Goal: Task Accomplishment & Management: Manage account settings

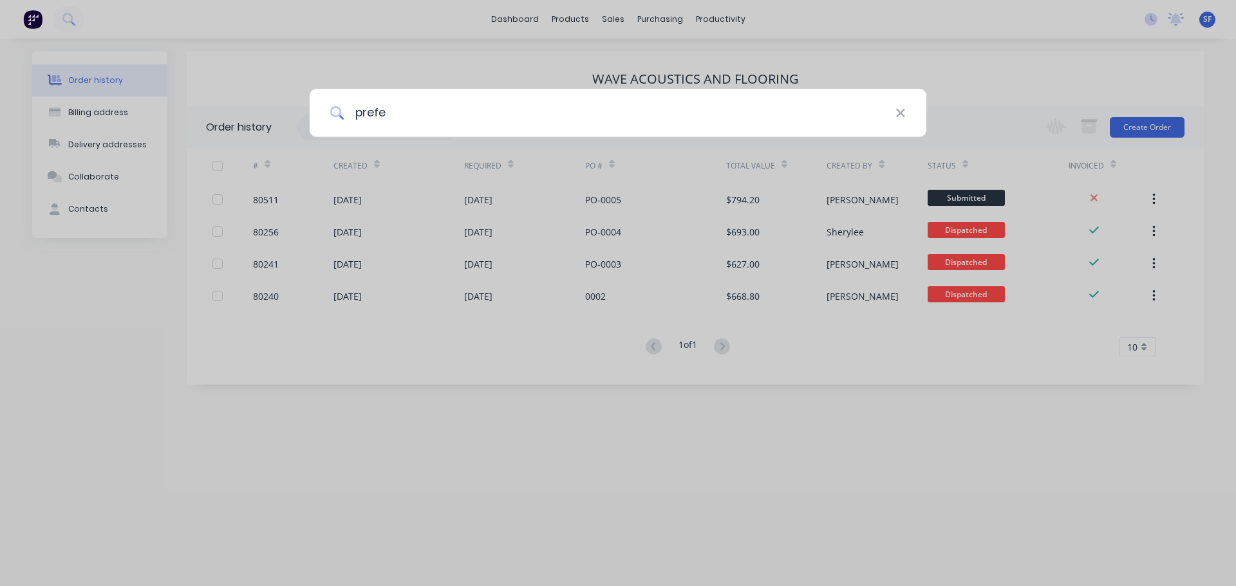
type input "prefe"
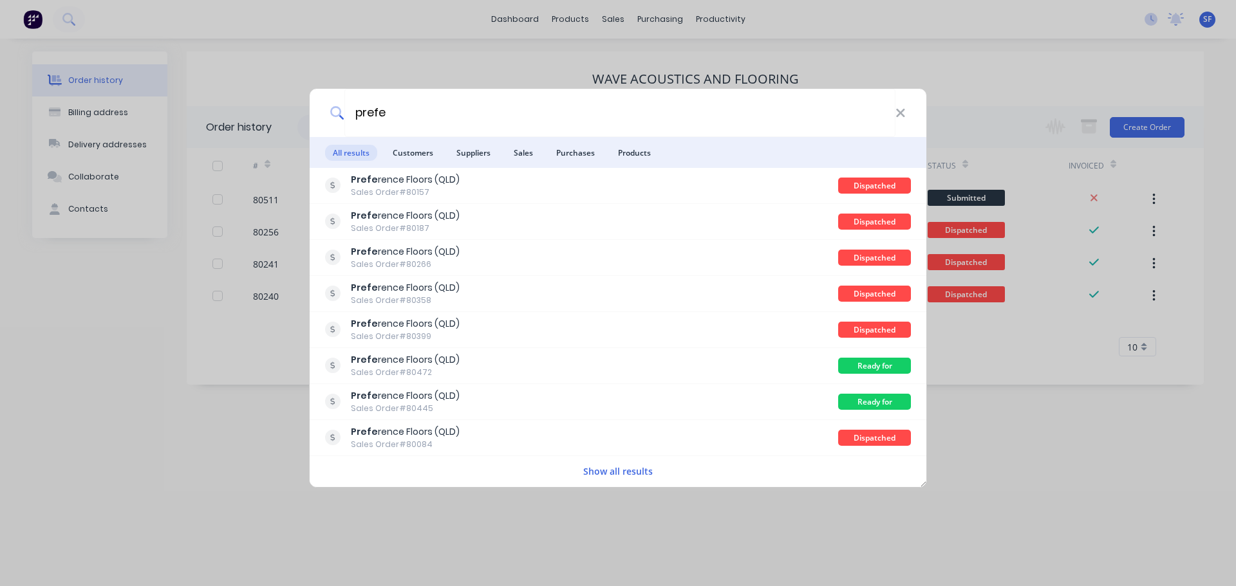
click at [413, 161] on li "Customers" at bounding box center [413, 152] width 56 height 31
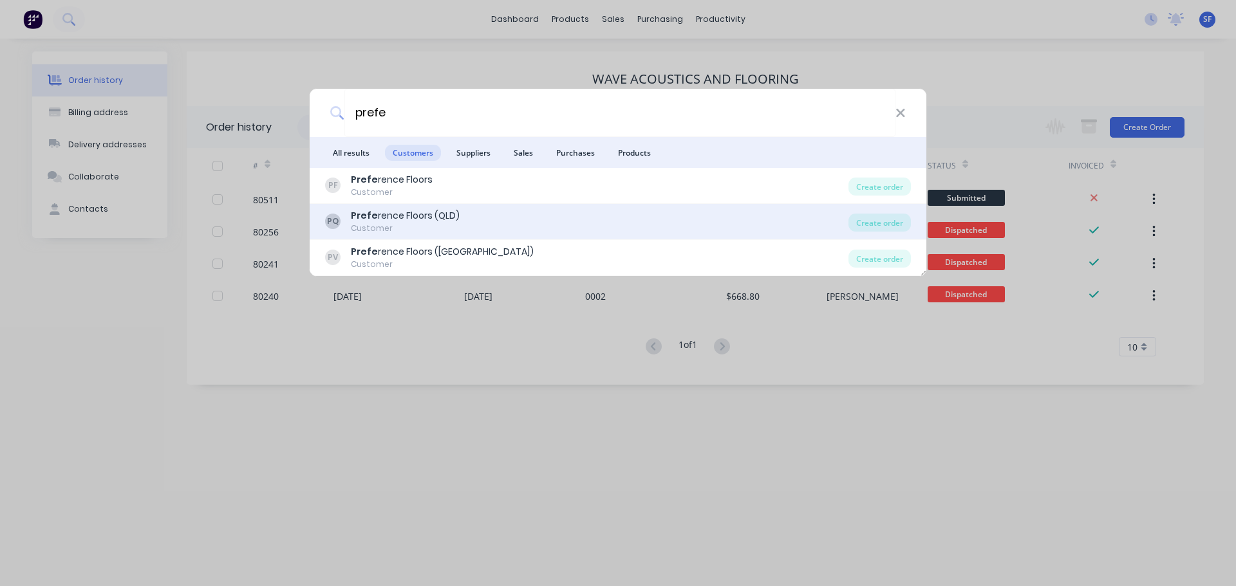
click at [416, 214] on div "Prefe rence Floors (QLD)" at bounding box center [405, 216] width 109 height 14
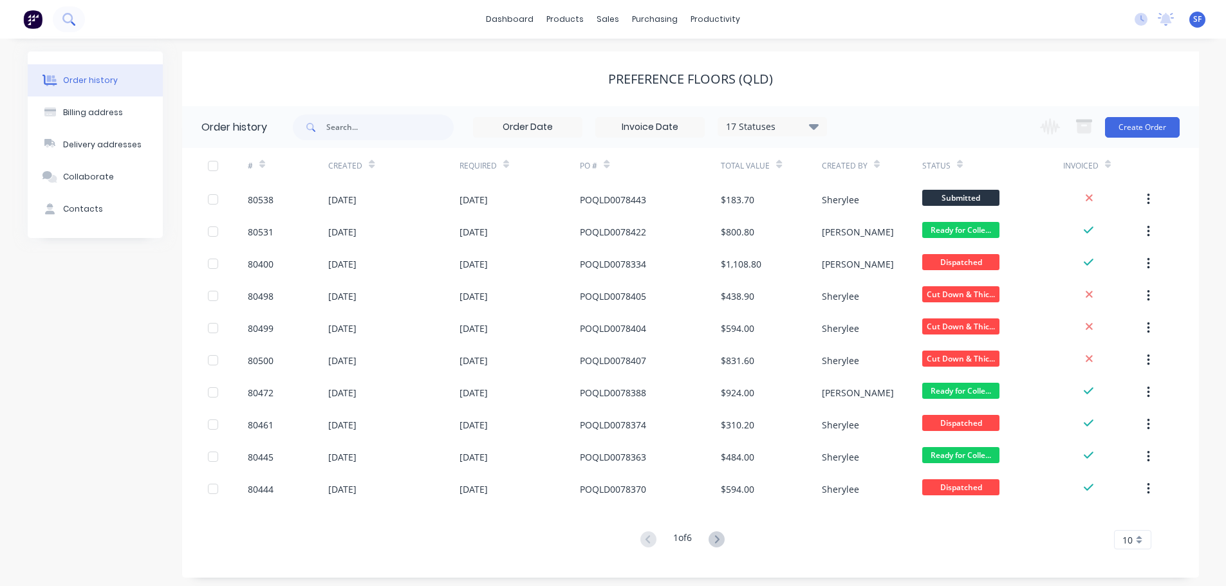
click at [64, 17] on icon at bounding box center [68, 19] width 12 height 12
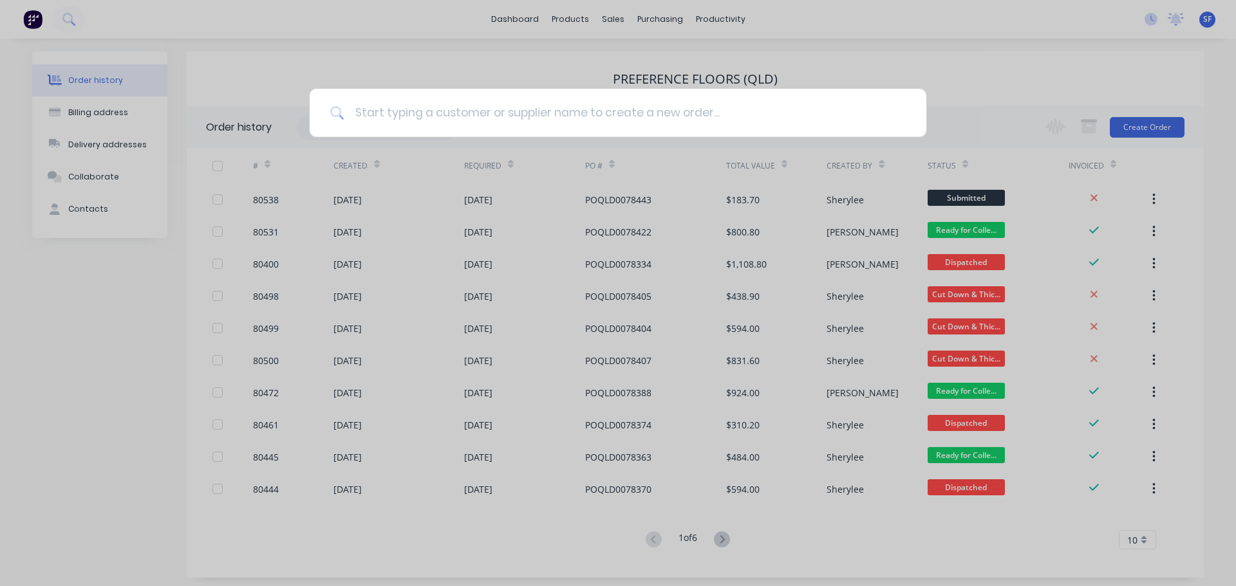
click at [366, 113] on input at bounding box center [624, 113] width 561 height 48
type input "80504"
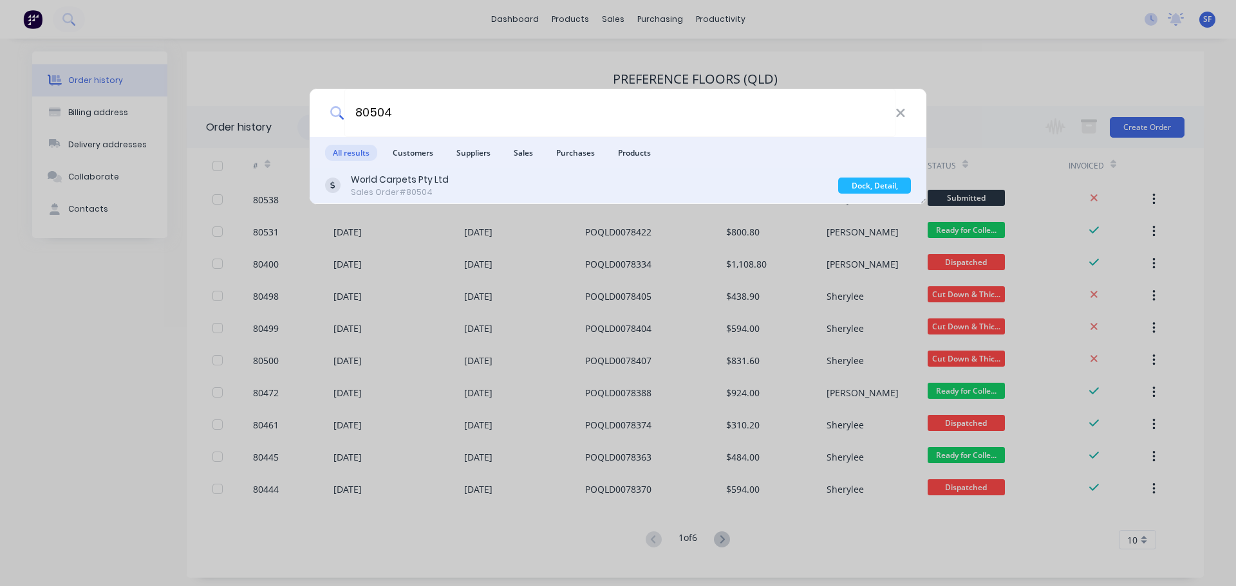
click at [438, 189] on div "Sales Order #80504" at bounding box center [400, 193] width 98 height 12
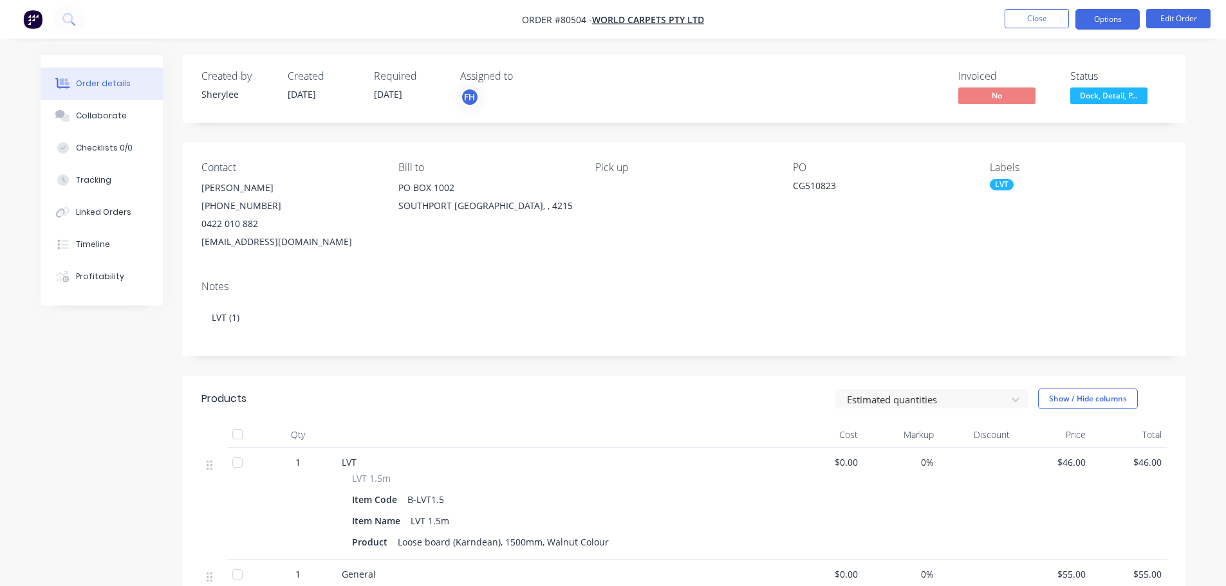
click at [1105, 24] on button "Options" at bounding box center [1108, 19] width 64 height 21
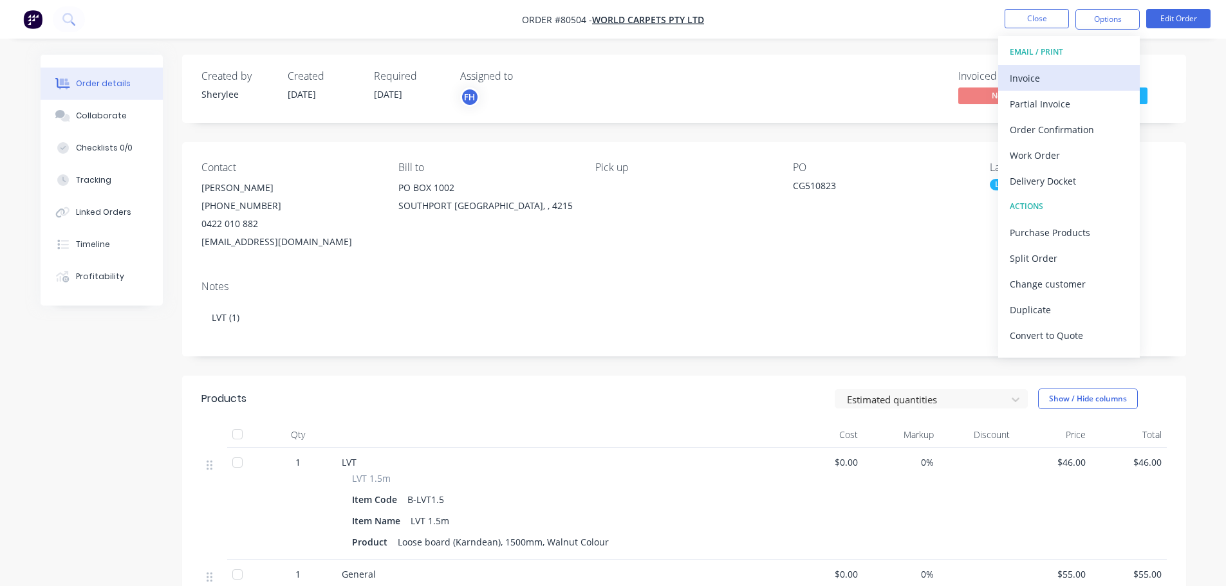
click at [1064, 70] on div "Invoice" at bounding box center [1069, 78] width 118 height 19
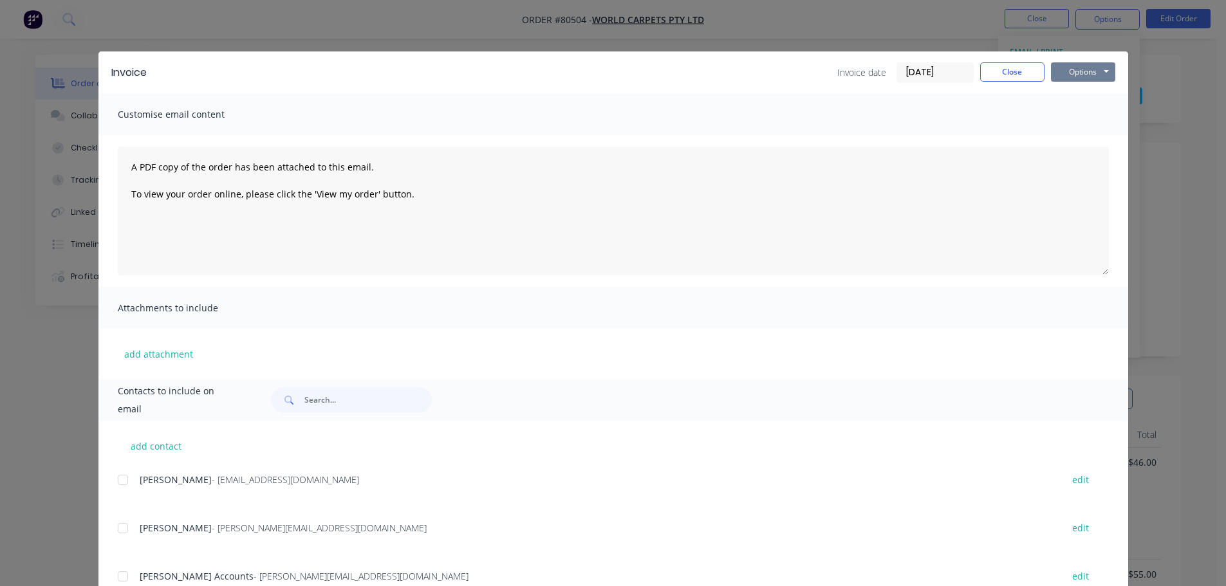
click at [1081, 65] on button "Options" at bounding box center [1083, 71] width 64 height 19
click at [1076, 114] on button "Print" at bounding box center [1092, 116] width 82 height 21
click at [1018, 73] on button "Close" at bounding box center [1012, 71] width 64 height 19
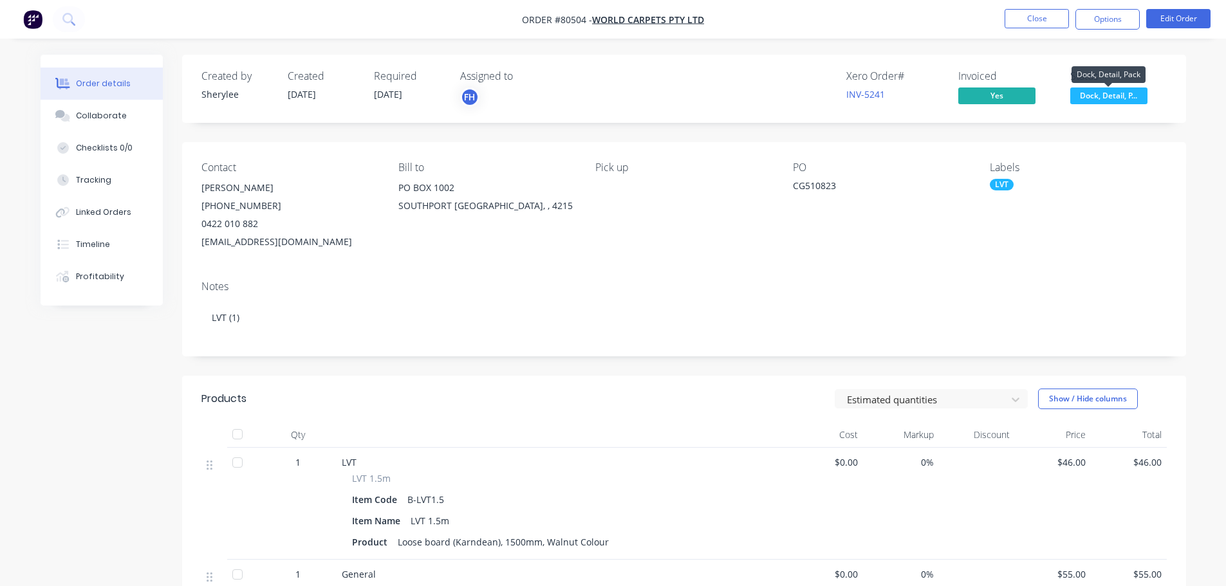
click at [1119, 93] on span "Dock, Detail, P..." at bounding box center [1109, 96] width 77 height 16
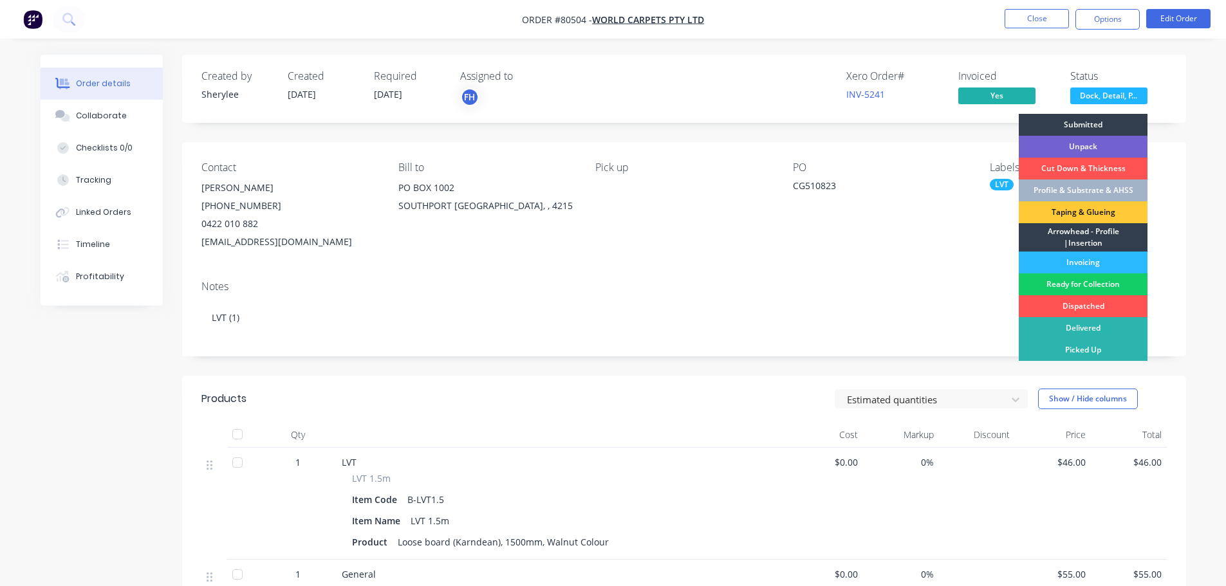
click at [1106, 281] on div "Ready for Collection" at bounding box center [1083, 285] width 129 height 22
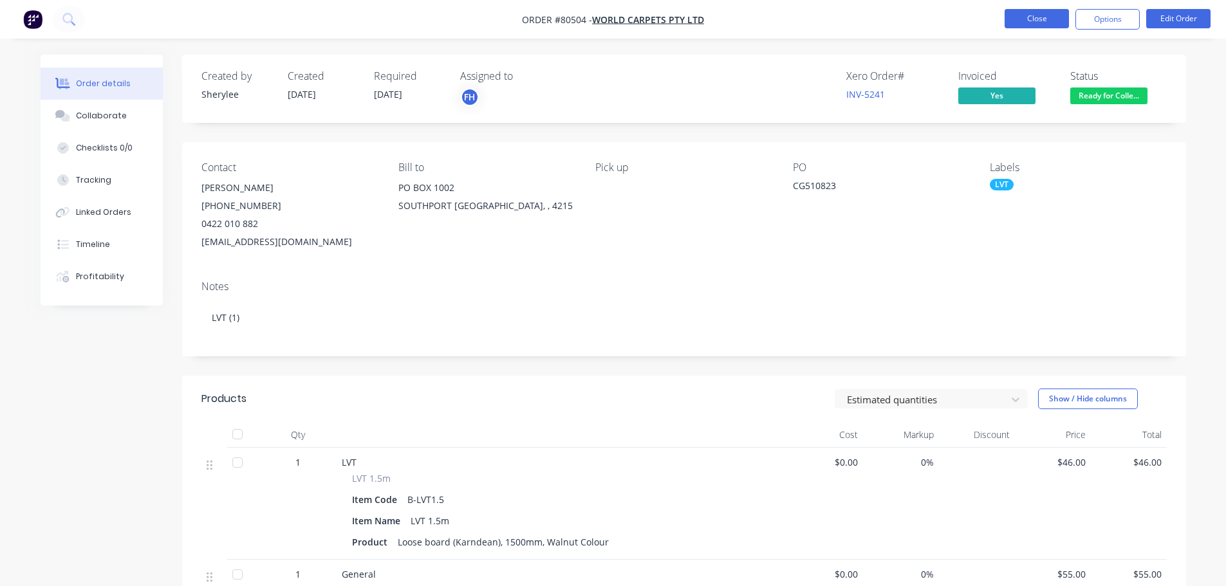
click at [1038, 15] on button "Close" at bounding box center [1037, 18] width 64 height 19
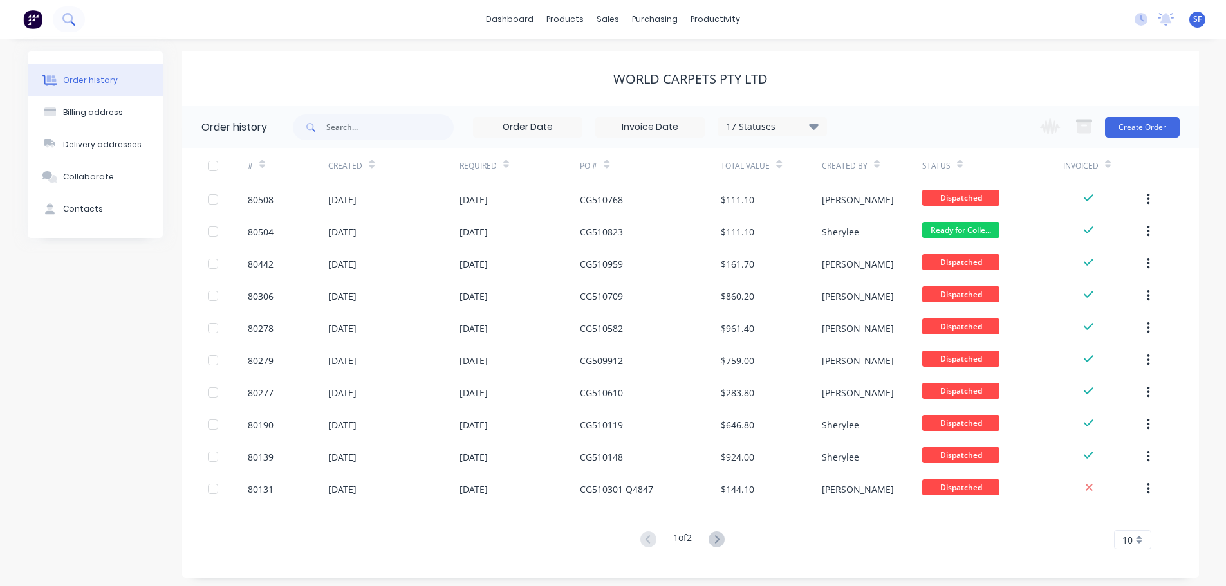
click at [68, 17] on icon at bounding box center [68, 19] width 12 height 12
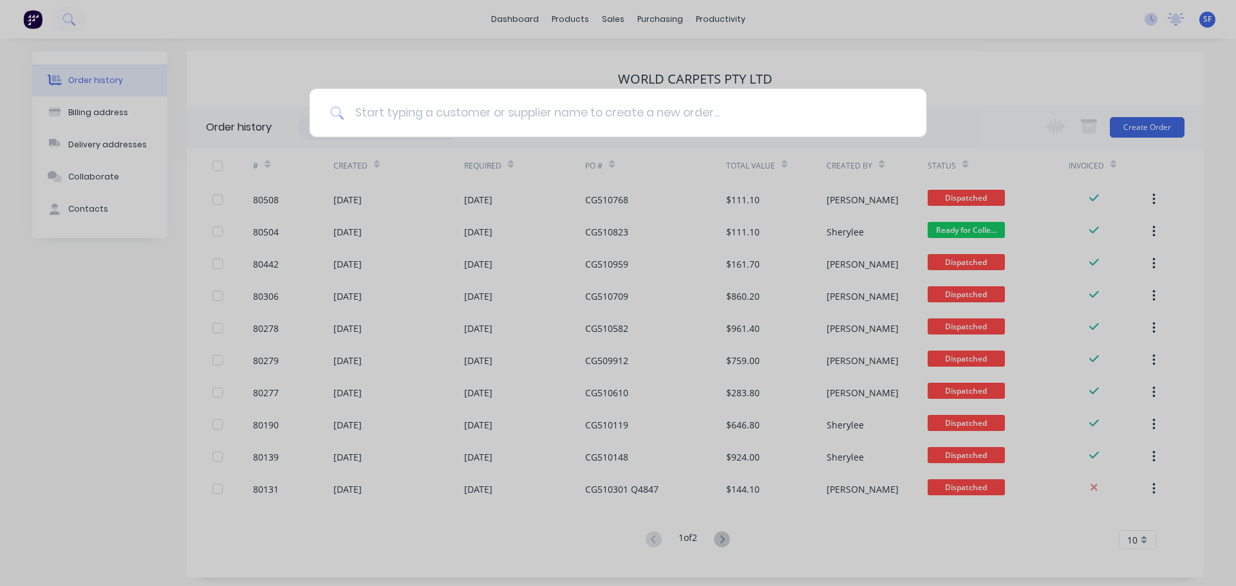
click at [429, 120] on input at bounding box center [624, 113] width 561 height 48
type input "80501"
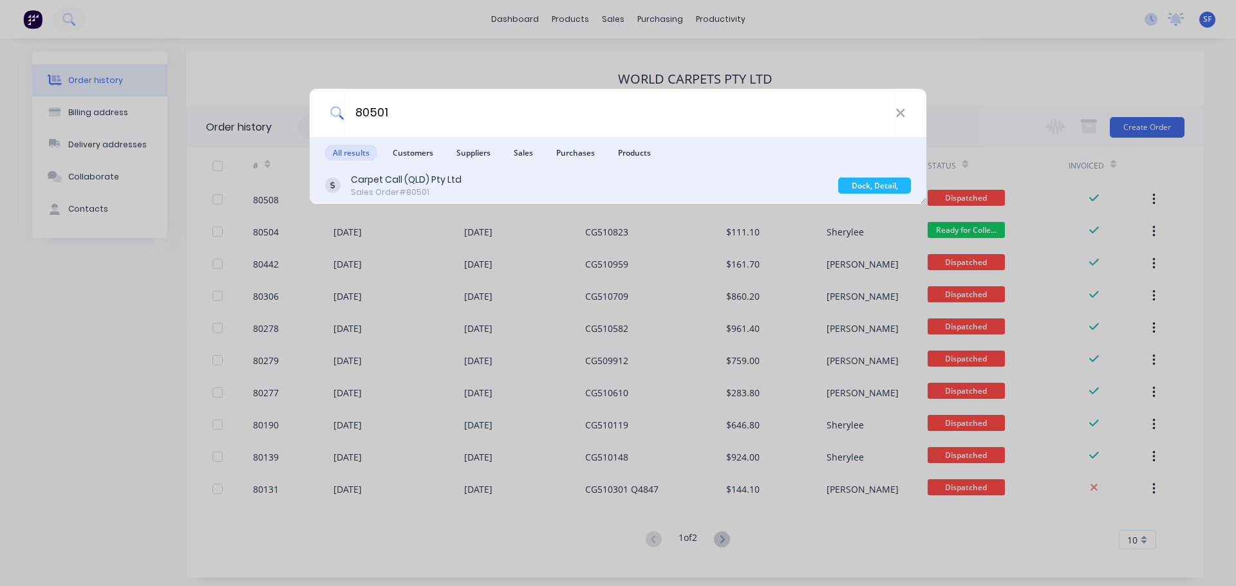
click at [445, 182] on div "Carpet Call (QLD) Pty Ltd" at bounding box center [406, 180] width 111 height 14
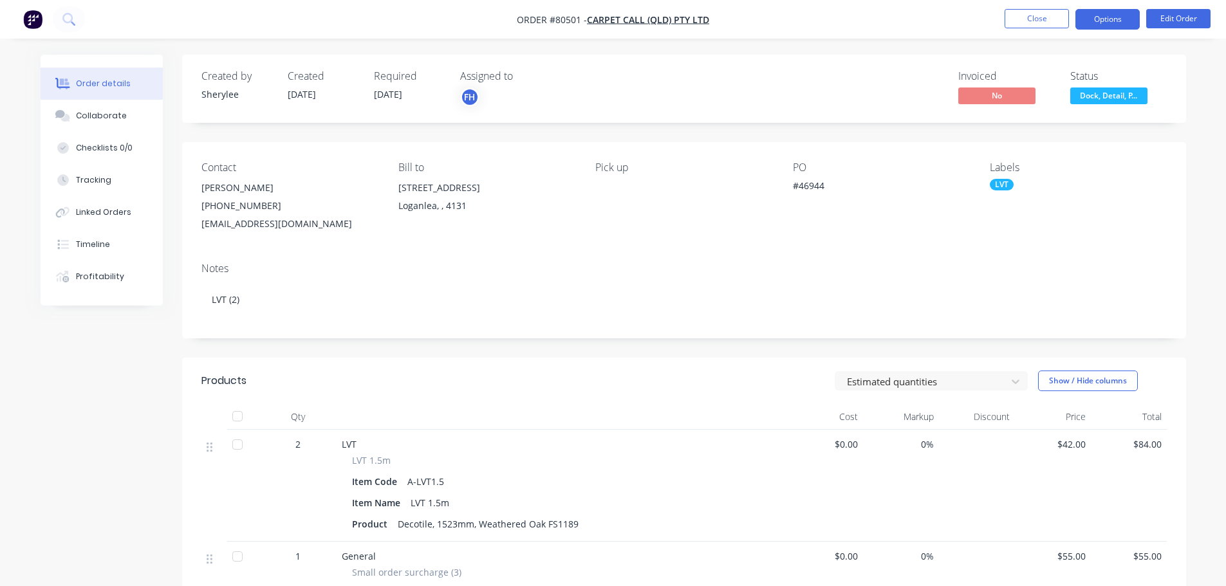
click at [1123, 19] on button "Options" at bounding box center [1108, 19] width 64 height 21
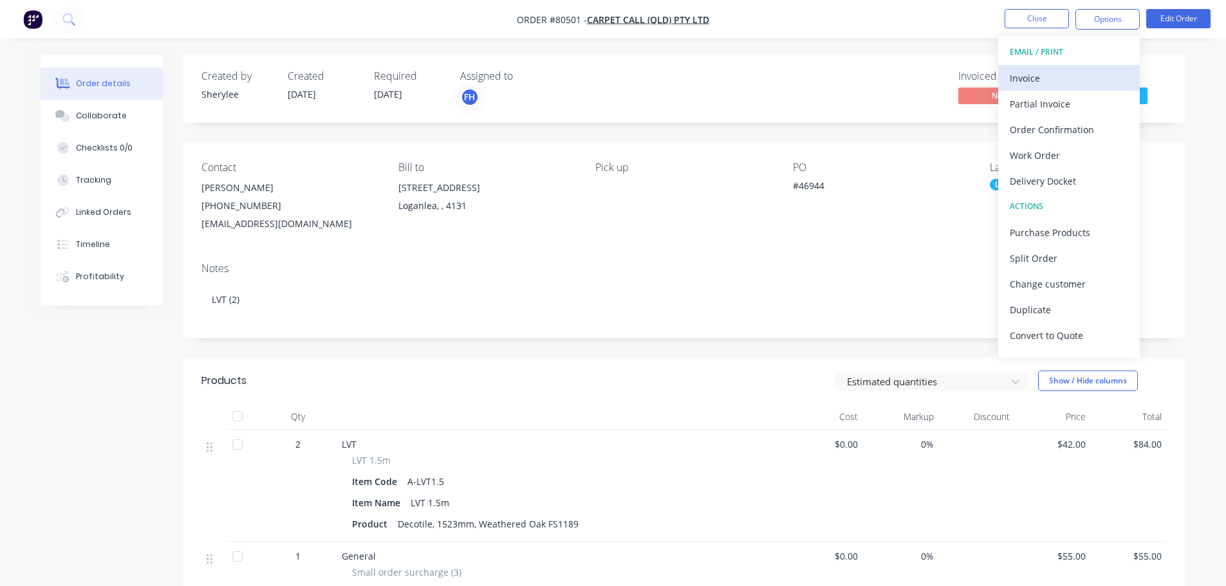
click at [1053, 71] on div "Invoice" at bounding box center [1069, 78] width 118 height 19
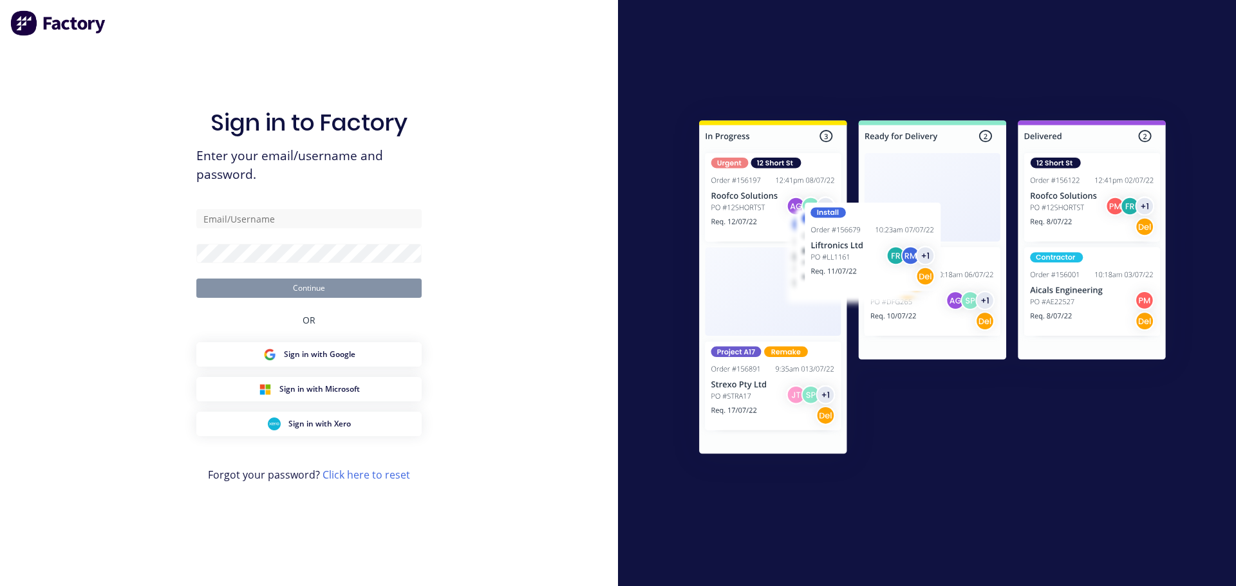
click at [1080, 67] on div at bounding box center [927, 293] width 618 height 586
click at [313, 227] on input "text" at bounding box center [308, 218] width 225 height 19
type input "[EMAIL_ADDRESS][DOMAIN_NAME]"
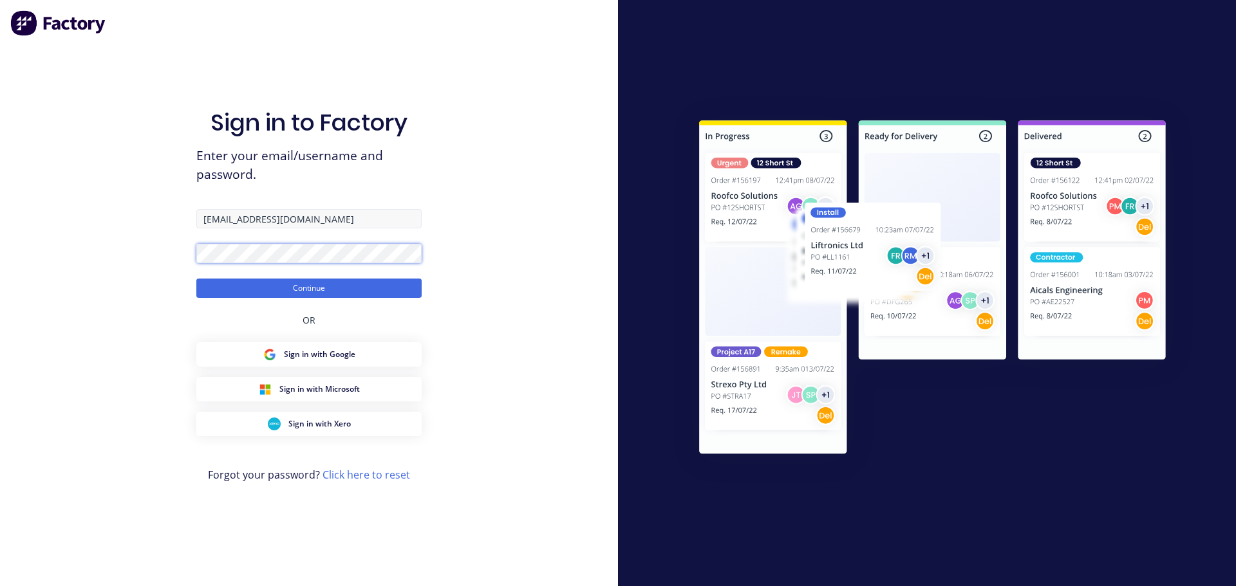
click at [196, 279] on button "Continue" at bounding box center [308, 288] width 225 height 19
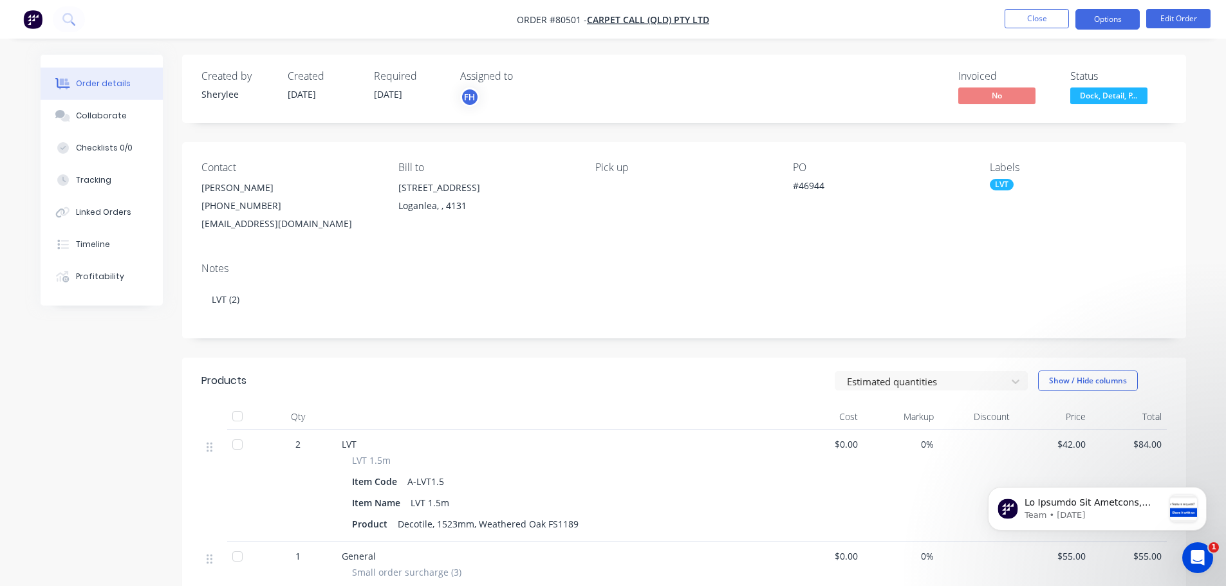
click at [1106, 22] on button "Options" at bounding box center [1108, 19] width 64 height 21
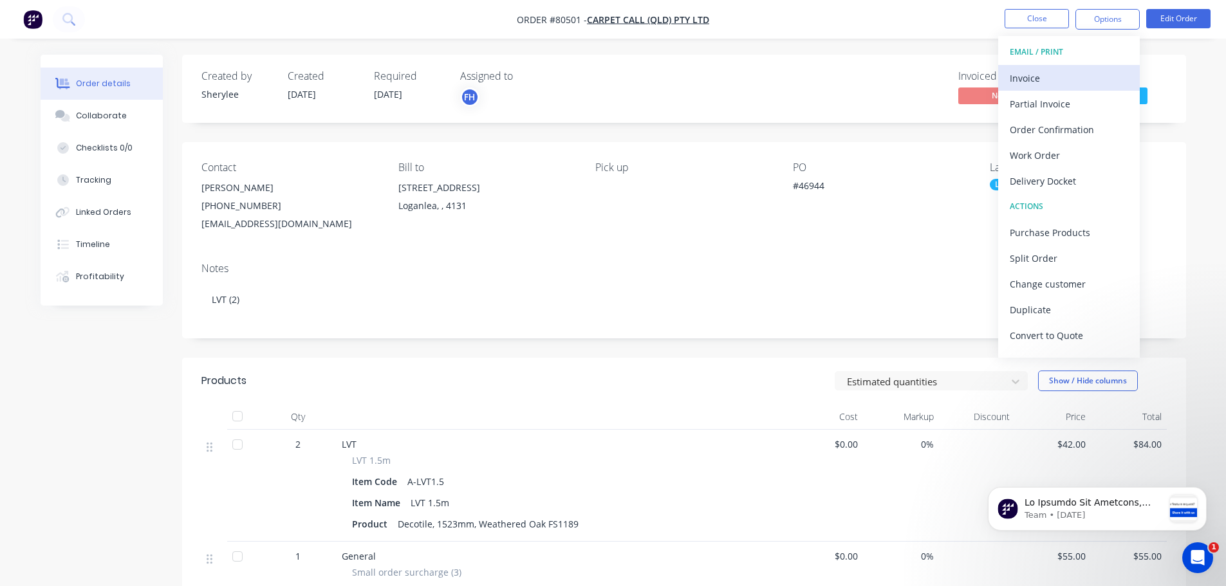
click at [1036, 82] on div "Invoice" at bounding box center [1069, 78] width 118 height 19
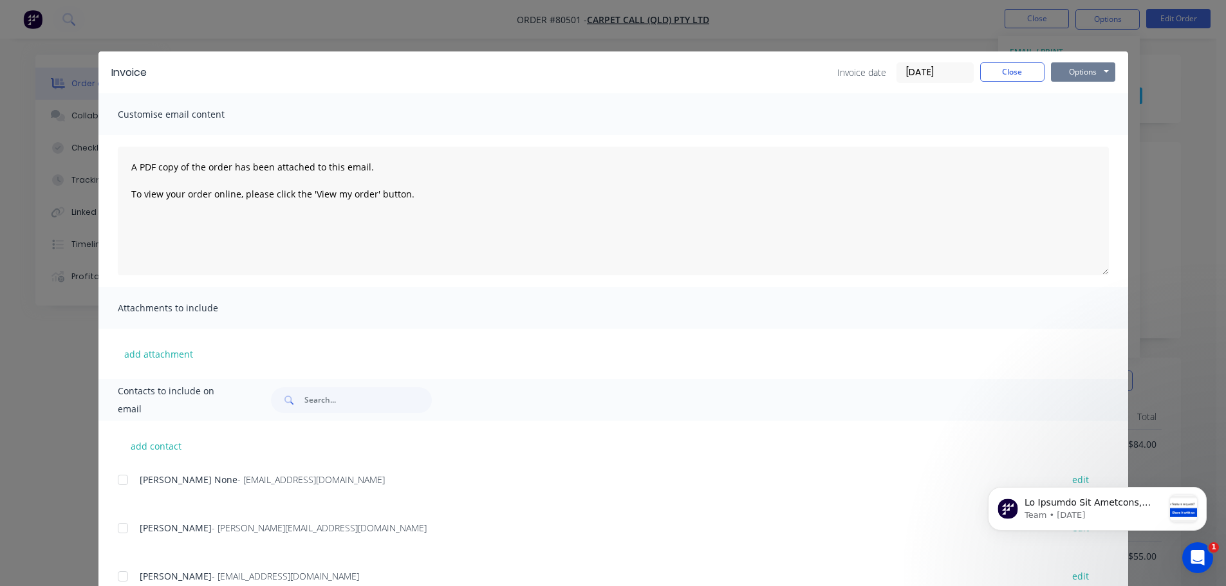
click at [1066, 75] on button "Options" at bounding box center [1083, 71] width 64 height 19
click at [1068, 111] on button "Print" at bounding box center [1092, 116] width 82 height 21
click at [1020, 71] on button "Close" at bounding box center [1012, 71] width 64 height 19
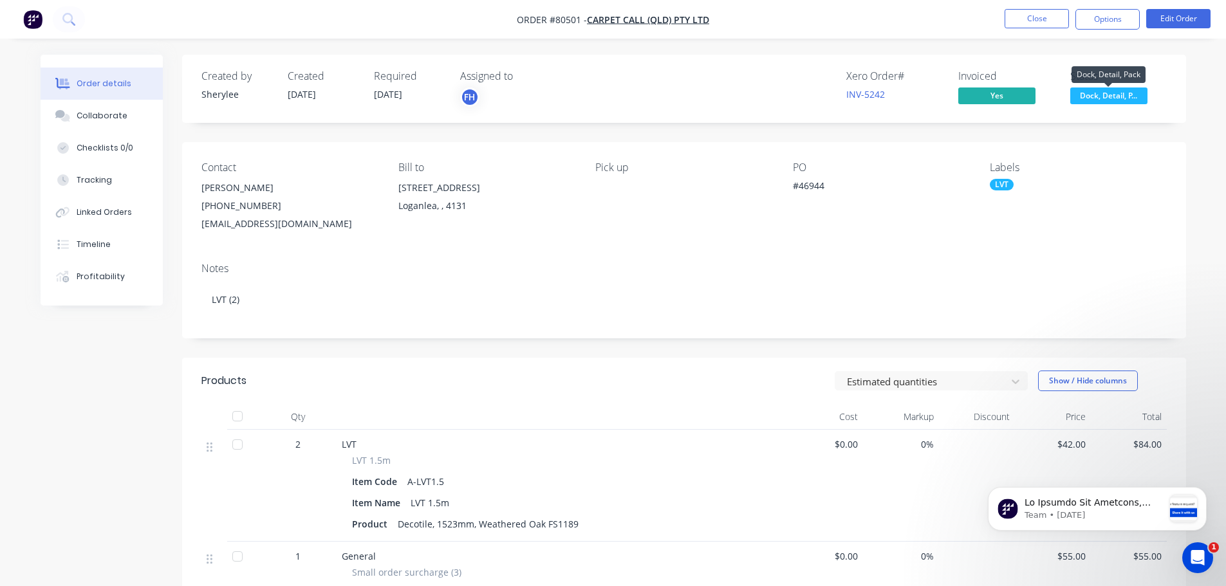
click at [1085, 93] on span "Dock, Detail, P..." at bounding box center [1109, 96] width 77 height 16
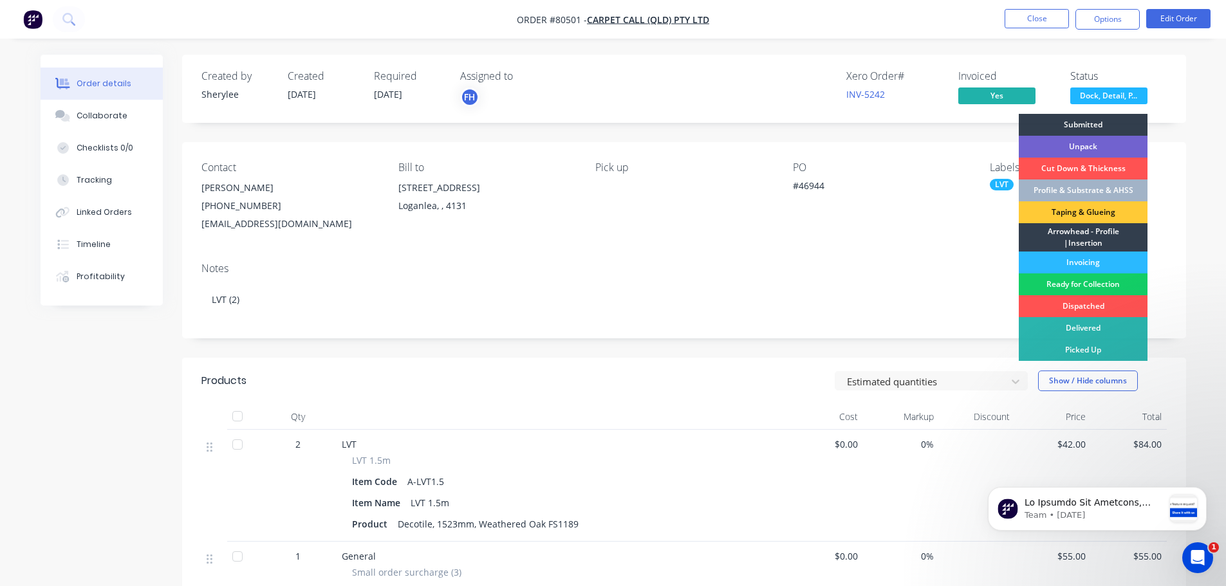
click at [1099, 279] on div "Ready for Collection" at bounding box center [1083, 285] width 129 height 22
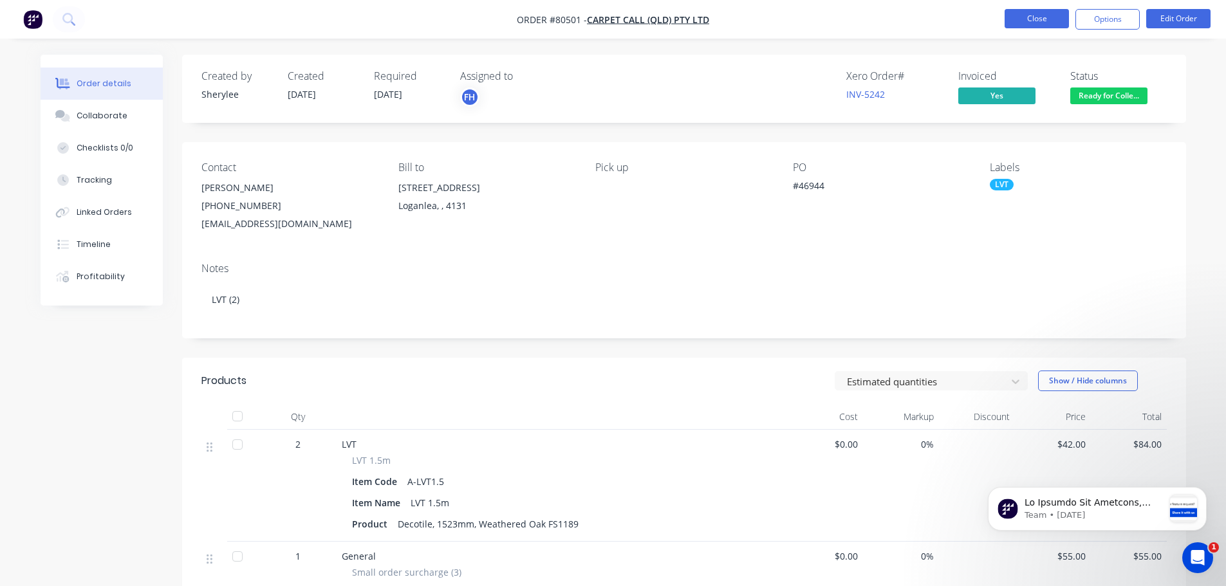
click at [1043, 22] on button "Close" at bounding box center [1037, 18] width 64 height 19
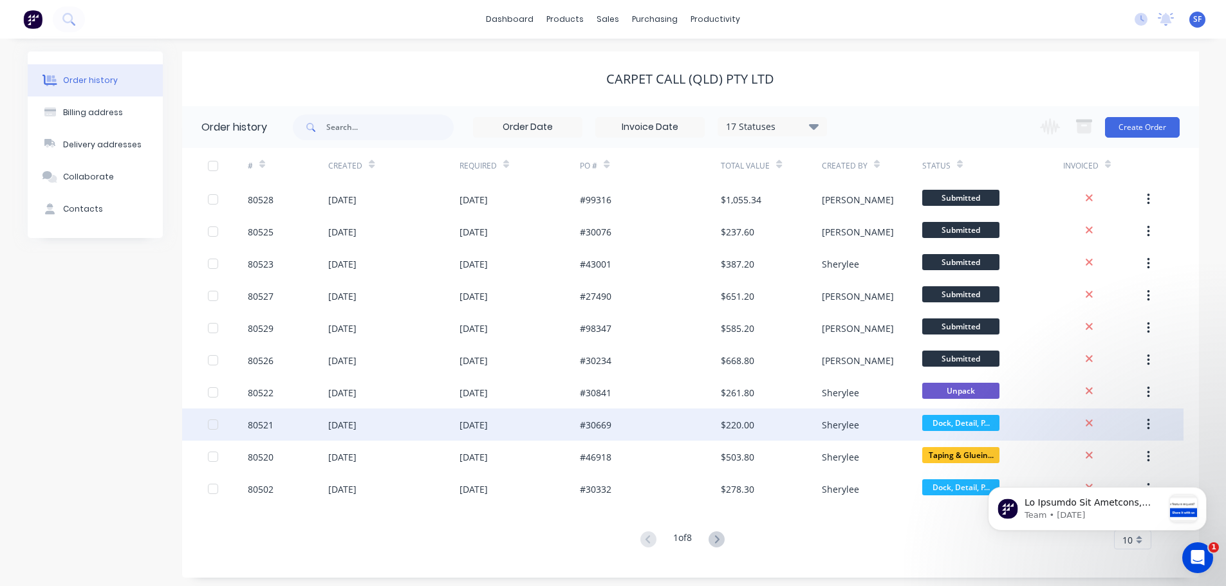
click at [285, 422] on div "80521" at bounding box center [288, 425] width 80 height 32
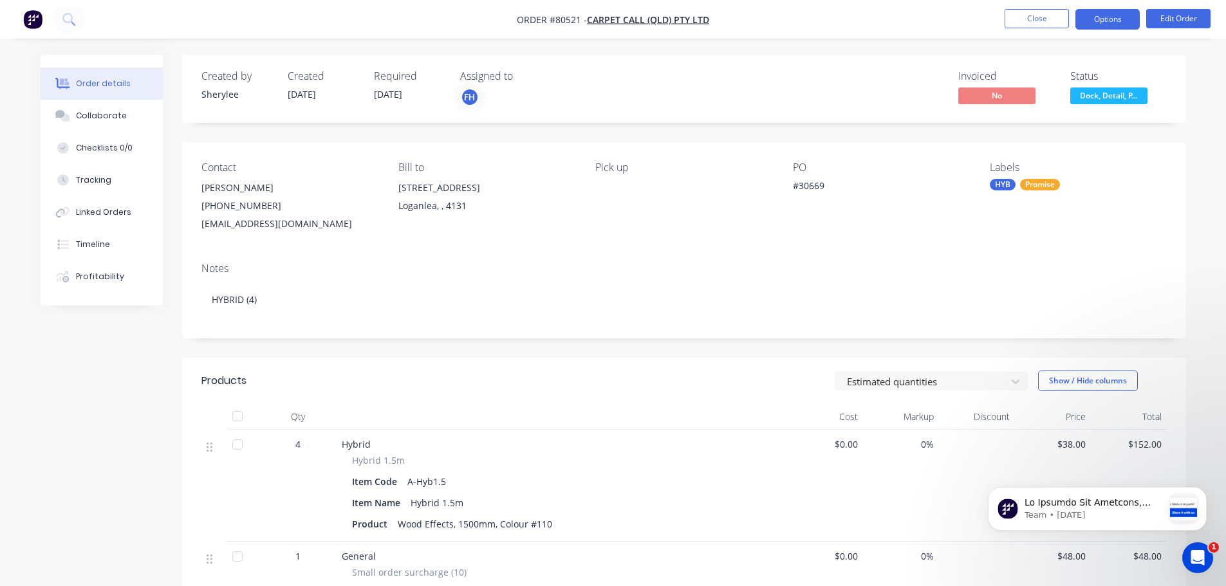
click at [1099, 10] on button "Options" at bounding box center [1108, 19] width 64 height 21
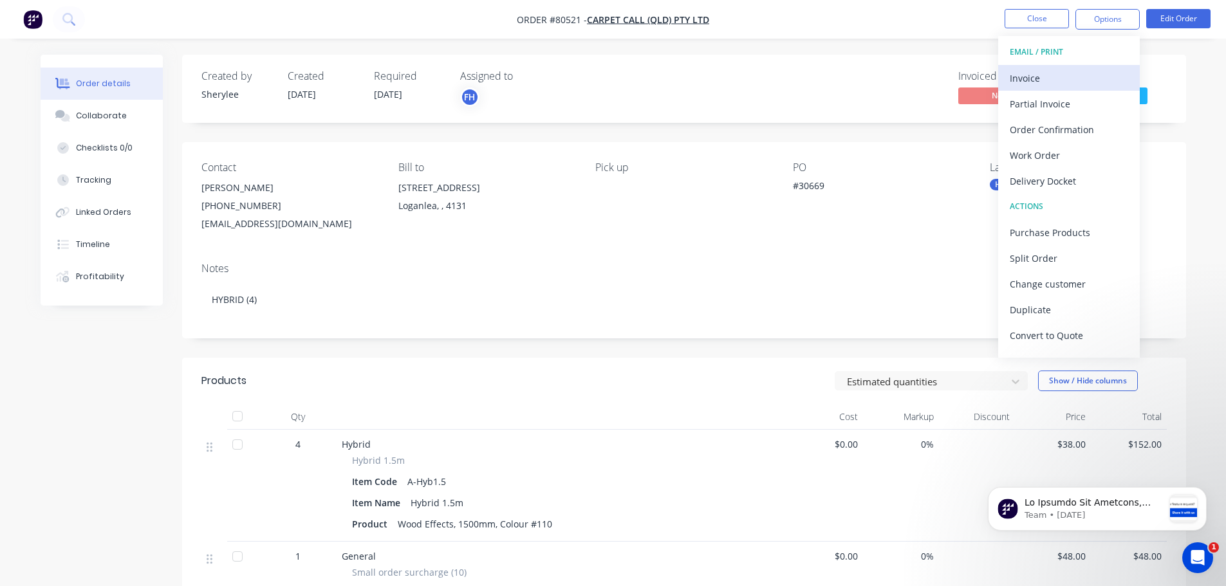
click at [1049, 76] on div "Invoice" at bounding box center [1069, 78] width 118 height 19
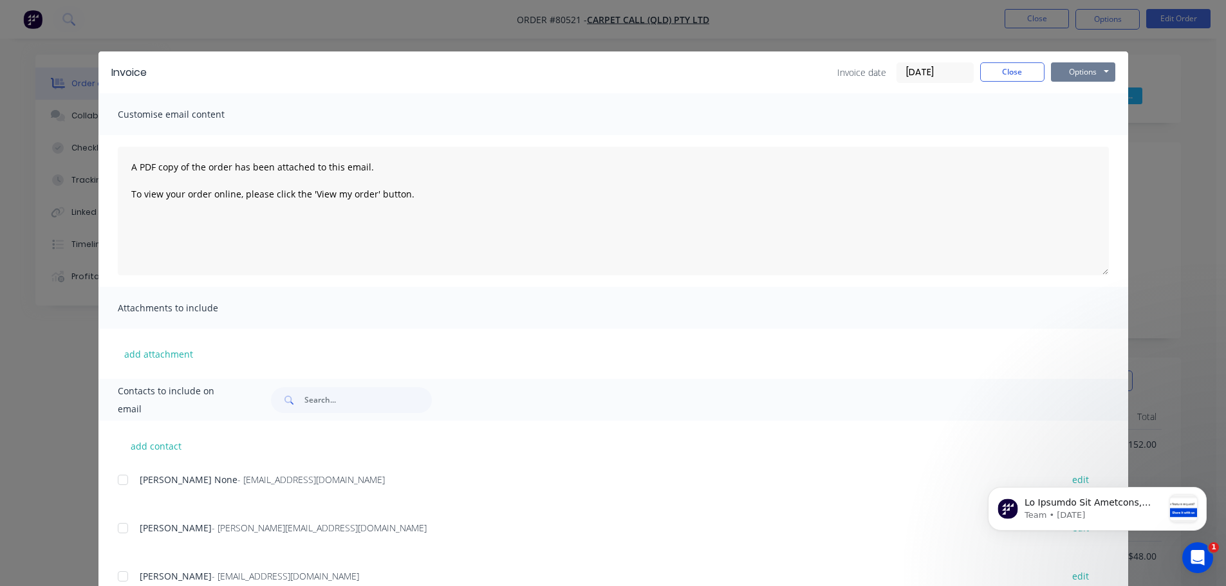
click at [1090, 71] on button "Options" at bounding box center [1083, 71] width 64 height 19
click at [1075, 117] on button "Print" at bounding box center [1092, 116] width 82 height 21
click at [996, 73] on button "Close" at bounding box center [1012, 71] width 64 height 19
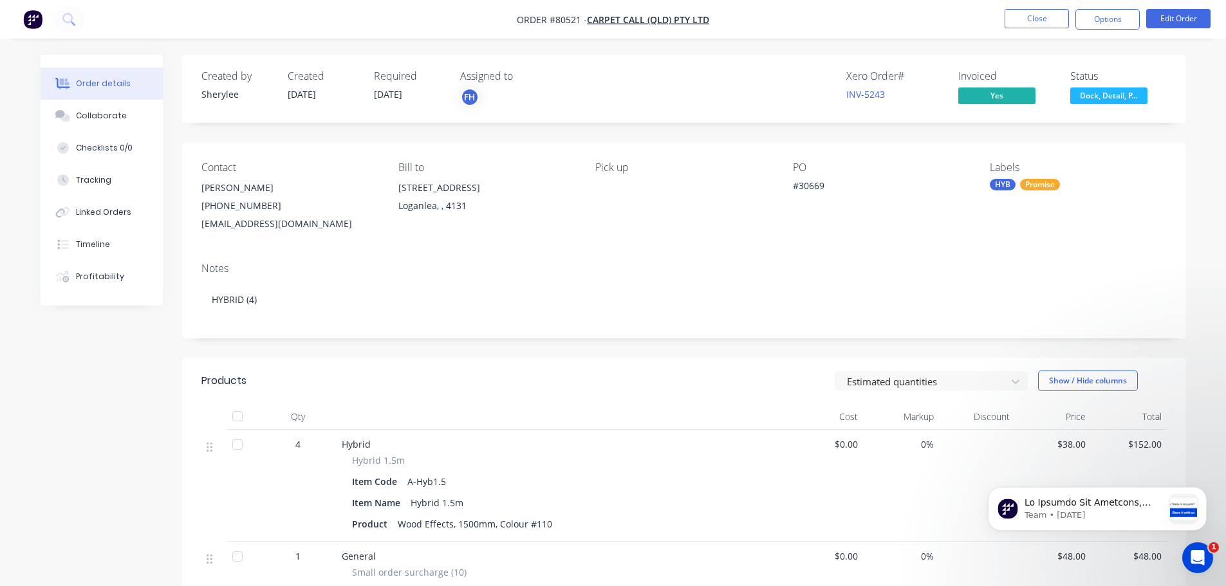
click at [1103, 97] on span "Dock, Detail, P..." at bounding box center [1109, 96] width 77 height 16
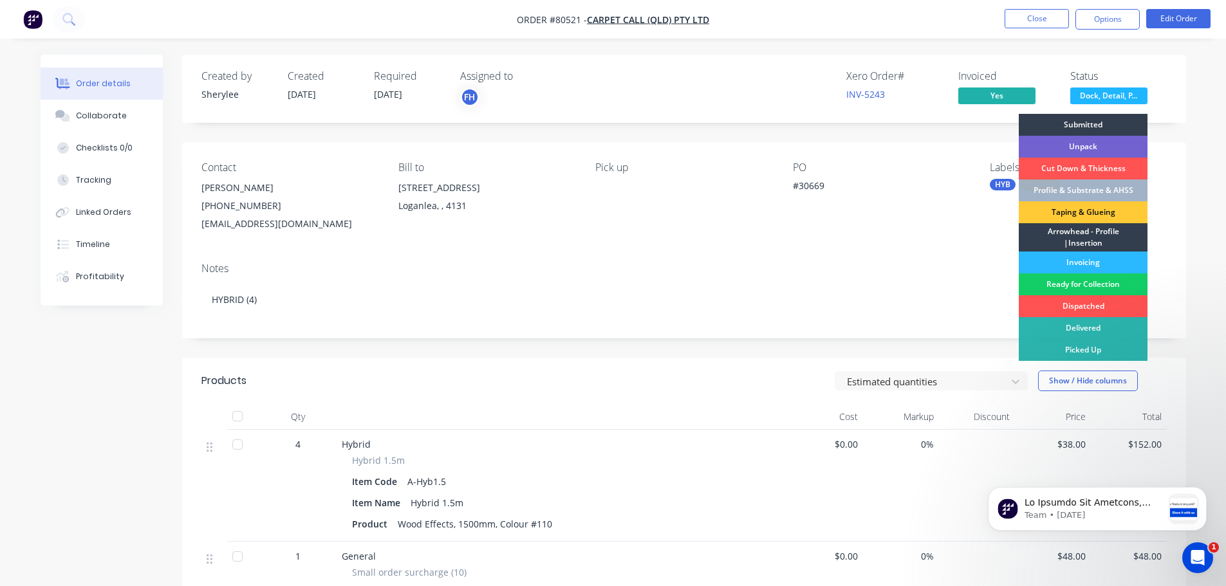
click at [1084, 284] on div "Ready for Collection" at bounding box center [1083, 285] width 129 height 22
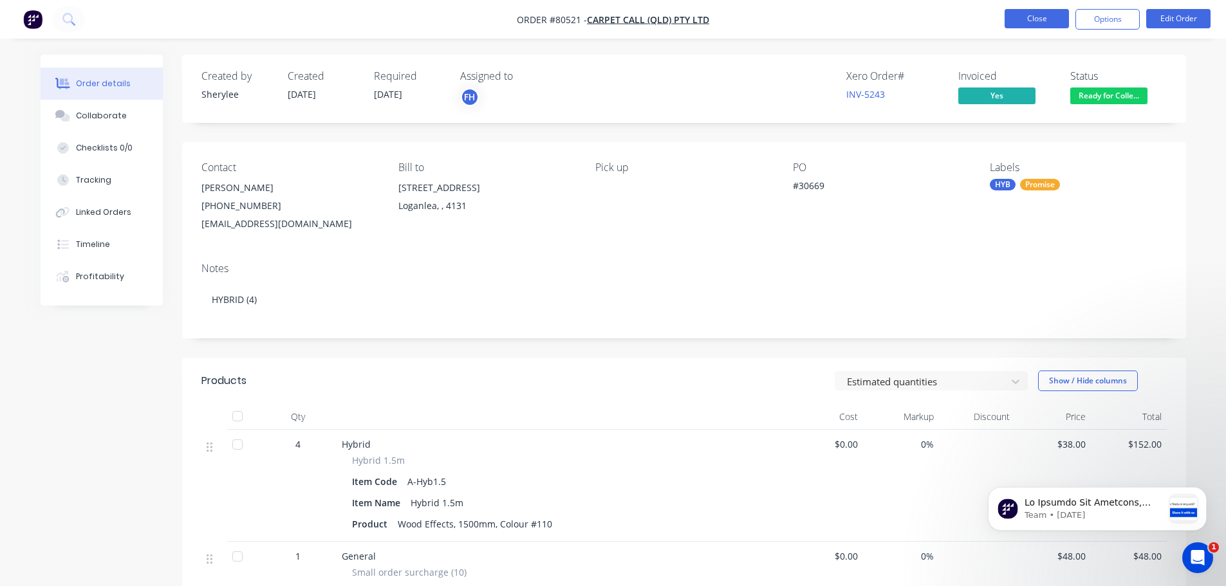
click at [1034, 18] on button "Close" at bounding box center [1037, 18] width 64 height 19
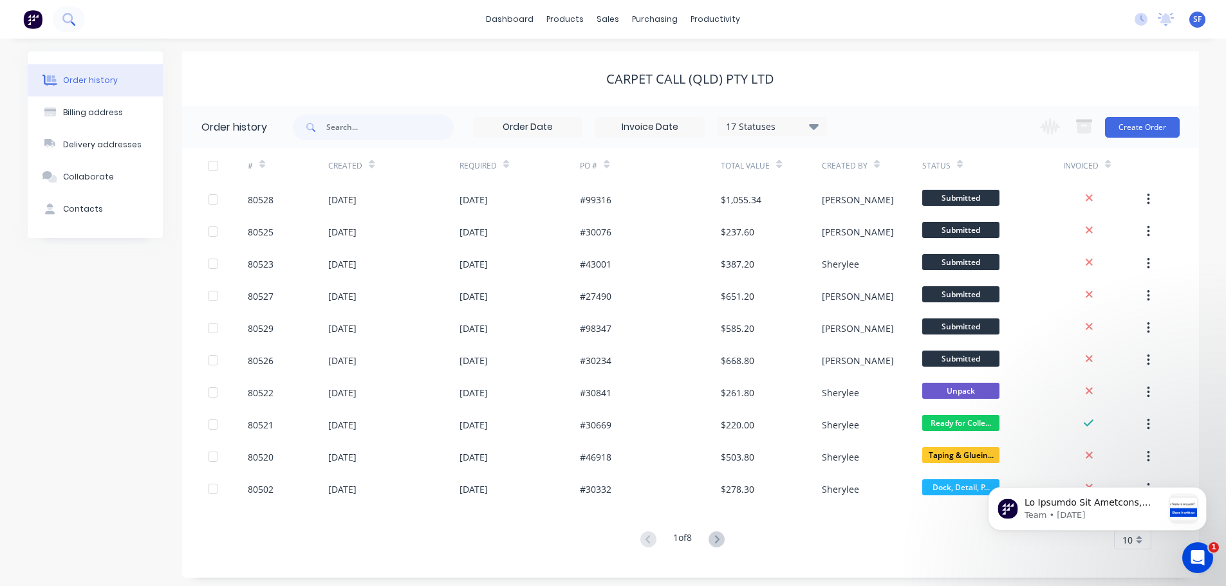
click at [71, 18] on icon at bounding box center [67, 18] width 10 height 10
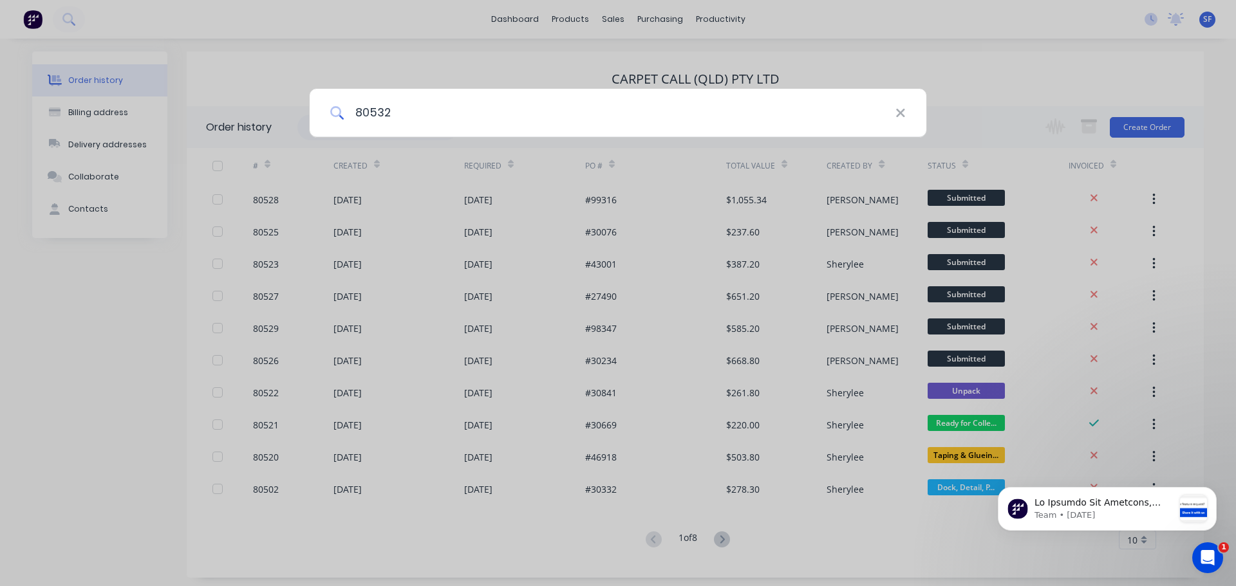
type input "80532"
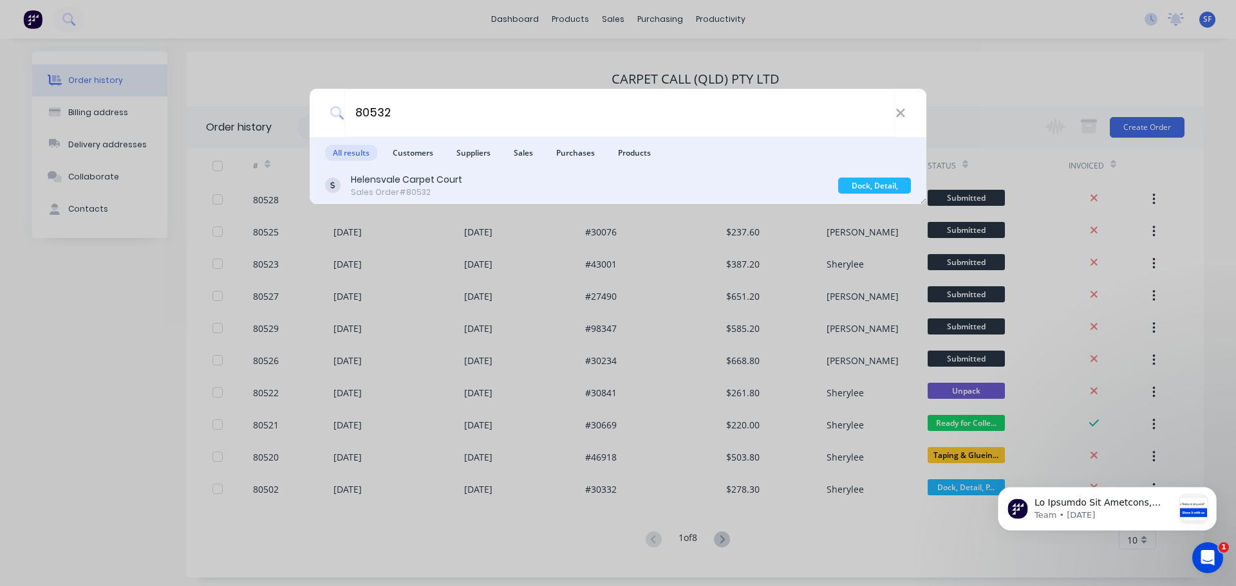
click at [434, 196] on div "Sales Order #80532" at bounding box center [406, 193] width 111 height 12
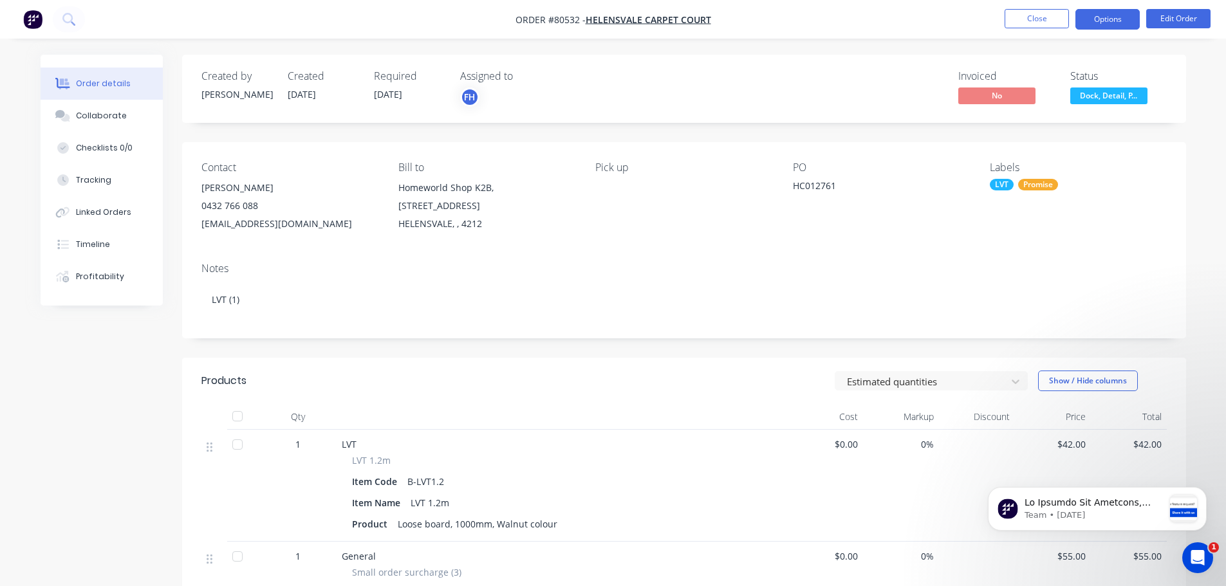
click at [1121, 14] on button "Options" at bounding box center [1108, 19] width 64 height 21
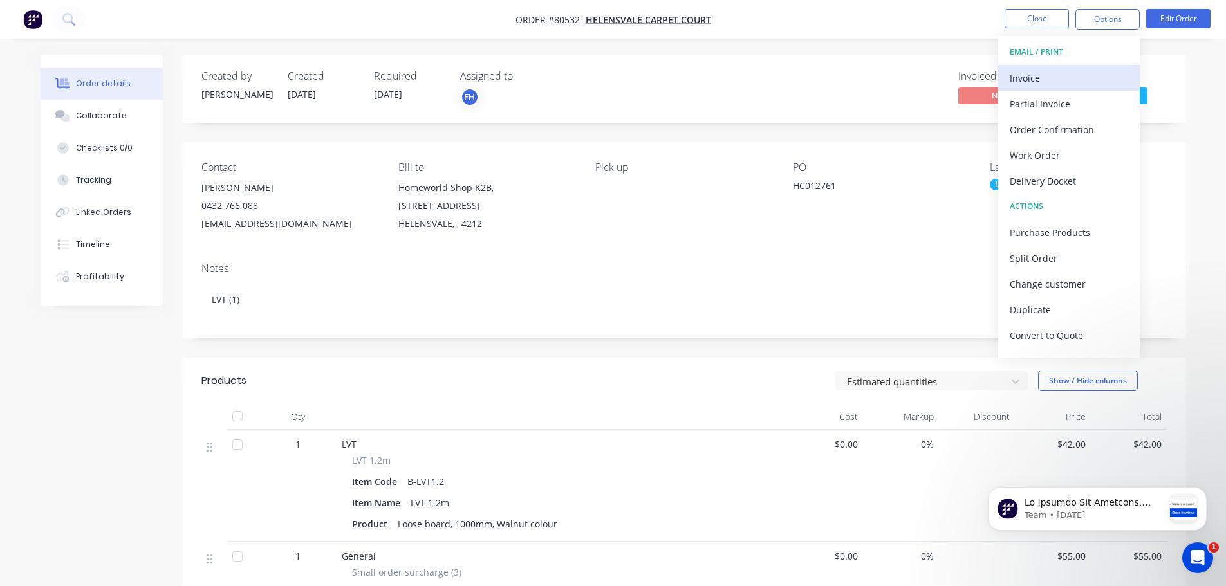
click at [1049, 82] on div "Invoice" at bounding box center [1069, 78] width 118 height 19
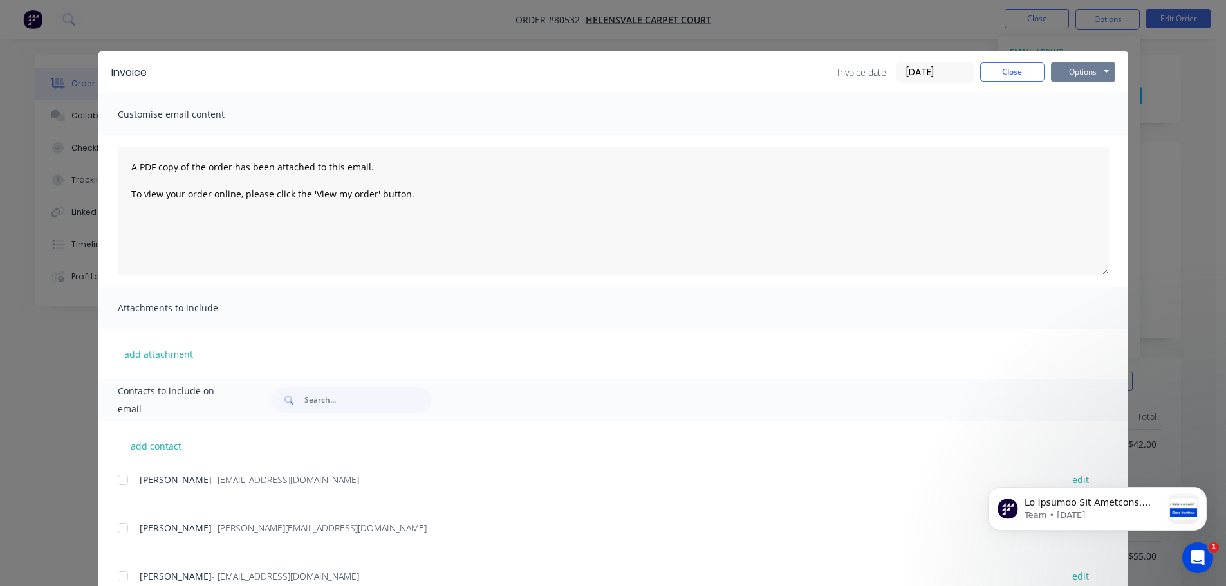
click at [1087, 73] on button "Options" at bounding box center [1083, 71] width 64 height 19
click at [1084, 115] on button "Print" at bounding box center [1092, 116] width 82 height 21
click at [1007, 74] on button "Close" at bounding box center [1012, 71] width 64 height 19
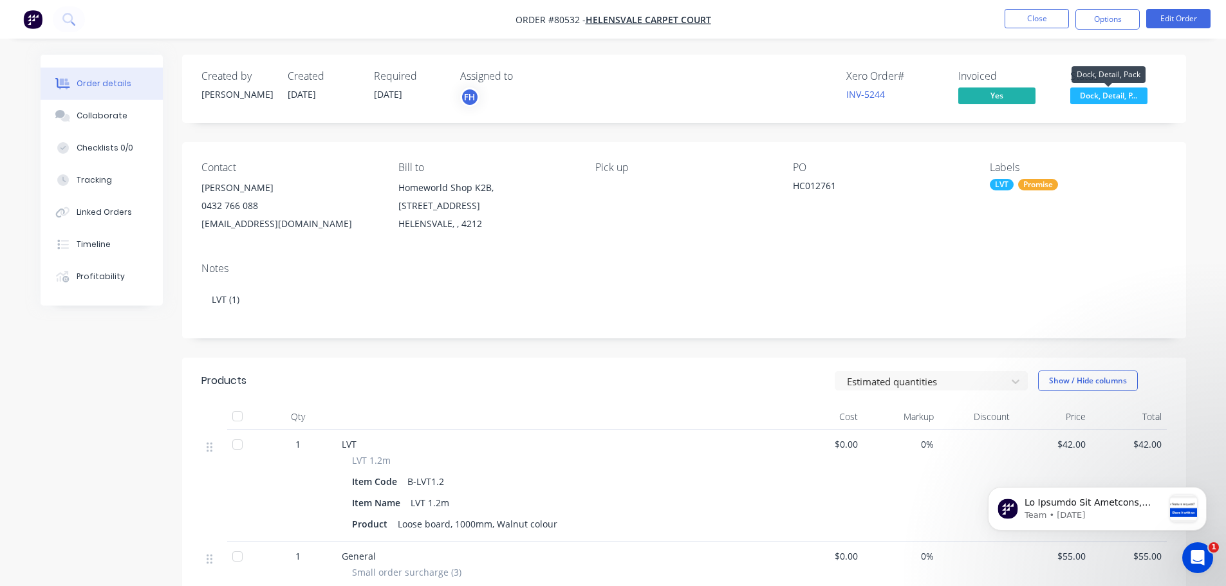
click at [1095, 89] on span "Dock, Detail, P..." at bounding box center [1109, 96] width 77 height 16
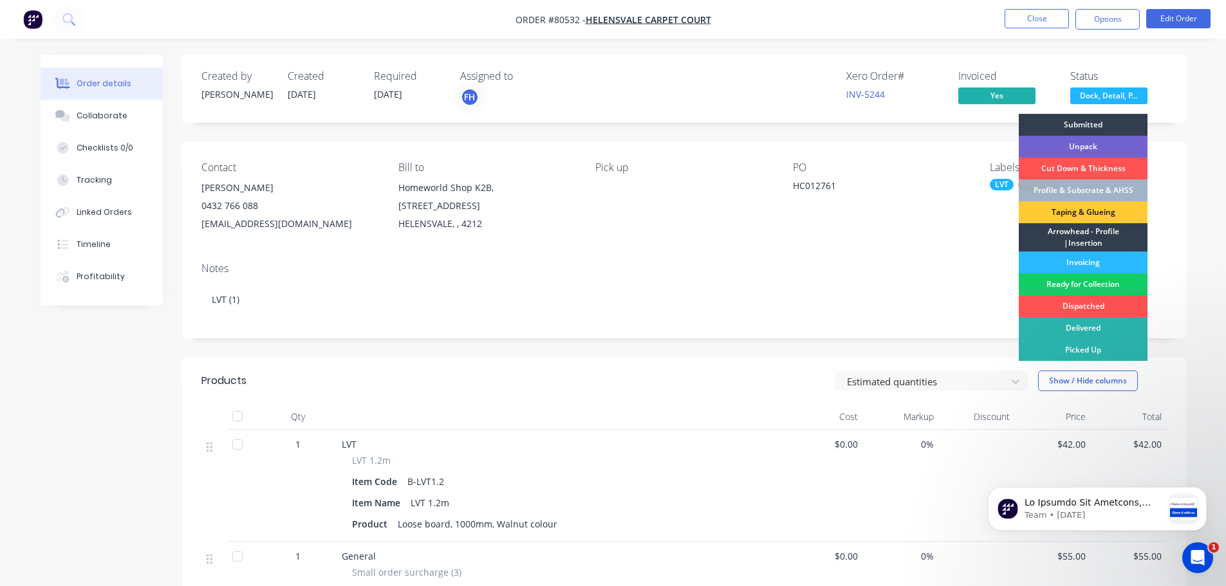
click at [1083, 284] on div "Ready for Collection" at bounding box center [1083, 285] width 129 height 22
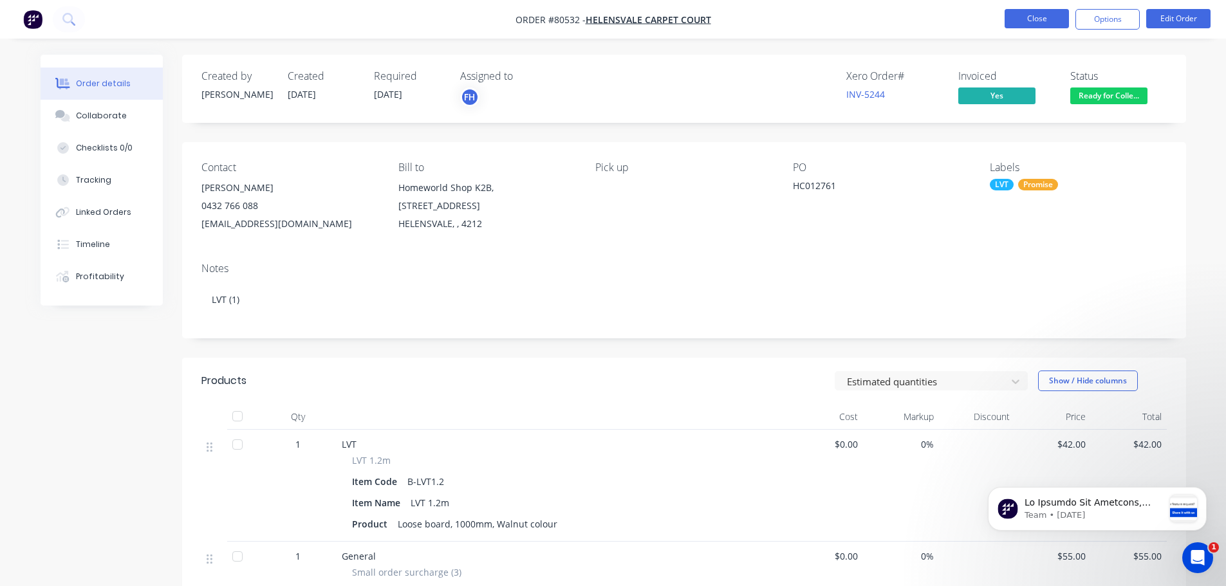
click at [1031, 15] on button "Close" at bounding box center [1037, 18] width 64 height 19
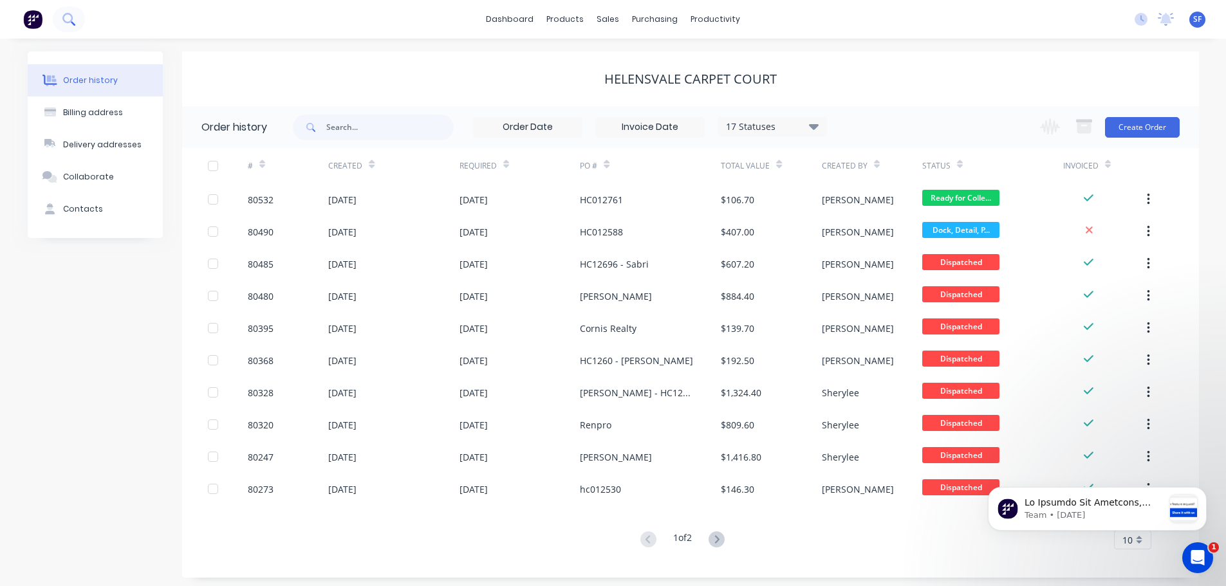
click at [68, 16] on icon at bounding box center [68, 19] width 12 height 12
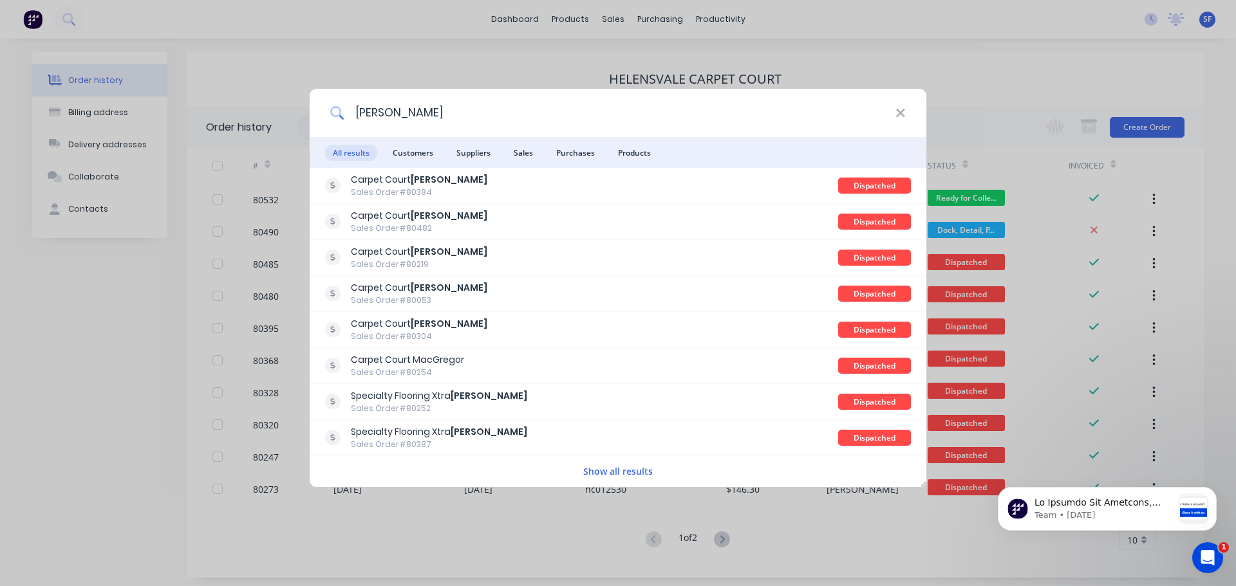
type input "[PERSON_NAME]"
click at [411, 150] on span "Customers" at bounding box center [413, 153] width 56 height 16
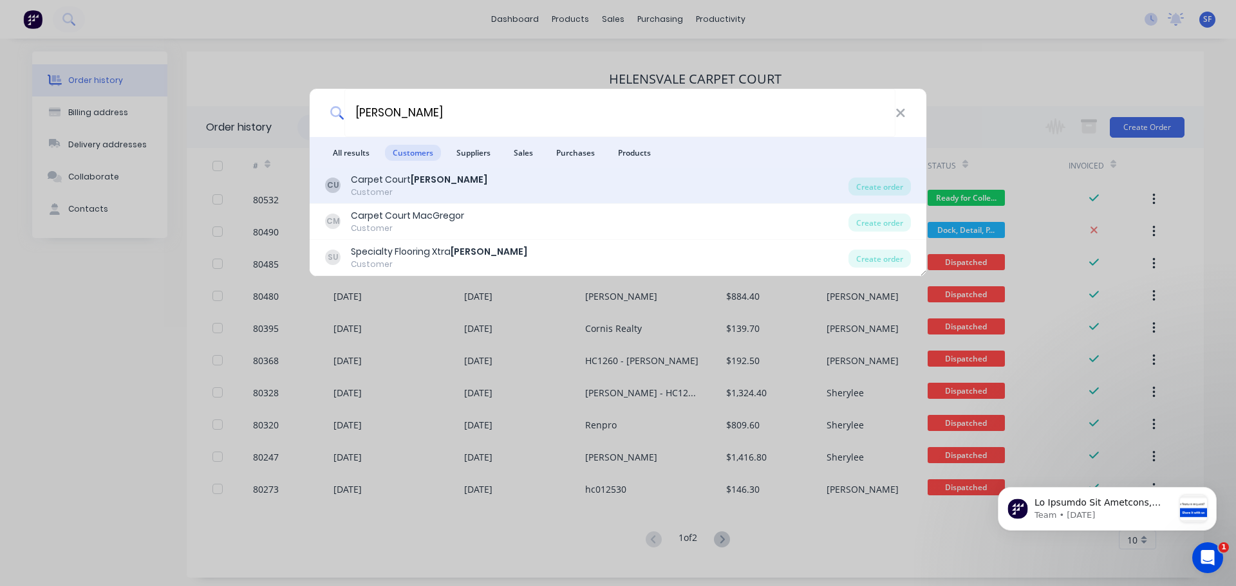
click at [413, 171] on div "CU Carpet Court [PERSON_NAME] Customer Create order" at bounding box center [618, 186] width 617 height 36
click at [416, 183] on b "[PERSON_NAME]" at bounding box center [449, 179] width 77 height 13
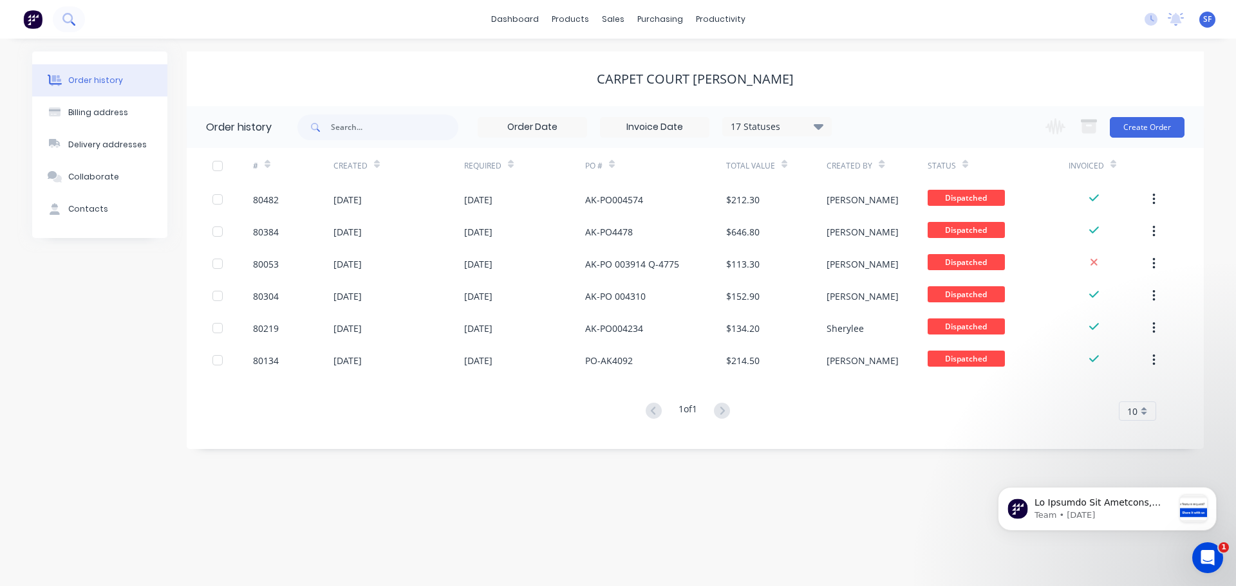
click at [69, 14] on icon at bounding box center [67, 18] width 10 height 10
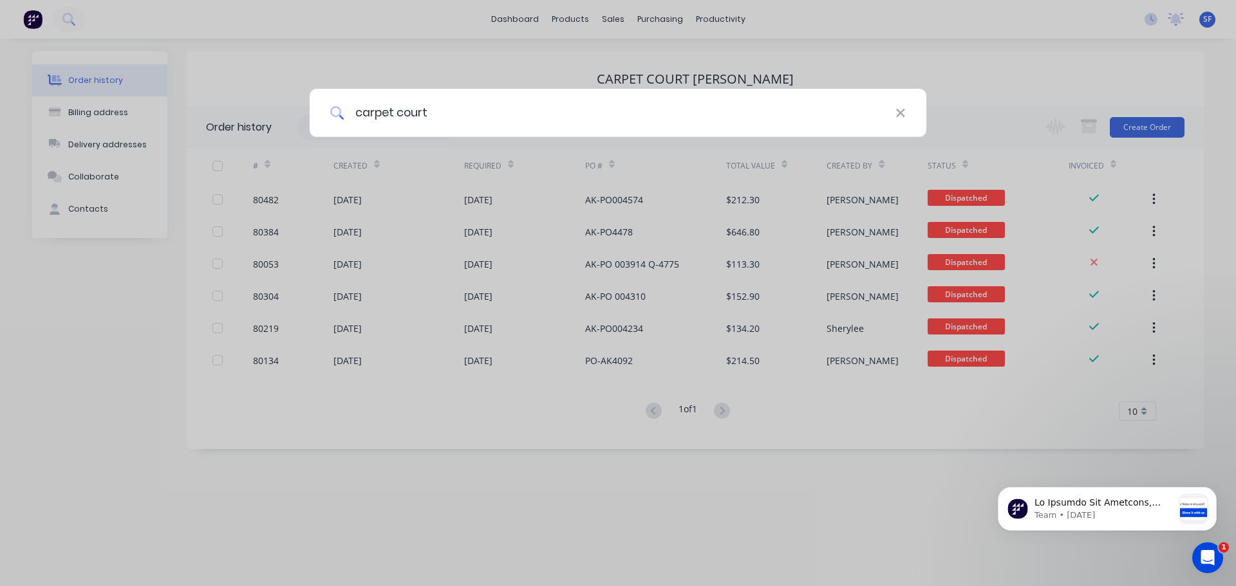
type input "carpet court"
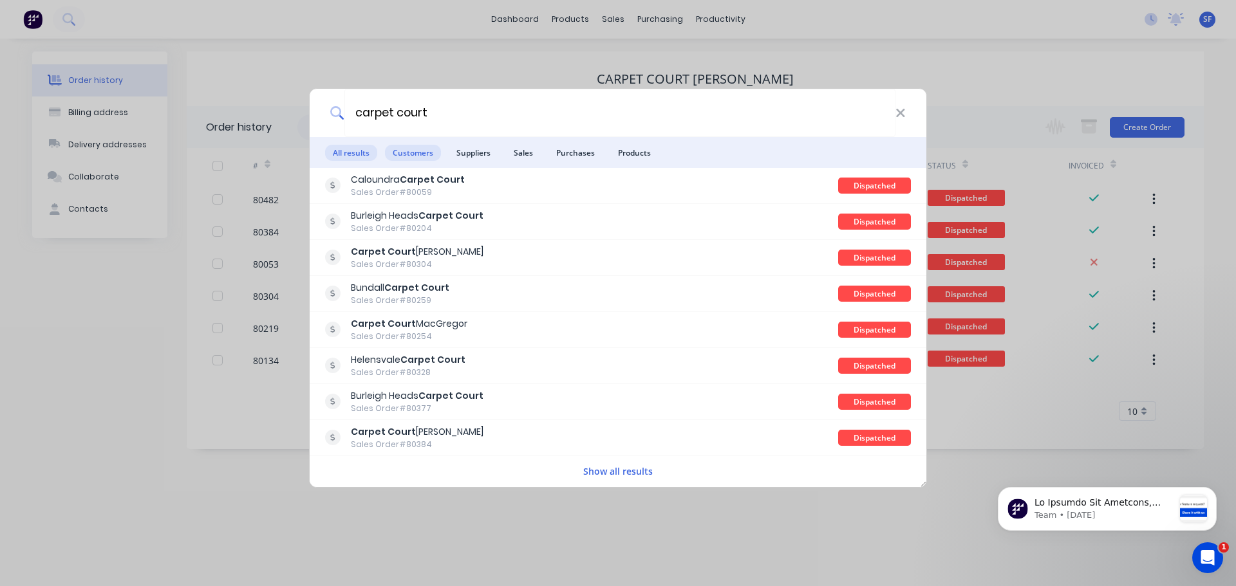
click at [412, 154] on span "Customers" at bounding box center [413, 153] width 56 height 16
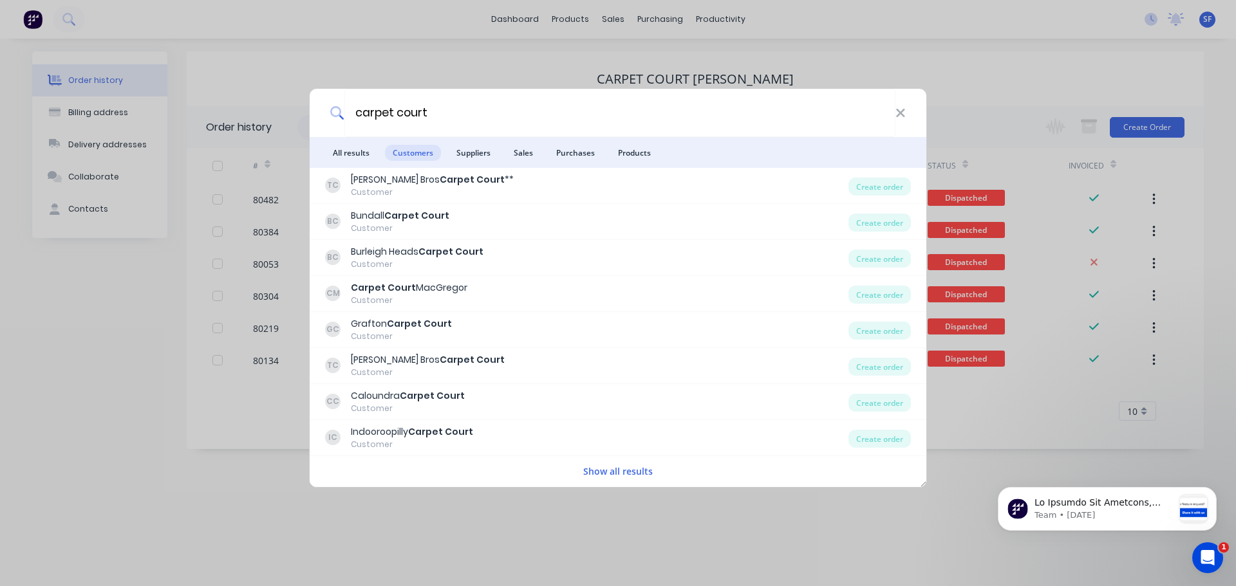
click at [619, 469] on button "Show all results" at bounding box center [617, 471] width 77 height 15
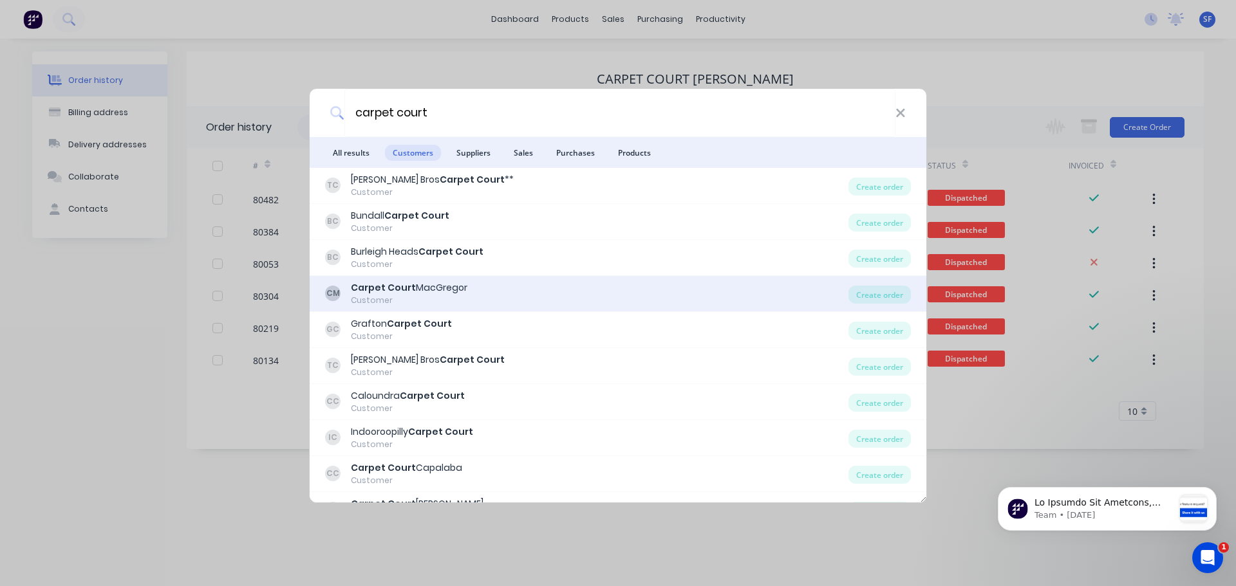
click at [469, 289] on div "CM Carpet Court MacGregor Customer" at bounding box center [586, 293] width 523 height 25
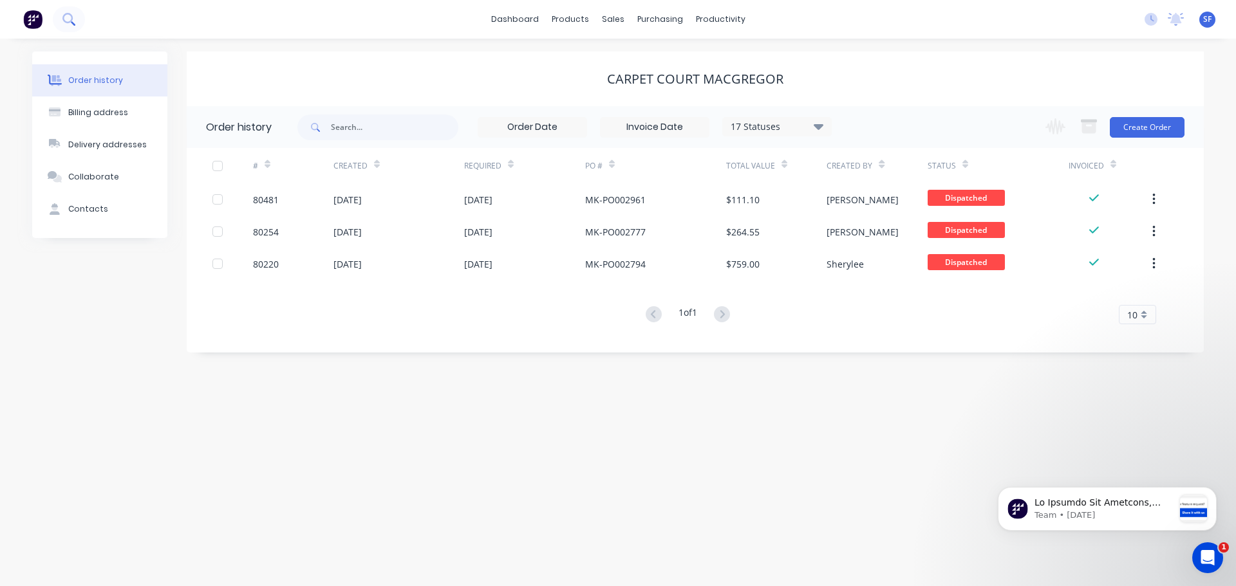
click at [64, 15] on icon at bounding box center [67, 18] width 10 height 10
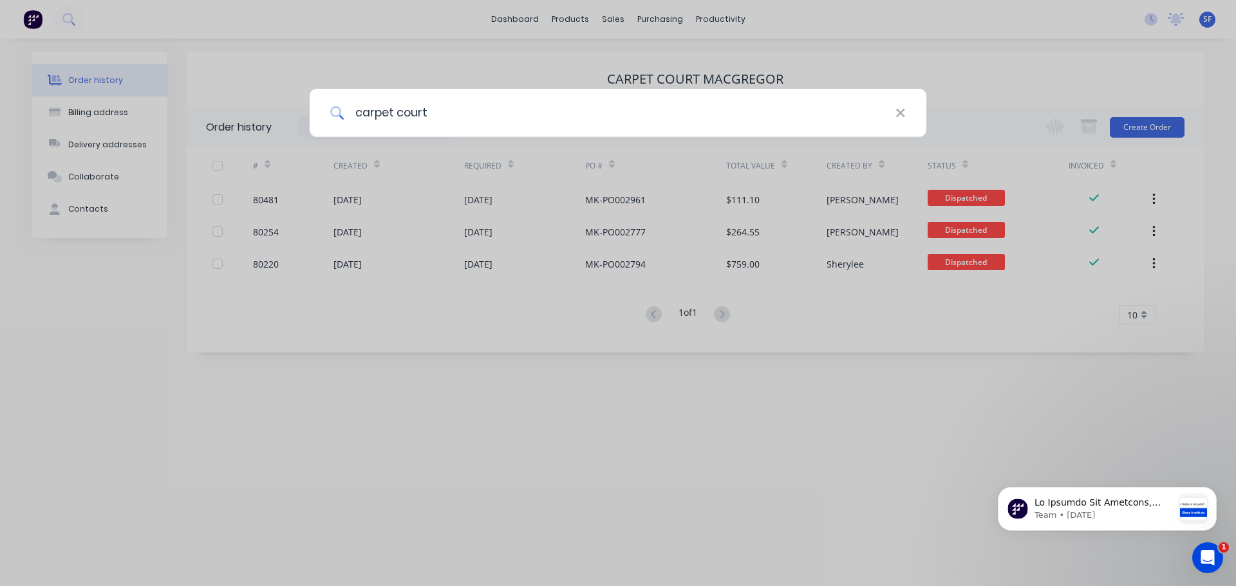
type input "carpet court"
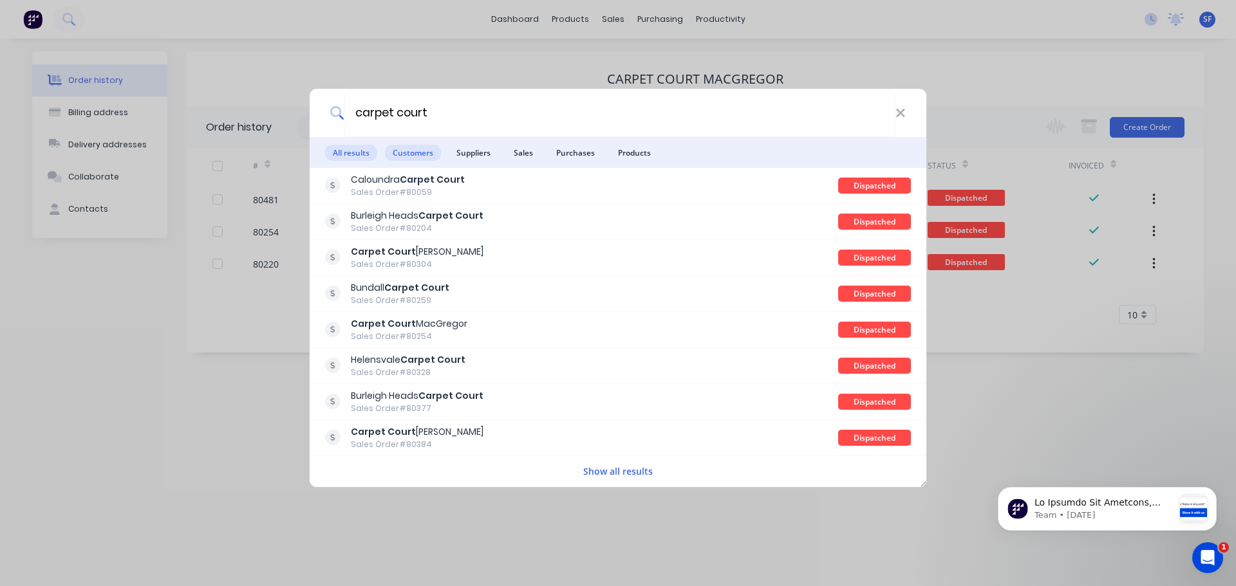
click at [411, 147] on span "Customers" at bounding box center [413, 153] width 56 height 16
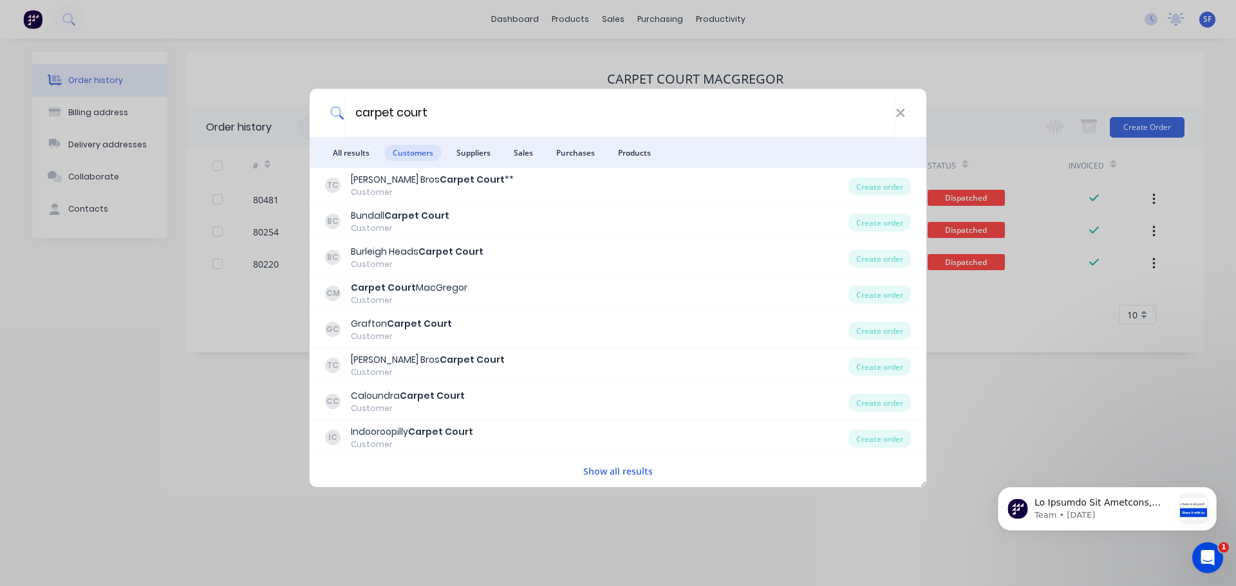
click at [618, 472] on button "Show all results" at bounding box center [617, 471] width 77 height 15
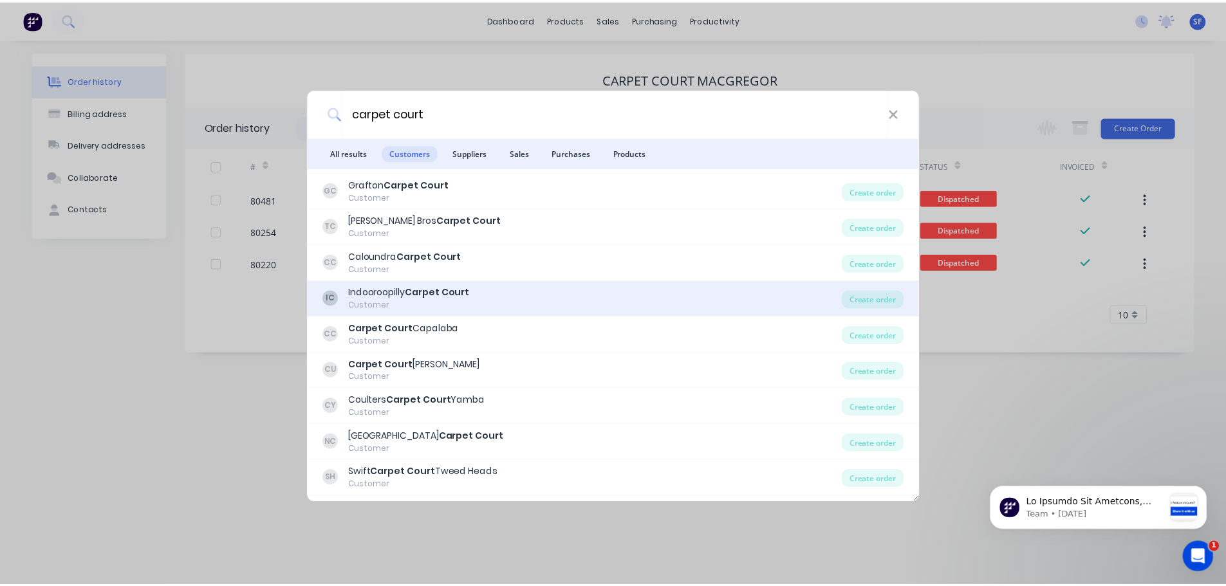
scroll to position [170, 0]
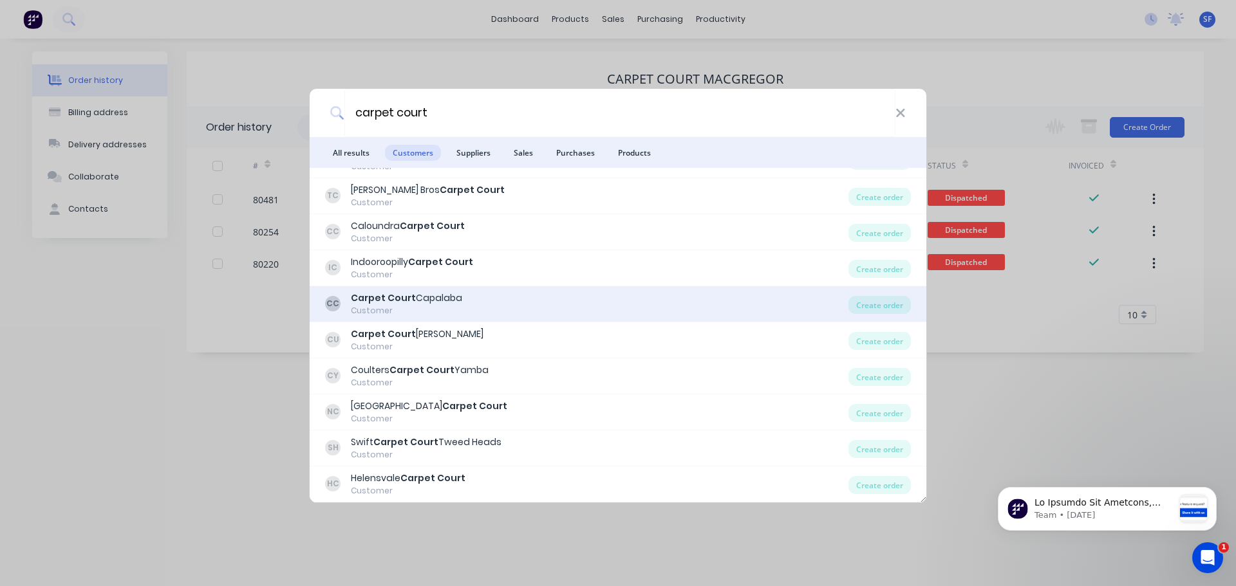
click at [449, 297] on div "Carpet Court Capalaba" at bounding box center [406, 299] width 111 height 14
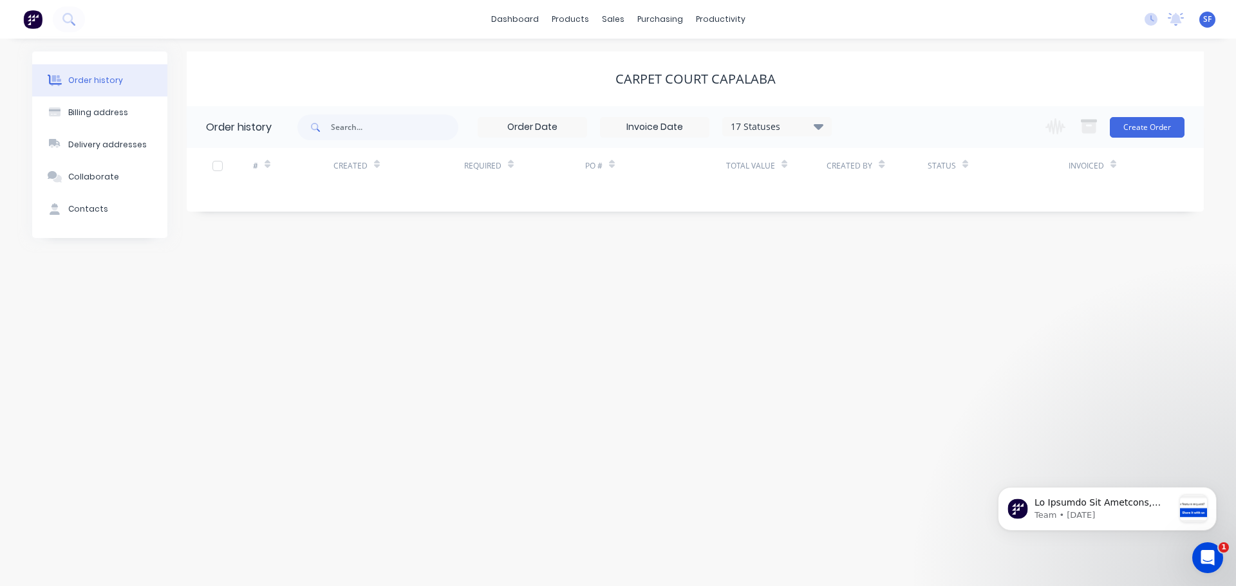
click at [818, 132] on icon at bounding box center [819, 125] width 10 height 15
click at [750, 279] on div "All" at bounding box center [803, 282] width 161 height 26
click at [883, 275] on label at bounding box center [883, 275] width 0 height 0
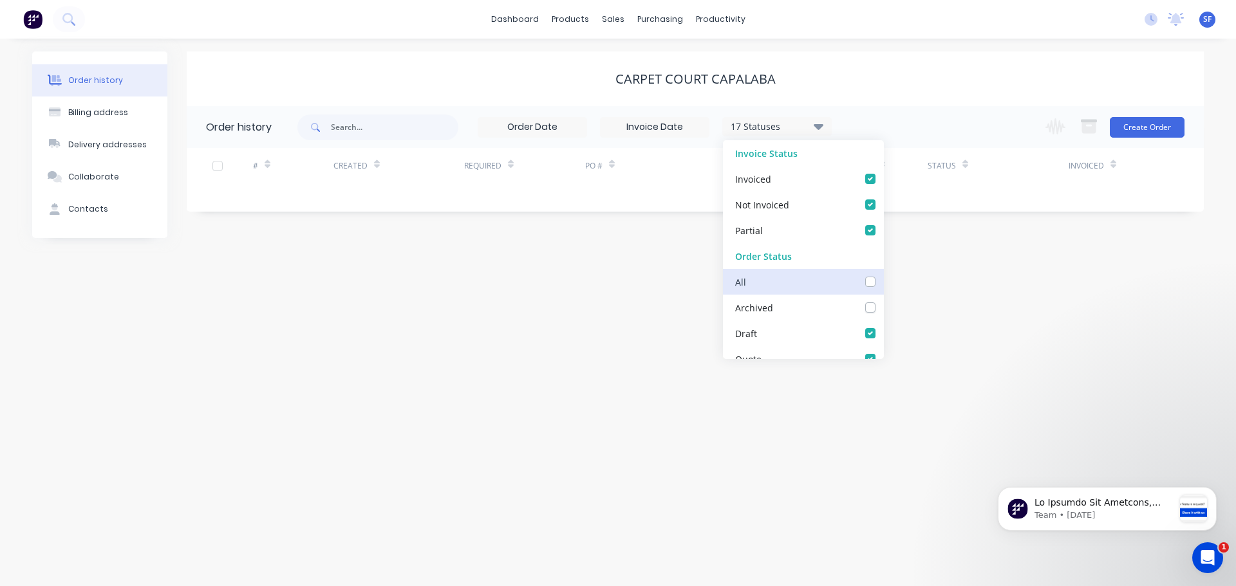
click at [883, 281] on input "checkbox" at bounding box center [888, 281] width 10 height 12
checkbox input "true"
click at [63, 14] on icon at bounding box center [68, 19] width 12 height 12
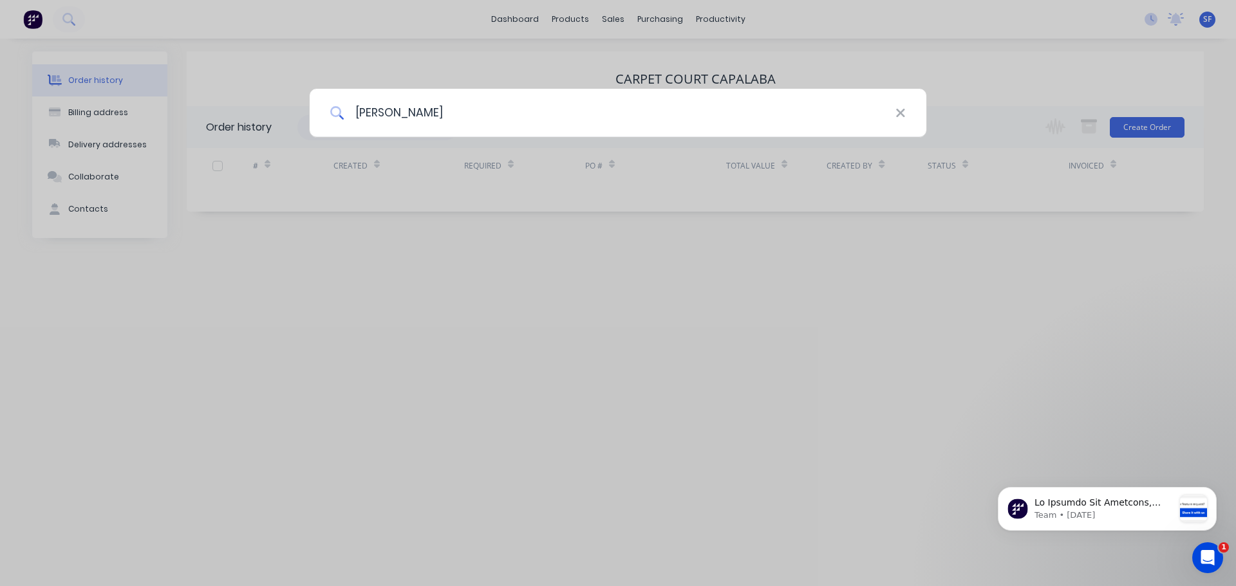
type input "[PERSON_NAME]"
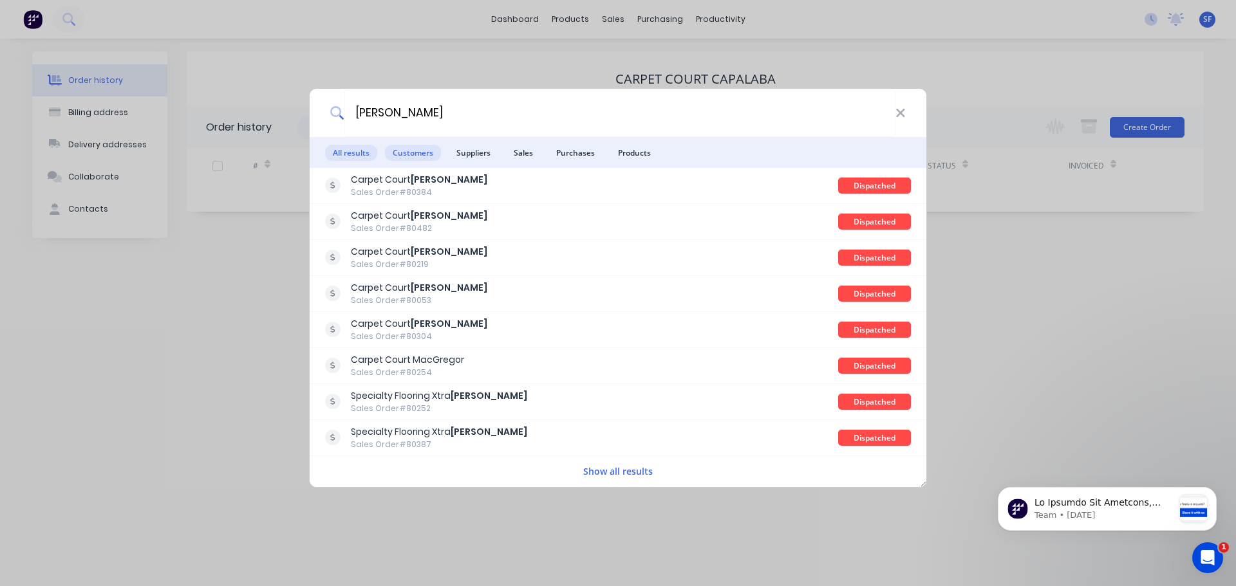
click at [407, 150] on span "Customers" at bounding box center [413, 153] width 56 height 16
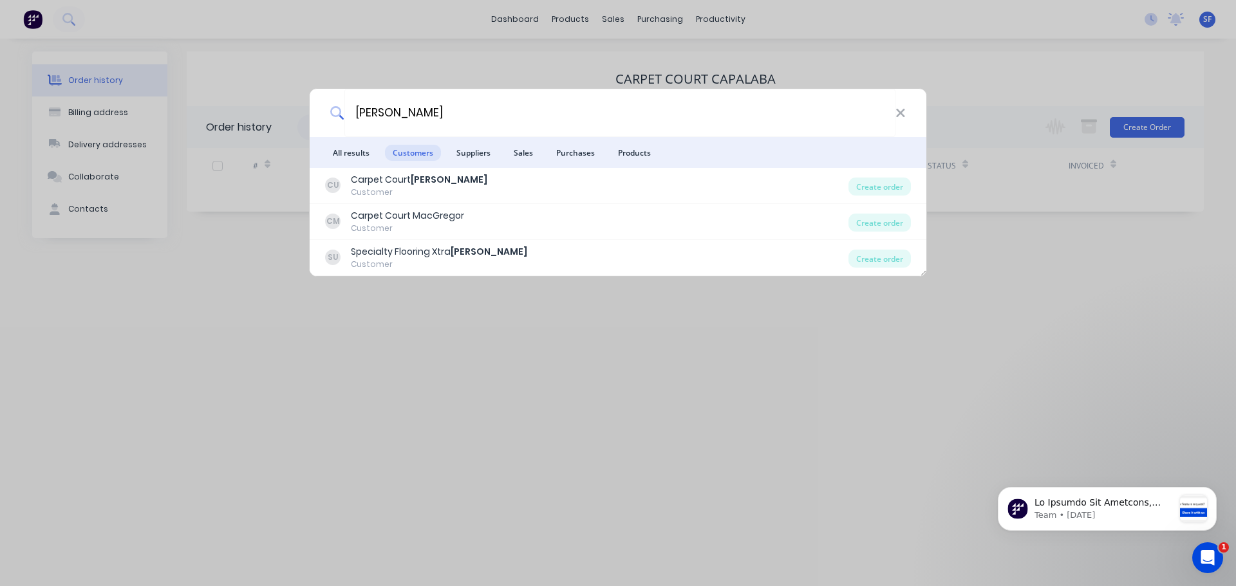
drag, startPoint x: 407, startPoint y: 150, endPoint x: 393, endPoint y: 150, distance: 14.2
click at [393, 150] on span "Customers" at bounding box center [413, 153] width 56 height 16
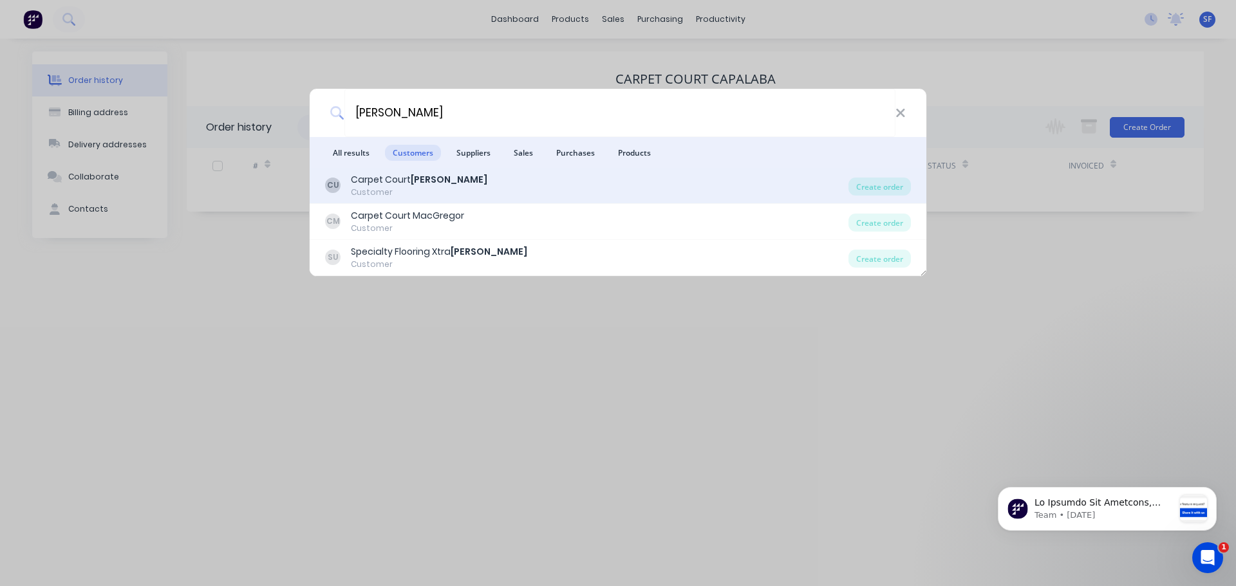
click at [409, 182] on div "Carpet Court [PERSON_NAME]" at bounding box center [419, 180] width 136 height 14
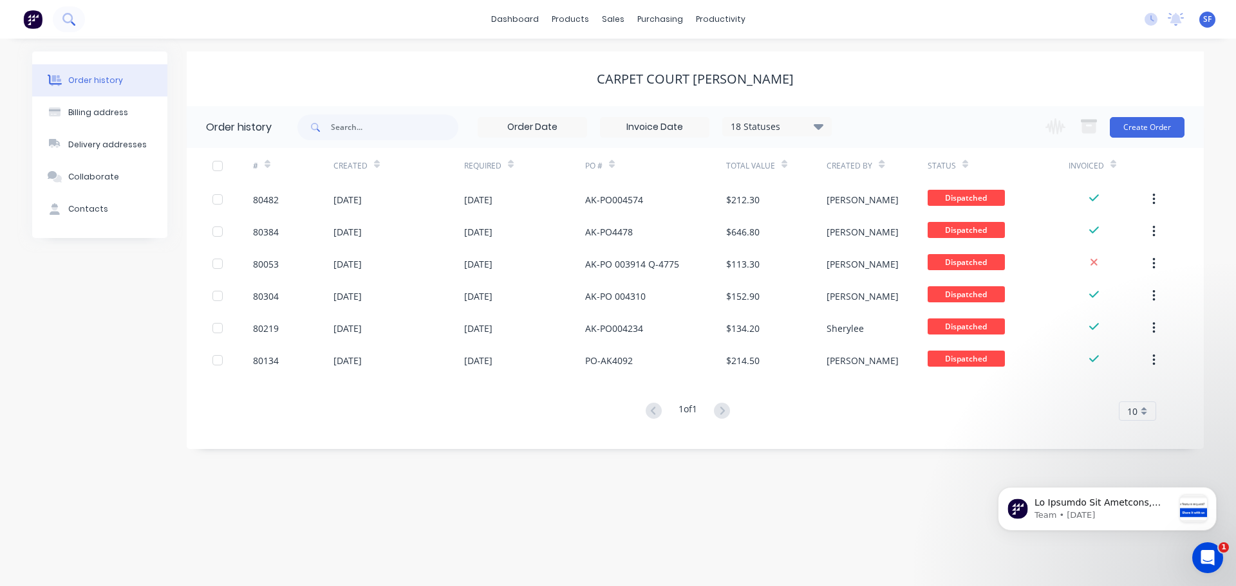
click at [76, 15] on button at bounding box center [69, 19] width 32 height 26
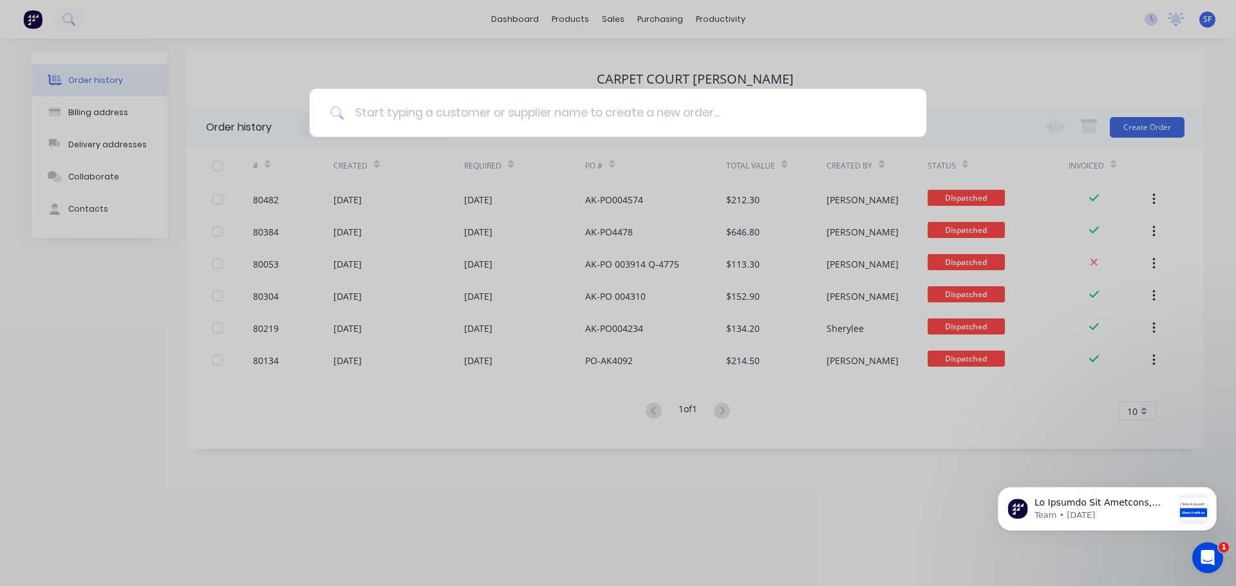
click at [395, 111] on input at bounding box center [624, 113] width 561 height 48
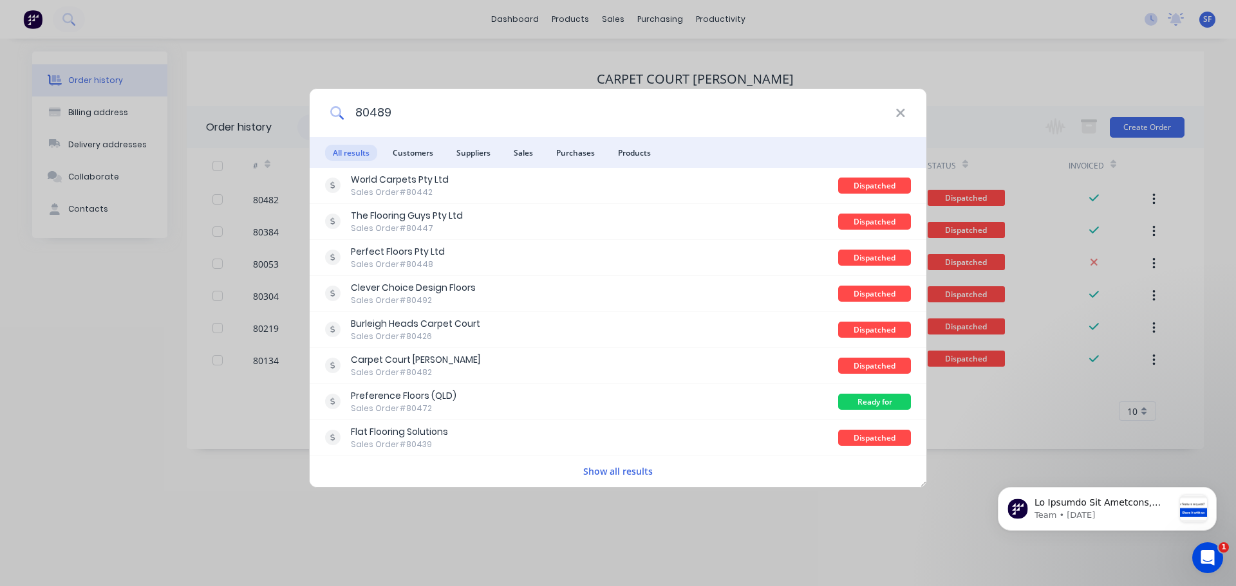
type input "80489"
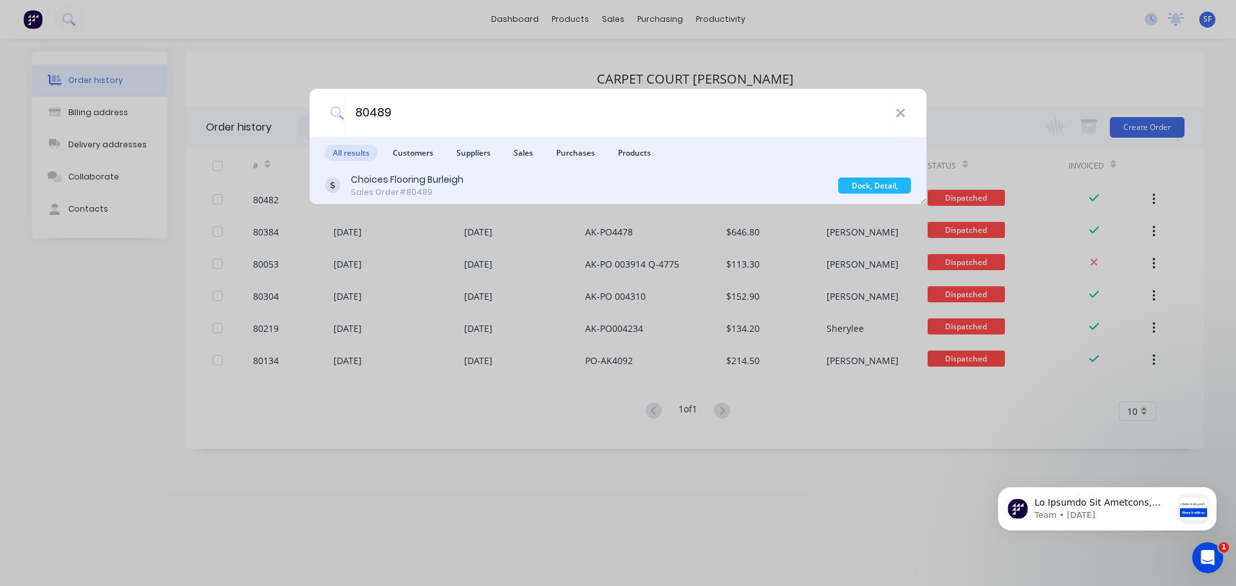
click at [425, 191] on div "Sales Order #80489" at bounding box center [407, 193] width 113 height 12
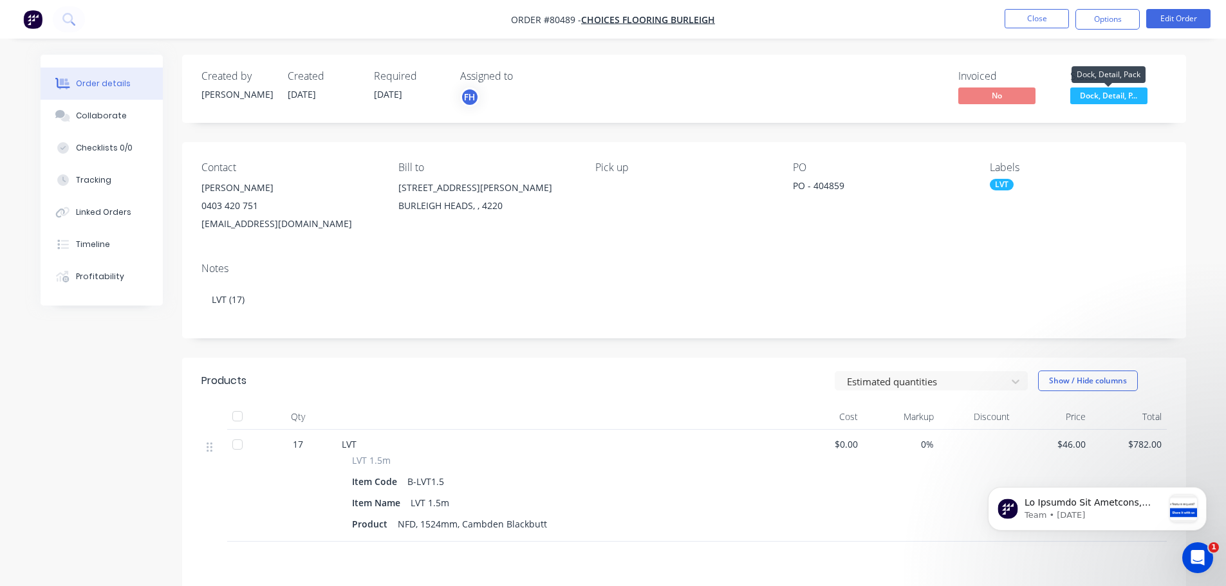
click at [1128, 100] on span "Dock, Detail, P..." at bounding box center [1109, 96] width 77 height 16
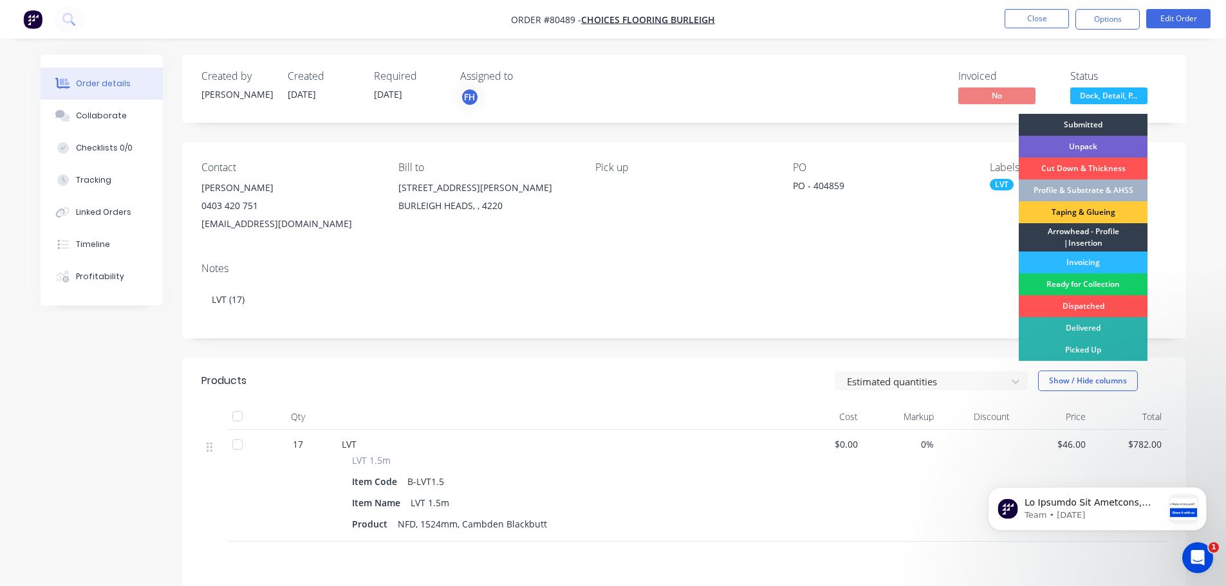
click at [1087, 283] on div "Ready for Collection" at bounding box center [1083, 285] width 129 height 22
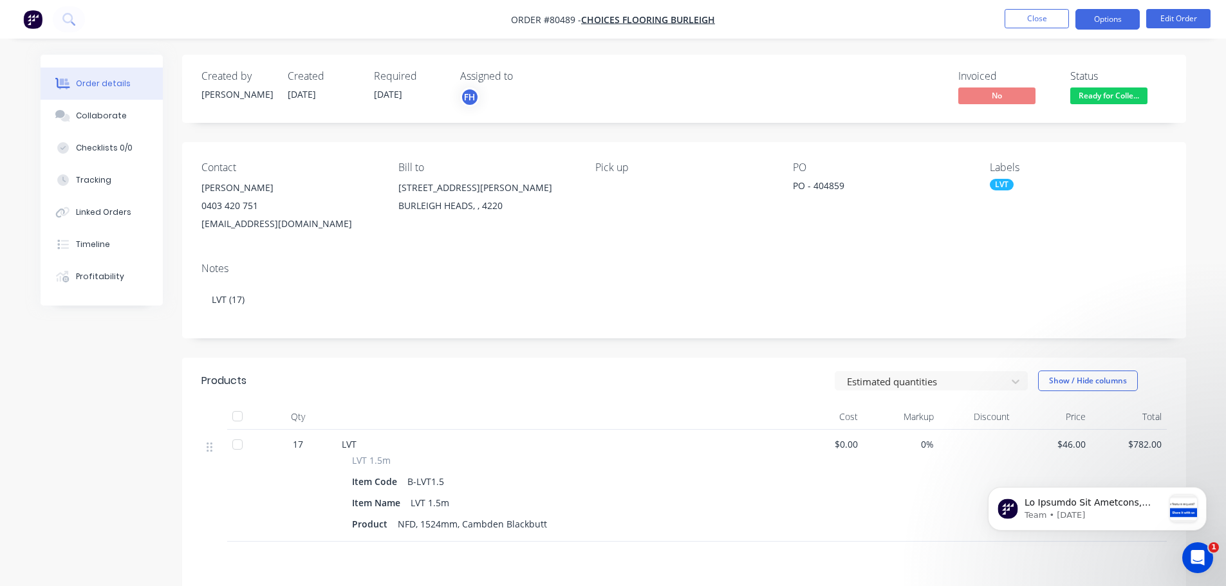
click at [1110, 18] on button "Options" at bounding box center [1108, 19] width 64 height 21
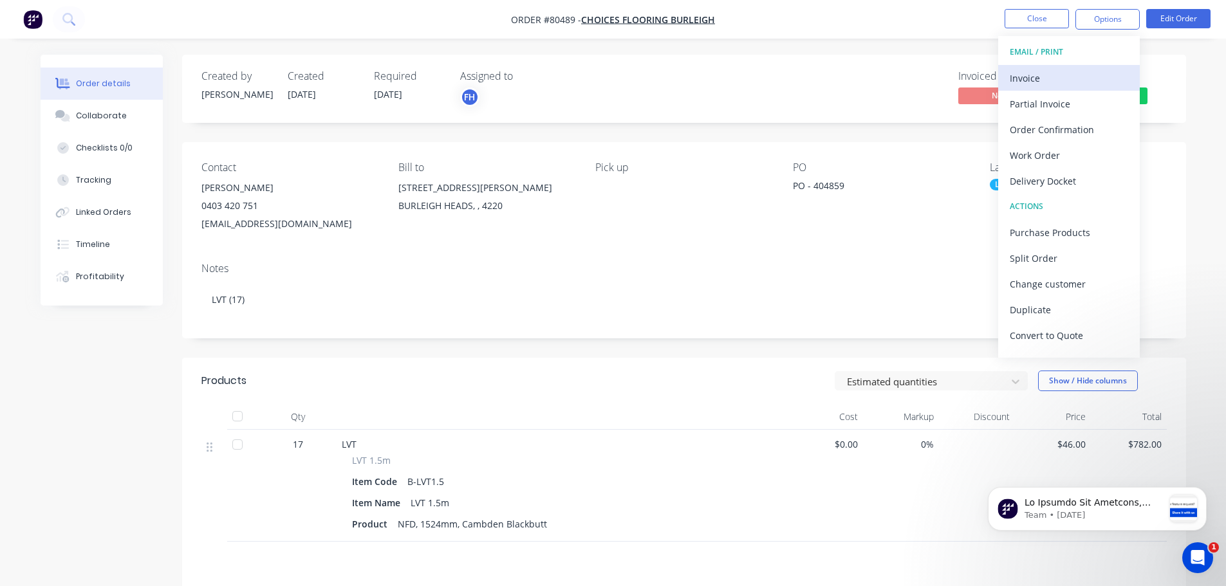
click at [1050, 78] on div "Invoice" at bounding box center [1069, 78] width 118 height 19
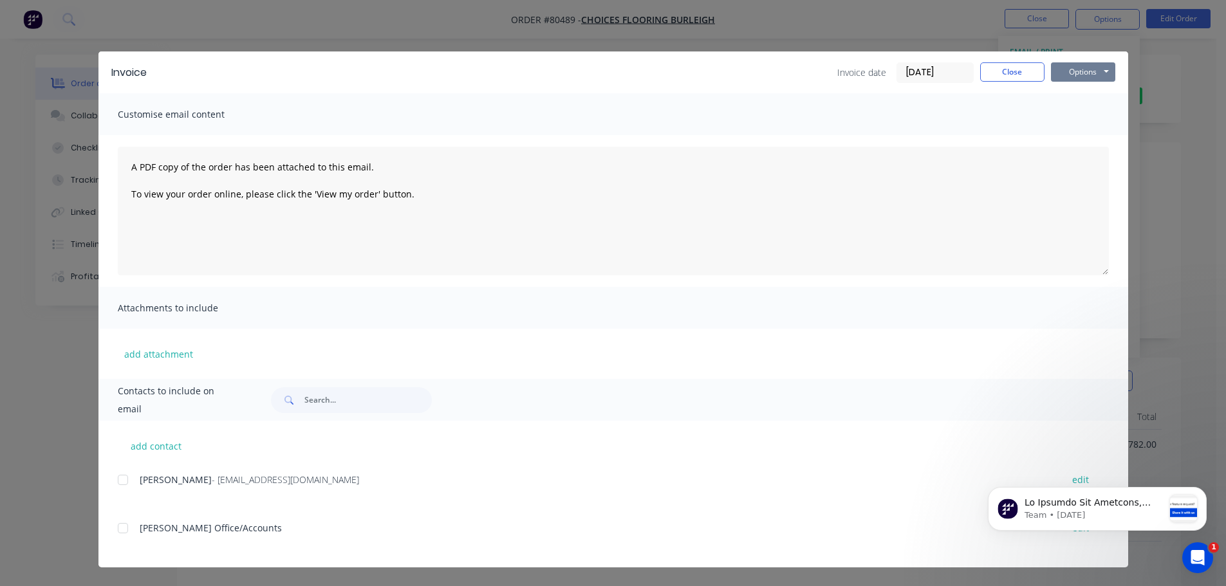
click at [1069, 77] on button "Options" at bounding box center [1083, 71] width 64 height 19
click at [1075, 112] on button "Print" at bounding box center [1092, 116] width 82 height 21
click at [1023, 69] on button "Close" at bounding box center [1012, 71] width 64 height 19
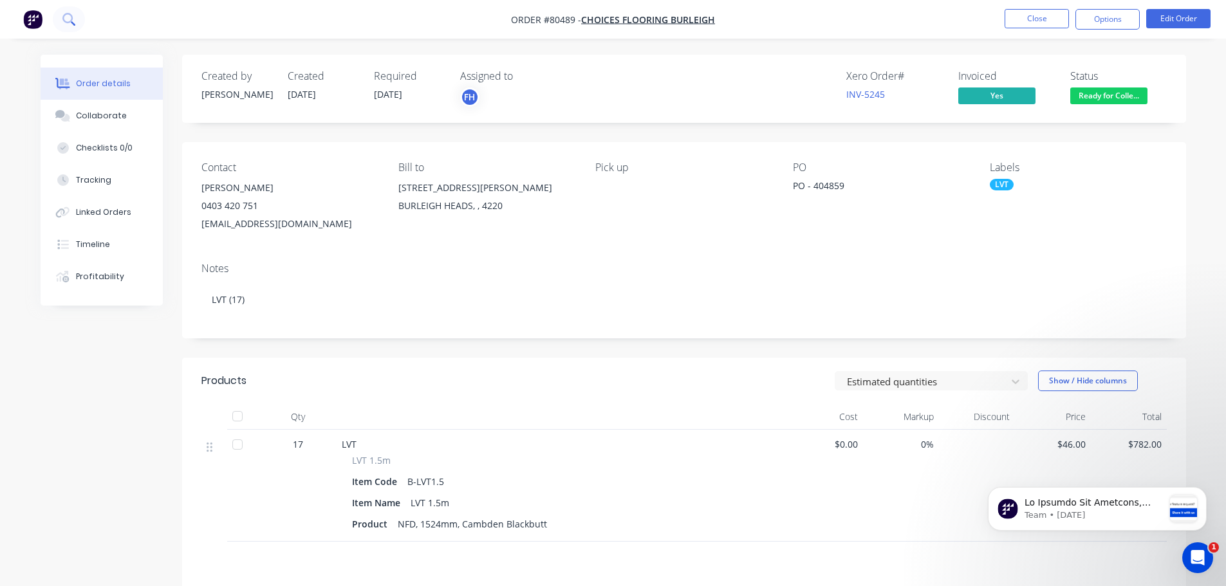
click at [72, 20] on icon at bounding box center [67, 18] width 10 height 10
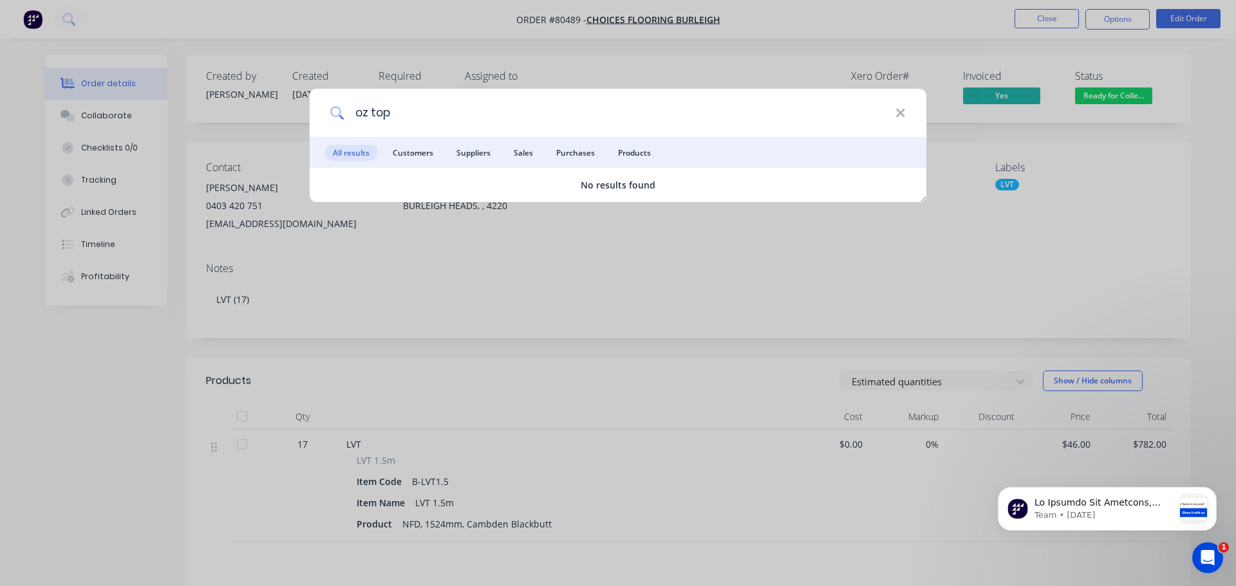
click at [369, 112] on input "oz top" at bounding box center [619, 113] width 551 height 48
type input "oztop"
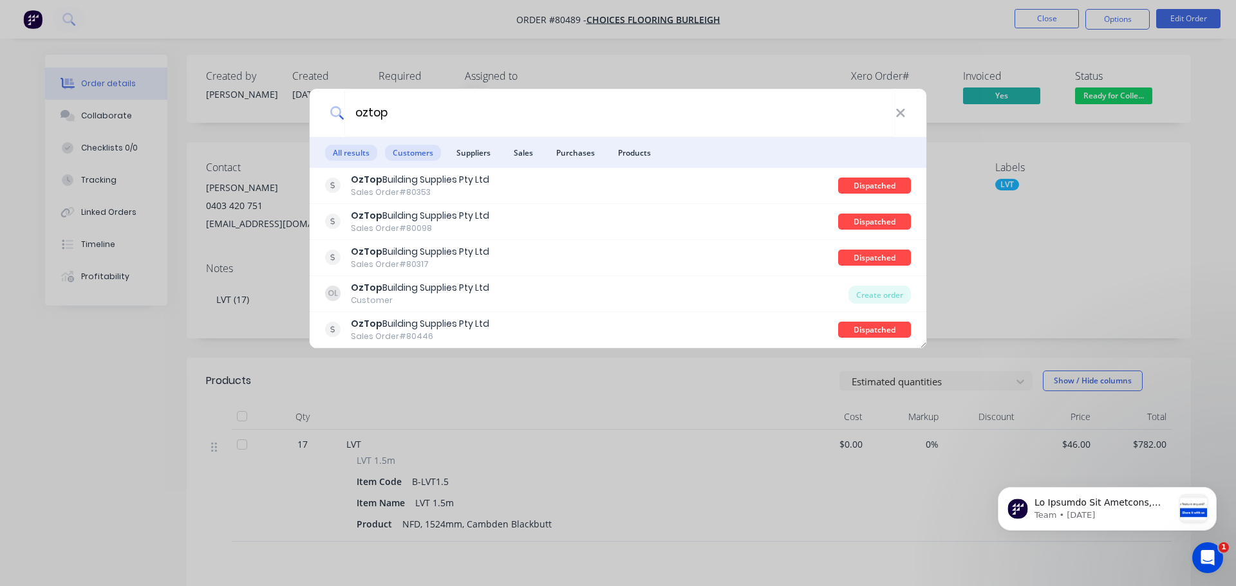
click at [418, 157] on span "Customers" at bounding box center [413, 153] width 56 height 16
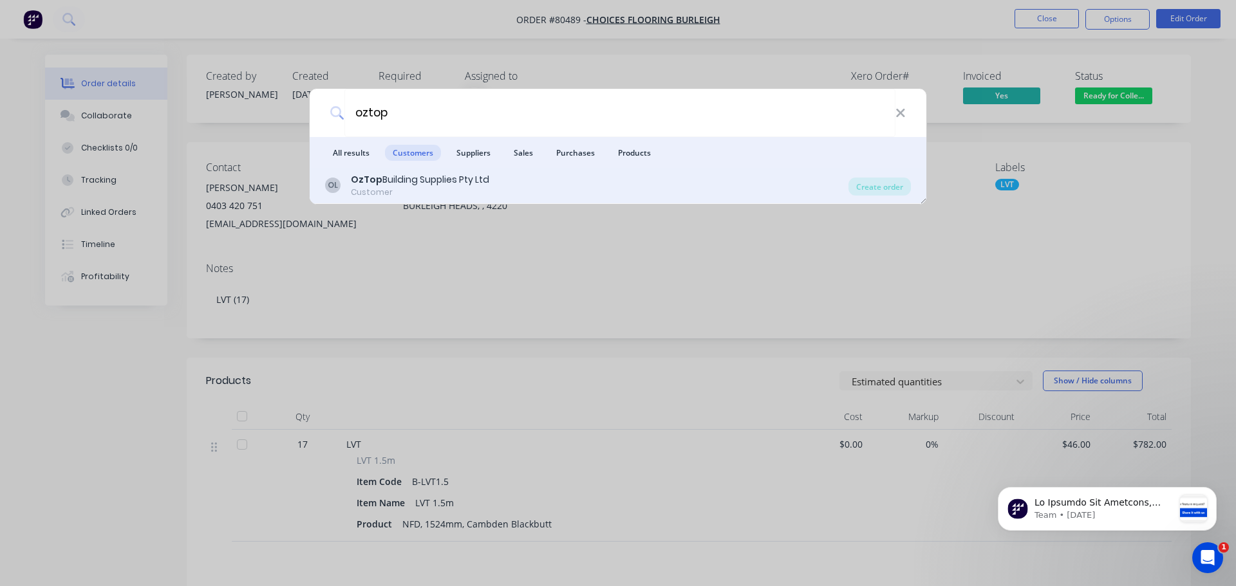
click at [425, 196] on div "Customer" at bounding box center [420, 193] width 138 height 12
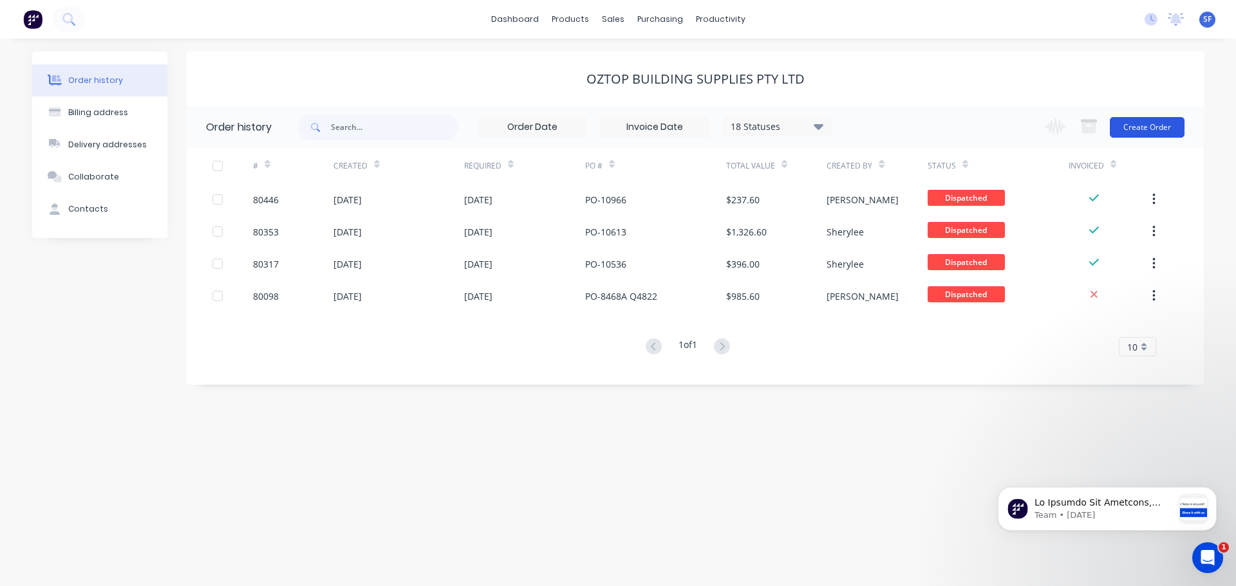
click at [1155, 122] on button "Create Order" at bounding box center [1147, 127] width 75 height 21
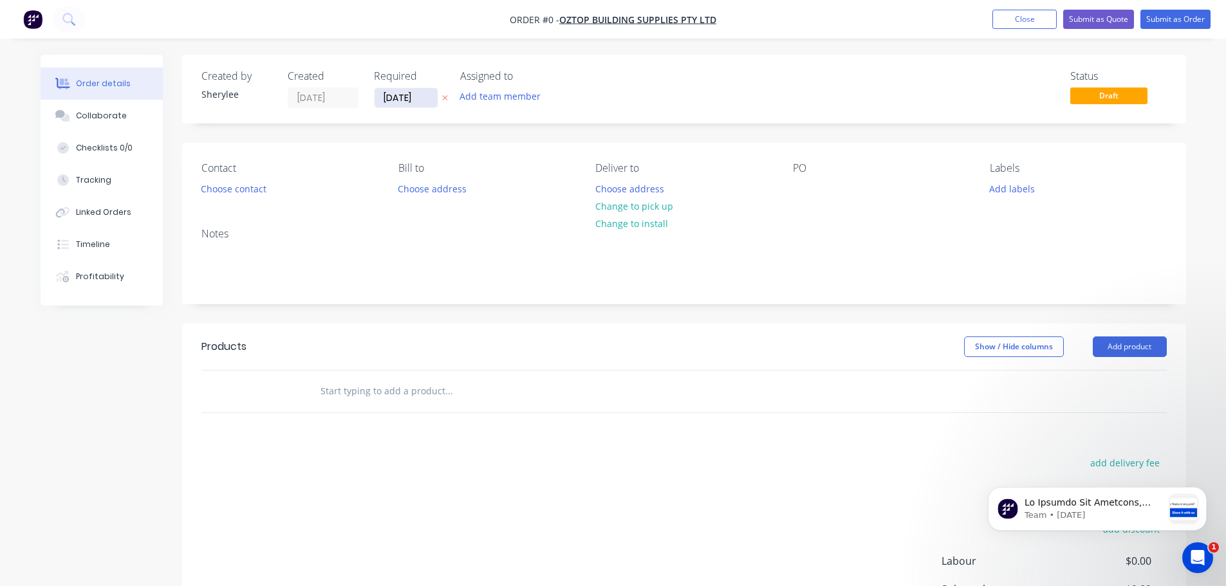
click at [407, 98] on input "[DATE]" at bounding box center [406, 97] width 63 height 19
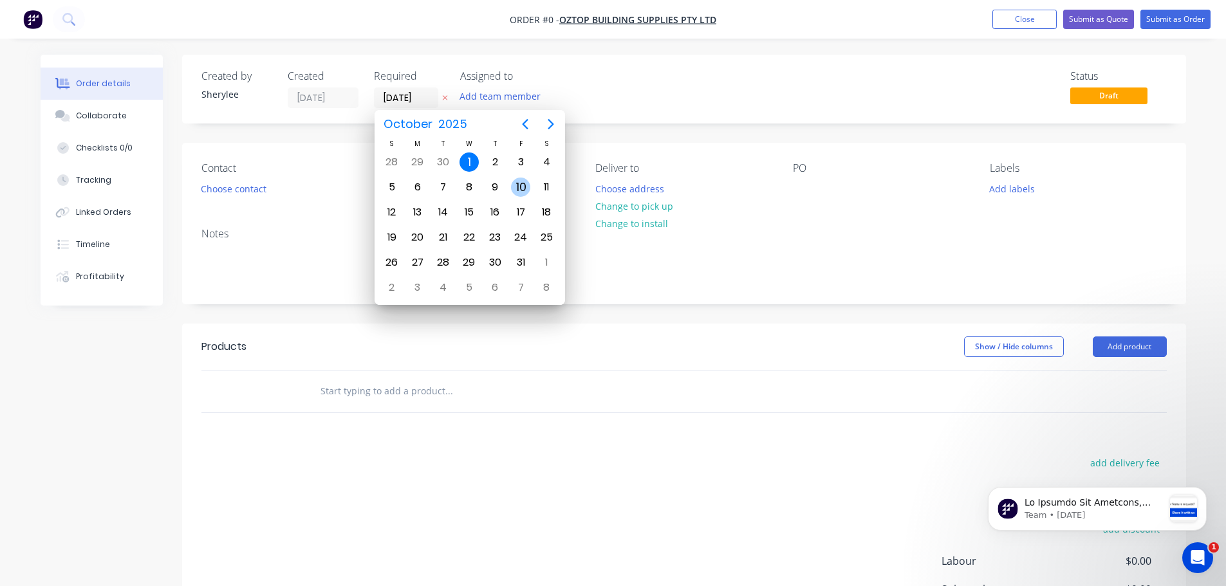
click at [518, 187] on div "10" at bounding box center [520, 187] width 19 height 19
type input "[DATE]"
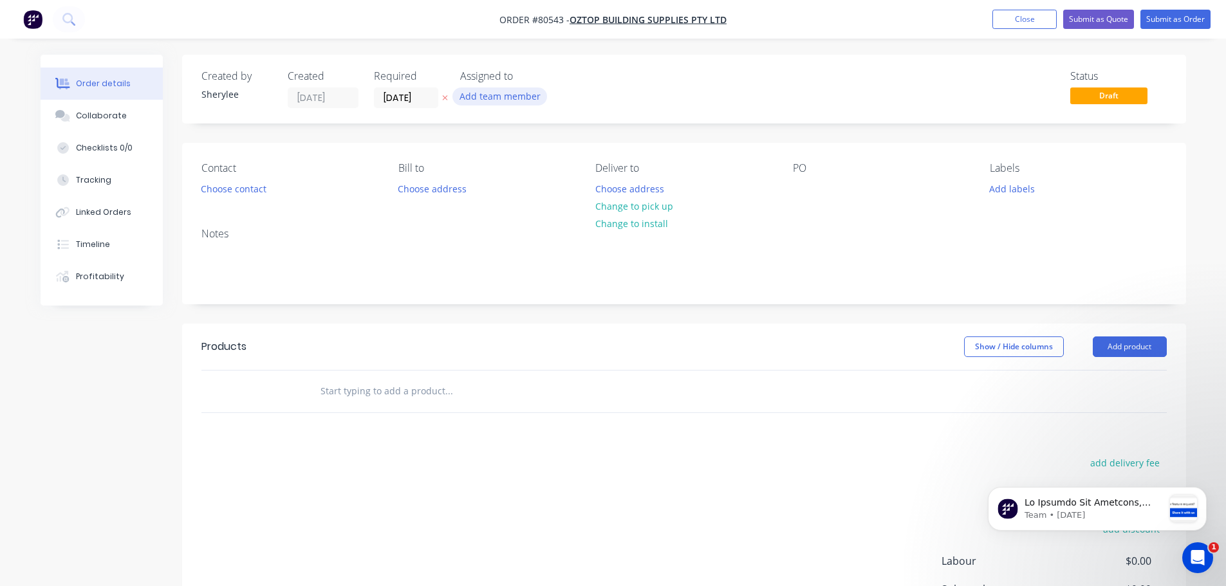
click at [510, 97] on button "Add team member" at bounding box center [500, 96] width 95 height 17
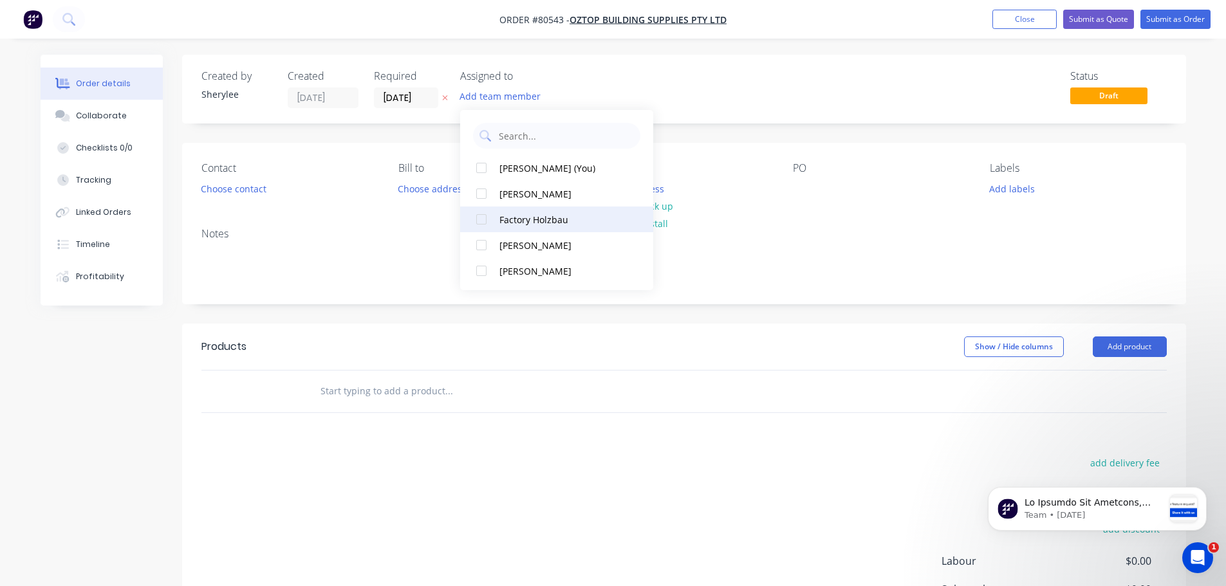
click at [487, 216] on div at bounding box center [482, 220] width 26 height 26
click at [253, 188] on button "Choose contact" at bounding box center [233, 188] width 79 height 17
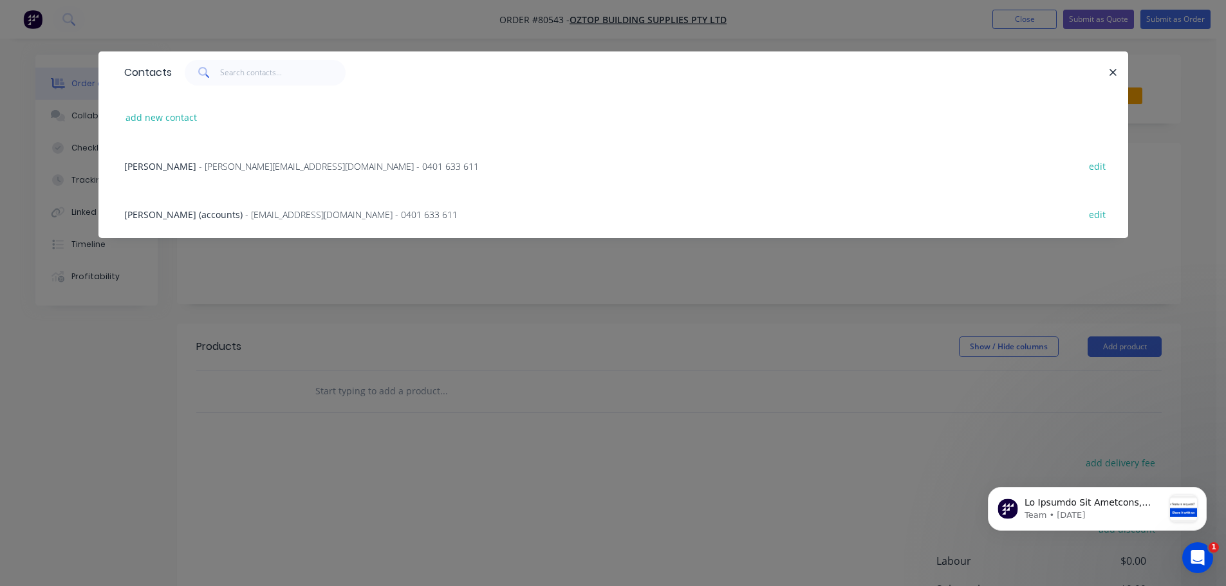
click at [233, 158] on div "[PERSON_NAME] - [PERSON_NAME][EMAIL_ADDRESS][DOMAIN_NAME] - 0401 633 611 edit" at bounding box center [613, 166] width 991 height 48
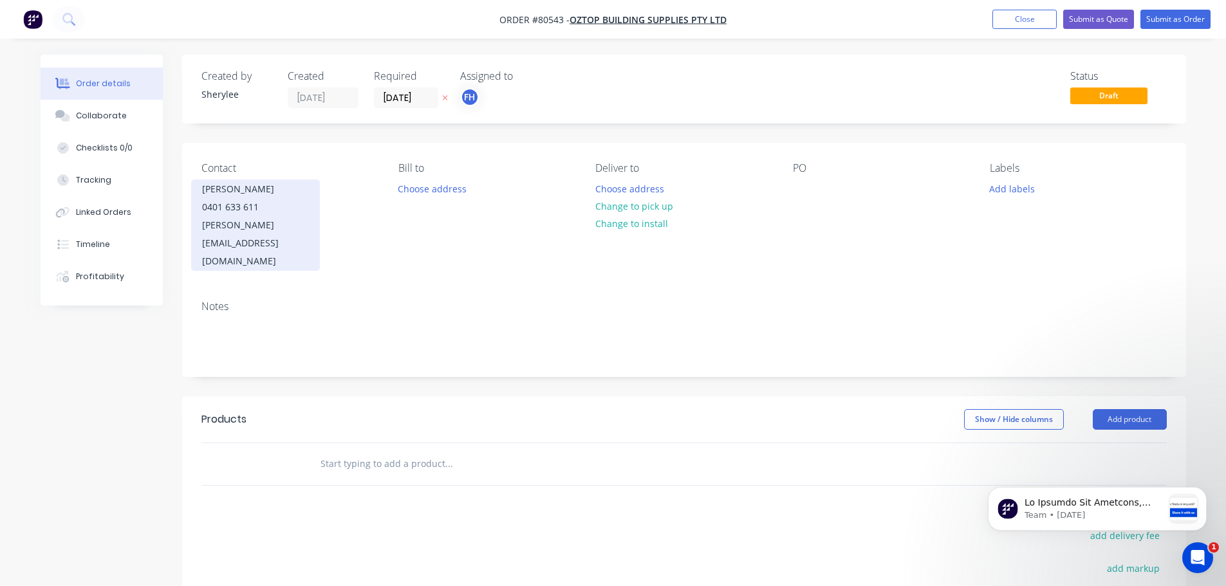
click at [281, 207] on div "0401 633 611" at bounding box center [255, 207] width 107 height 18
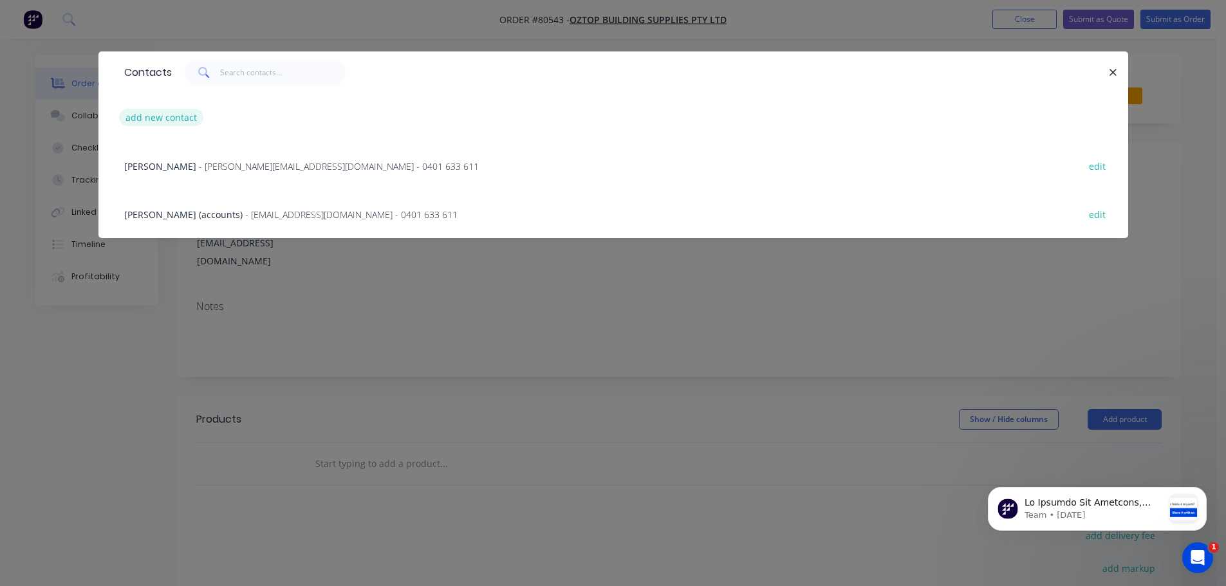
click at [158, 109] on button "add new contact" at bounding box center [161, 117] width 85 height 17
select select "AU"
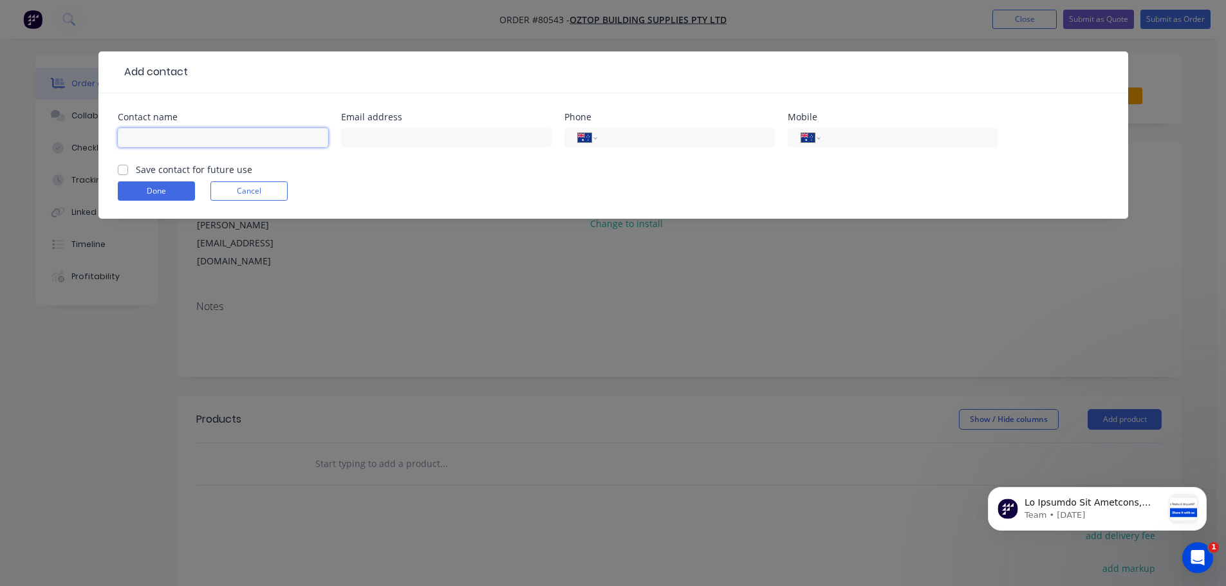
click at [150, 136] on input "text" at bounding box center [223, 137] width 210 height 19
type input "[PERSON_NAME]"
click at [362, 138] on input "text" at bounding box center [446, 137] width 210 height 19
click at [597, 139] on div "International [GEOGRAPHIC_DATA] [GEOGRAPHIC_DATA] [GEOGRAPHIC_DATA] [GEOGRAPHIC…" at bounding box center [670, 137] width 210 height 19
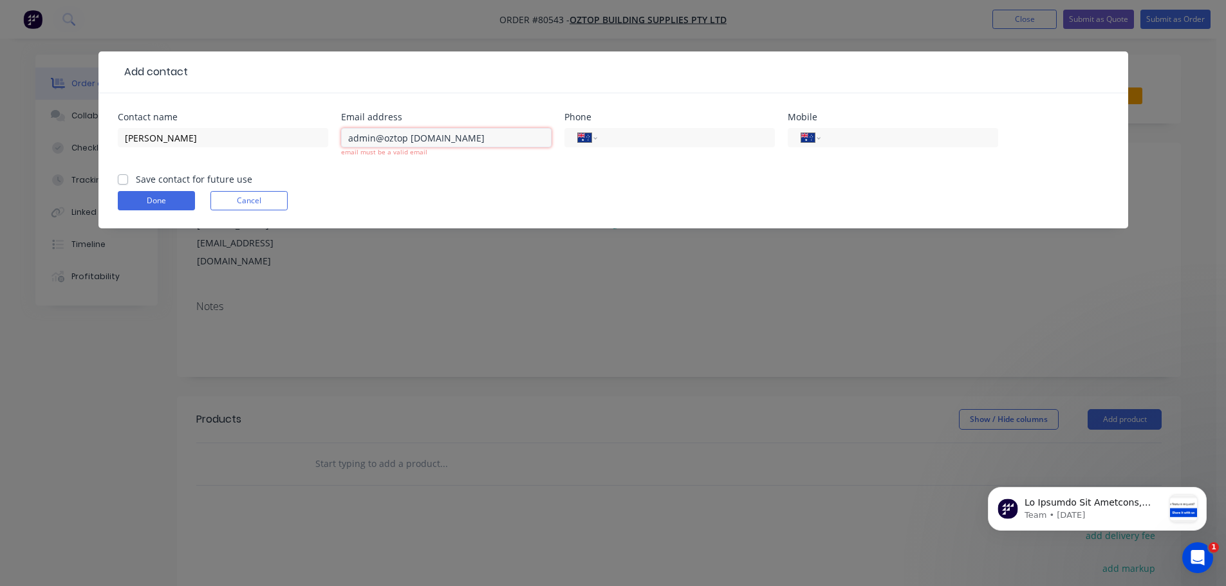
click at [411, 135] on input "admin@oztop [DOMAIN_NAME]" at bounding box center [446, 137] width 210 height 19
type input "[EMAIL_ADDRESS][DOMAIN_NAME]"
click at [664, 135] on input "tel" at bounding box center [683, 138] width 154 height 15
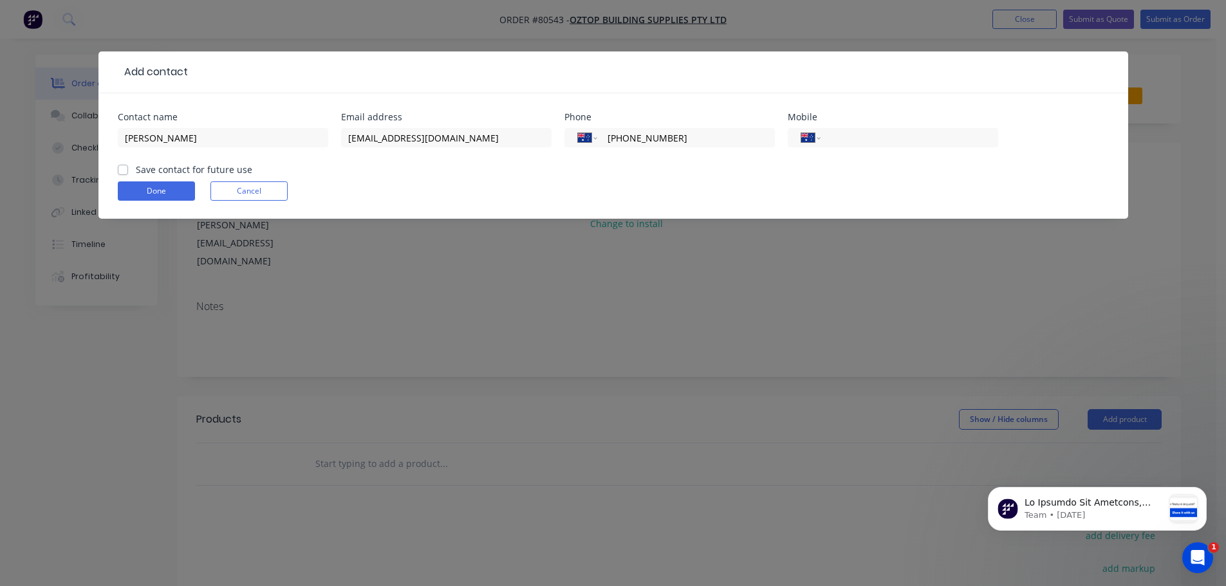
type input "[PHONE_NUMBER]"
click at [176, 173] on label "Save contact for future use" at bounding box center [194, 170] width 117 height 14
click at [128, 173] on input "Save contact for future use" at bounding box center [123, 169] width 10 height 12
checkbox input "true"
click at [179, 193] on button "Done" at bounding box center [156, 191] width 77 height 19
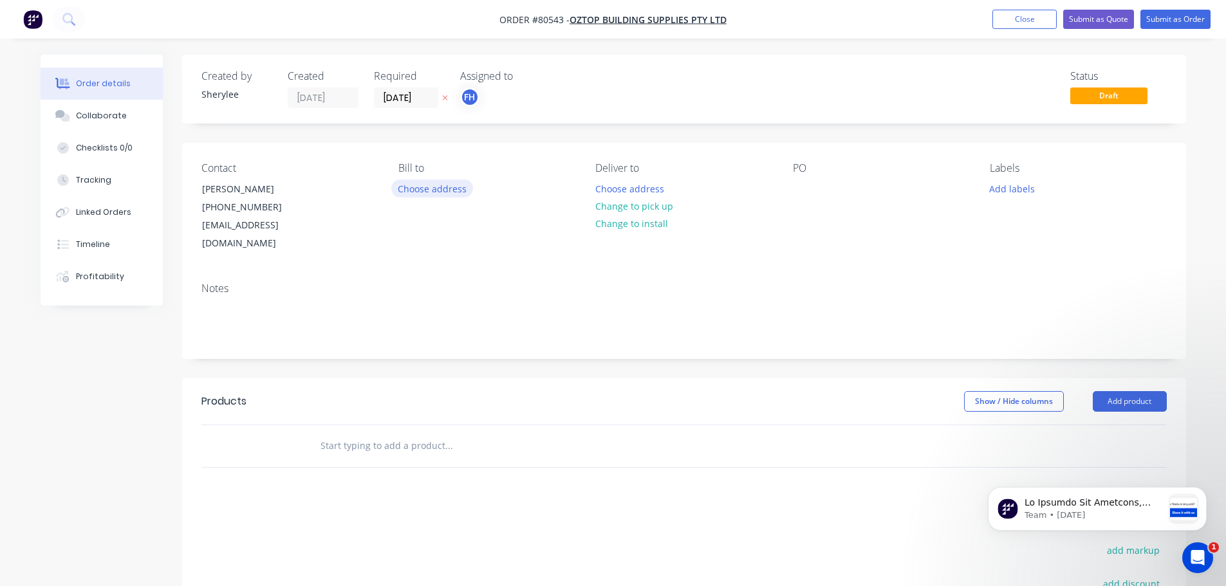
click at [424, 191] on button "Choose address" at bounding box center [432, 188] width 82 height 17
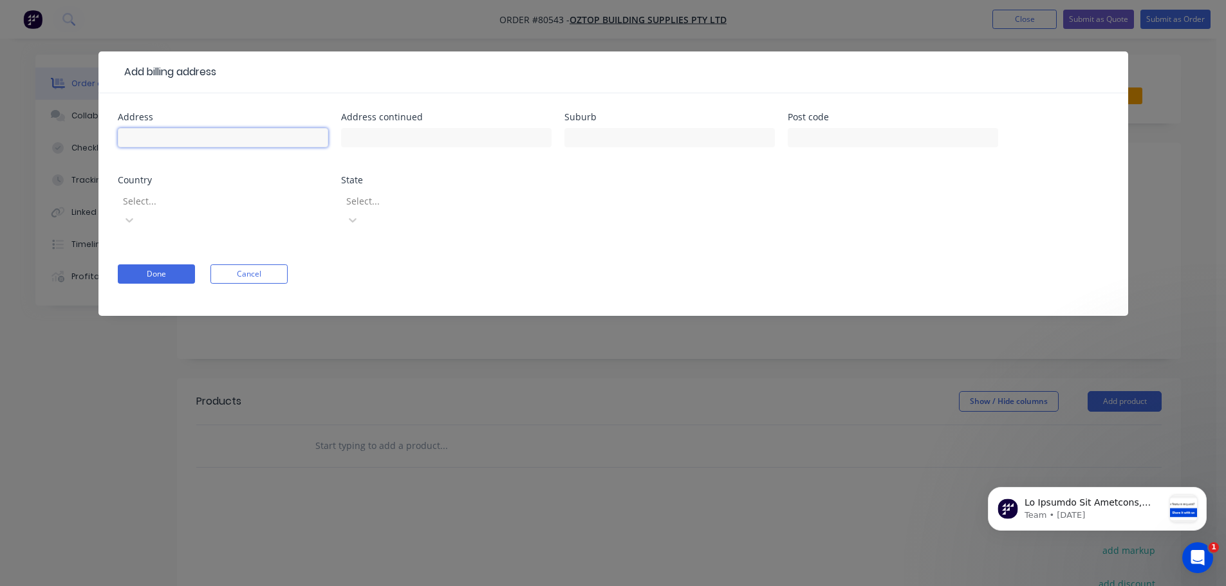
click at [221, 137] on input "text" at bounding box center [223, 137] width 210 height 19
click at [169, 132] on input "text" at bounding box center [223, 137] width 210 height 19
click at [245, 265] on button "Cancel" at bounding box center [248, 274] width 77 height 19
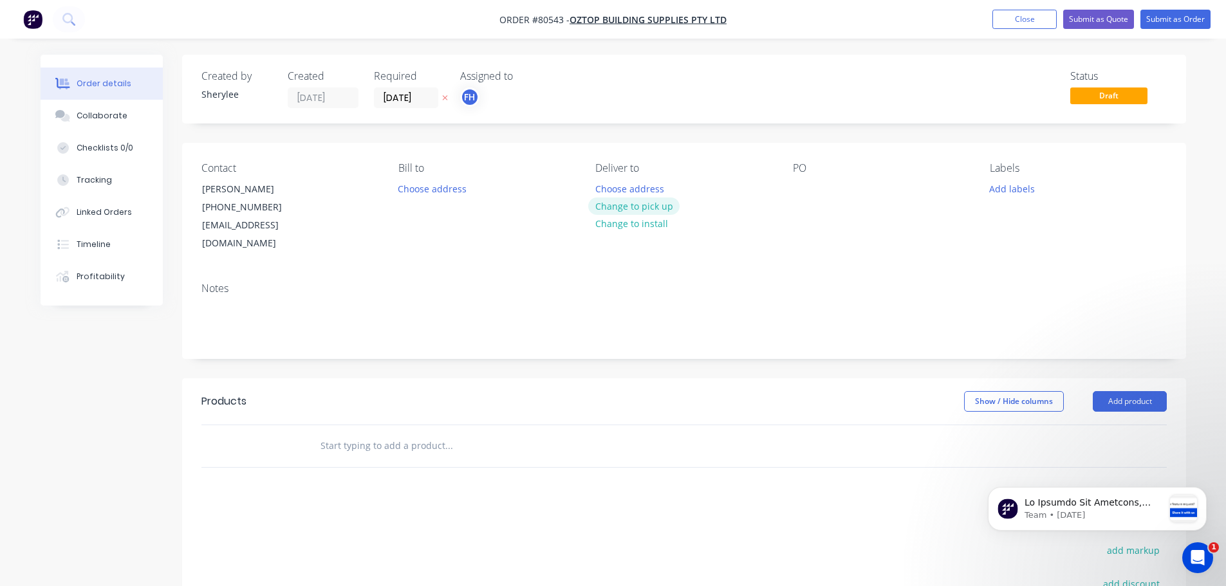
click at [621, 204] on button "Change to pick up" at bounding box center [633, 206] width 91 height 17
click at [628, 182] on div "Pick up Change to delivery Change to install" at bounding box center [683, 207] width 176 height 91
click at [623, 187] on div "Pick up Change to delivery Change to install" at bounding box center [683, 207] width 176 height 91
click at [613, 189] on div at bounding box center [605, 189] width 21 height 19
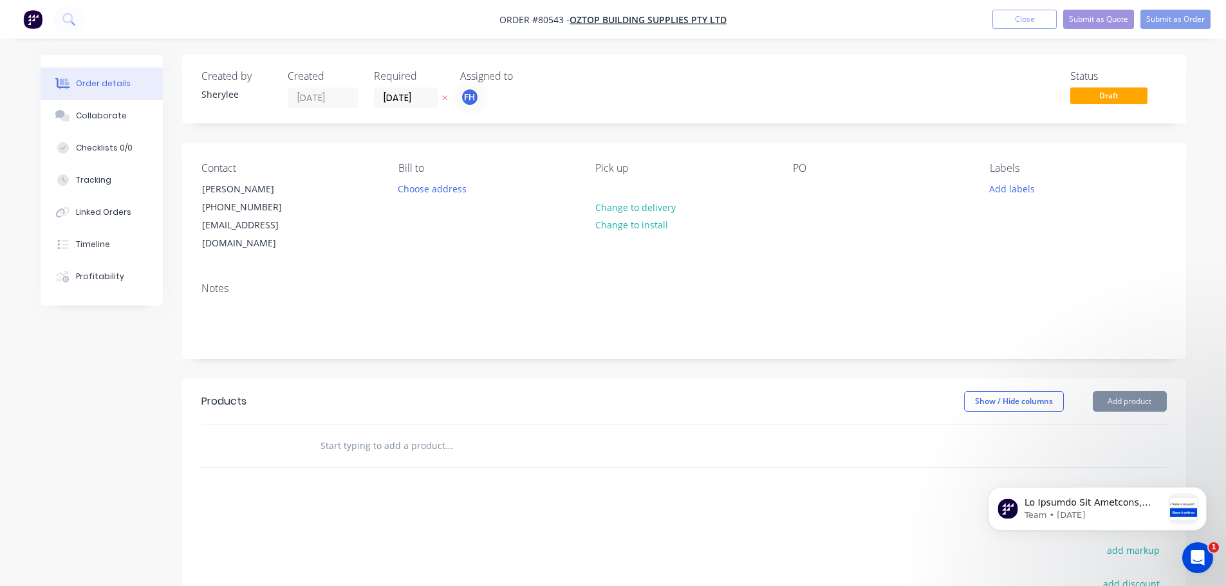
click at [794, 199] on div "PO" at bounding box center [881, 207] width 176 height 91
click at [806, 190] on div at bounding box center [803, 189] width 21 height 19
click at [814, 191] on div "Po-11212" at bounding box center [823, 189] width 60 height 19
click at [1022, 193] on button "Add labels" at bounding box center [1012, 188] width 59 height 17
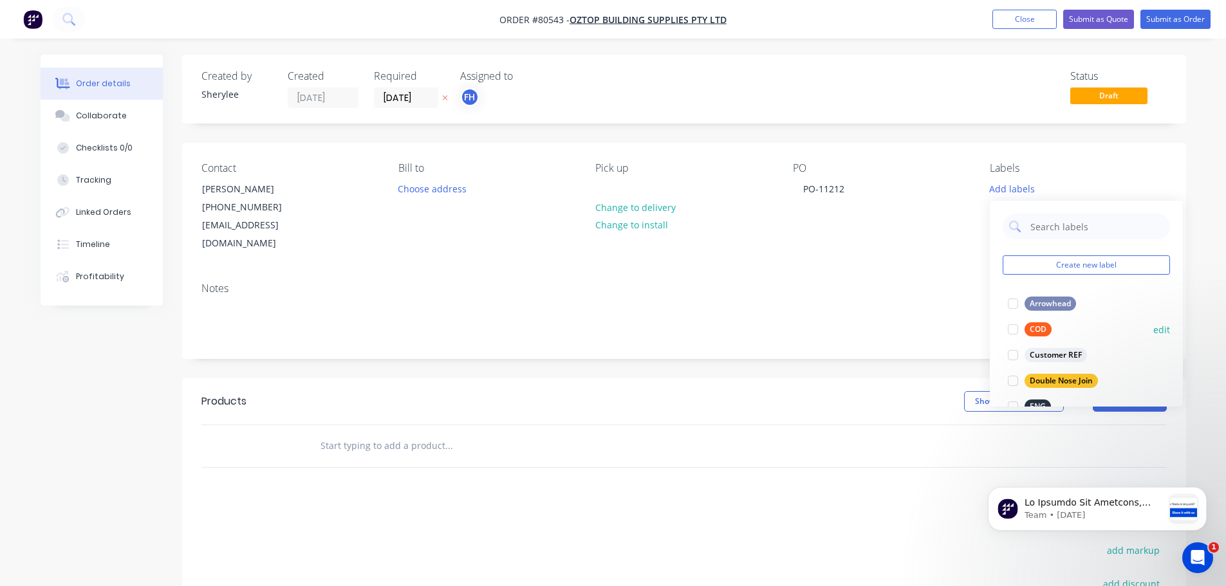
scroll to position [64, 0]
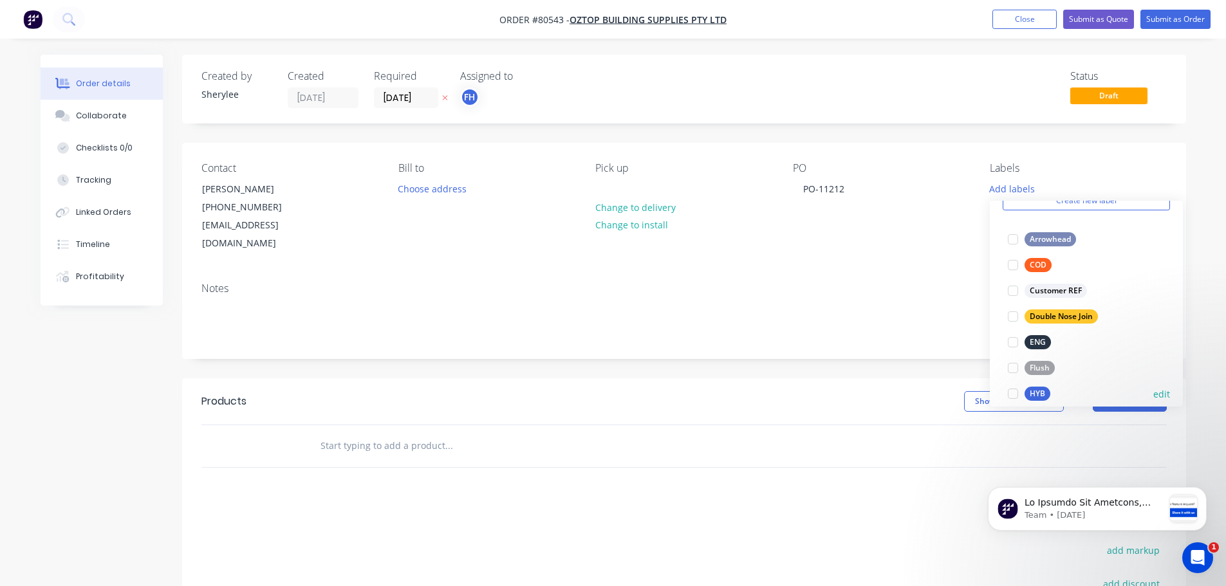
click at [1016, 395] on div at bounding box center [1013, 394] width 26 height 26
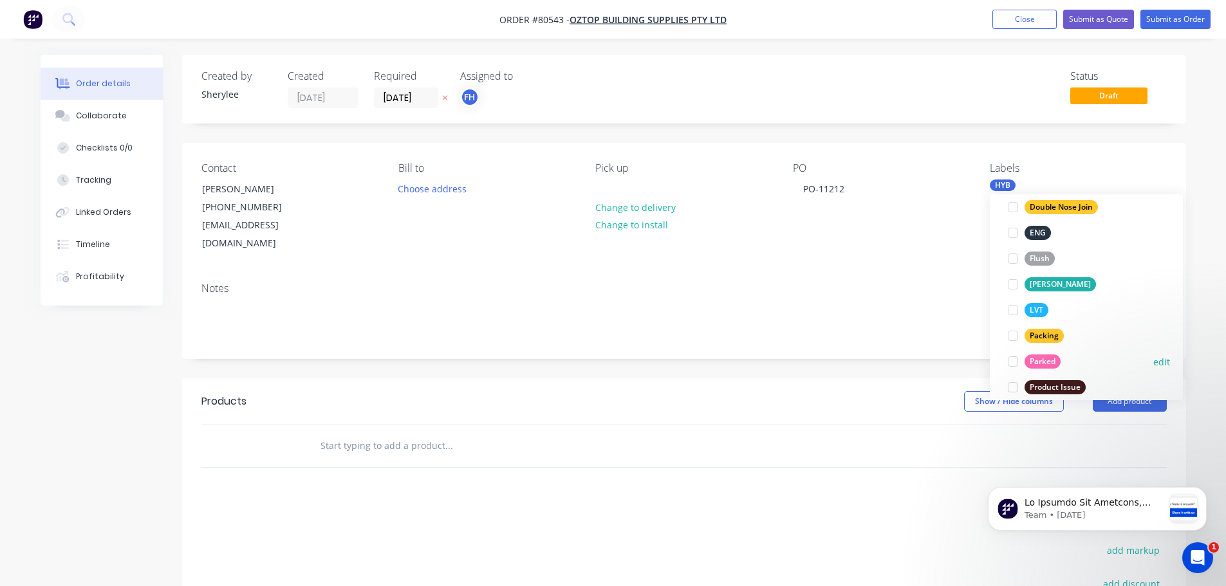
scroll to position [257, 0]
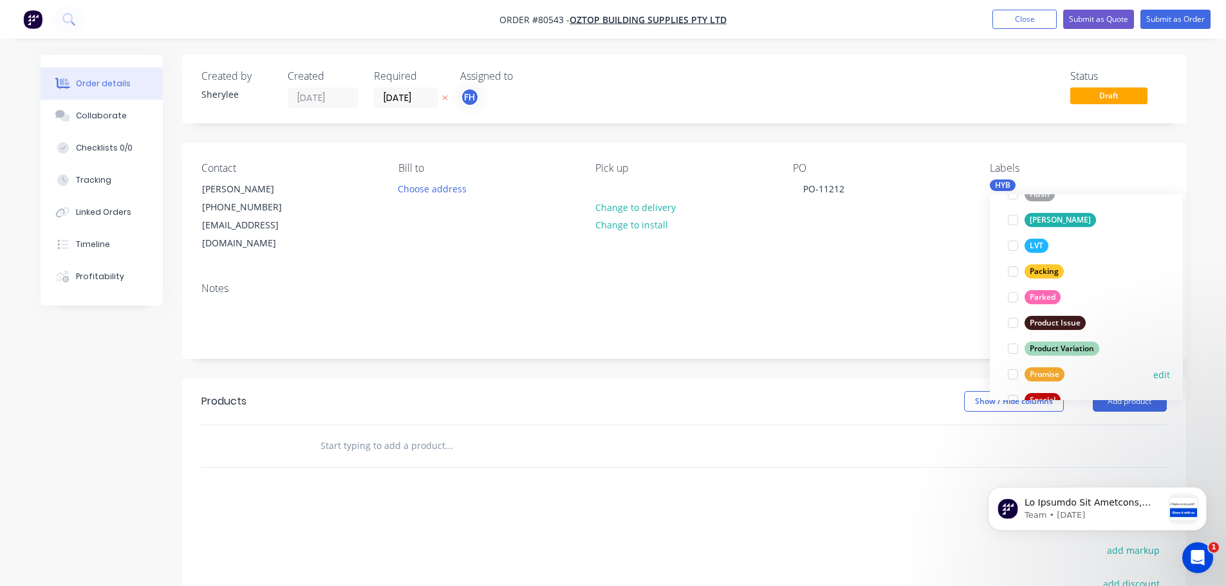
click at [1016, 376] on div at bounding box center [1013, 375] width 26 height 26
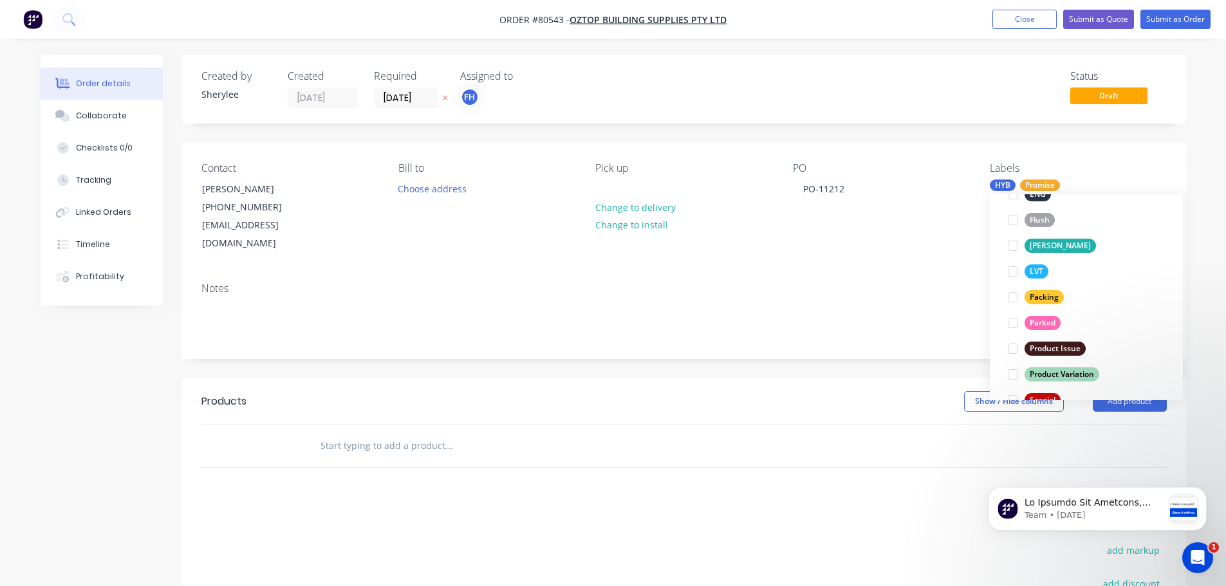
scroll to position [0, 0]
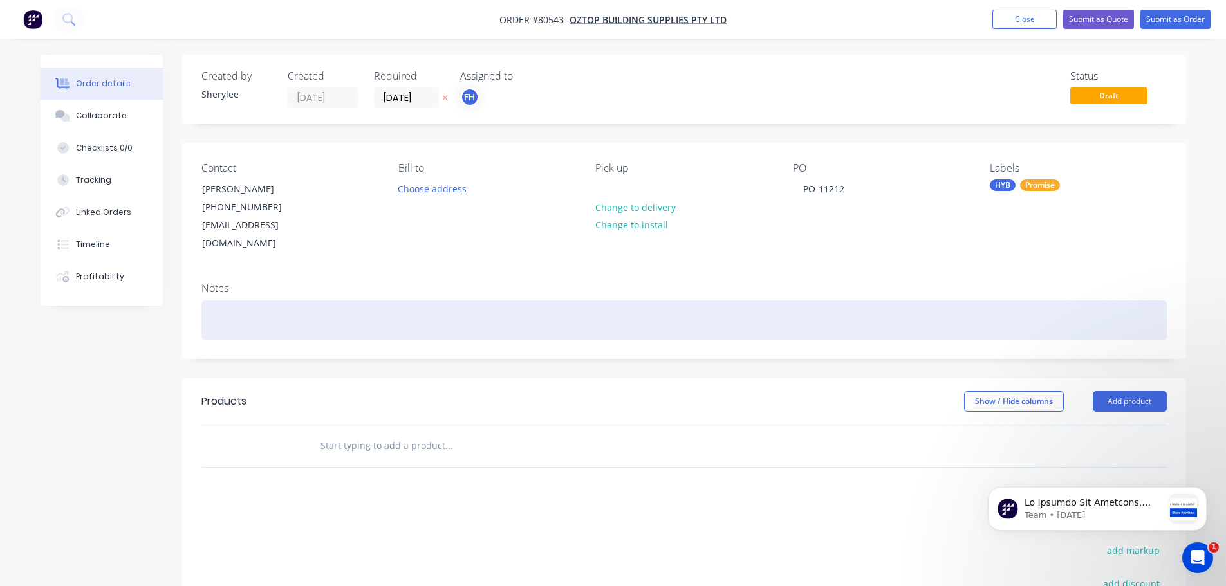
click at [252, 301] on div at bounding box center [684, 320] width 966 height 39
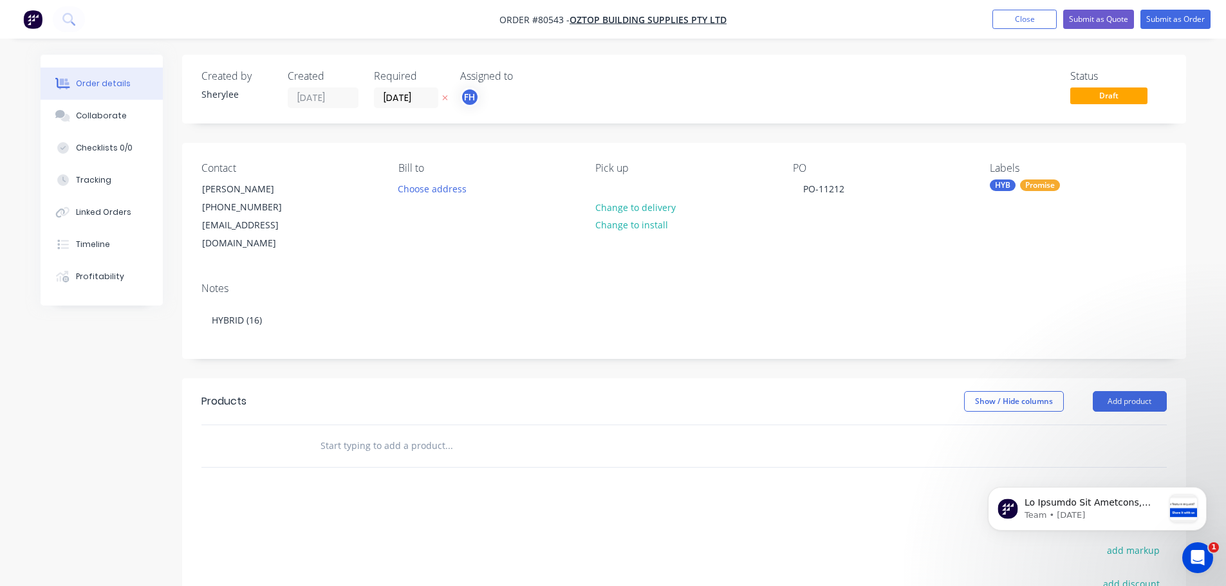
click at [382, 435] on input "text" at bounding box center [448, 446] width 257 height 26
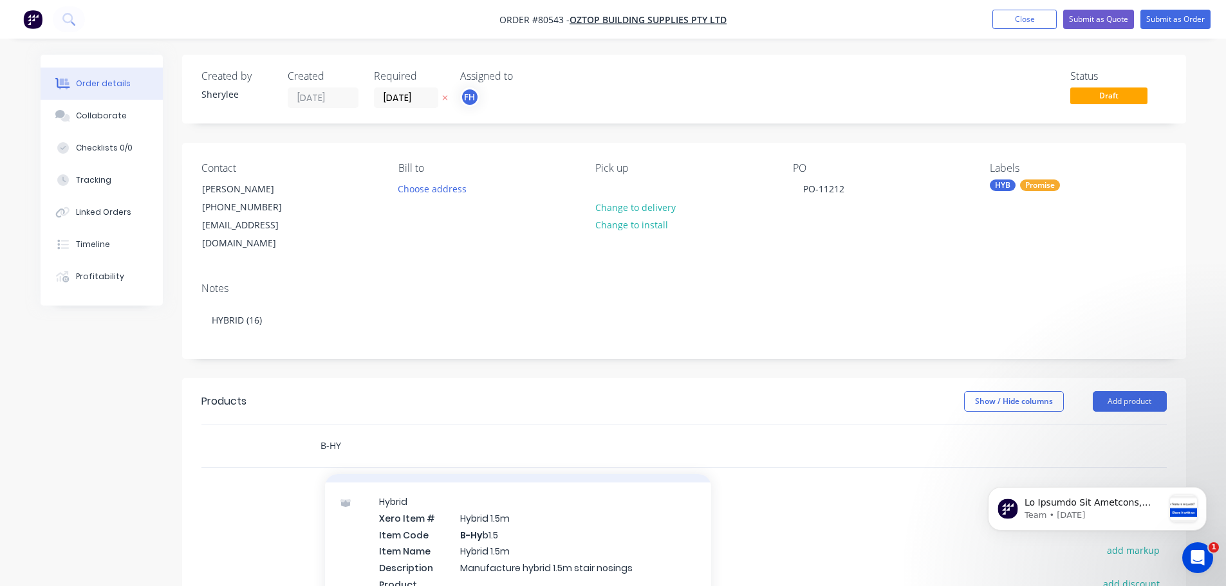
scroll to position [451, 0]
type input "B-HY"
click at [528, 510] on div "Hybrid Xero Item # Hybrid 1.5m Item Code B-Hy b1.5 Item Name Hybrid 1.5m Descri…" at bounding box center [518, 544] width 386 height 137
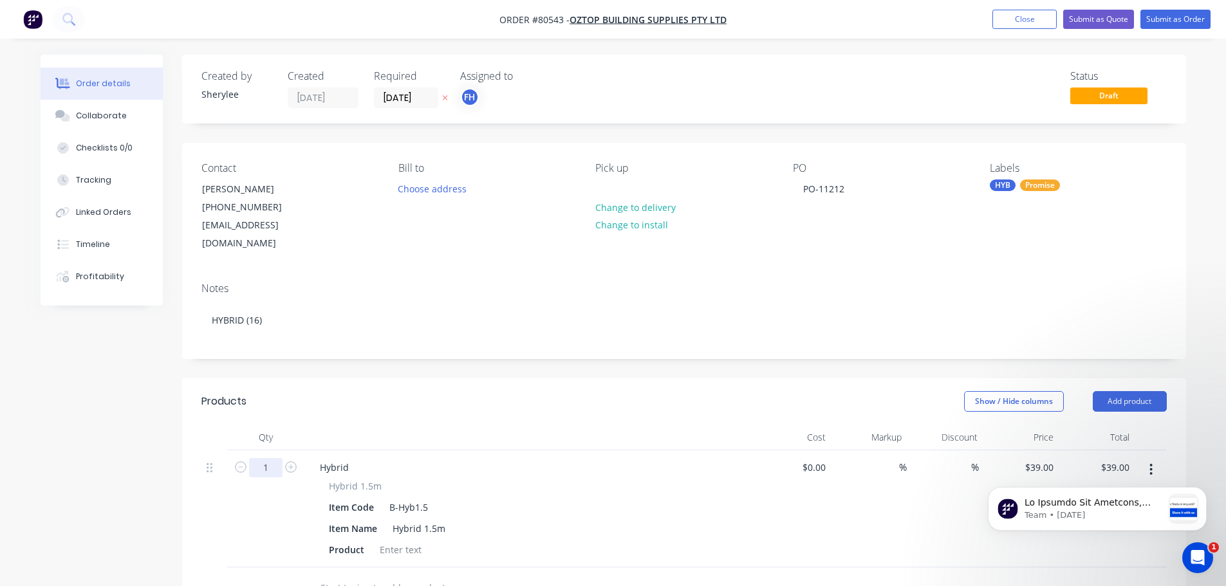
drag, startPoint x: 266, startPoint y: 451, endPoint x: 272, endPoint y: 447, distance: 7.2
click at [266, 458] on input "1" at bounding box center [265, 467] width 33 height 19
type input "16"
type input "$624.00"
click at [419, 541] on div at bounding box center [401, 550] width 52 height 19
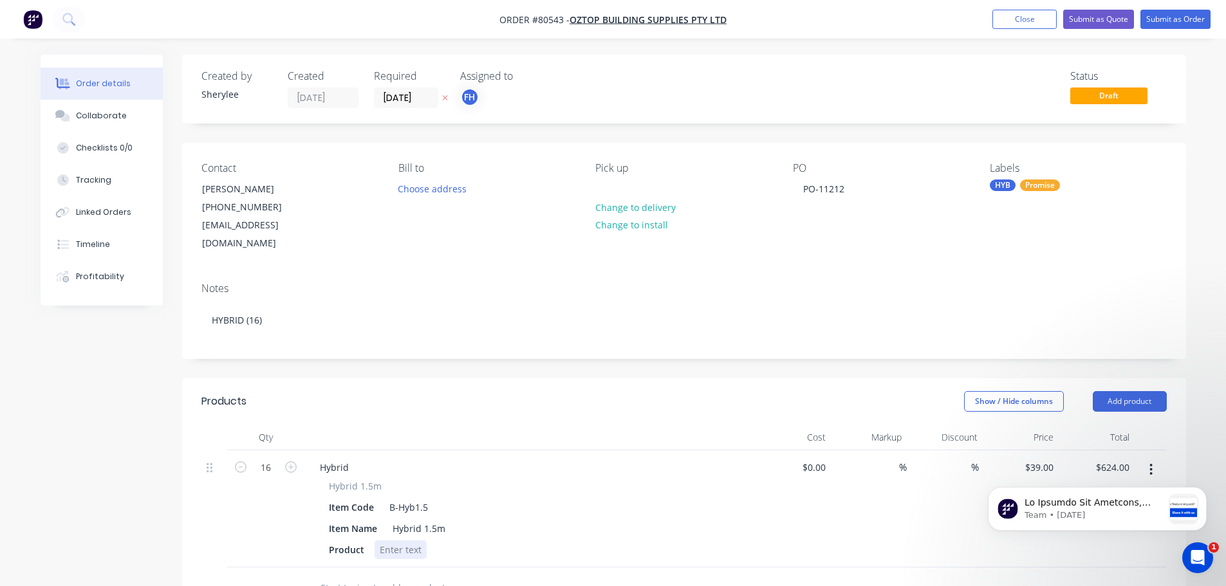
click at [403, 541] on div at bounding box center [401, 550] width 52 height 19
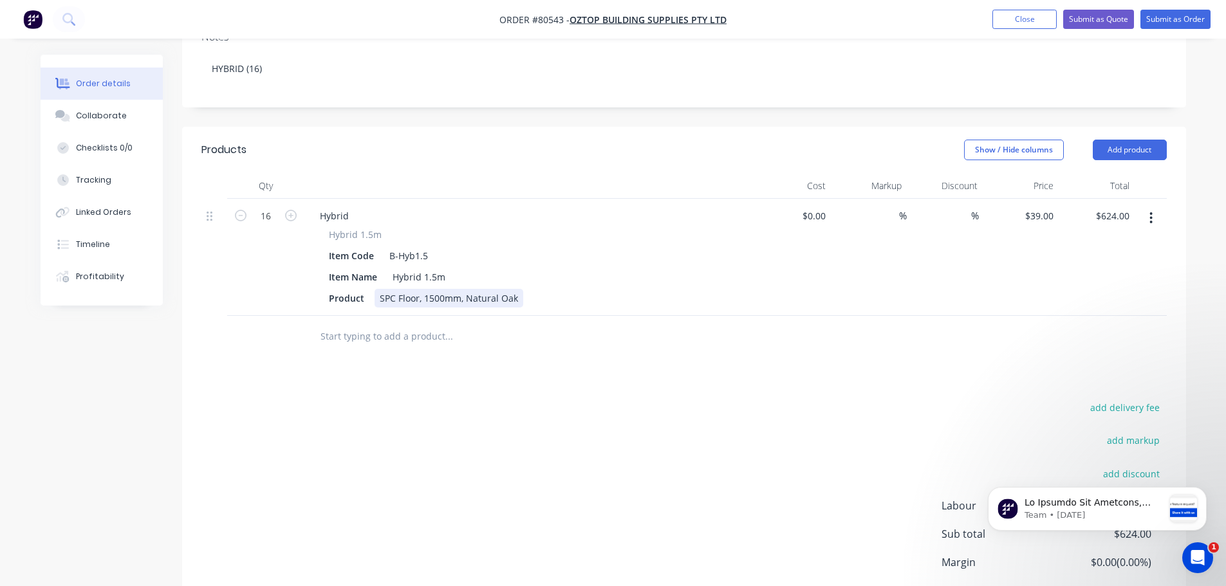
scroll to position [257, 0]
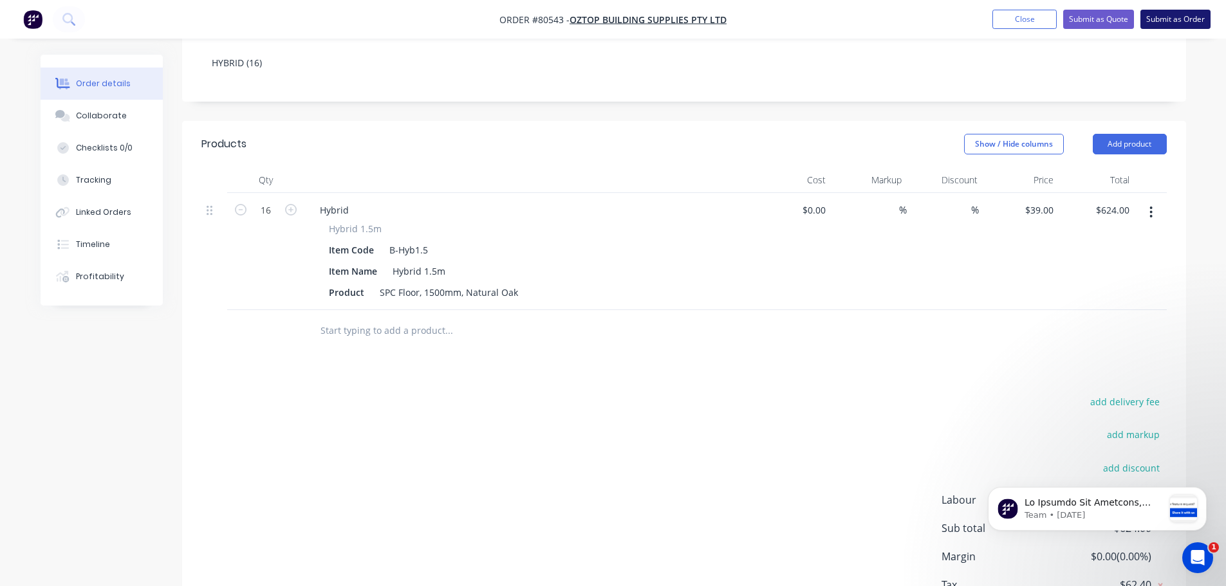
click at [1201, 17] on button "Submit as Order" at bounding box center [1176, 19] width 70 height 19
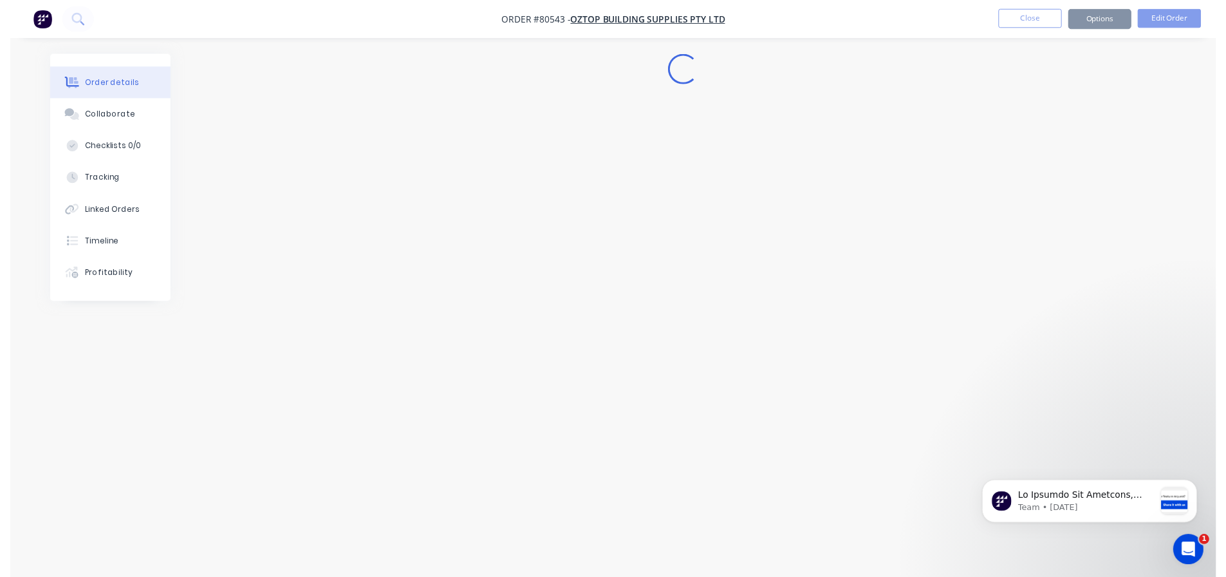
scroll to position [0, 0]
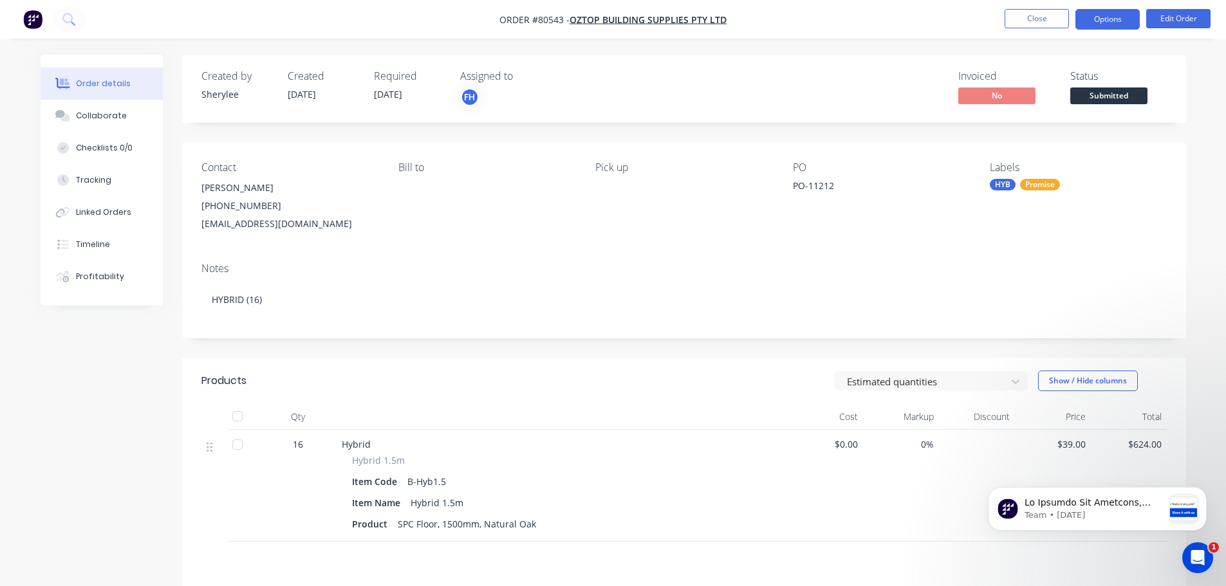
click at [1108, 23] on button "Options" at bounding box center [1108, 19] width 64 height 21
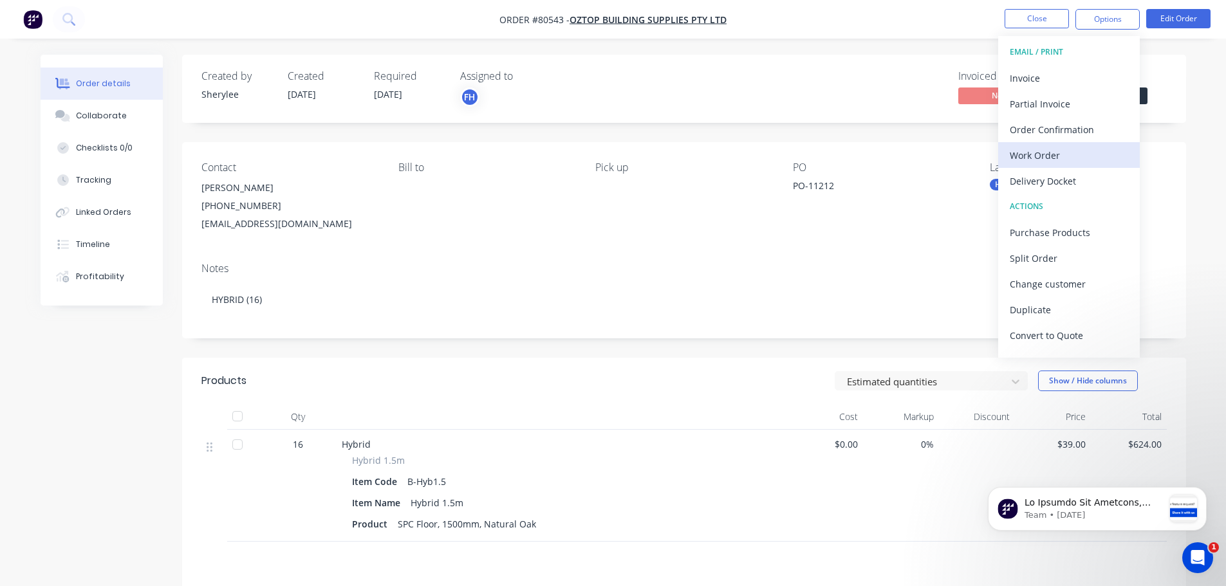
click at [1054, 155] on div "Work Order" at bounding box center [1069, 155] width 118 height 19
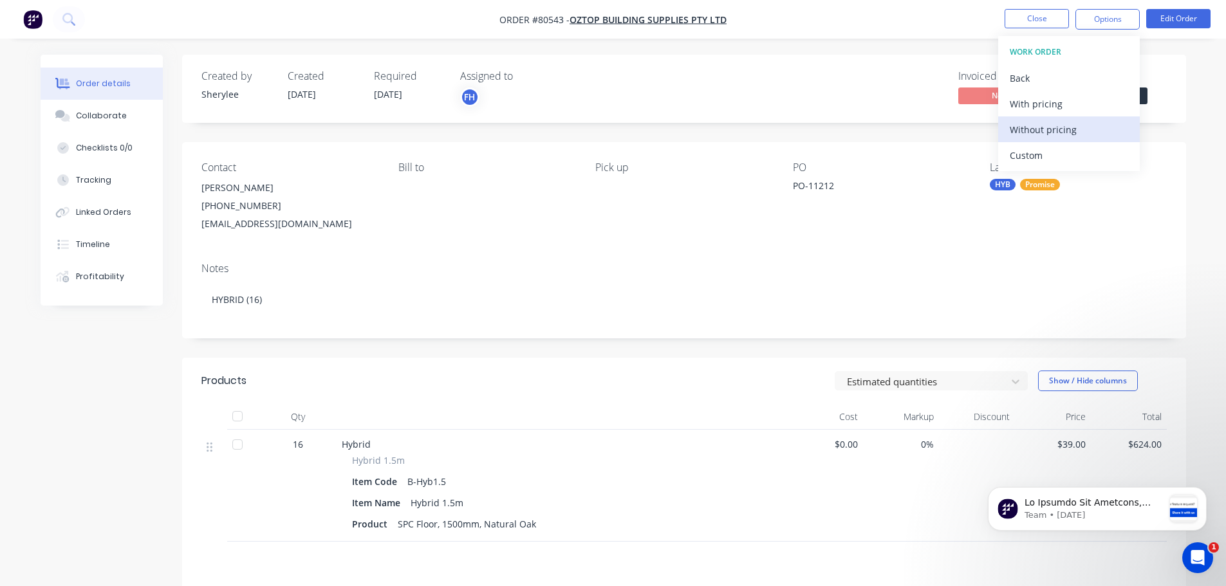
click at [1056, 128] on div "Without pricing" at bounding box center [1069, 129] width 118 height 19
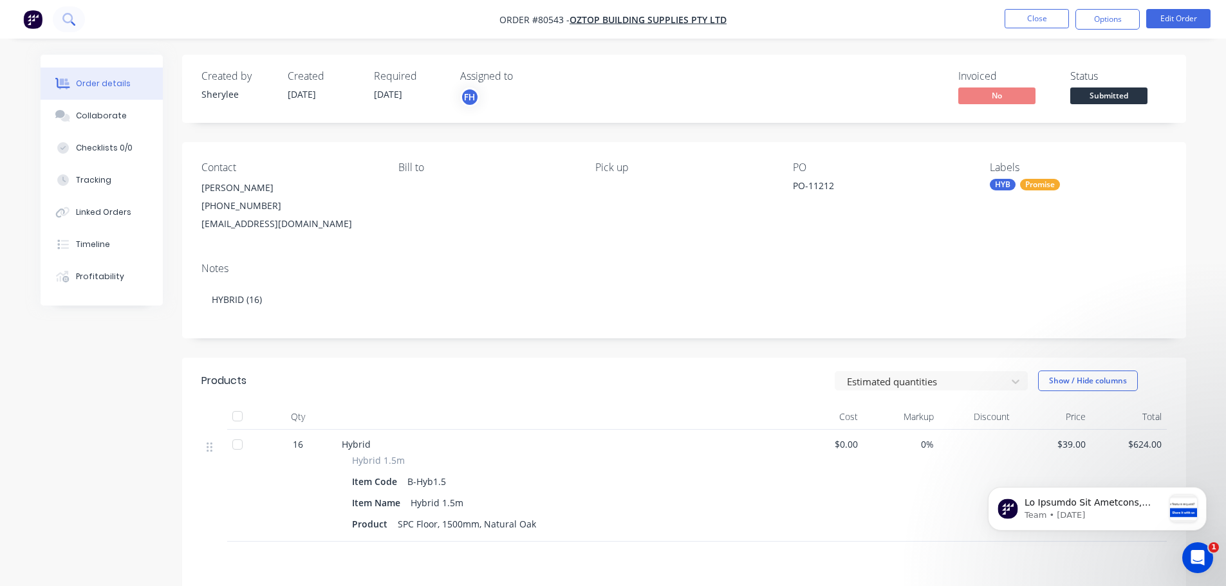
click at [65, 19] on icon at bounding box center [68, 19] width 12 height 12
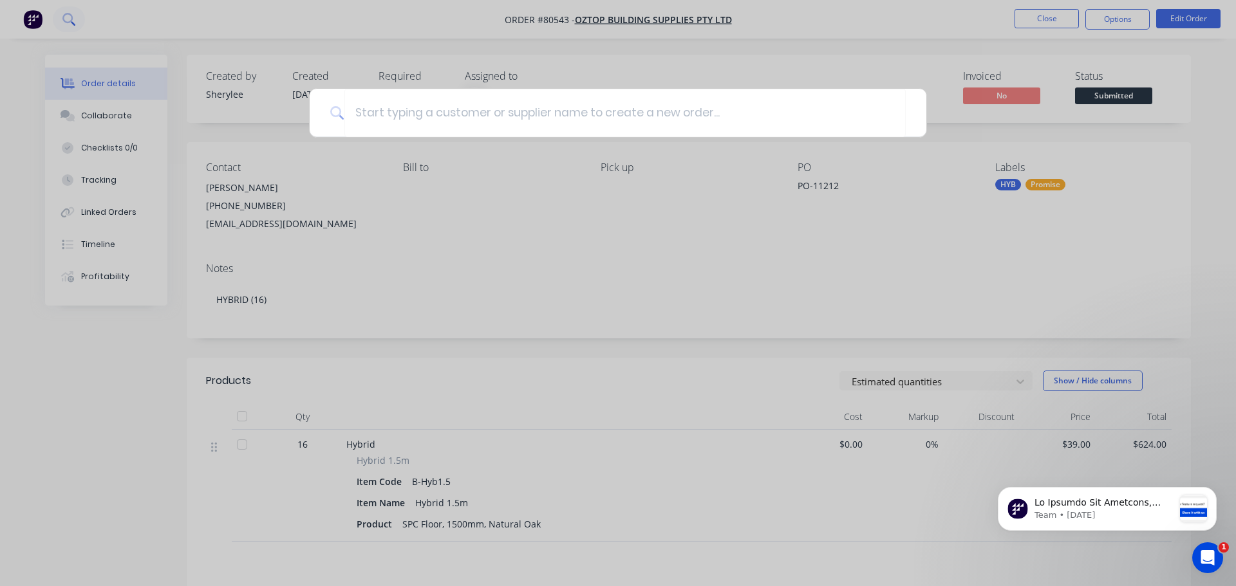
click at [65, 19] on div at bounding box center [618, 293] width 1236 height 586
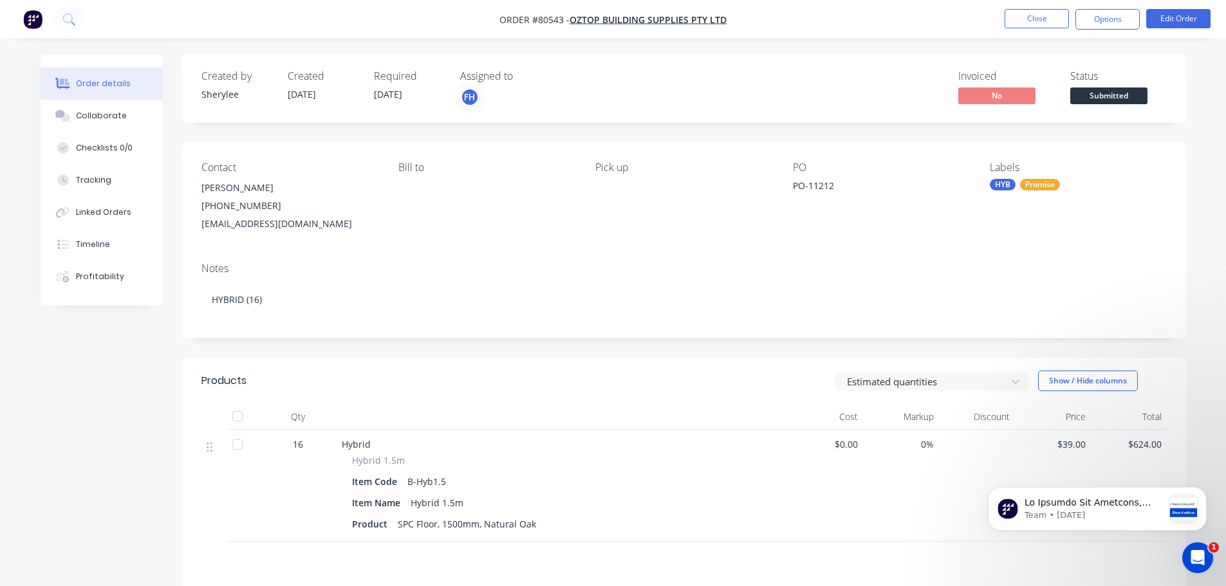
click at [26, 17] on img "button" at bounding box center [32, 19] width 19 height 19
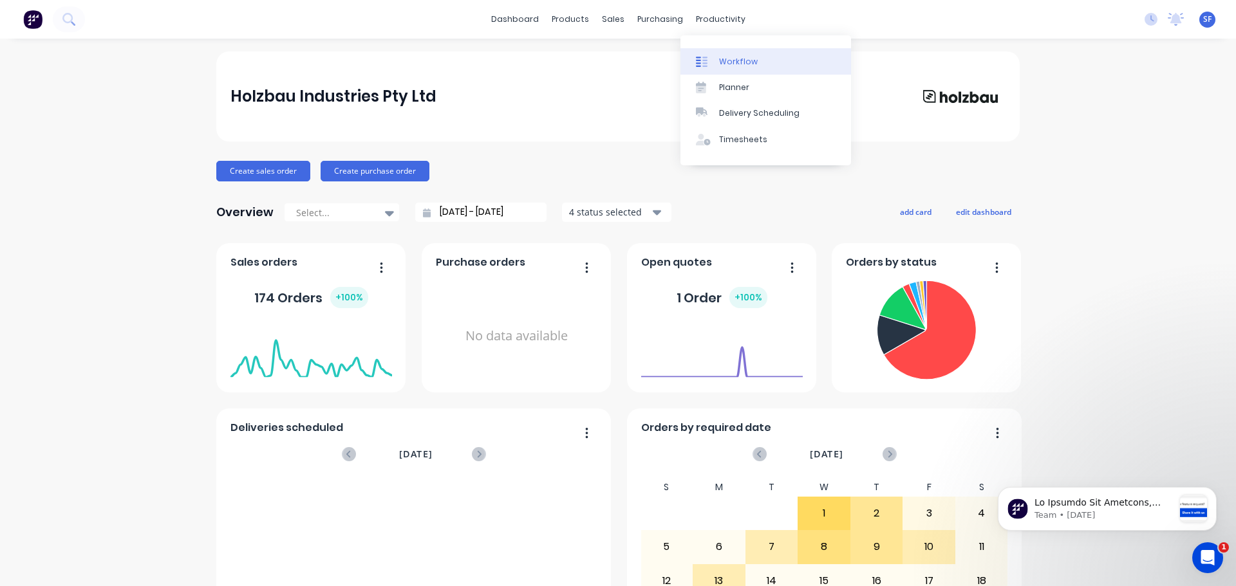
click at [715, 68] on link "Workflow" at bounding box center [765, 61] width 171 height 26
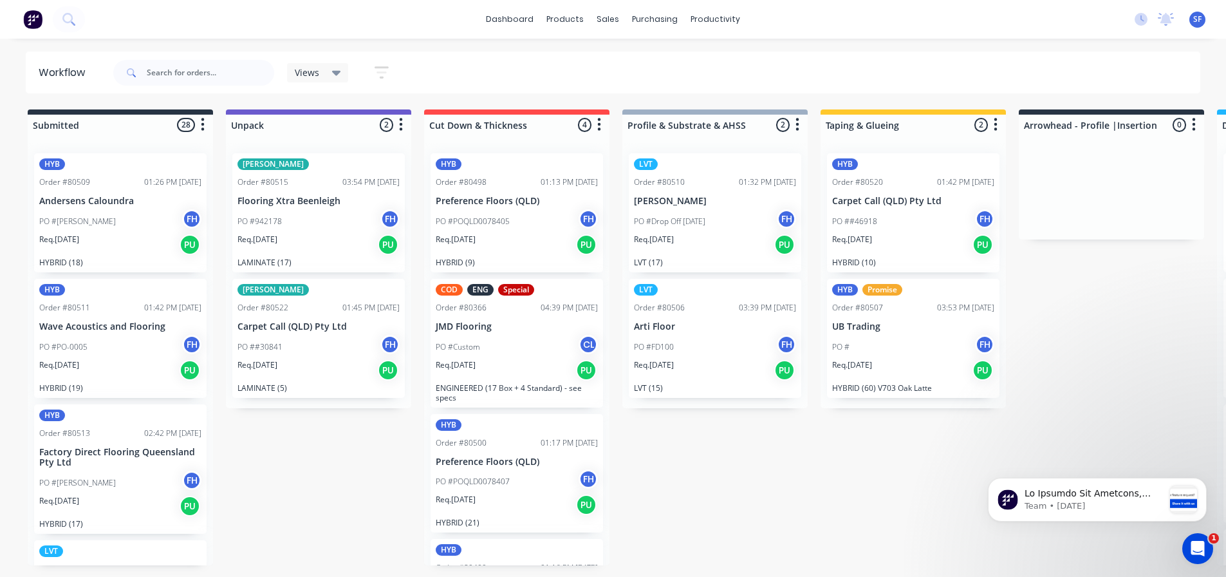
click at [382, 77] on icon "button" at bounding box center [382, 72] width 14 height 16
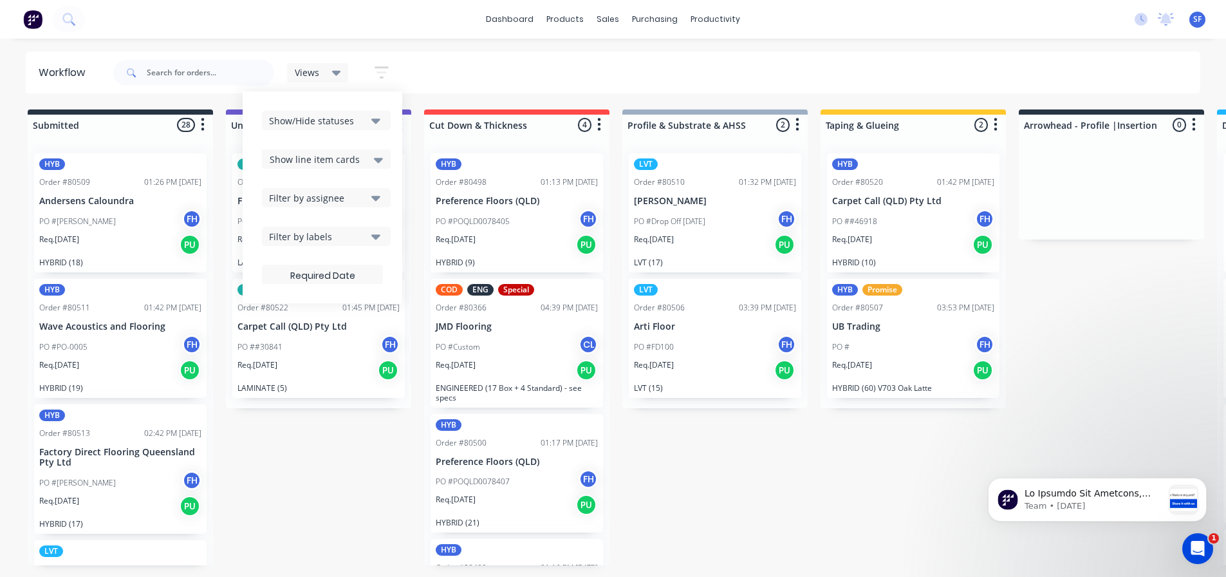
click at [374, 238] on icon "button" at bounding box center [375, 236] width 9 height 14
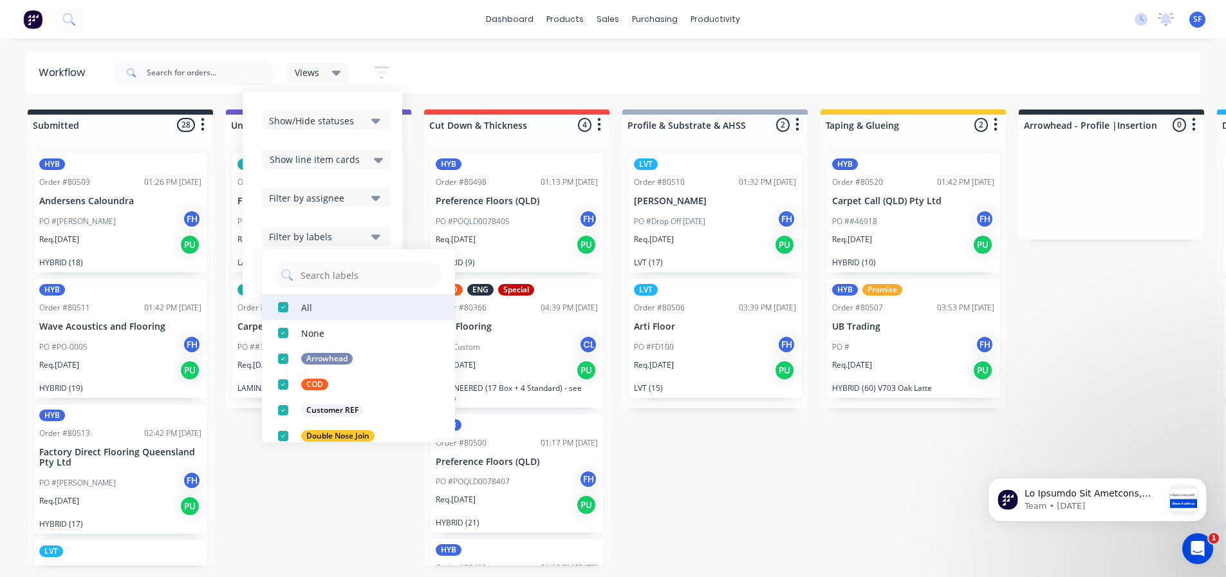
click at [285, 308] on div "button" at bounding box center [283, 307] width 26 height 26
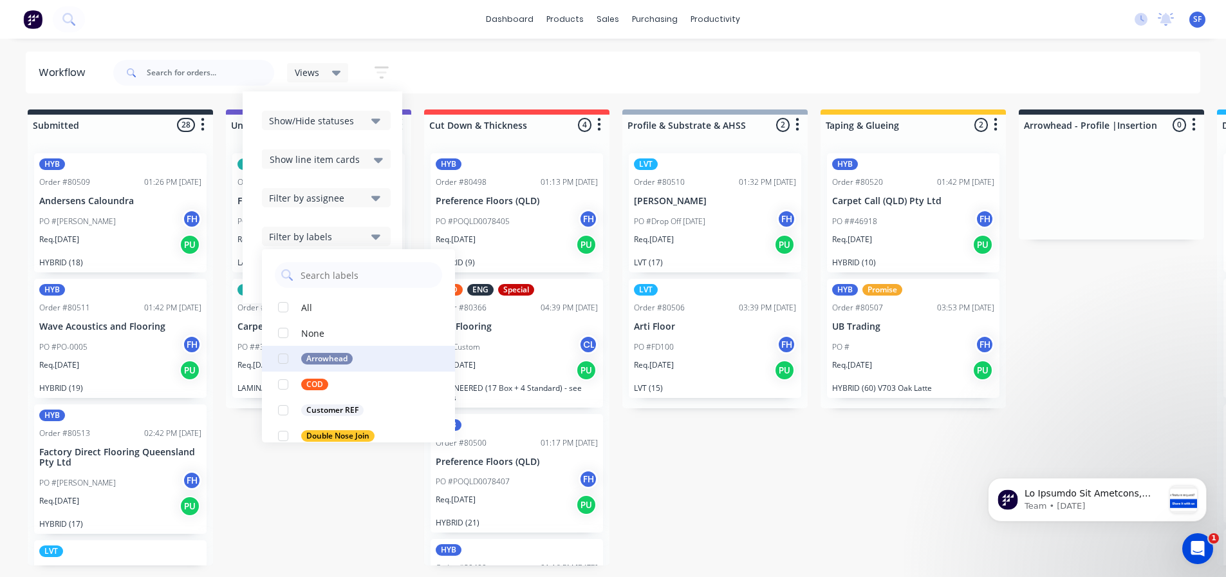
click at [286, 361] on div "button" at bounding box center [283, 359] width 26 height 26
click at [307, 477] on div "Submitted 28 Summaries Total order value Invoiced to date To be invoiced HYB Or…" at bounding box center [1156, 344] width 2333 height 470
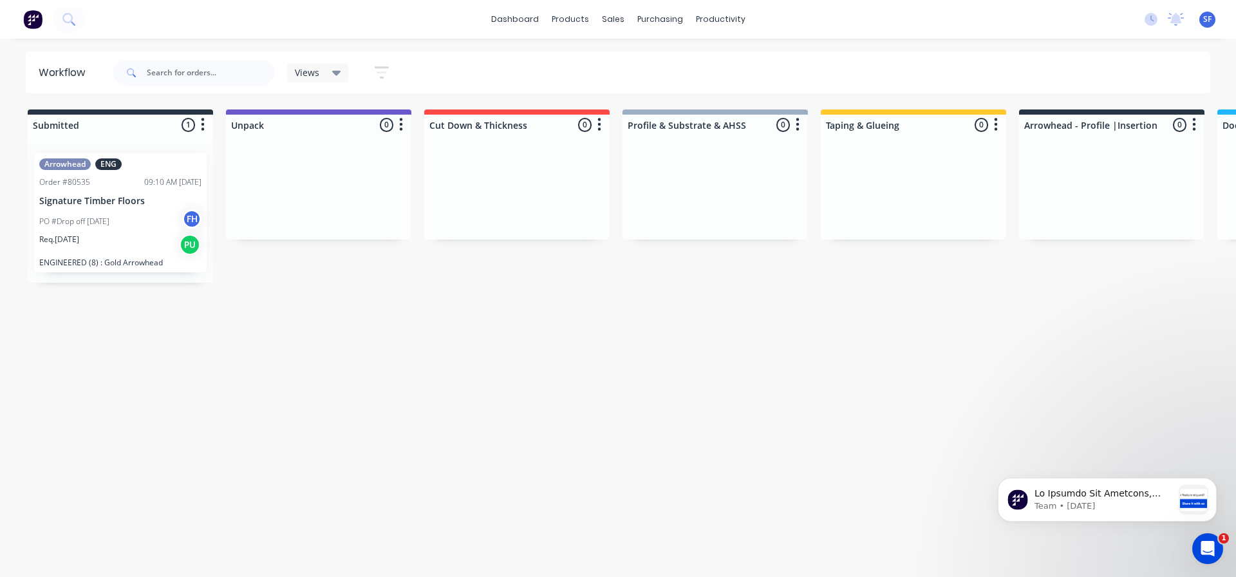
click at [150, 232] on div "PO #Drop off [DATE] FH" at bounding box center [120, 221] width 162 height 24
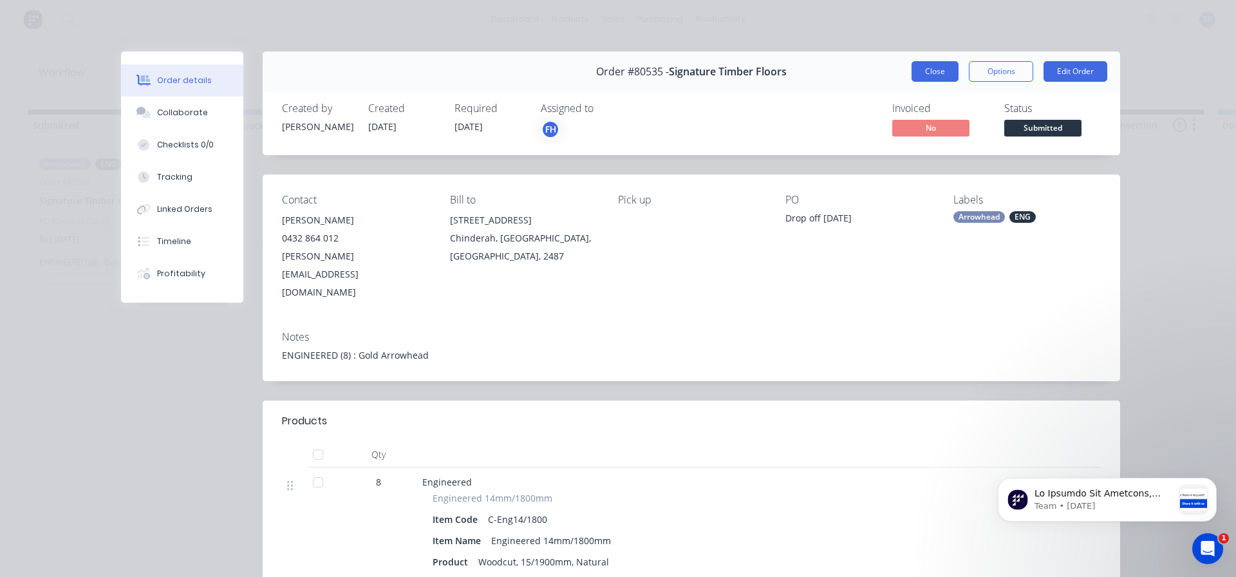
click at [935, 73] on button "Close" at bounding box center [935, 71] width 47 height 21
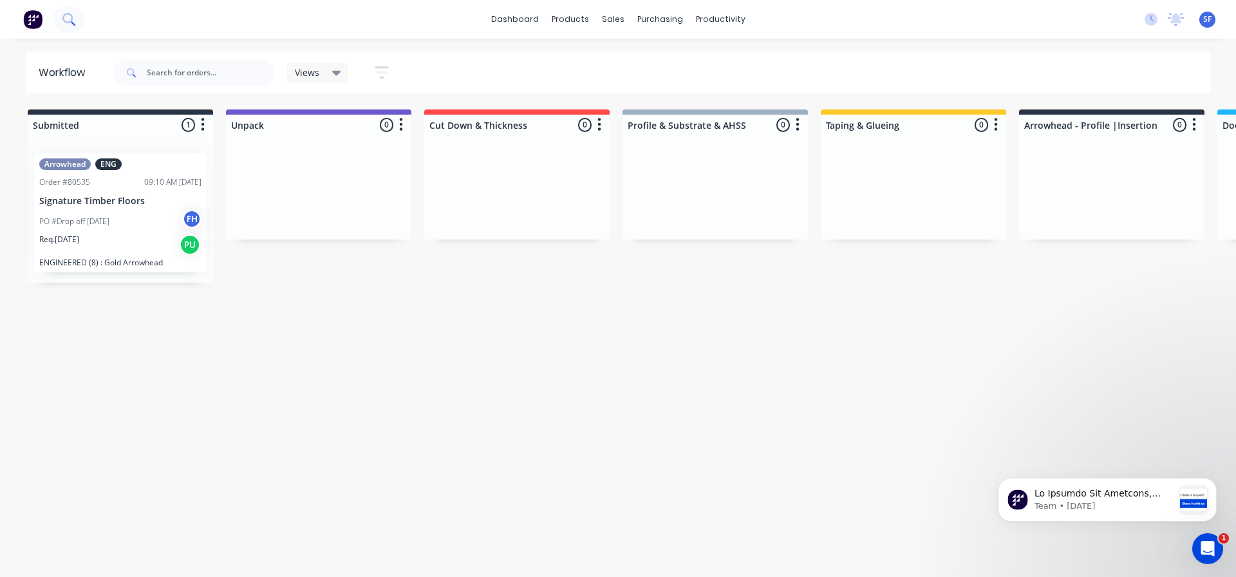
click at [62, 17] on icon at bounding box center [68, 19] width 12 height 12
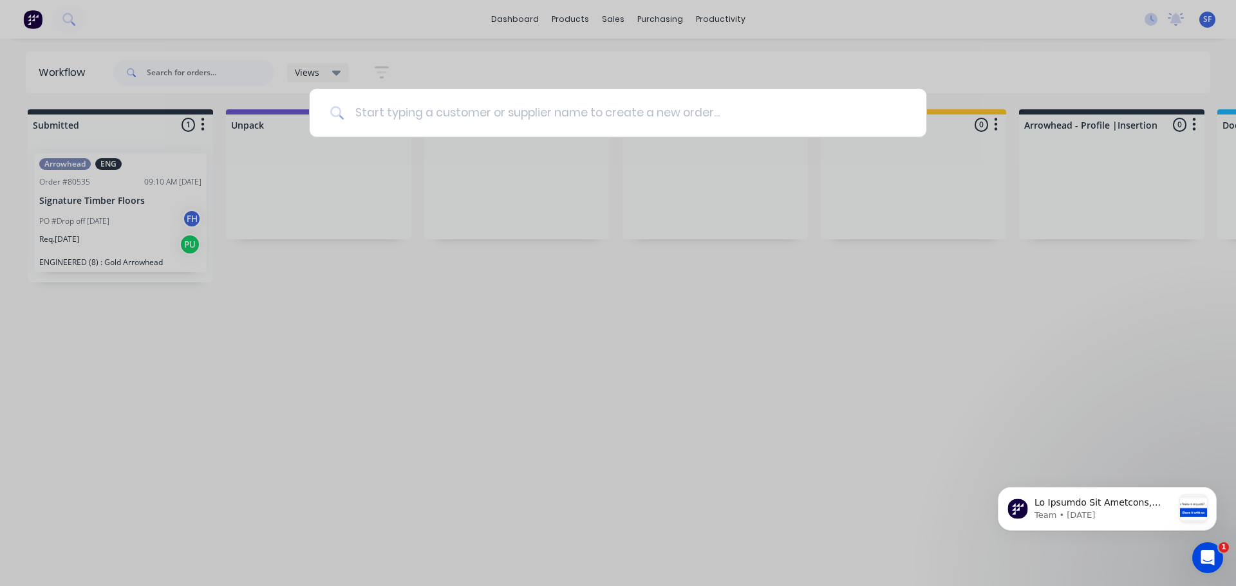
click at [365, 110] on input at bounding box center [624, 113] width 561 height 48
type input "80525"
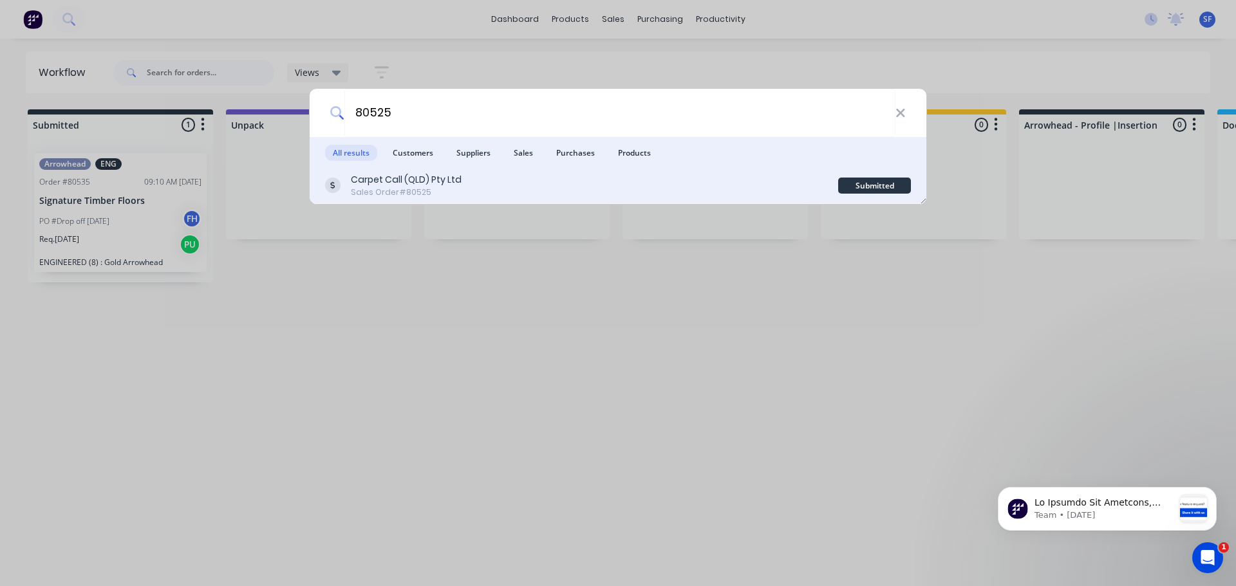
click at [443, 184] on div "Carpet Call (QLD) Pty Ltd" at bounding box center [406, 180] width 111 height 14
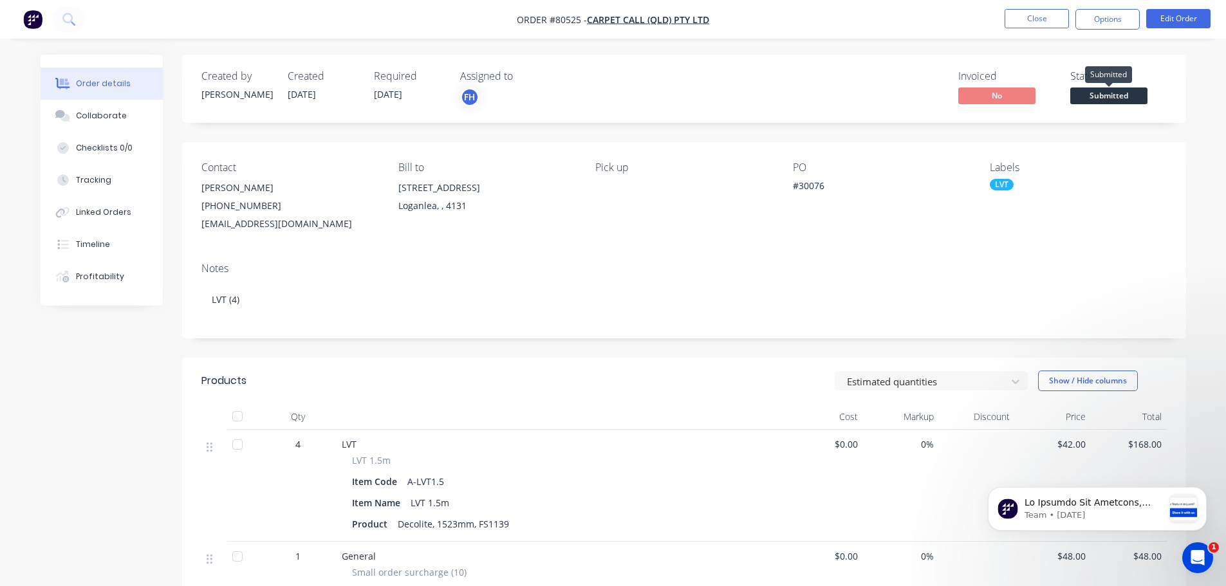
click at [1098, 91] on span "Submitted" at bounding box center [1109, 96] width 77 height 16
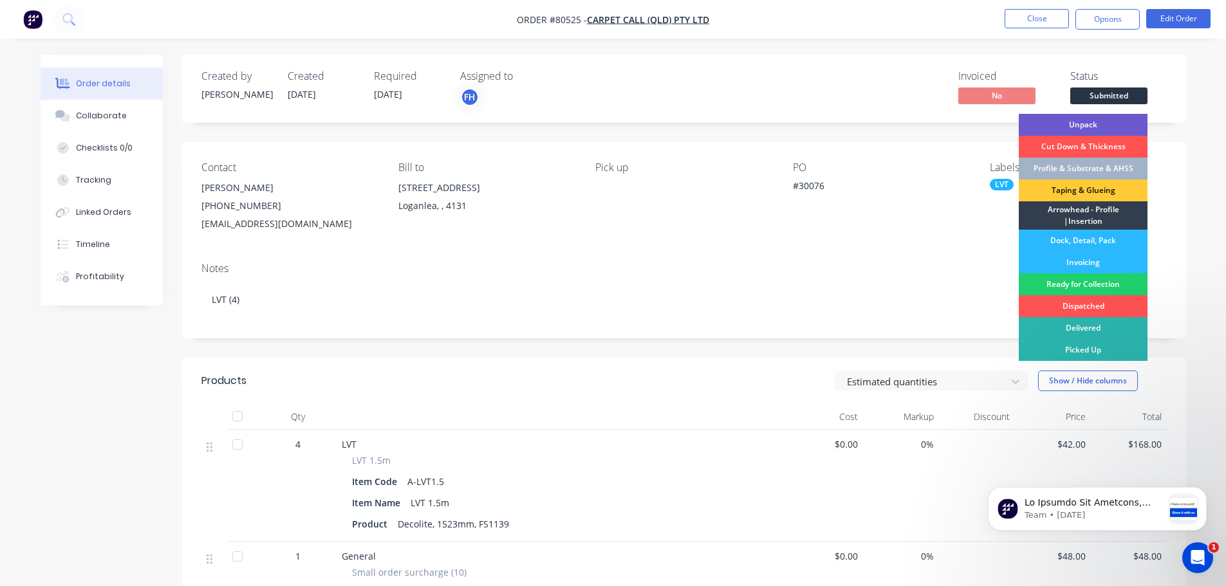
click at [1085, 124] on div "Unpack" at bounding box center [1083, 125] width 129 height 22
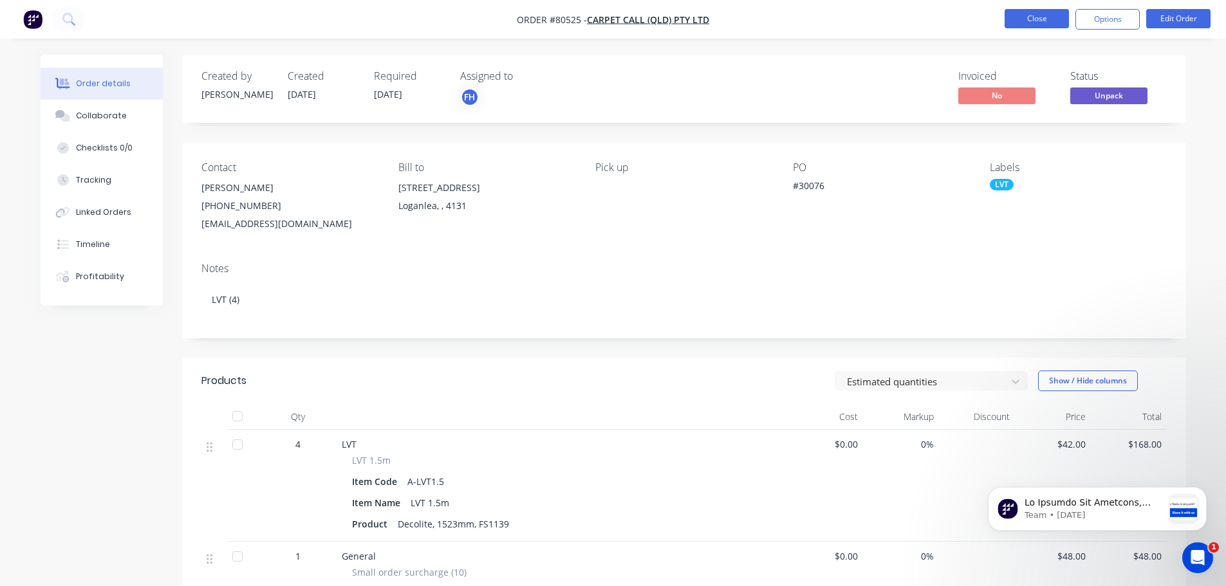
click at [1022, 22] on button "Close" at bounding box center [1037, 18] width 64 height 19
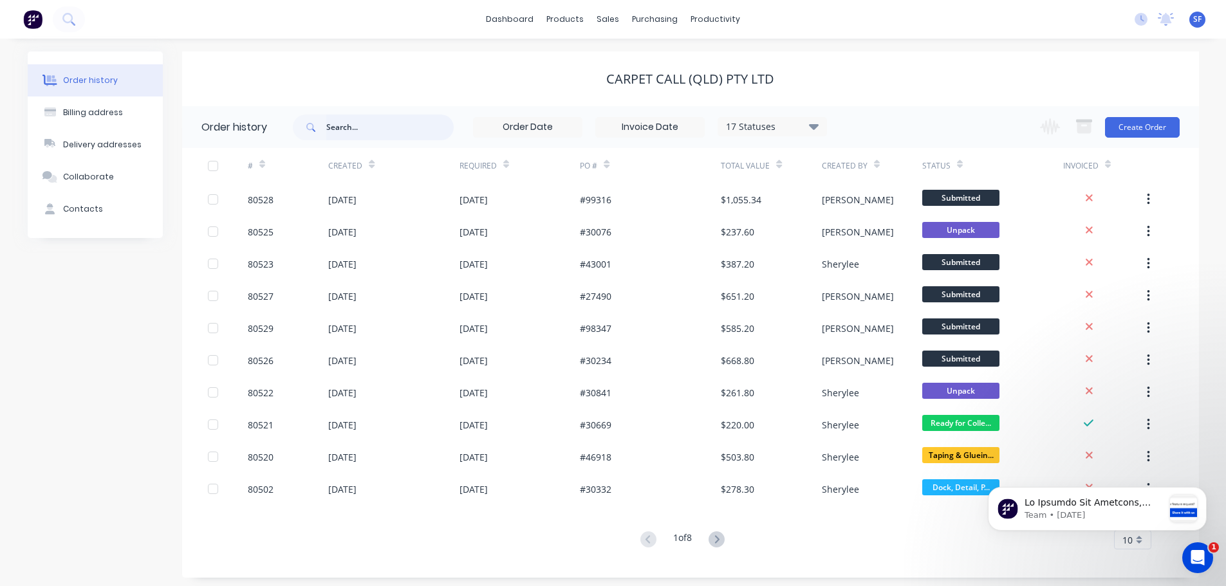
click at [343, 127] on input "text" at bounding box center [389, 128] width 127 height 26
type input "80523"
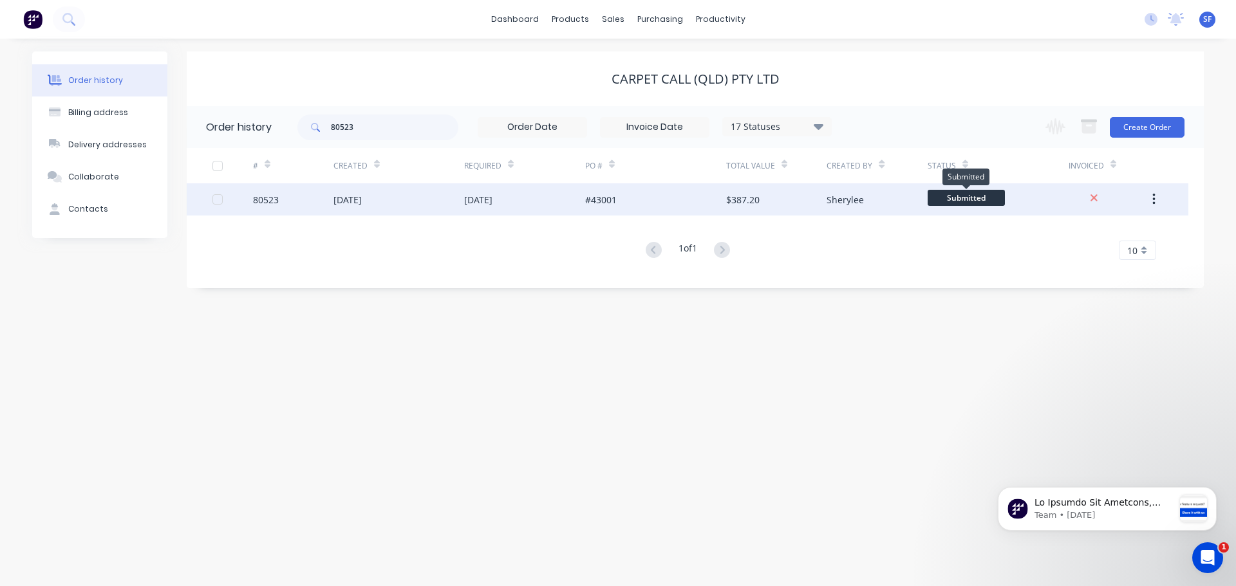
click at [958, 193] on span "Submitted" at bounding box center [966, 198] width 77 height 16
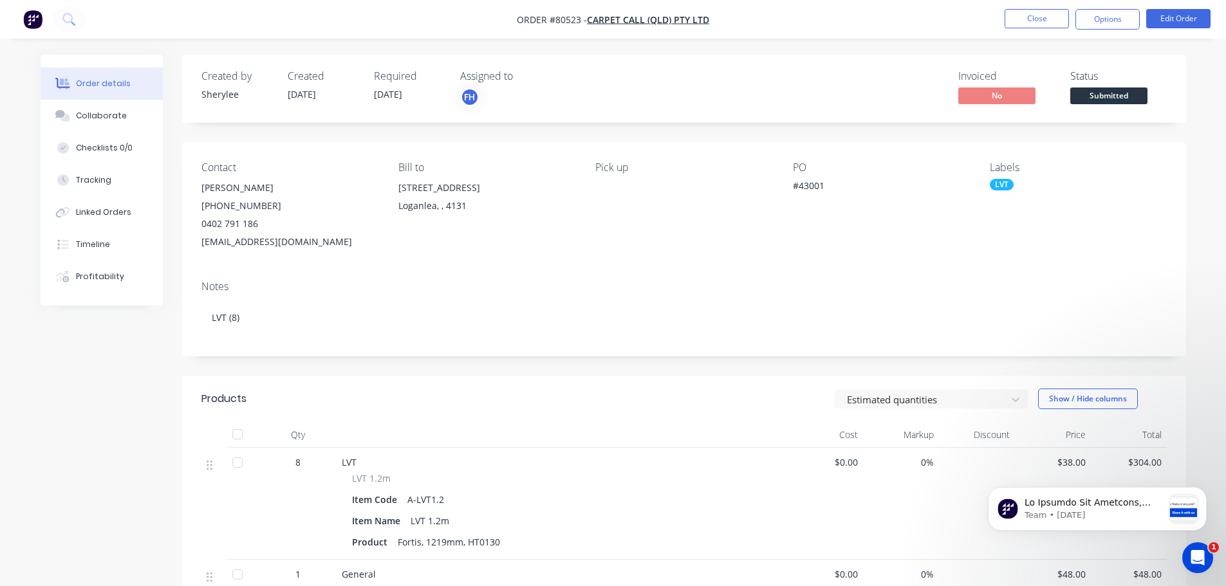
click at [1122, 91] on span "Submitted" at bounding box center [1109, 96] width 77 height 16
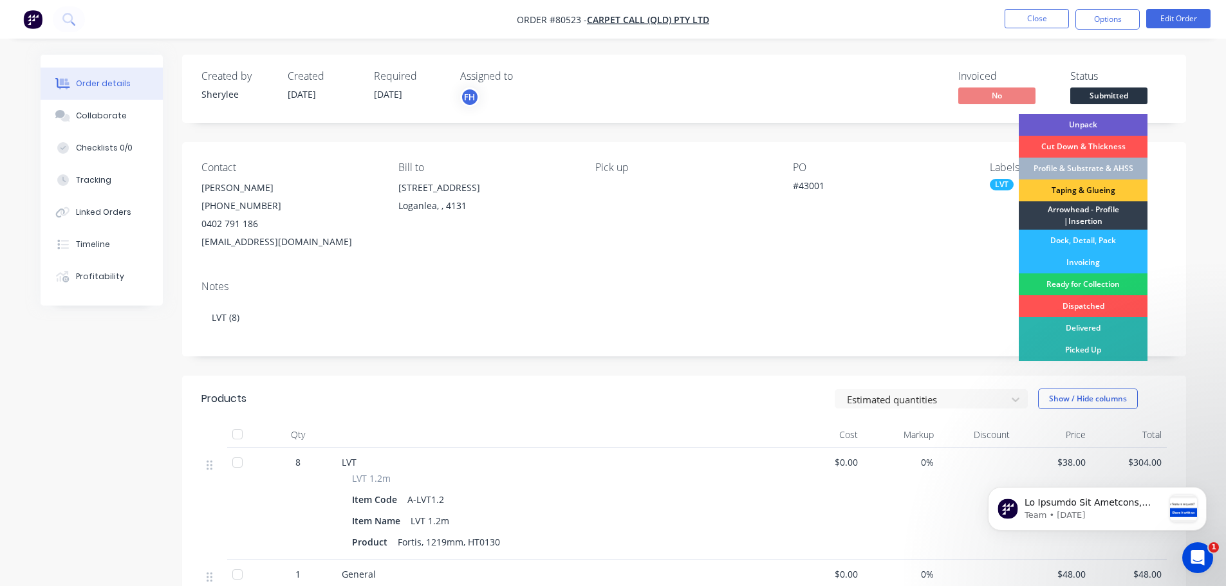
click at [1102, 122] on div "Unpack" at bounding box center [1083, 125] width 129 height 22
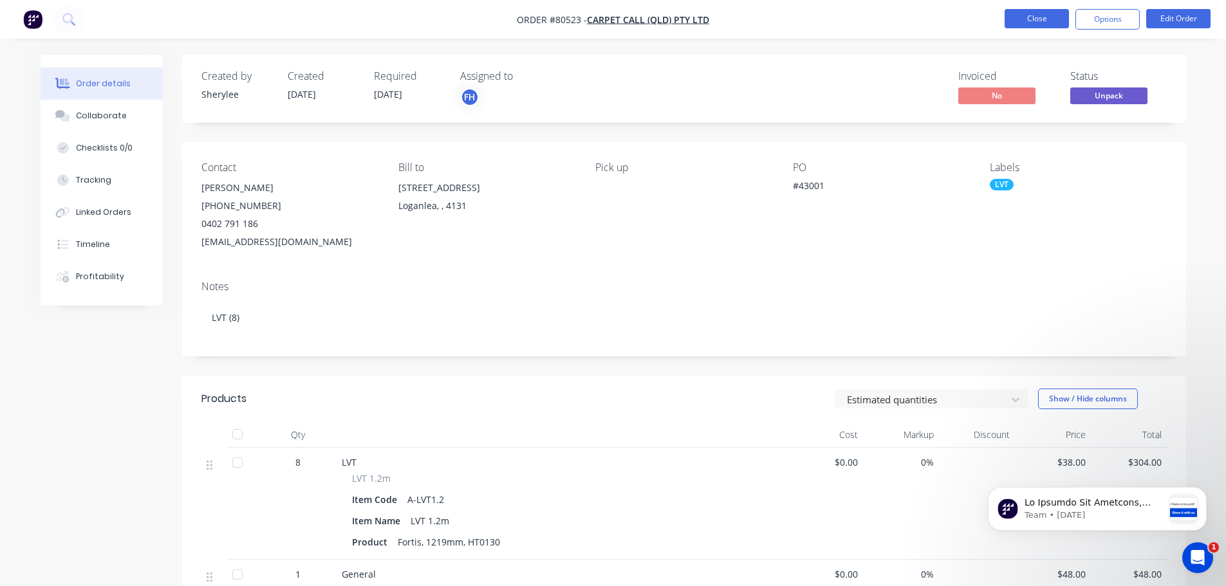
click at [1024, 24] on button "Close" at bounding box center [1037, 18] width 64 height 19
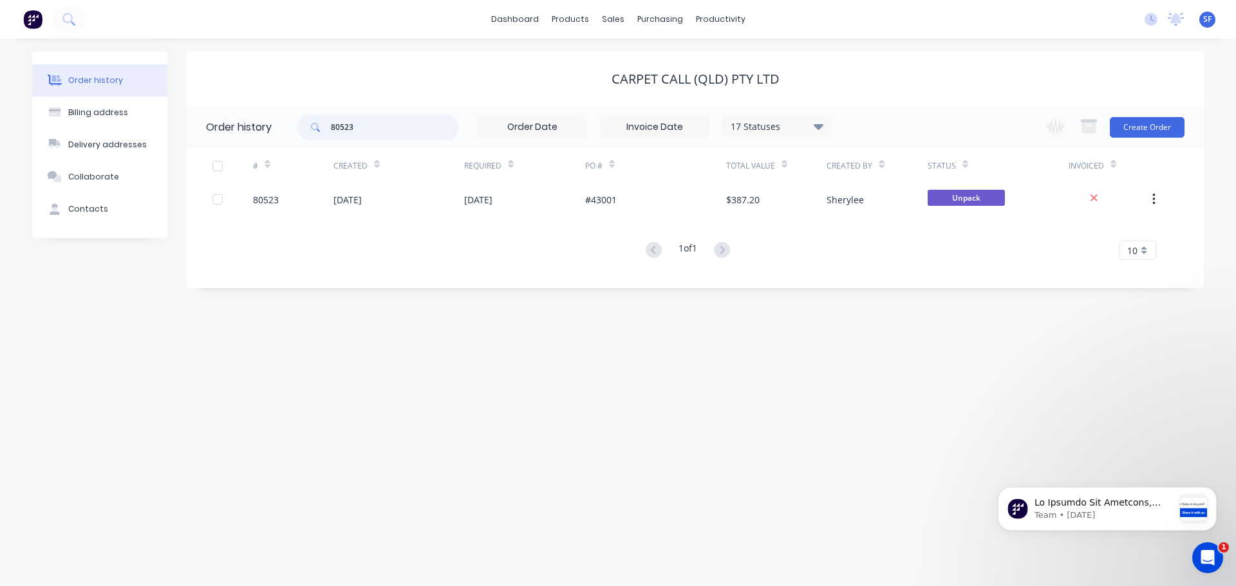
drag, startPoint x: 359, startPoint y: 131, endPoint x: 314, endPoint y: 125, distance: 45.5
click at [314, 125] on div "80523" at bounding box center [377, 128] width 161 height 26
type input "80513"
click at [64, 22] on icon at bounding box center [68, 19] width 12 height 12
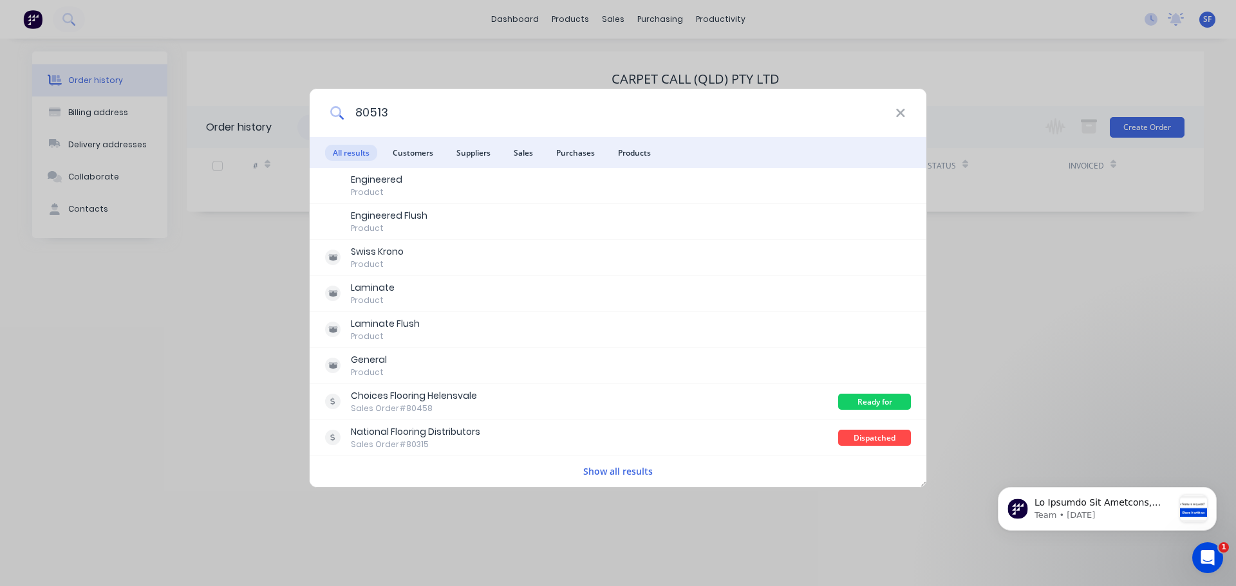
type input "80513"
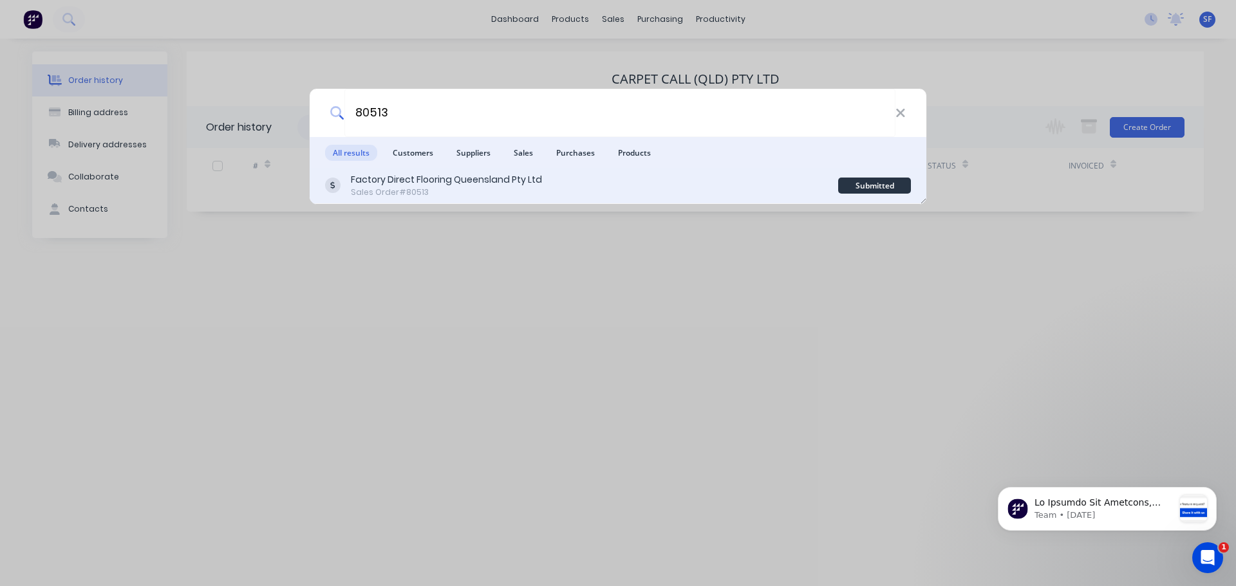
click at [466, 180] on div "Factory Direct Flooring Queensland Pty Ltd" at bounding box center [446, 180] width 191 height 14
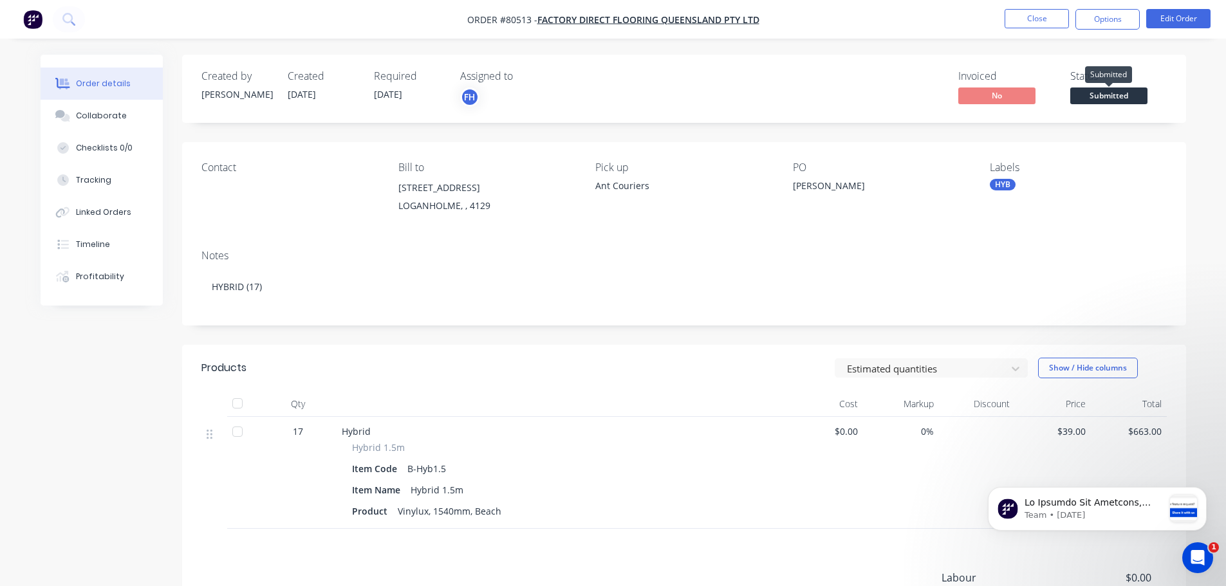
click at [1093, 93] on span "Submitted" at bounding box center [1109, 96] width 77 height 16
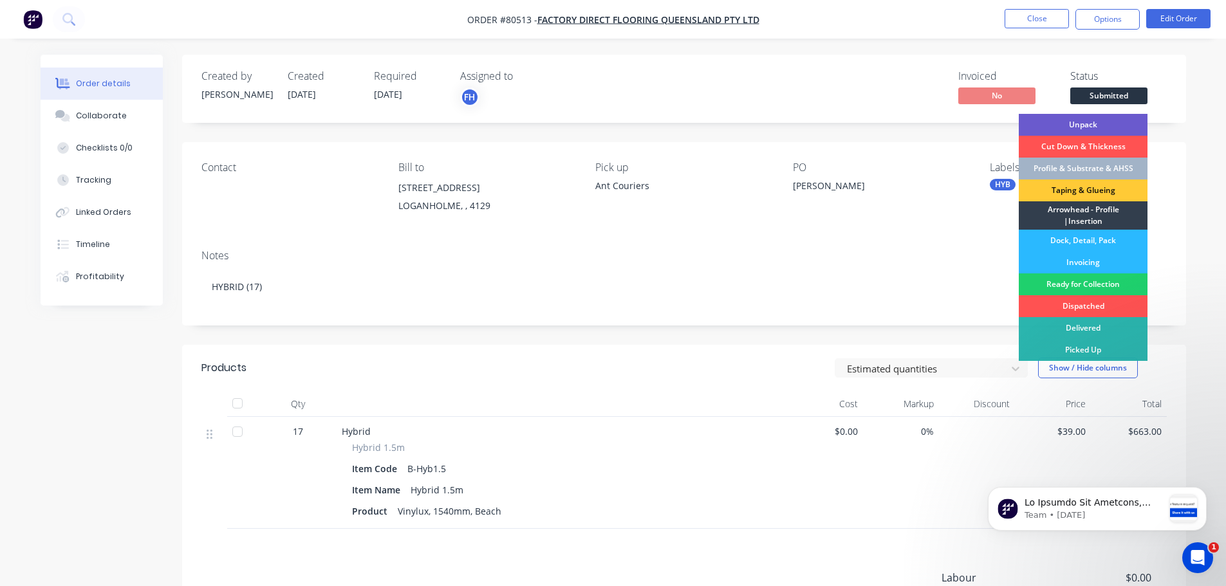
click at [1079, 124] on div "Unpack" at bounding box center [1083, 125] width 129 height 22
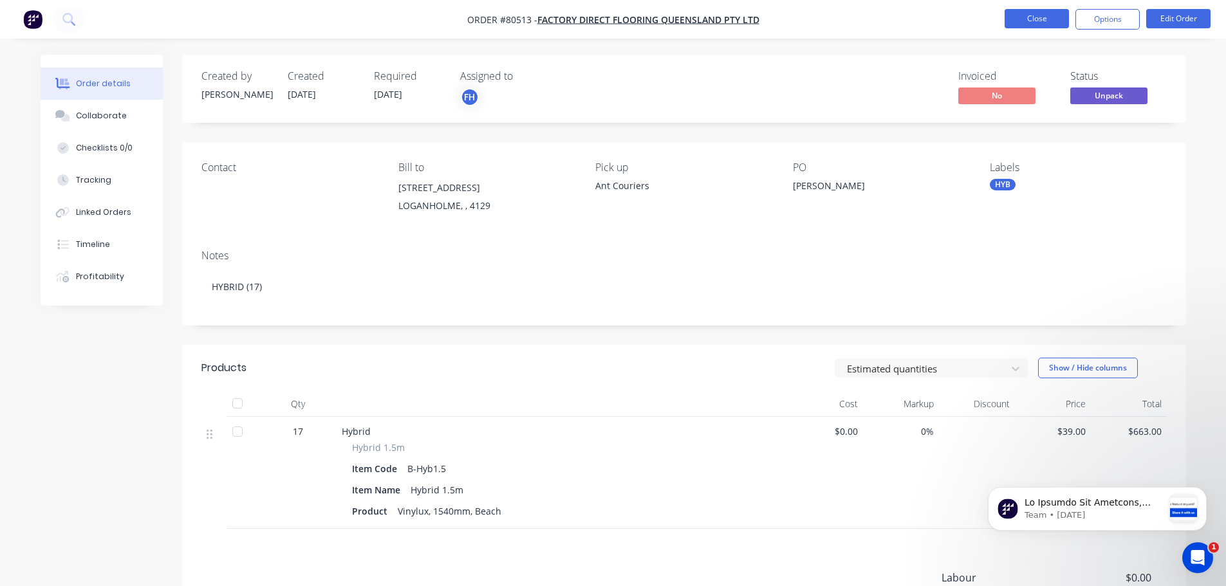
click at [1052, 13] on button "Close" at bounding box center [1037, 18] width 64 height 19
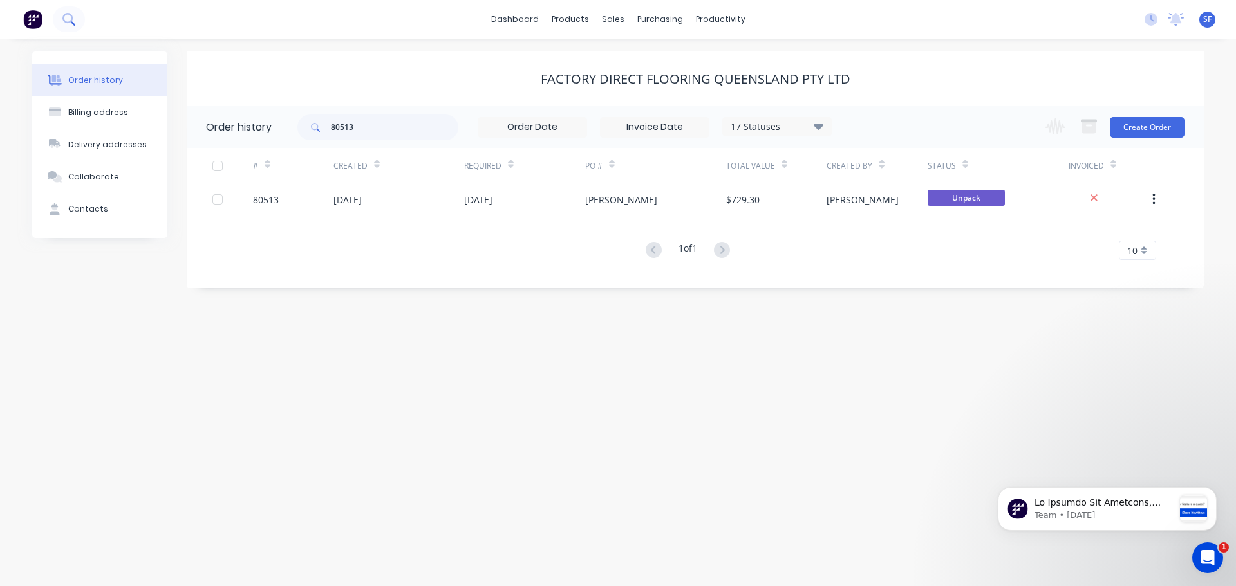
click at [71, 20] on icon at bounding box center [67, 18] width 10 height 10
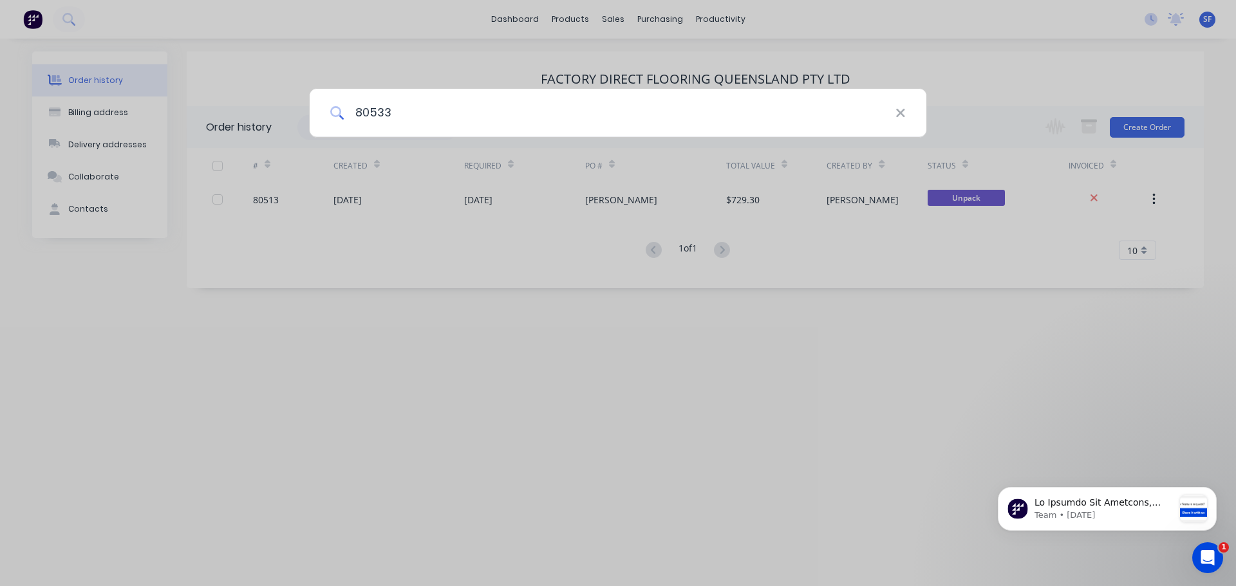
type input "80533"
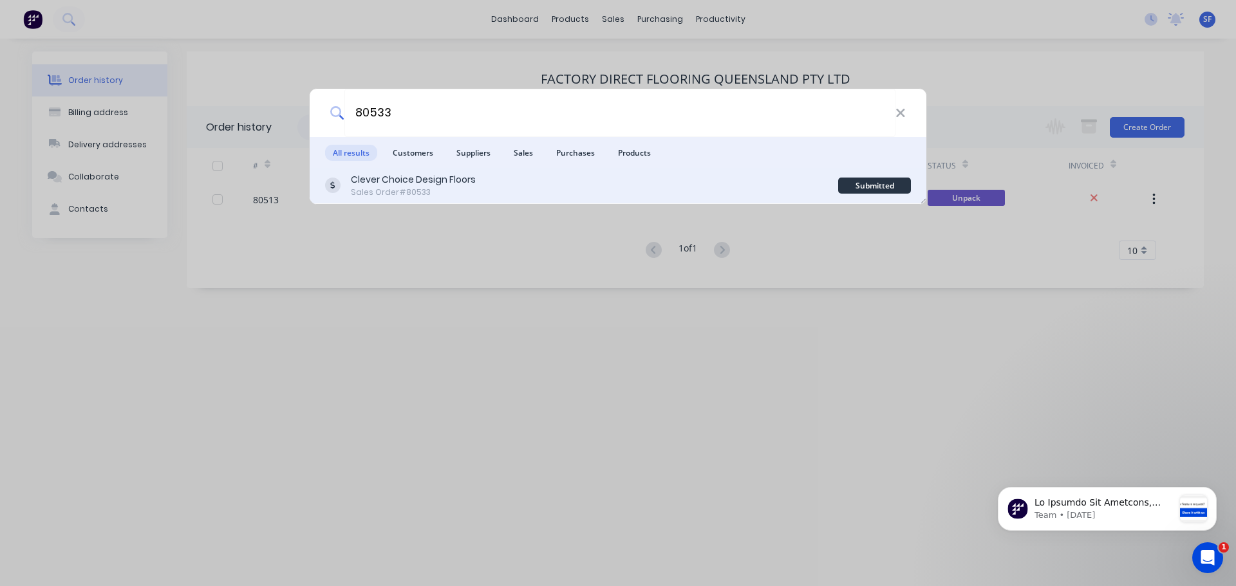
click at [498, 182] on div "Clever Choice Design Floors Sales Order #80533" at bounding box center [581, 185] width 513 height 25
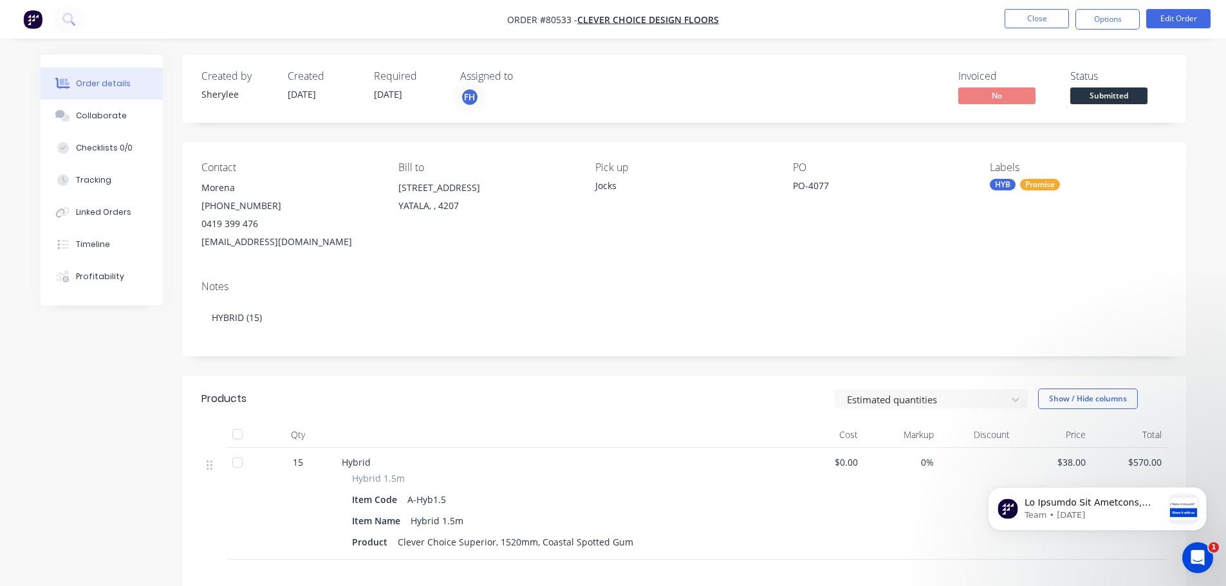
click at [1086, 95] on span "Submitted" at bounding box center [1109, 96] width 77 height 16
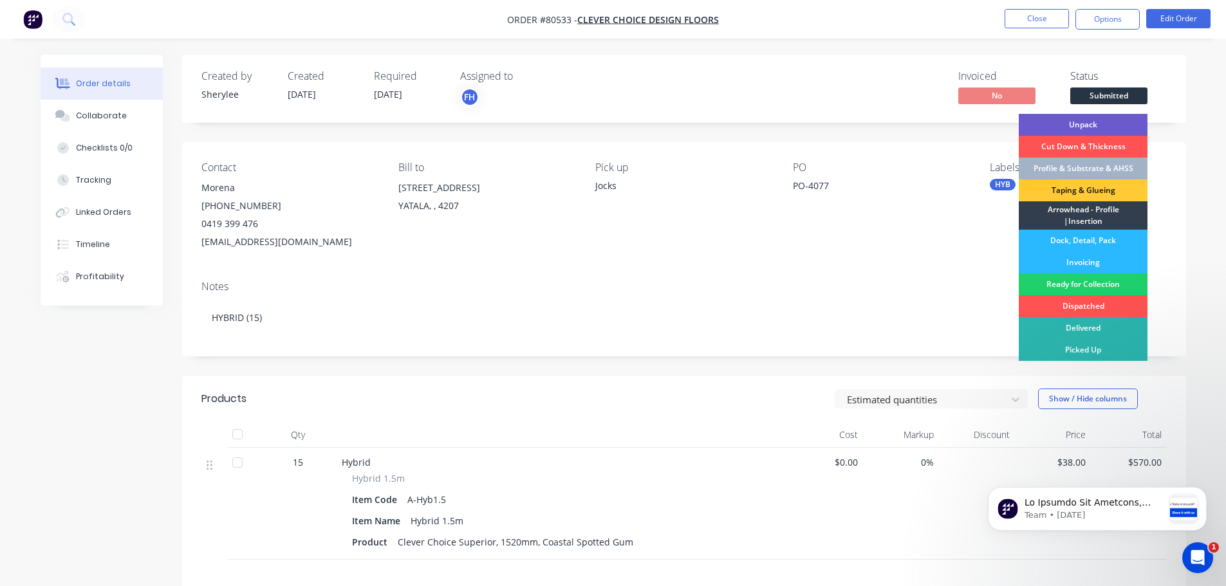
click at [1070, 118] on div "Unpack" at bounding box center [1083, 125] width 129 height 22
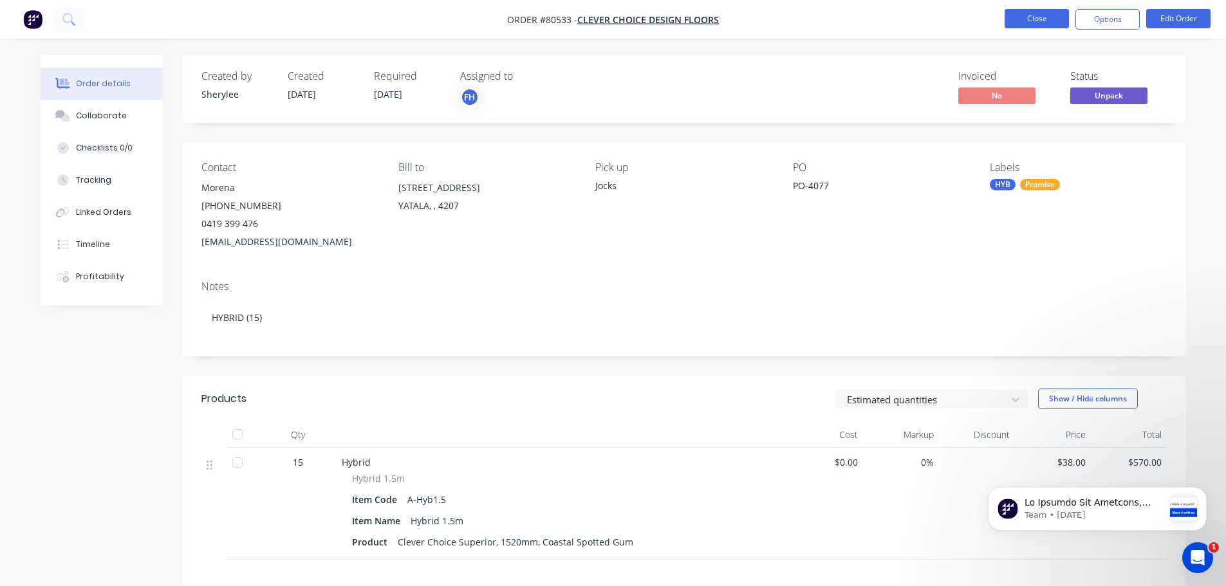
click at [1049, 15] on button "Close" at bounding box center [1037, 18] width 64 height 19
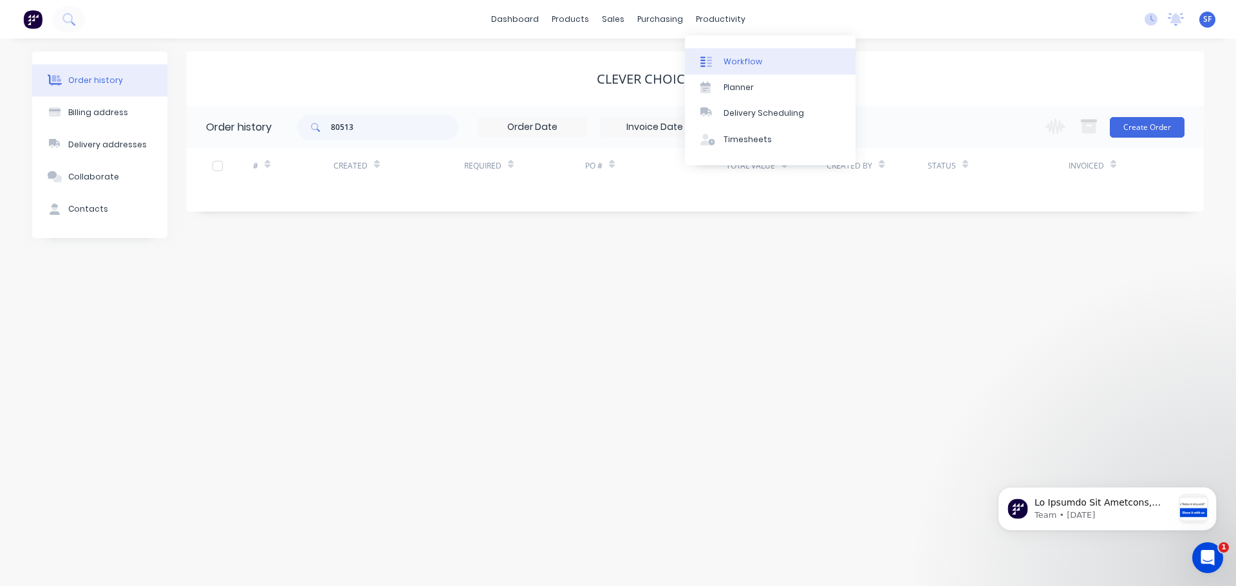
click at [732, 65] on div "Workflow" at bounding box center [743, 62] width 39 height 12
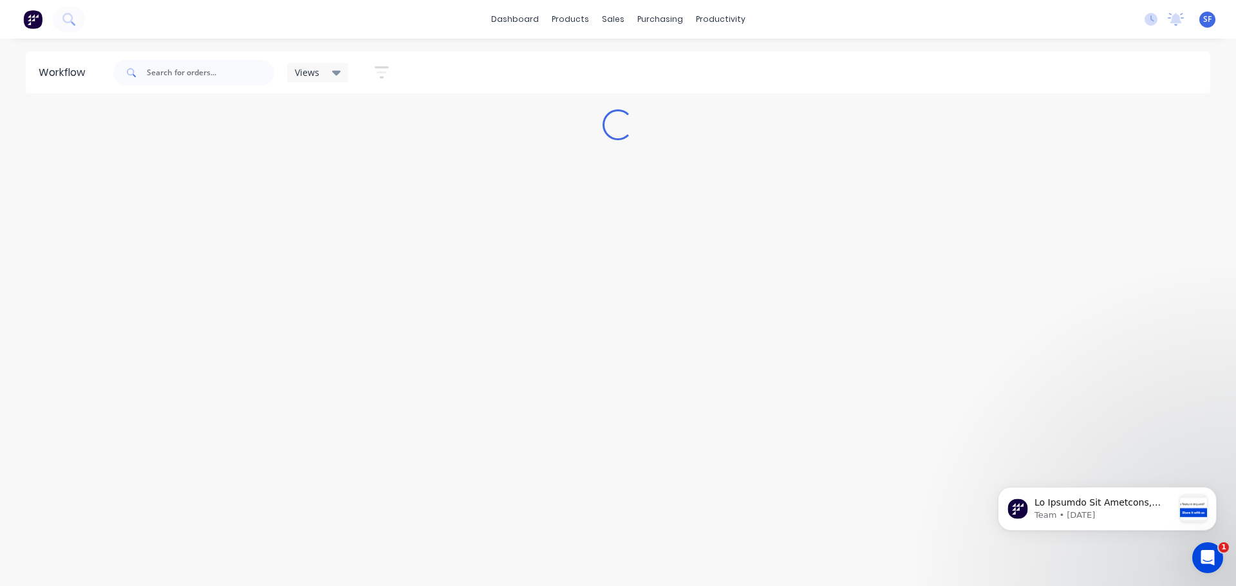
click at [386, 73] on icon "button" at bounding box center [382, 72] width 10 height 2
click at [380, 230] on icon "button" at bounding box center [375, 236] width 9 height 14
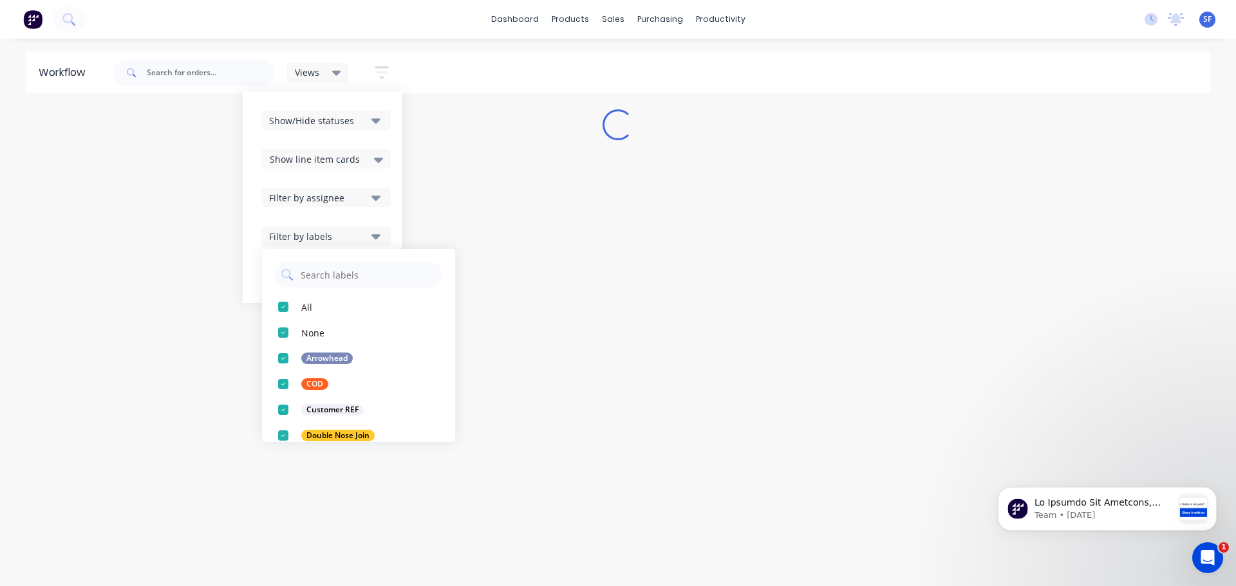
click at [380, 230] on icon "button" at bounding box center [375, 236] width 9 height 14
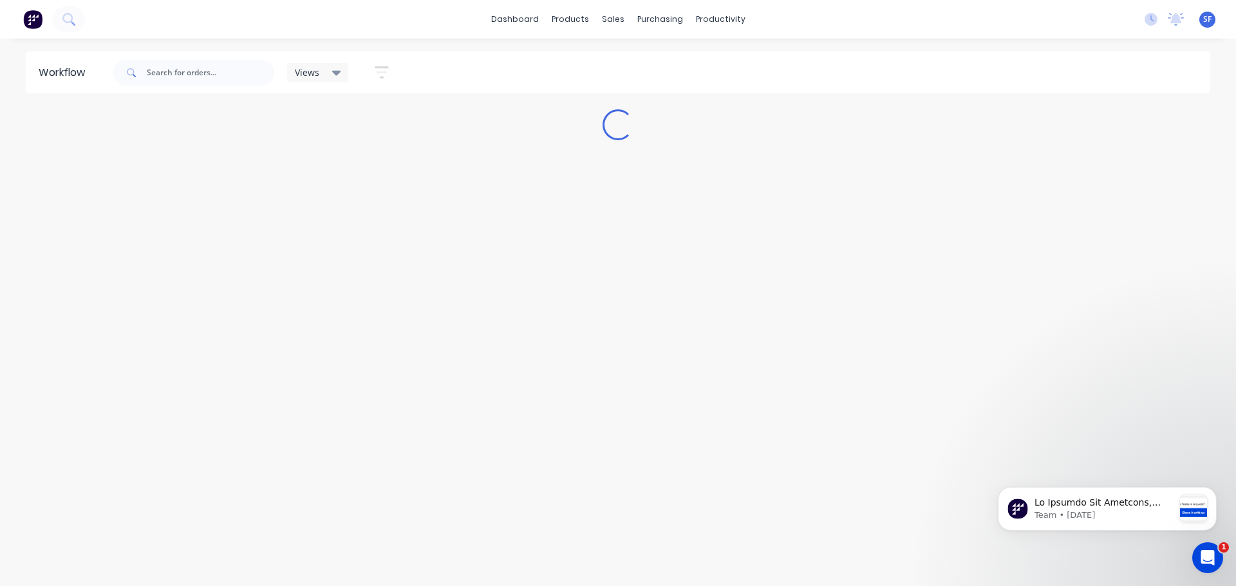
click at [545, 403] on div "Workflow Views Save new view None (Default) edit Engineered edit Hybrid/LVT edi…" at bounding box center [618, 305] width 1236 height 509
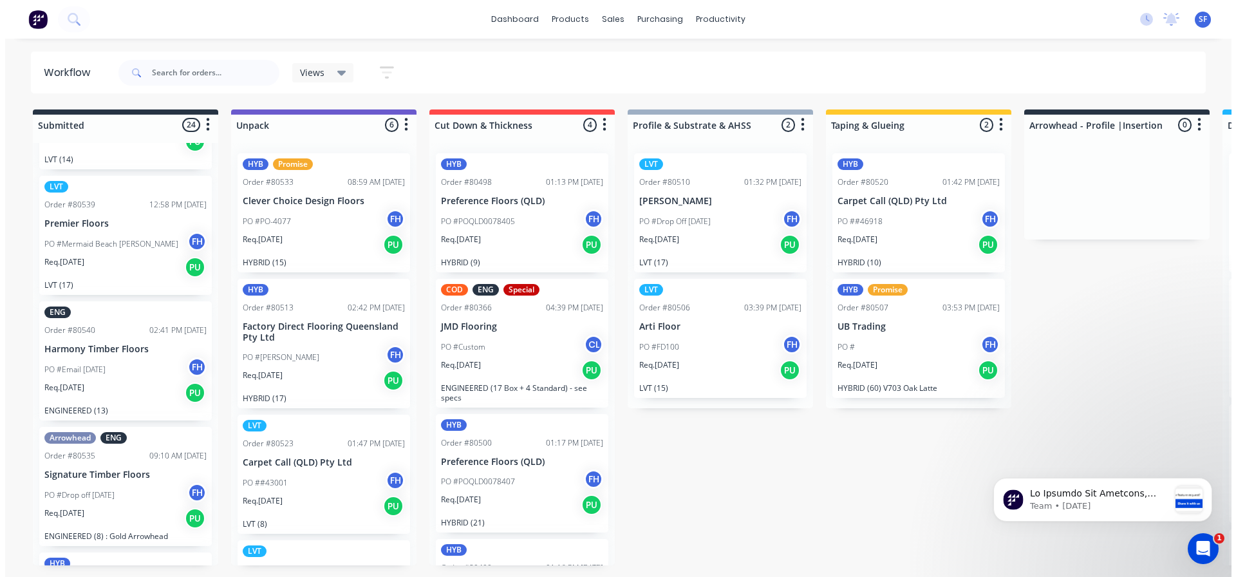
scroll to position [1609, 0]
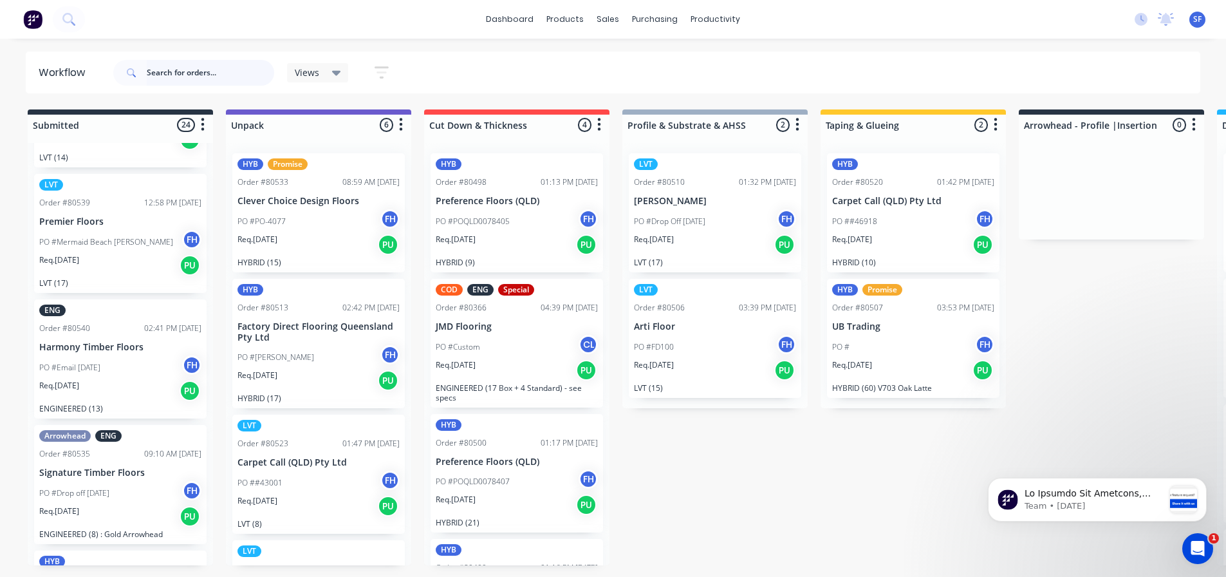
click at [189, 77] on input "text" at bounding box center [210, 73] width 127 height 26
type input "ub trading"
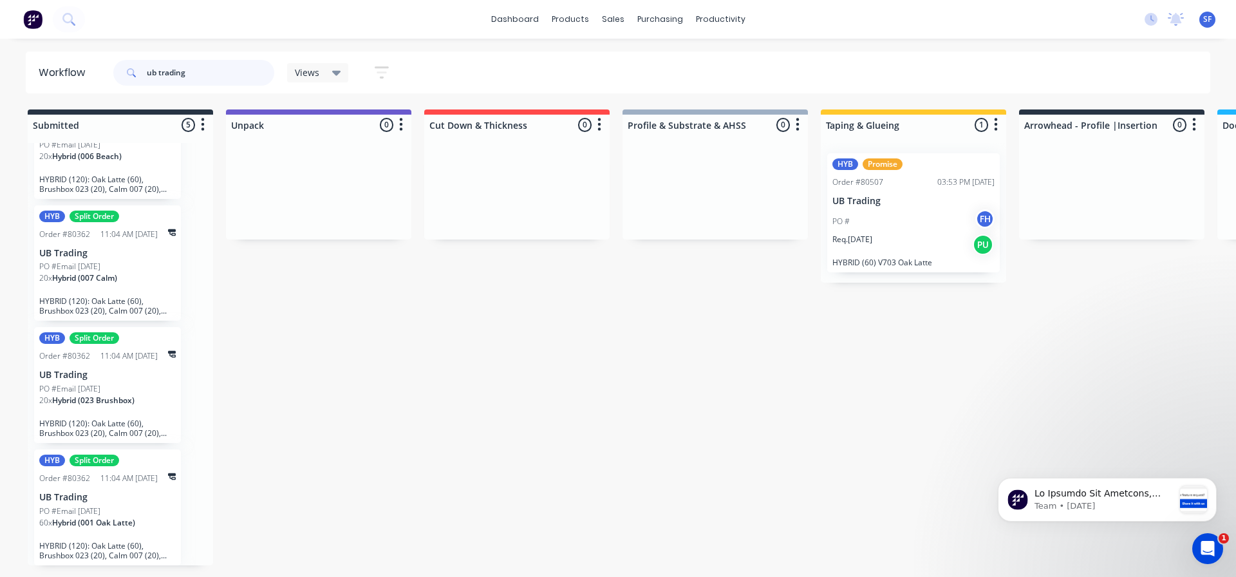
scroll to position [206, 0]
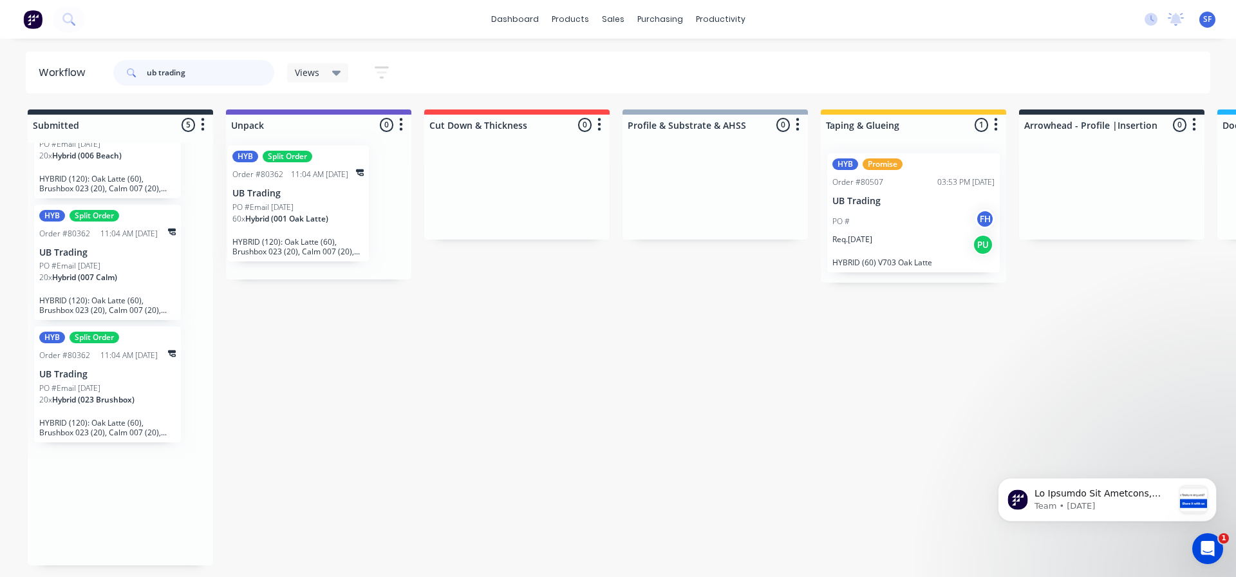
drag, startPoint x: 128, startPoint y: 496, endPoint x: 334, endPoint y: 171, distance: 384.8
click at [334, 171] on div "Submitted 5 Summaries Total order value Invoiced to date To be invoiced HYB Spl…" at bounding box center [1156, 337] width 2333 height 456
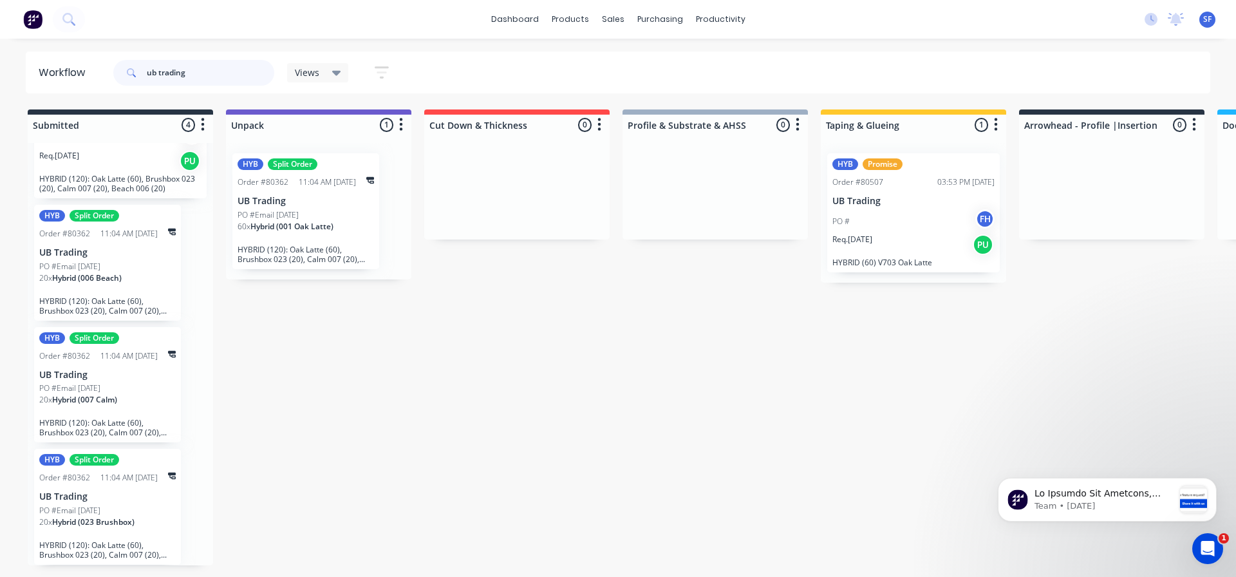
scroll to position [84, 0]
drag, startPoint x: 218, startPoint y: 66, endPoint x: 93, endPoint y: 85, distance: 126.4
click at [93, 85] on header "Workflow ub trading Views Save new view None (Default) edit Engineered edit Hyb…" at bounding box center [618, 72] width 1185 height 42
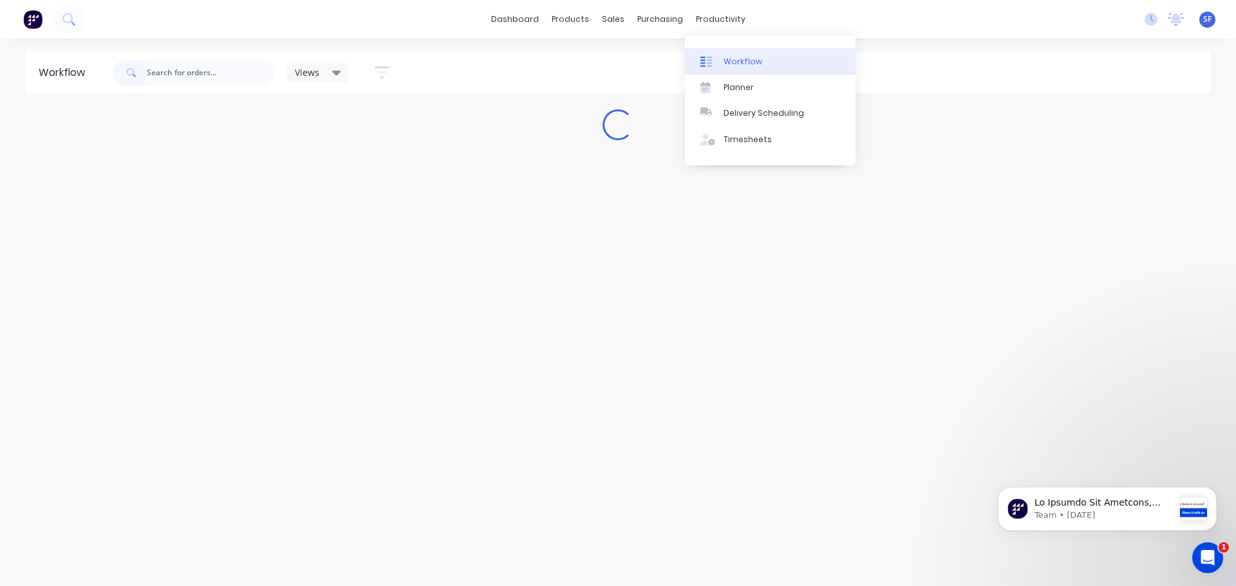
click at [731, 65] on div "Workflow" at bounding box center [743, 62] width 39 height 12
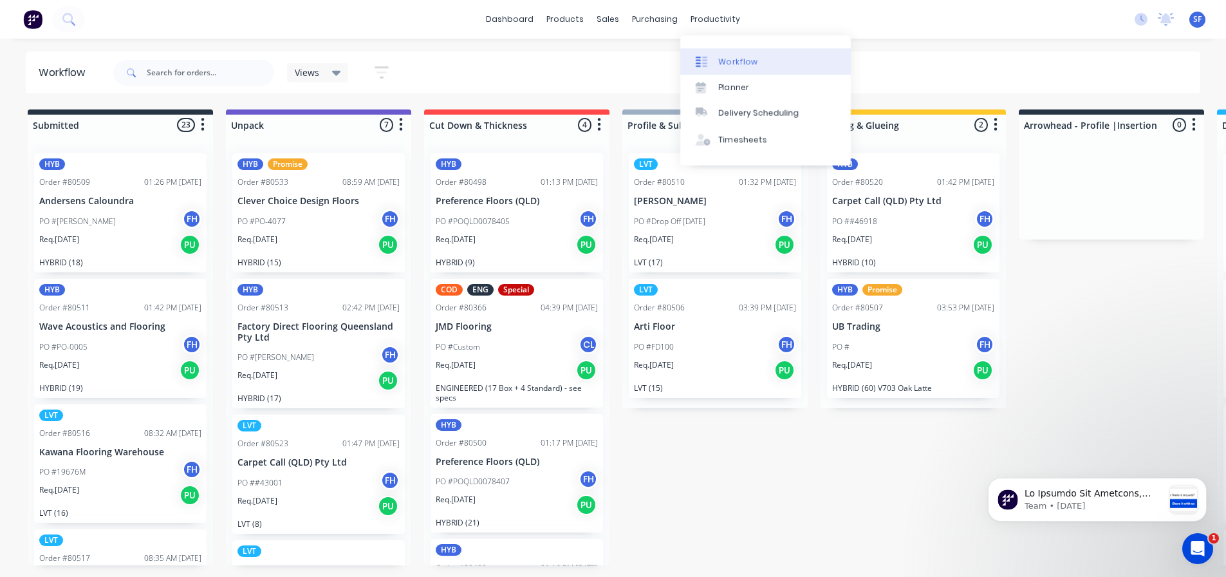
click at [730, 58] on div "Workflow" at bounding box center [738, 62] width 39 height 12
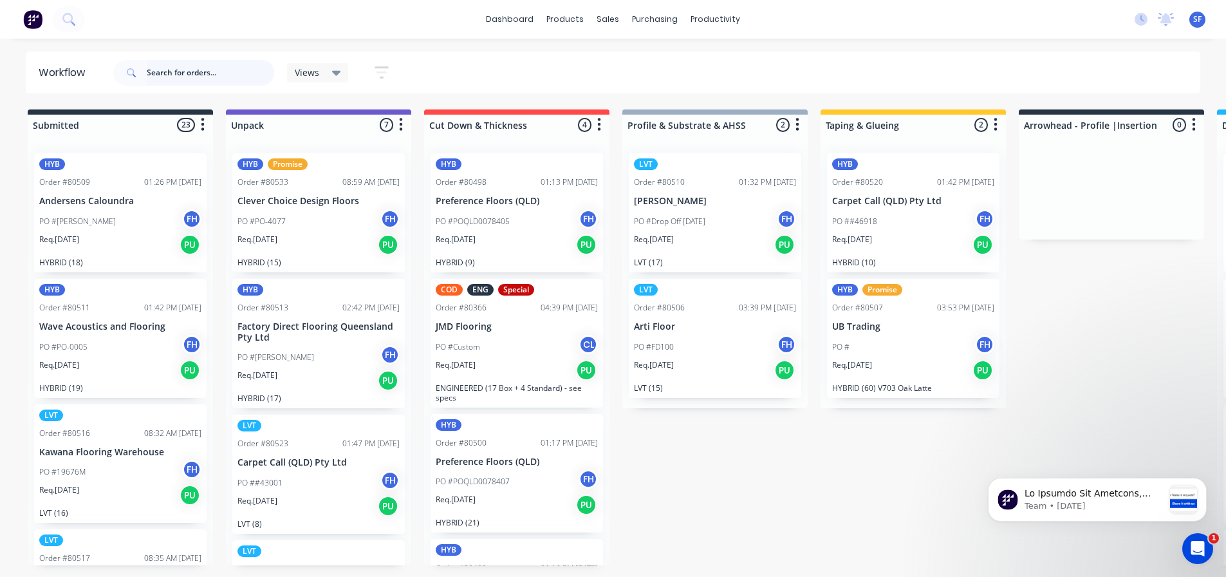
click at [167, 71] on input "text" at bounding box center [210, 73] width 127 height 26
type input "80362"
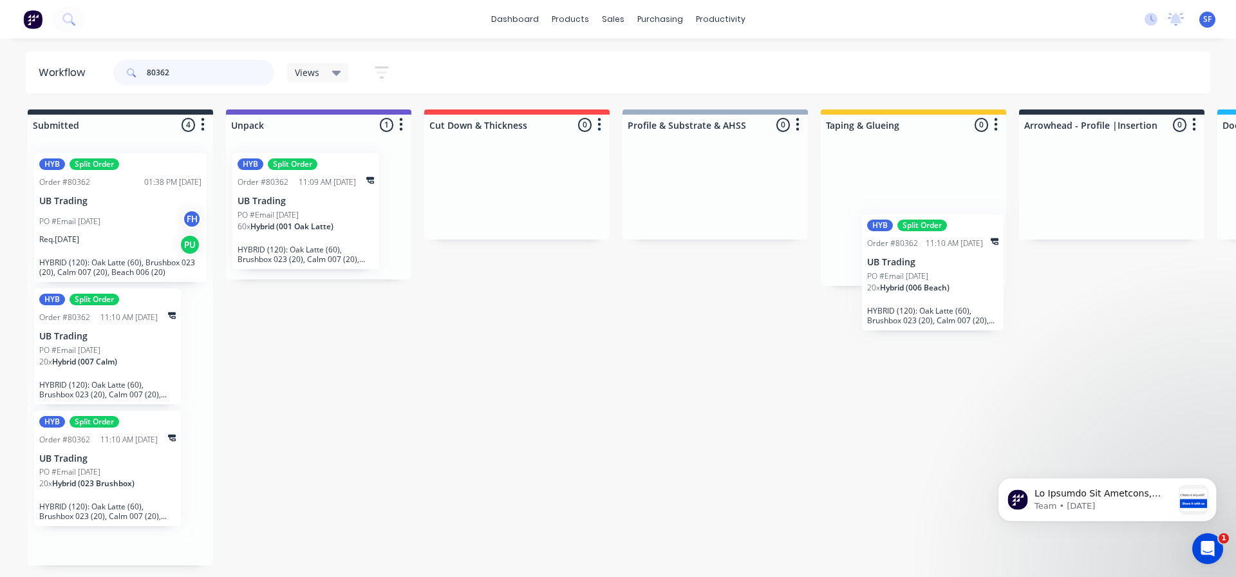
scroll to position [0, 6]
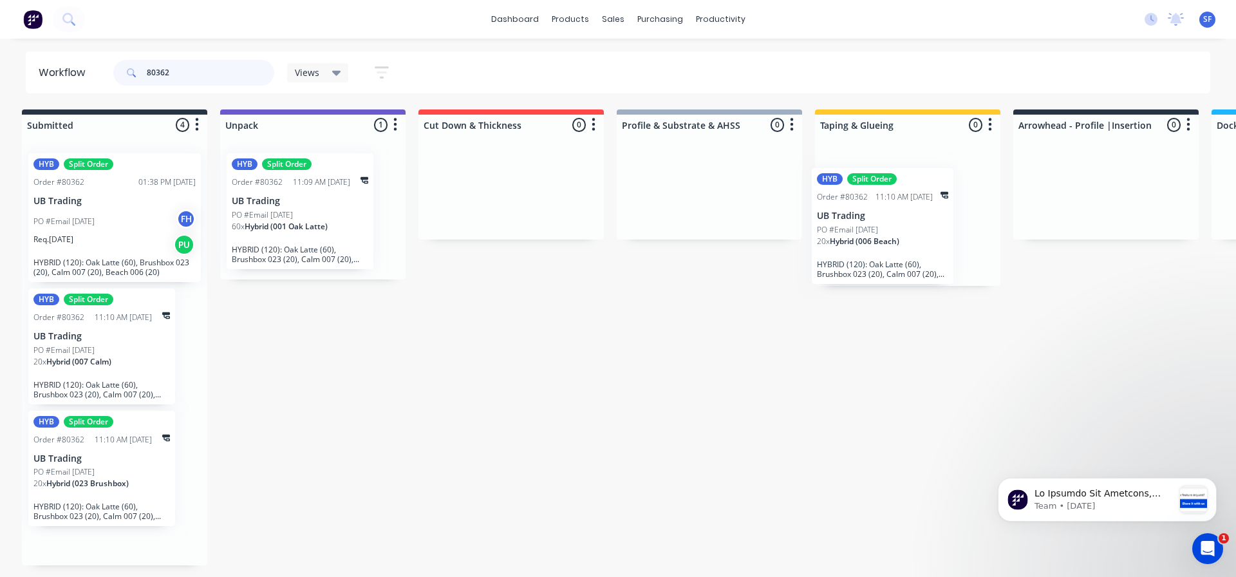
drag, startPoint x: 133, startPoint y: 347, endPoint x: 915, endPoint y: 228, distance: 791.1
click at [915, 228] on div "Submitted 4 Summaries Total order value Invoiced to date To be invoiced HYB Spl…" at bounding box center [1151, 337] width 2333 height 456
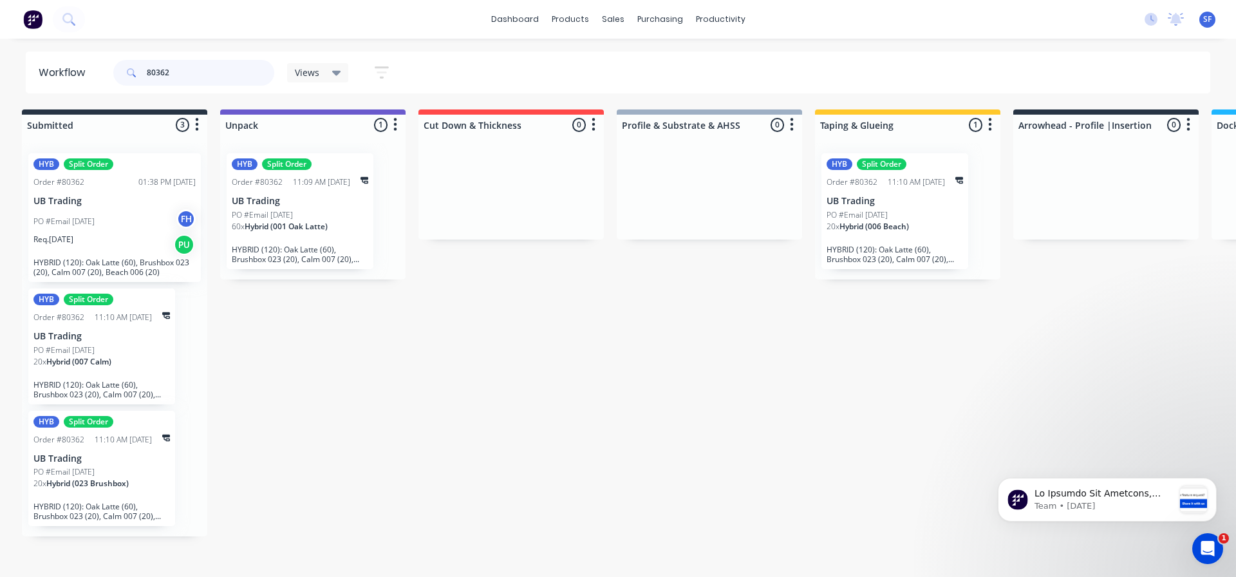
scroll to position [0, 3]
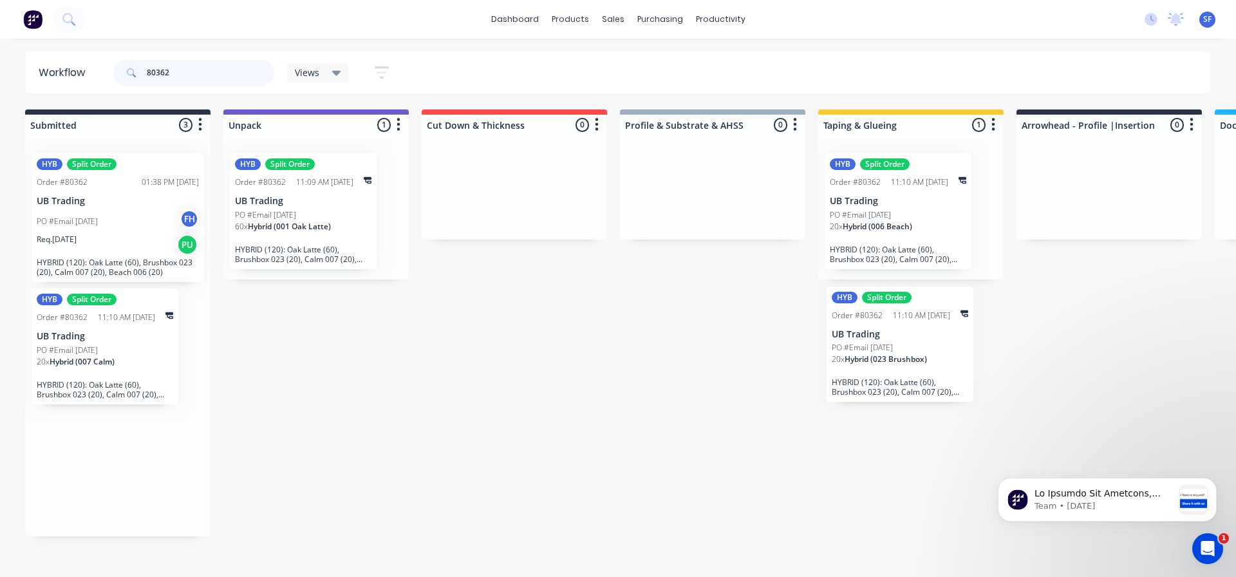
drag, startPoint x: 104, startPoint y: 460, endPoint x: 906, endPoint y: 334, distance: 812.5
click at [906, 334] on div "Submitted 3 Summaries Total order value Invoiced to date To be invoiced HYB Spl…" at bounding box center [1154, 322] width 2333 height 427
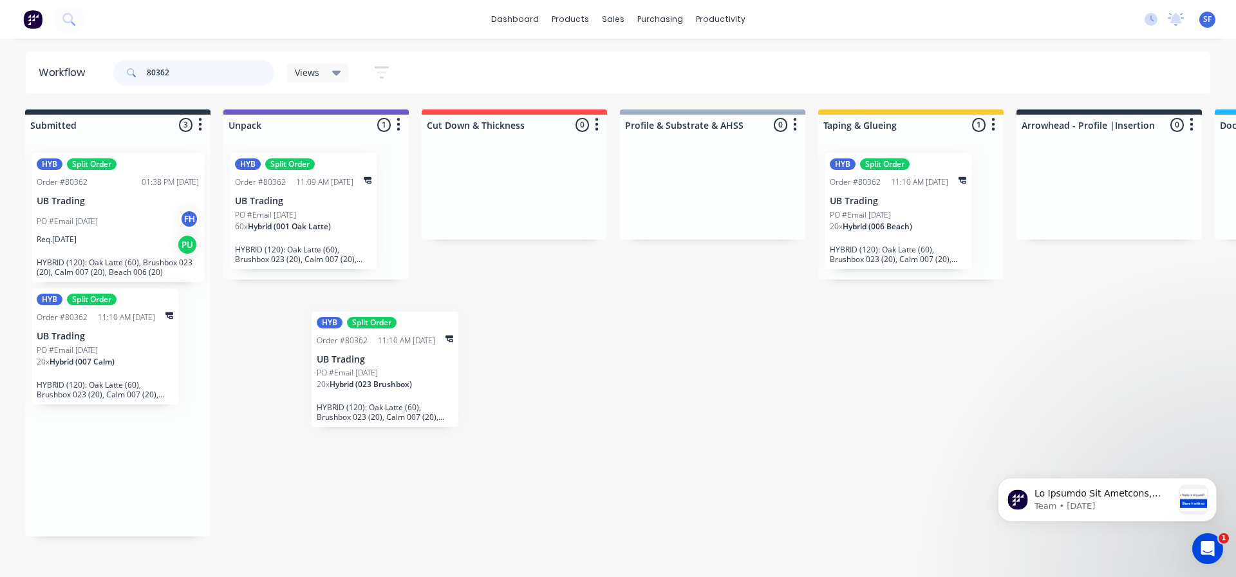
scroll to position [0, 0]
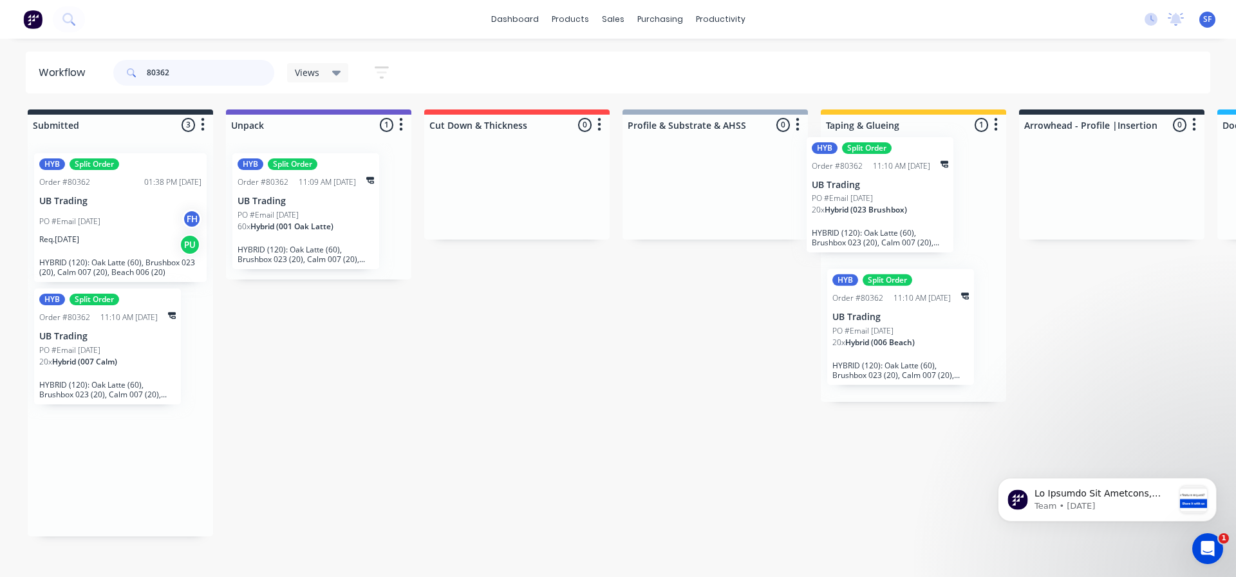
drag, startPoint x: 149, startPoint y: 470, endPoint x: 928, endPoint y: 192, distance: 826.8
click at [928, 192] on div "Submitted 3 Summaries Total order value Invoiced to date To be invoiced HYB Spl…" at bounding box center [1156, 322] width 2333 height 427
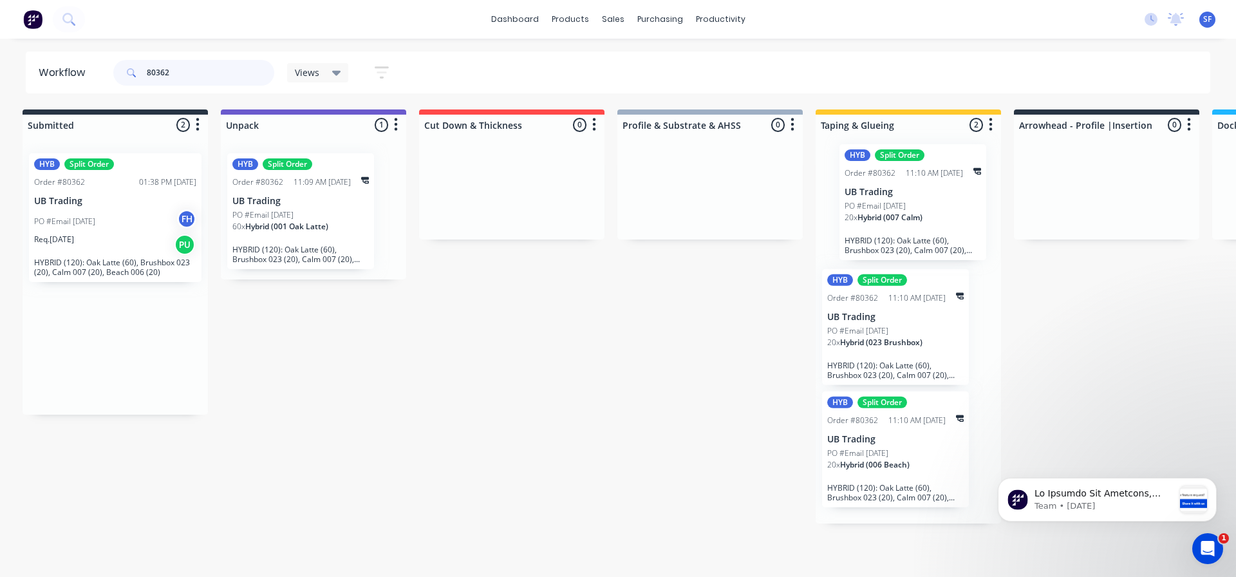
scroll to position [0, 6]
drag, startPoint x: 131, startPoint y: 354, endPoint x: 935, endPoint y: 211, distance: 816.0
click at [935, 211] on div "Submitted 2 Summaries Total order value Invoiced to date To be invoiced HYB Spl…" at bounding box center [1150, 316] width 2333 height 414
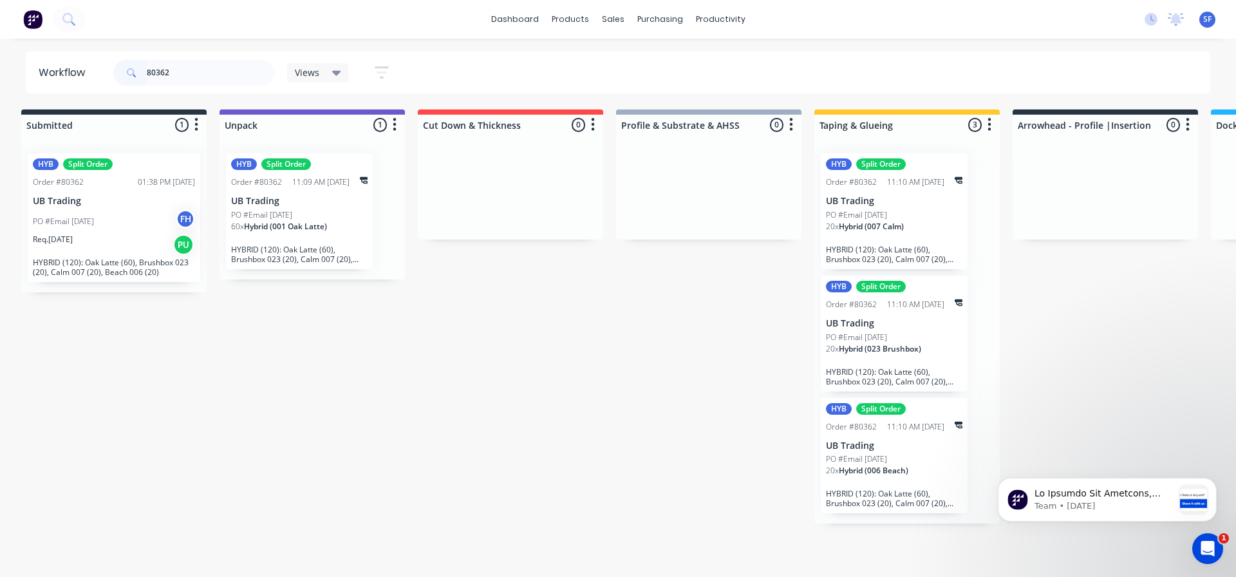
click at [142, 238] on div "Req. [DATE] PU" at bounding box center [114, 245] width 162 height 22
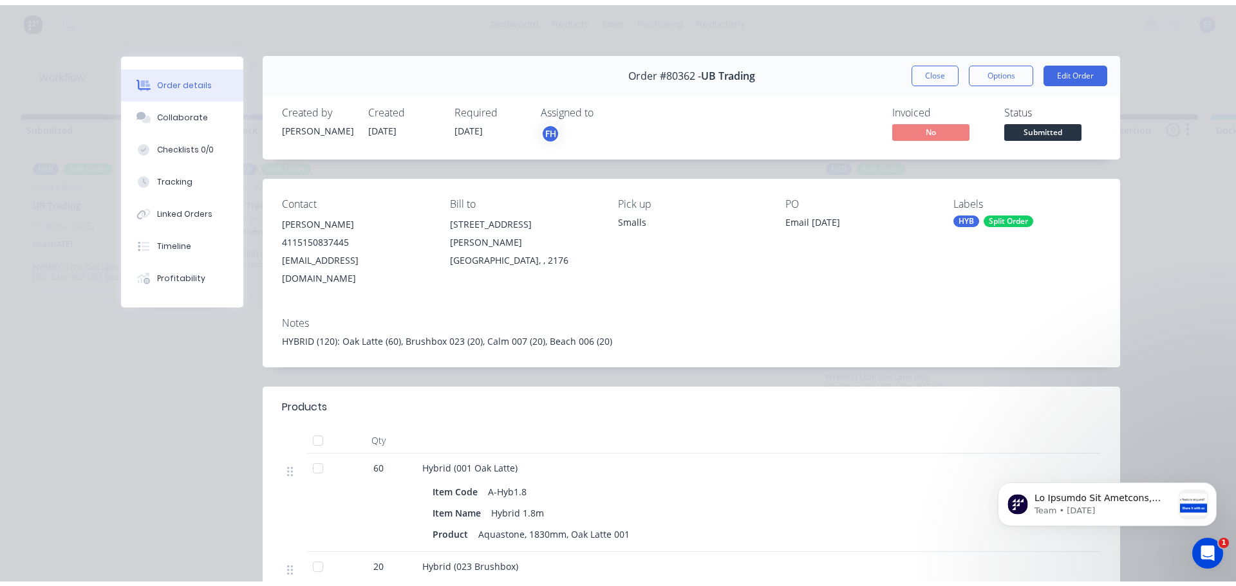
scroll to position [0, 0]
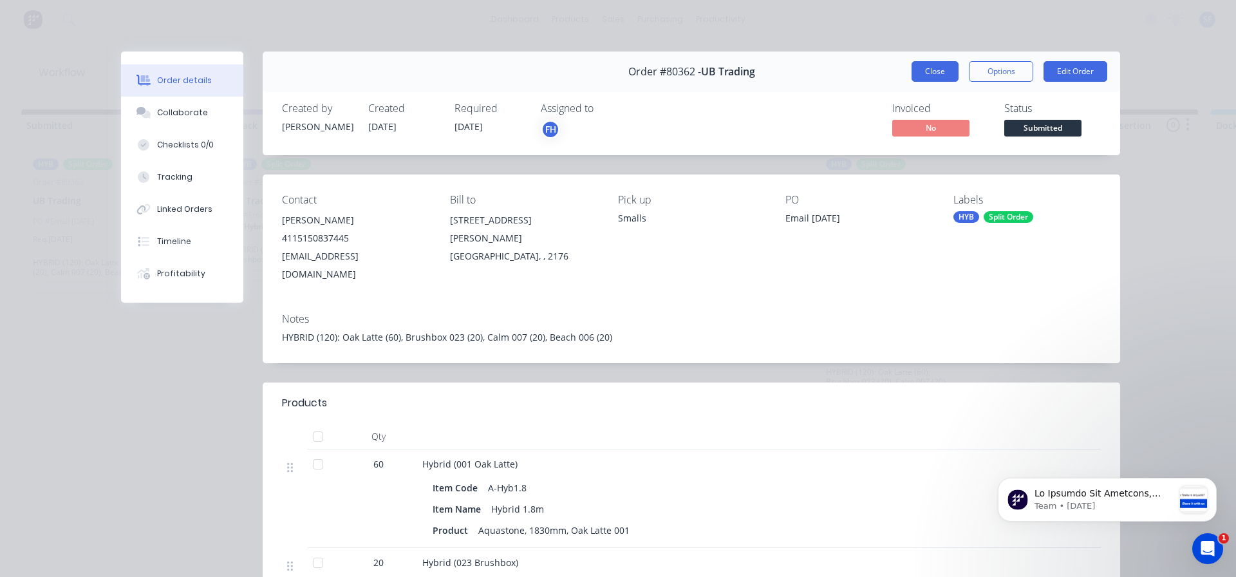
click at [934, 76] on button "Close" at bounding box center [935, 71] width 47 height 21
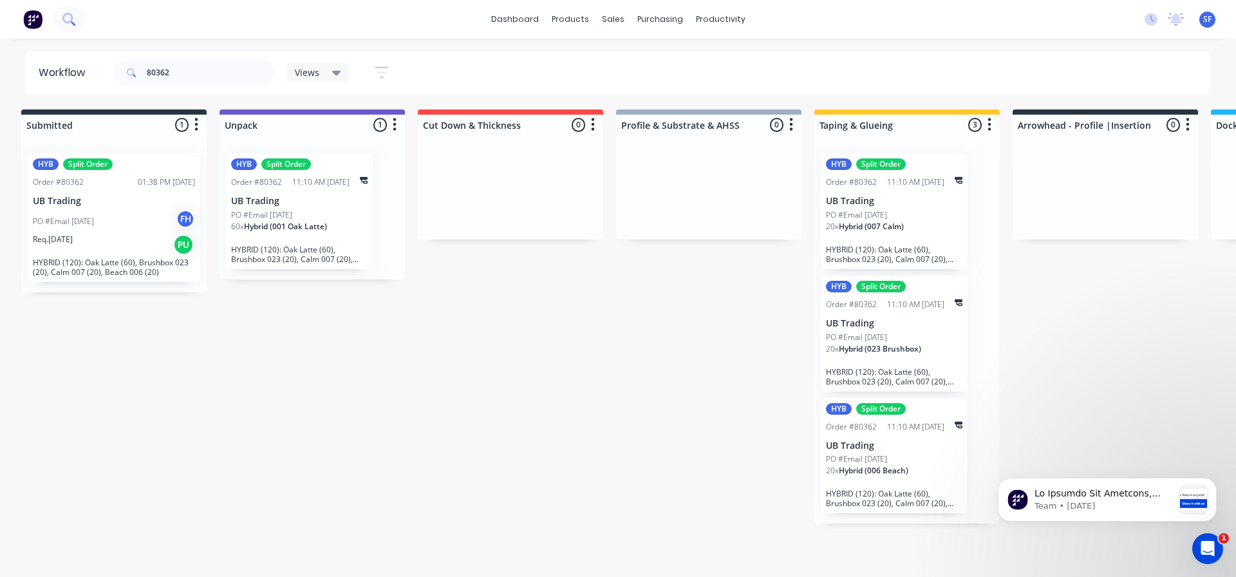
click at [71, 15] on icon at bounding box center [67, 18] width 10 height 10
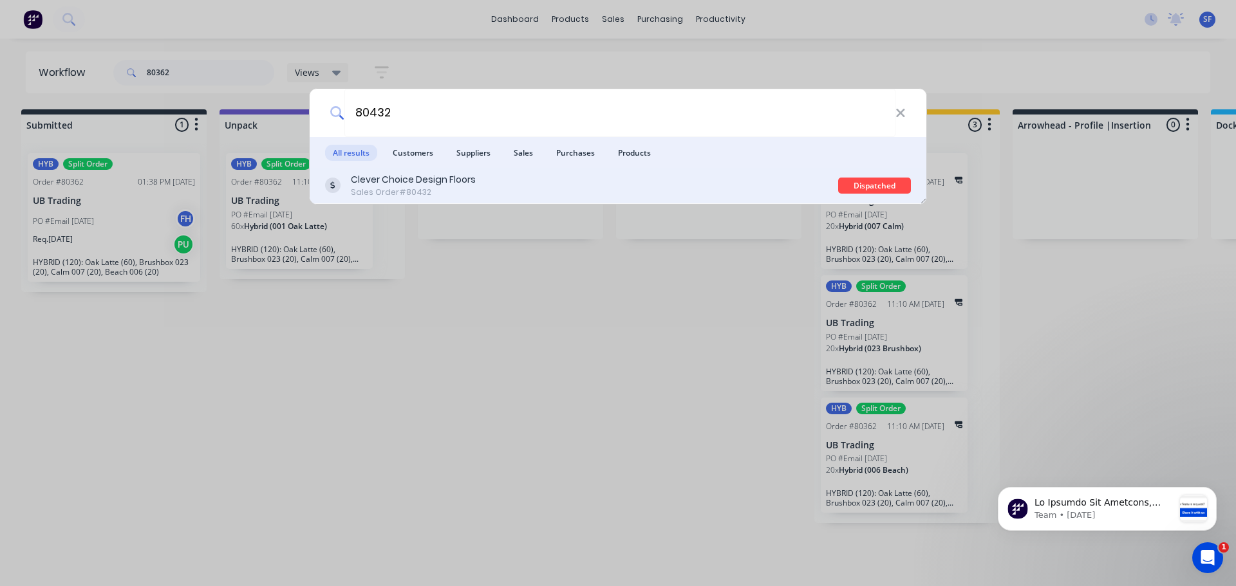
type input "80432"
click at [521, 185] on div "Clever Choice Design Floors Sales Order #80432" at bounding box center [581, 185] width 513 height 25
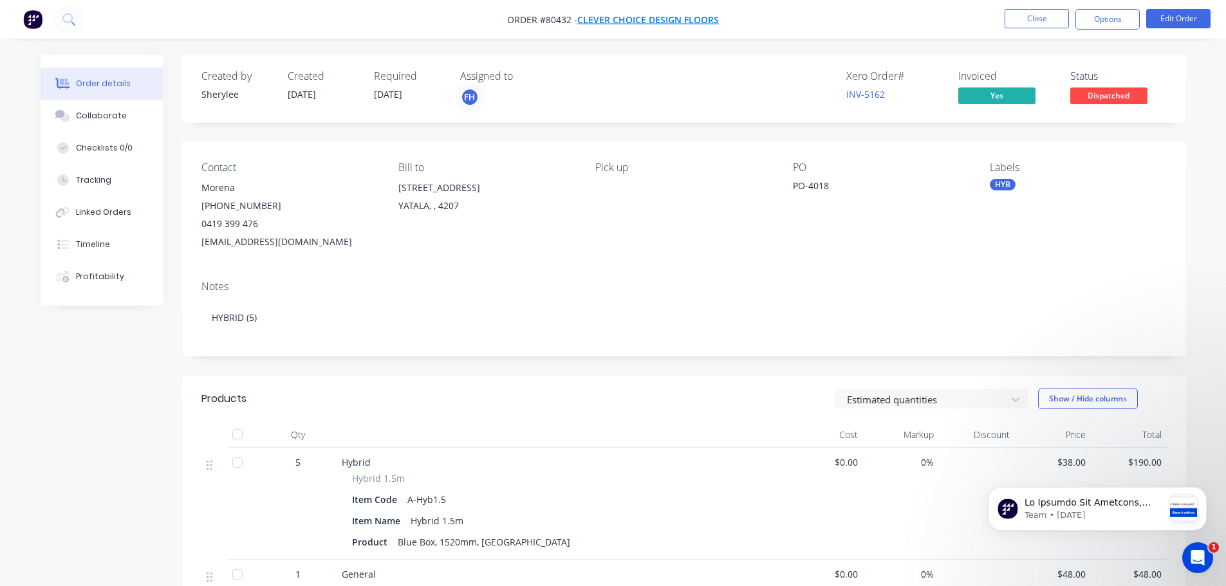
click at [662, 18] on span "Clever Choice Design Floors" at bounding box center [648, 20] width 142 height 12
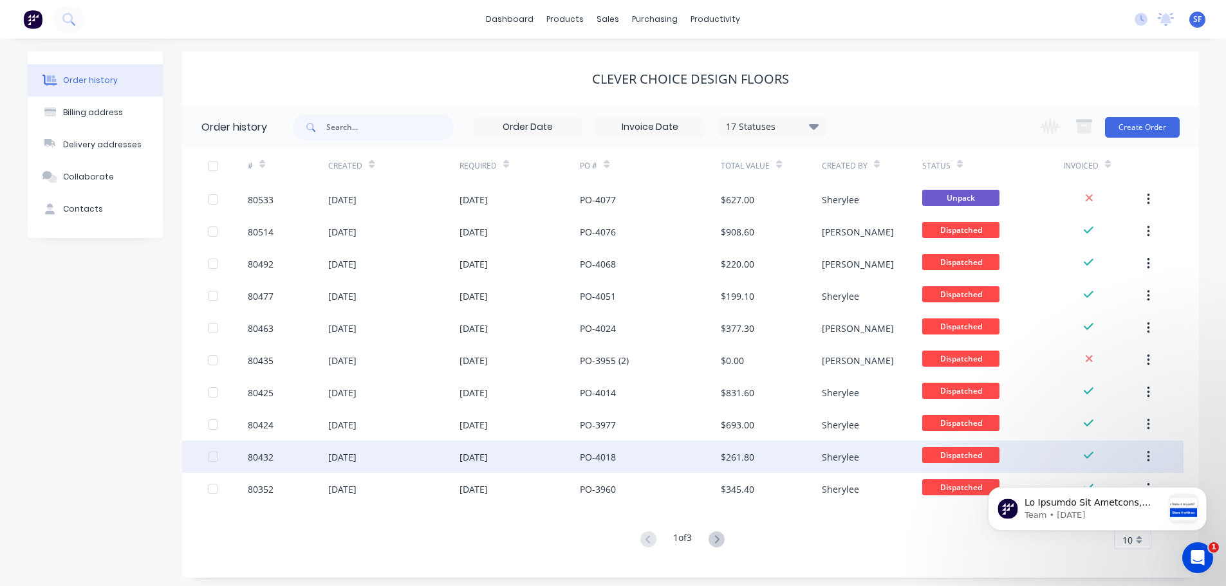
click at [305, 458] on div "80432" at bounding box center [288, 457] width 80 height 32
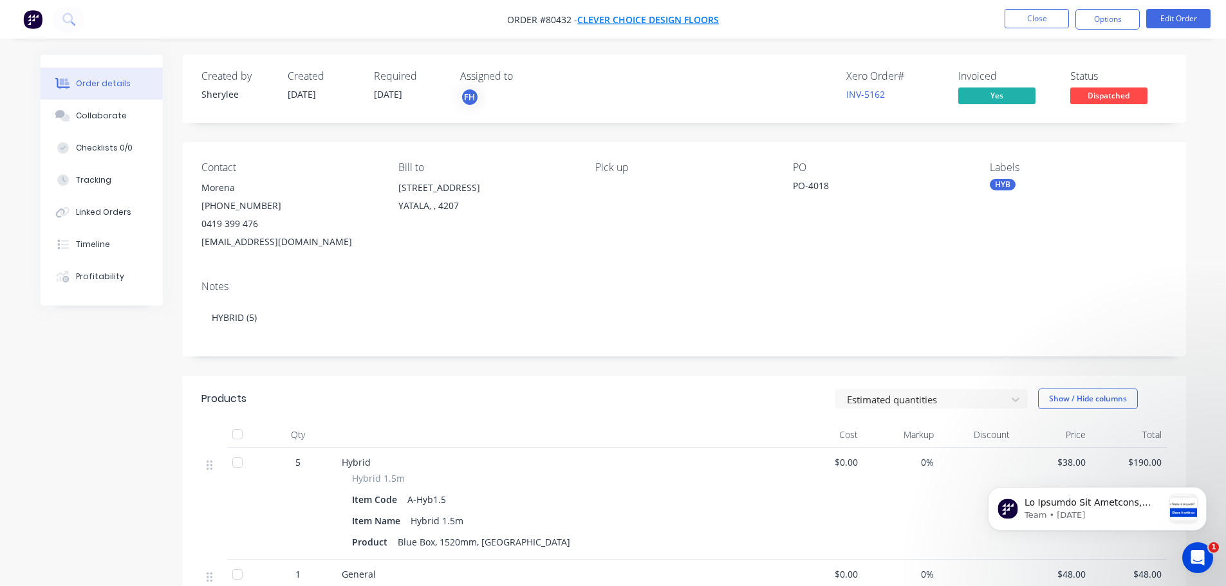
click at [639, 14] on span "Clever Choice Design Floors" at bounding box center [648, 20] width 142 height 12
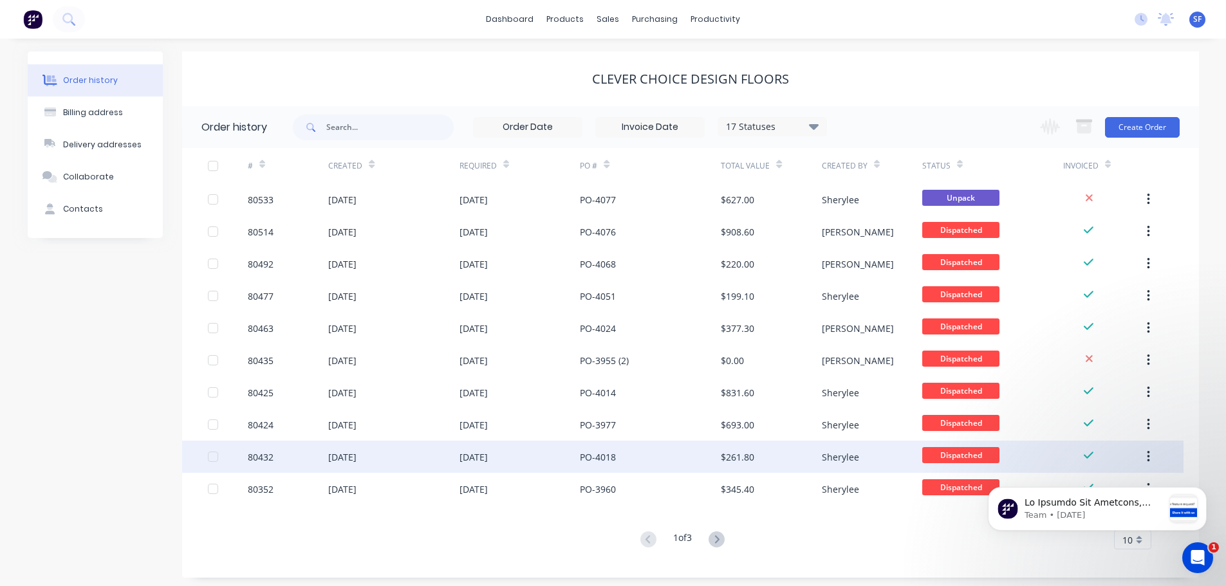
click at [290, 459] on div "80432" at bounding box center [288, 457] width 80 height 32
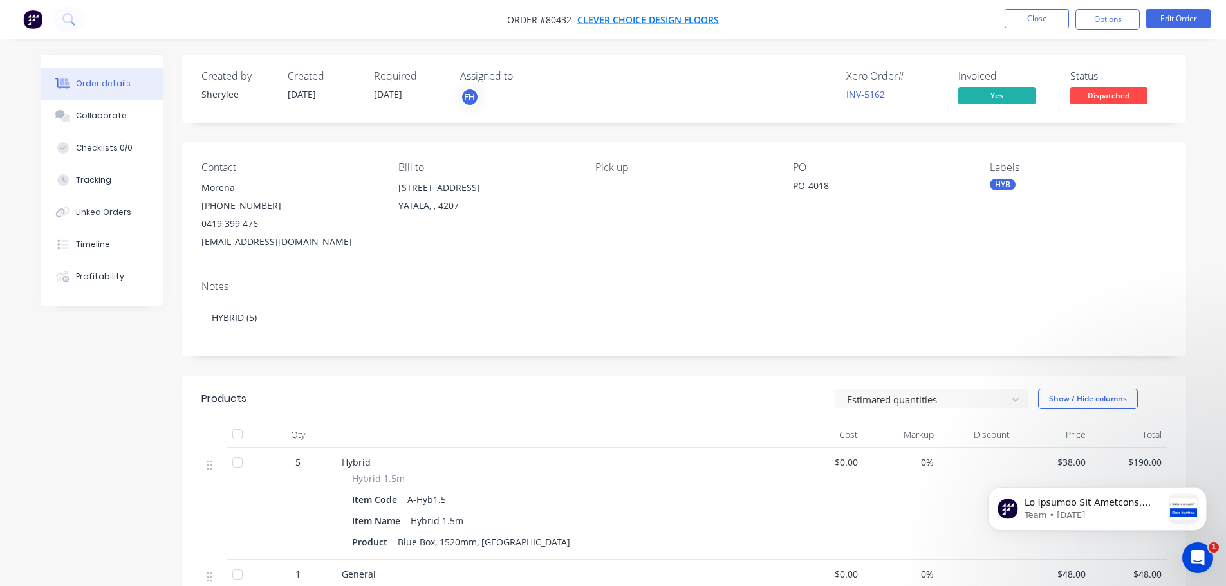
click at [640, 17] on span "Clever Choice Design Floors" at bounding box center [648, 20] width 142 height 12
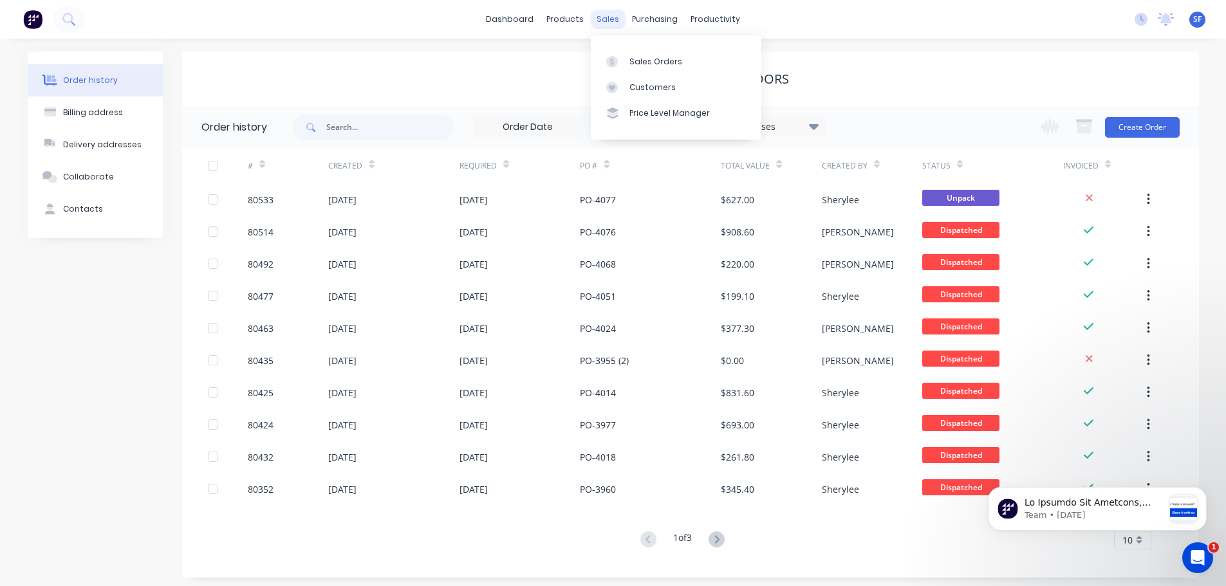
click at [615, 20] on div "sales" at bounding box center [607, 19] width 35 height 19
click at [644, 61] on div "Sales Orders" at bounding box center [656, 62] width 53 height 12
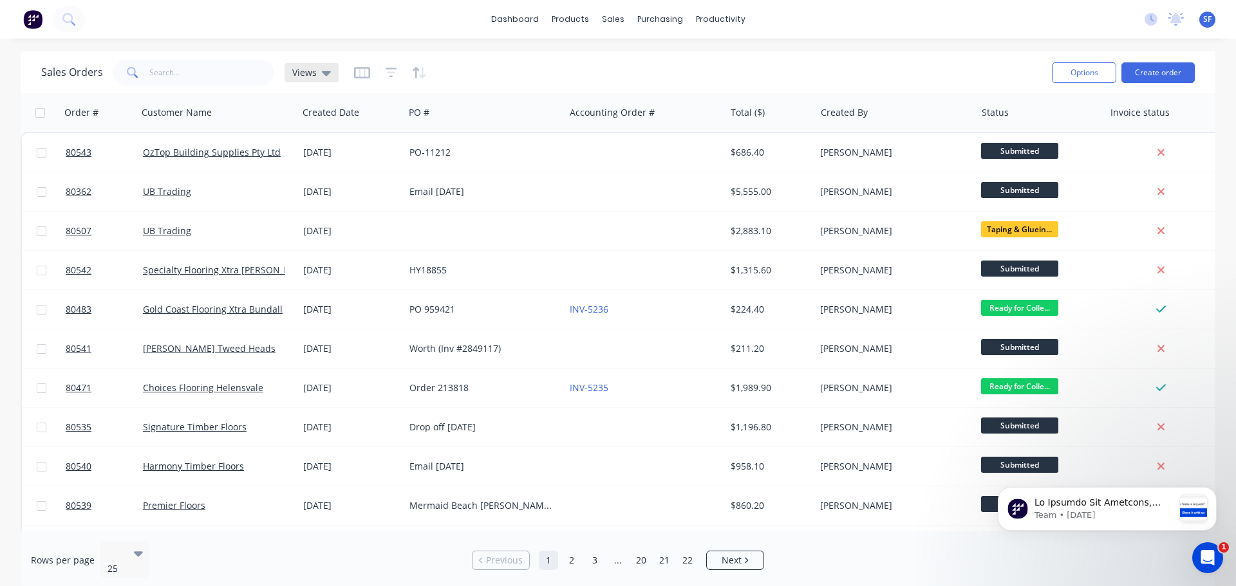
click at [317, 68] on div "Views" at bounding box center [311, 73] width 39 height 12
click at [321, 206] on button "[PERSON_NAME]'s" at bounding box center [361, 208] width 147 height 15
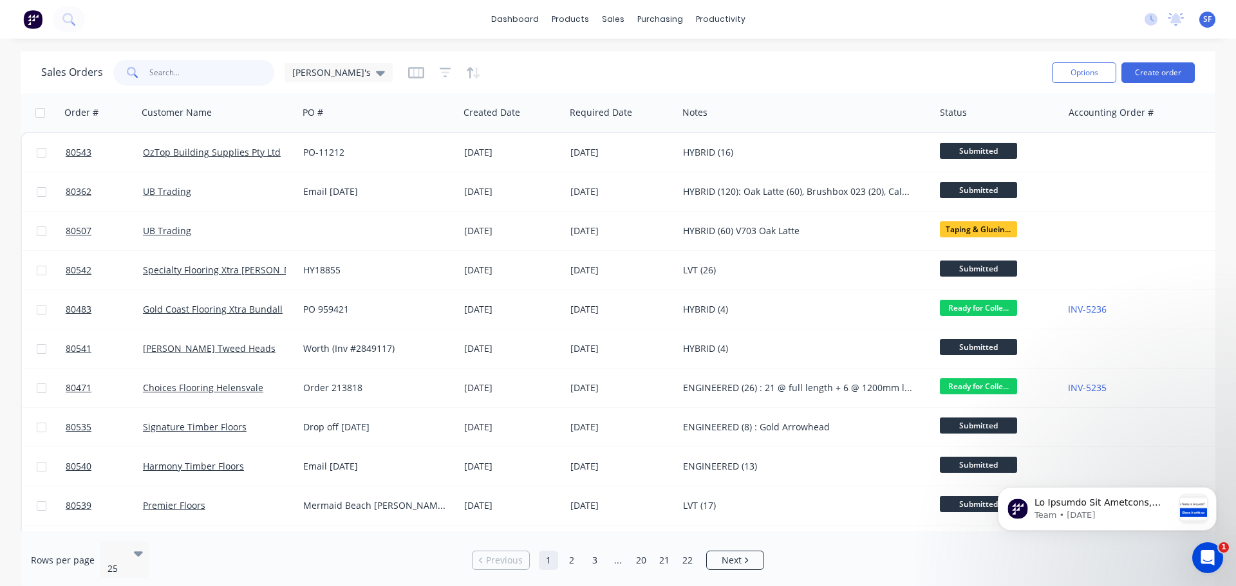
click at [164, 73] on input "text" at bounding box center [212, 73] width 126 height 26
type input "clever choice"
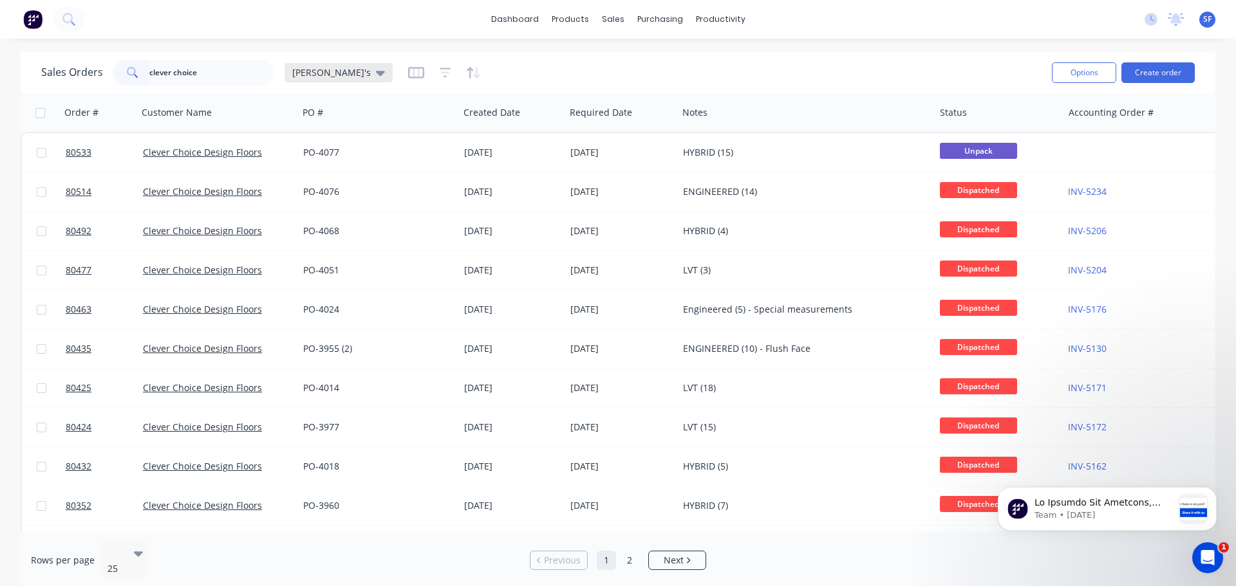
click at [376, 75] on icon at bounding box center [380, 73] width 9 height 14
click at [440, 71] on icon "button" at bounding box center [446, 72] width 12 height 13
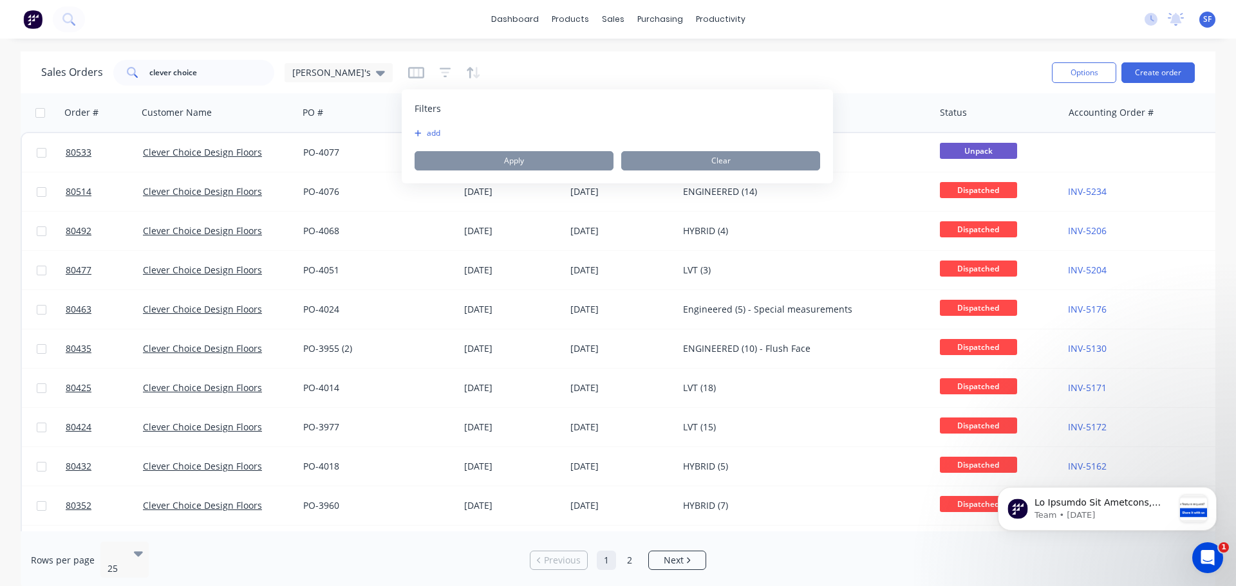
click at [433, 132] on button "add" at bounding box center [431, 133] width 32 height 10
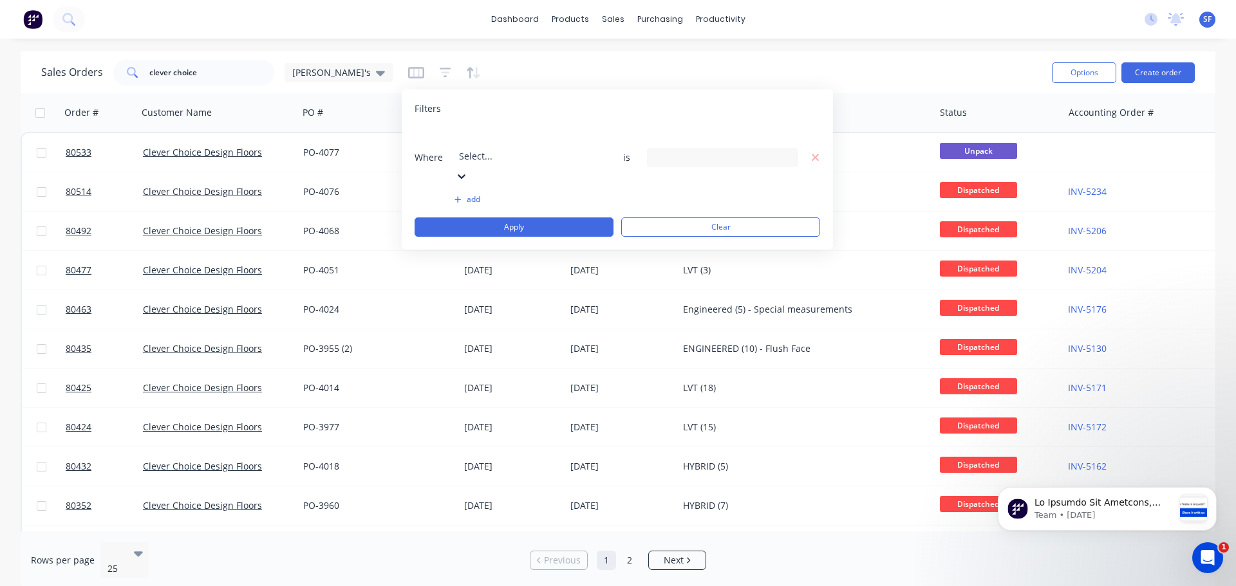
click at [465, 174] on icon at bounding box center [462, 176] width 8 height 5
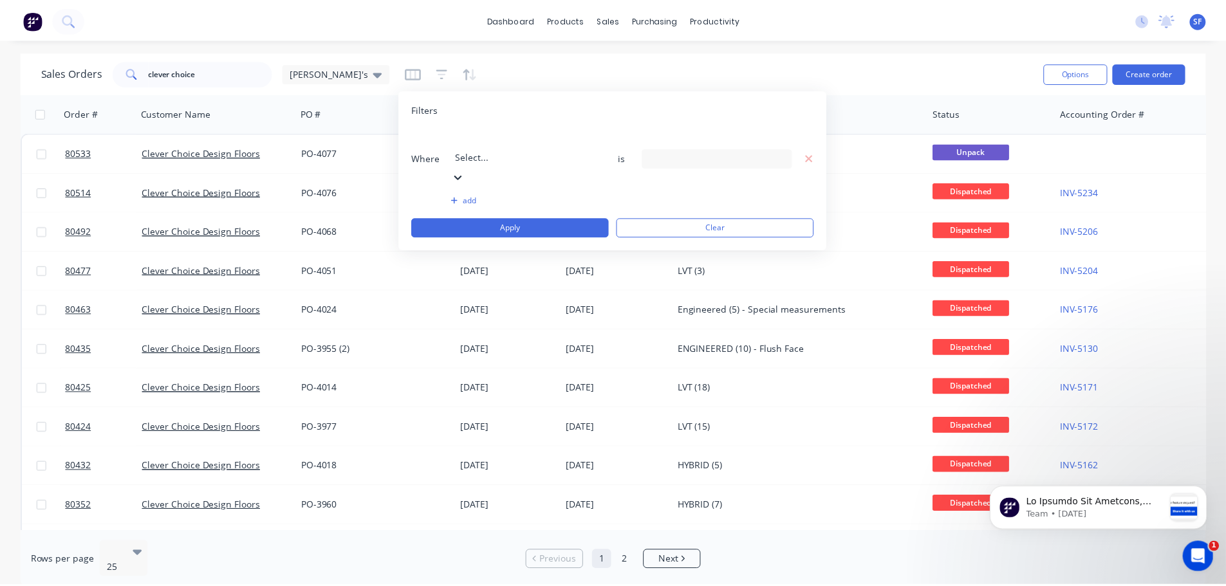
scroll to position [312, 0]
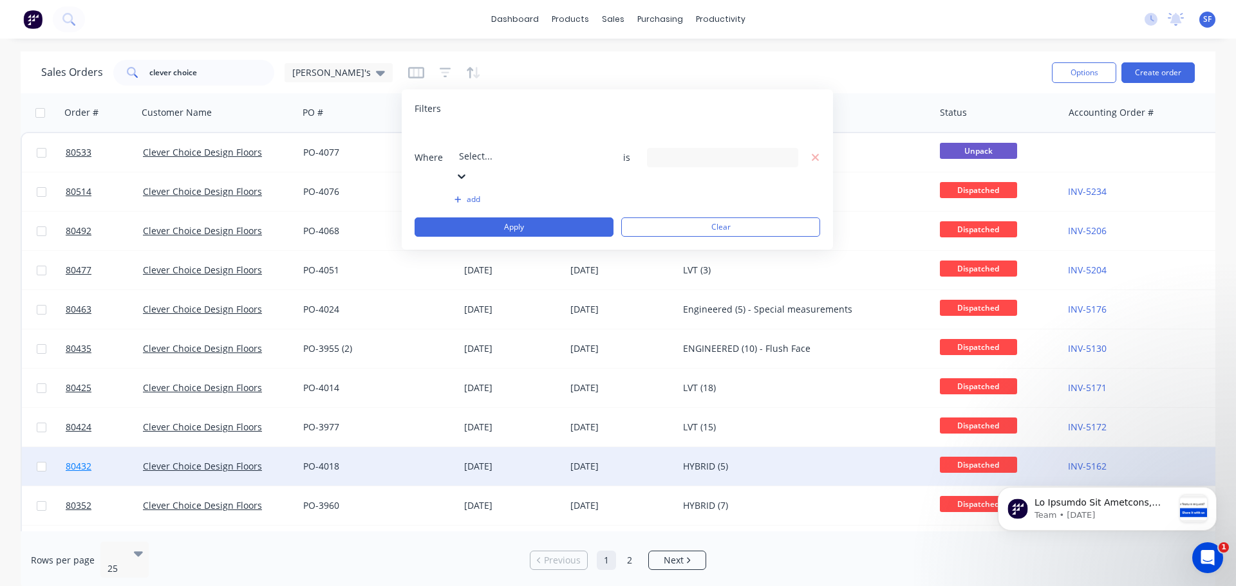
click at [77, 465] on span "80432" at bounding box center [79, 466] width 26 height 13
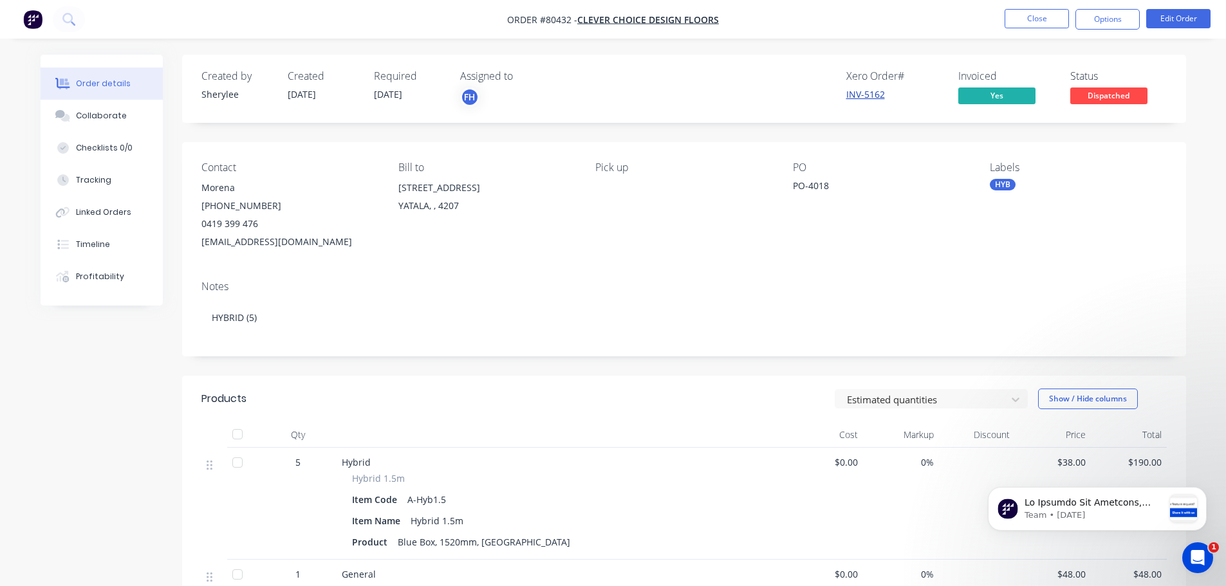
click at [859, 94] on link "INV-5162" at bounding box center [865, 94] width 39 height 12
click at [633, 17] on span "Clever Choice Design Floors" at bounding box center [648, 20] width 142 height 12
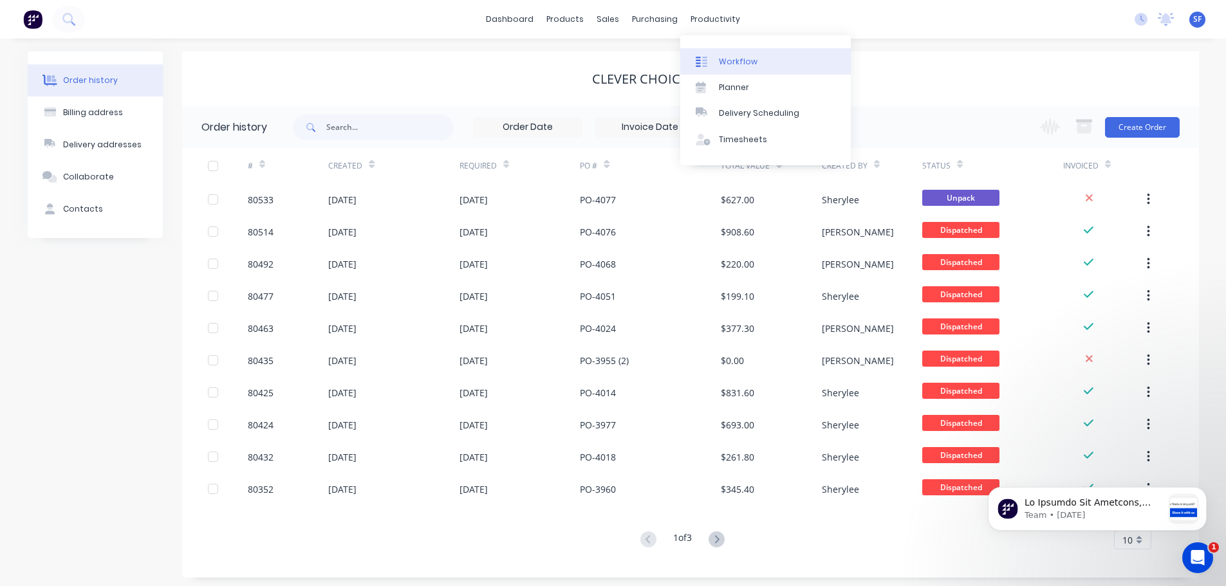
click at [723, 60] on div "Workflow" at bounding box center [738, 62] width 39 height 12
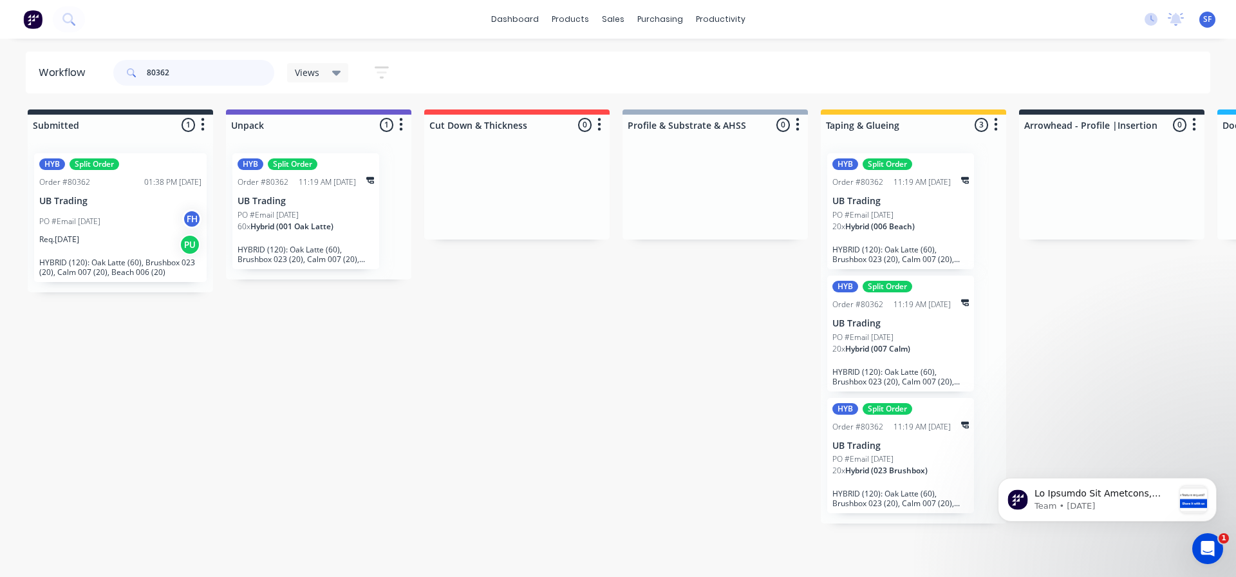
drag, startPoint x: 196, startPoint y: 71, endPoint x: 133, endPoint y: 77, distance: 62.8
click at [133, 77] on div "80362" at bounding box center [193, 73] width 161 height 26
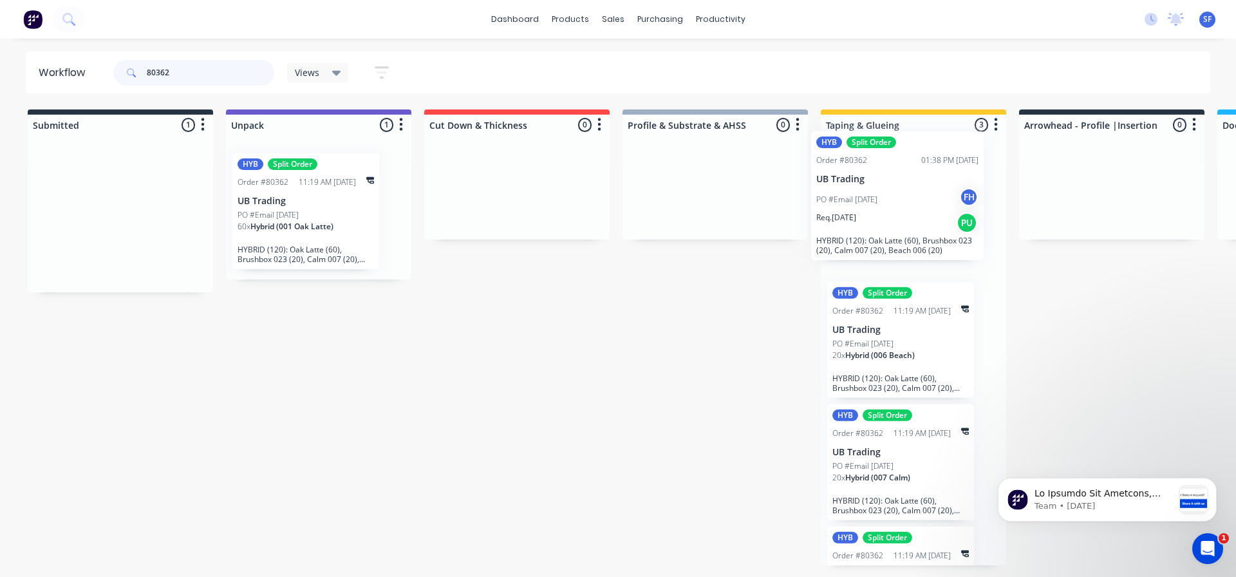
drag, startPoint x: 120, startPoint y: 225, endPoint x: 901, endPoint y: 205, distance: 781.1
click at [901, 205] on div "Submitted 1 Summaries Total order value Invoiced to date To be invoiced HYB Spl…" at bounding box center [1156, 337] width 2333 height 456
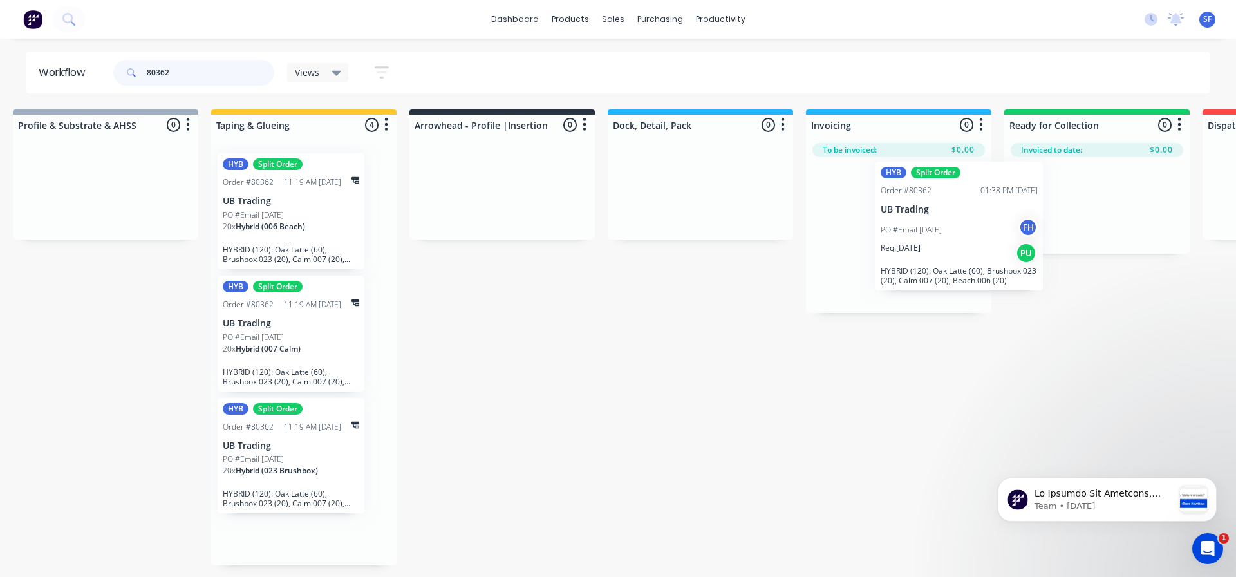
scroll to position [0, 613]
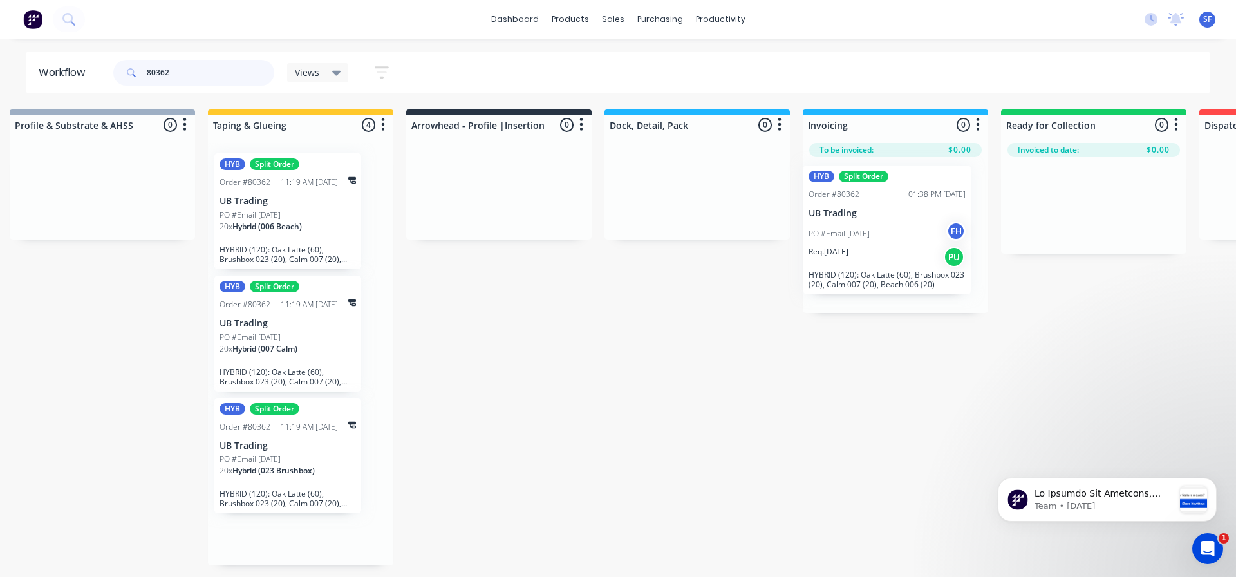
drag, startPoint x: 913, startPoint y: 214, endPoint x: 897, endPoint y: 225, distance: 19.8
click at [897, 225] on div "Submitted 0 Summaries Total order value Invoiced to date To be invoiced Unpack …" at bounding box center [544, 337] width 2333 height 456
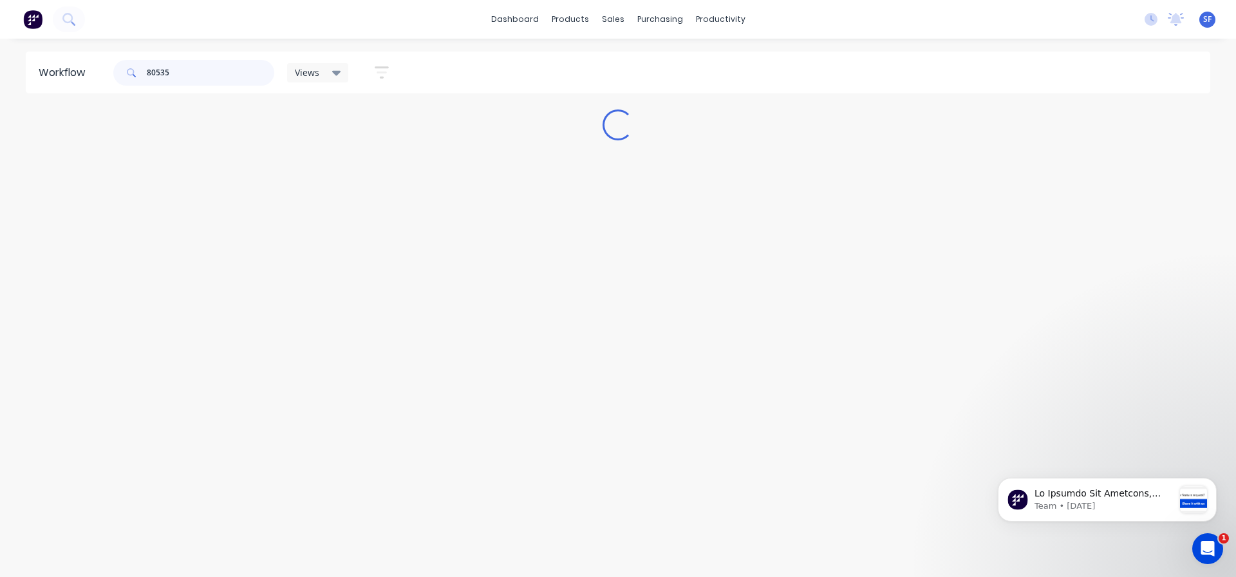
scroll to position [0, 0]
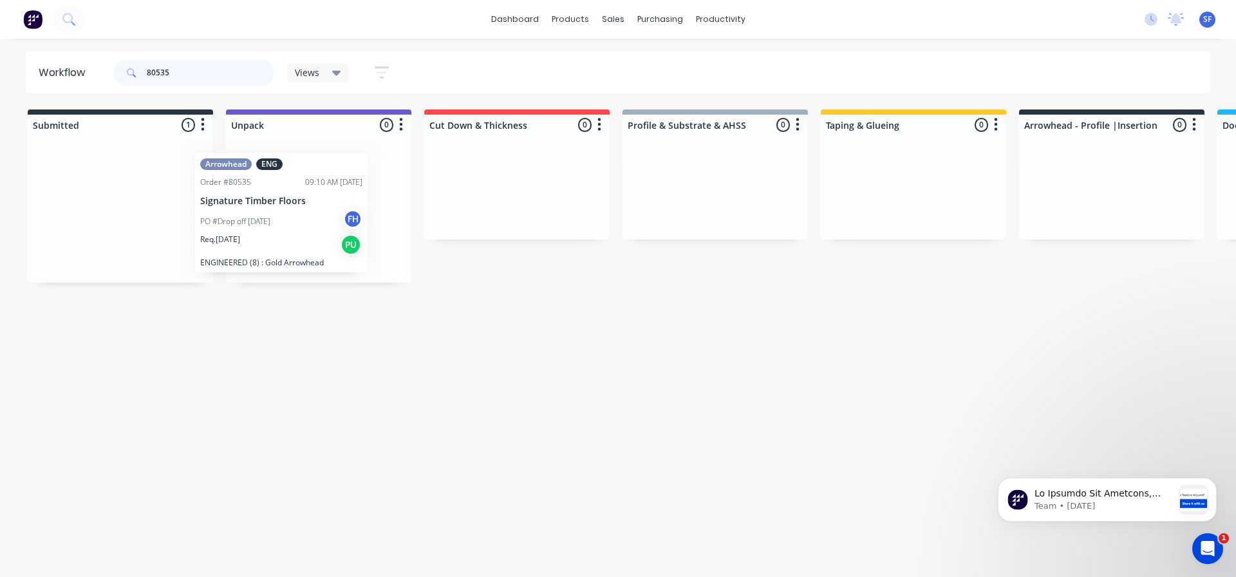
drag, startPoint x: 145, startPoint y: 162, endPoint x: 329, endPoint y: 162, distance: 184.1
click at [329, 162] on div "Submitted 1 Summaries Total order value Invoiced to date To be invoiced Arrowhe…" at bounding box center [1156, 195] width 2333 height 173
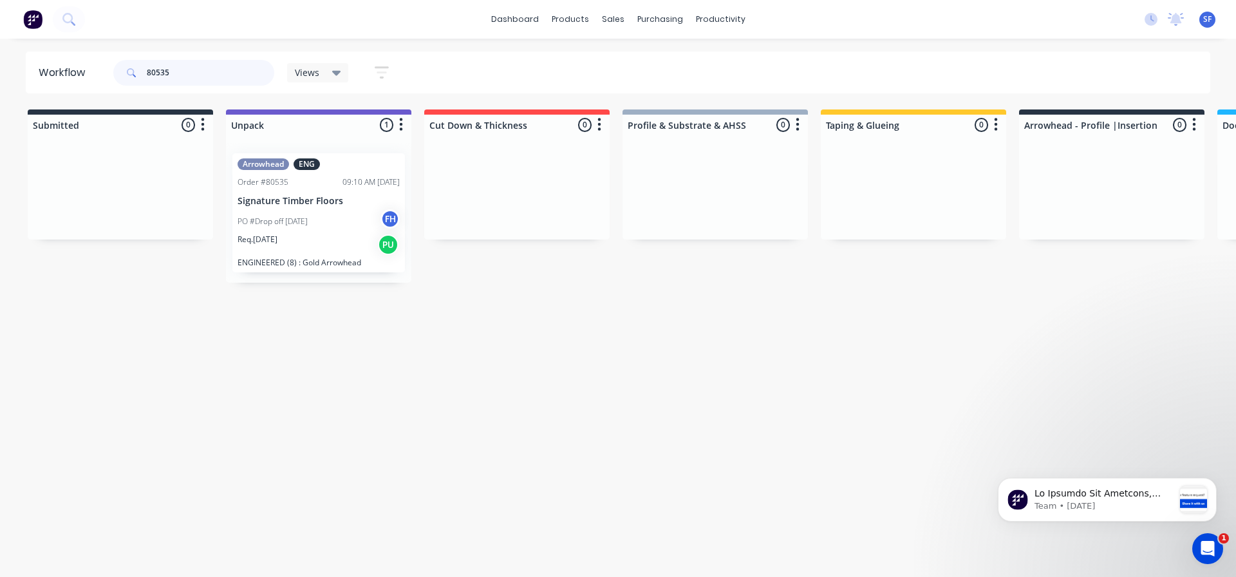
drag, startPoint x: 191, startPoint y: 70, endPoint x: 118, endPoint y: 72, distance: 72.8
click at [118, 72] on div "80535" at bounding box center [193, 73] width 161 height 26
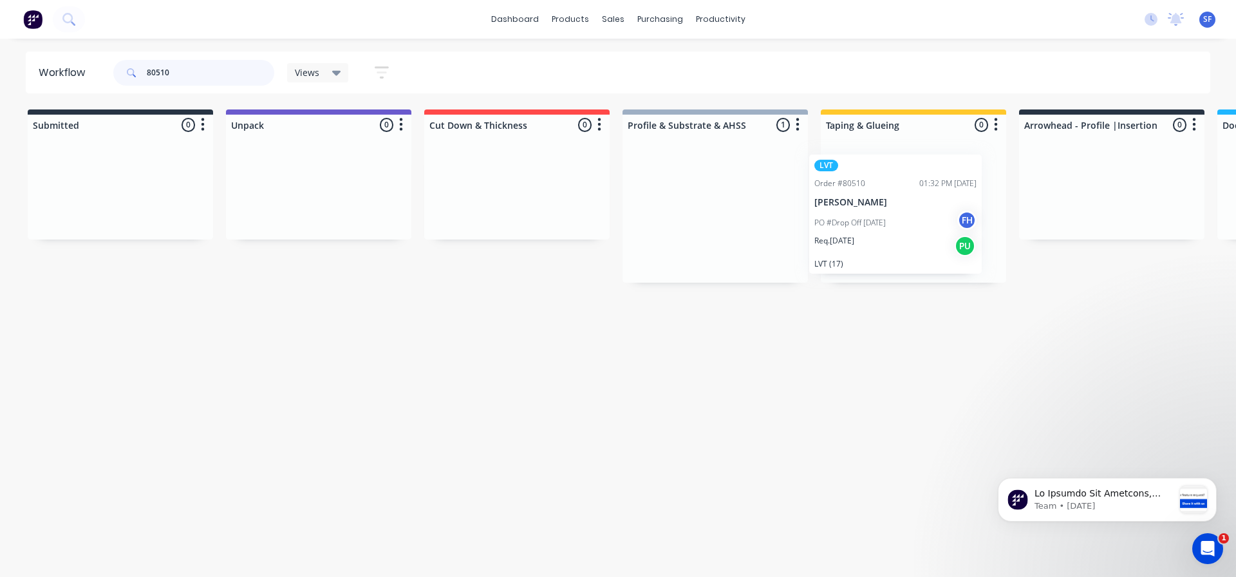
drag, startPoint x: 691, startPoint y: 170, endPoint x: 876, endPoint y: 171, distance: 184.8
click at [876, 171] on div "Submitted 0 Summaries Total order value Invoiced to date To be invoiced Unpack …" at bounding box center [1156, 195] width 2333 height 173
drag, startPoint x: 189, startPoint y: 68, endPoint x: 126, endPoint y: 71, distance: 63.1
click at [126, 71] on div "80510" at bounding box center [193, 73] width 161 height 26
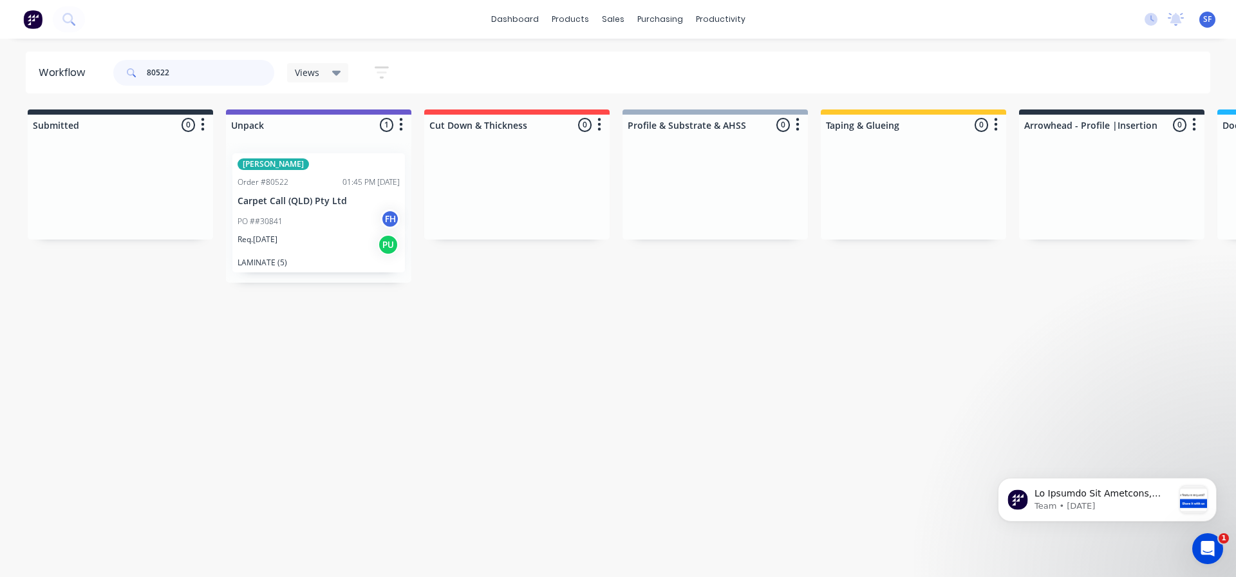
drag, startPoint x: 185, startPoint y: 71, endPoint x: 111, endPoint y: 73, distance: 74.1
click at [111, 73] on div "80522 Views Save new view None (Default) edit Engineered edit Hybrid/LVT edit L…" at bounding box center [257, 72] width 292 height 39
drag, startPoint x: 180, startPoint y: 70, endPoint x: 137, endPoint y: 73, distance: 42.6
click at [137, 73] on div "80515" at bounding box center [193, 73] width 161 height 26
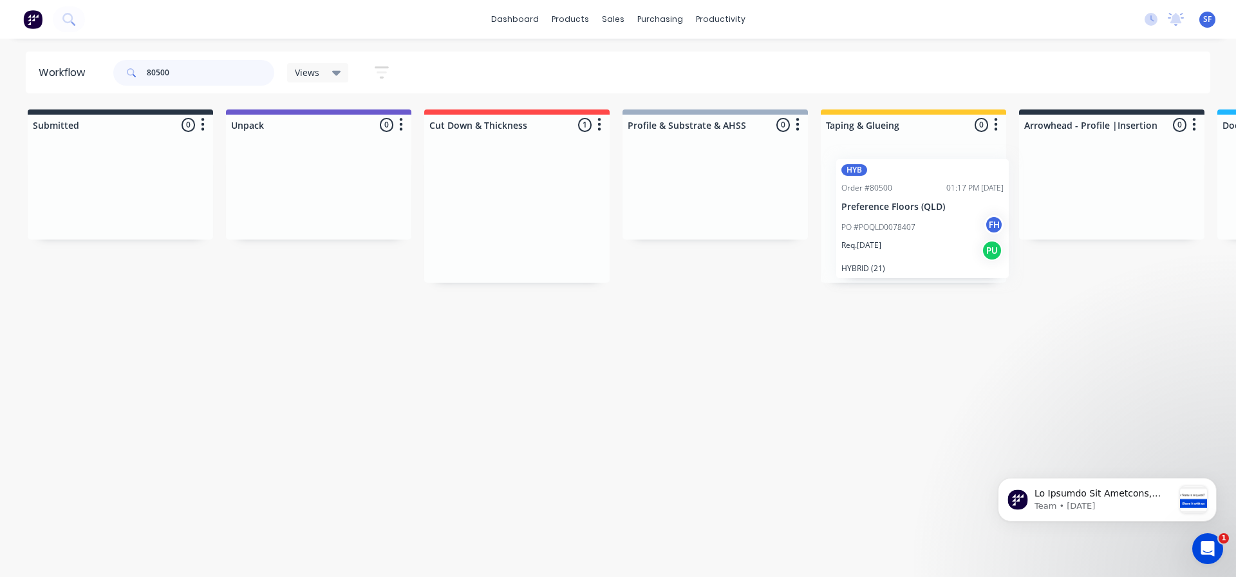
drag, startPoint x: 502, startPoint y: 171, endPoint x: 913, endPoint y: 176, distance: 411.4
click at [913, 176] on div "Submitted 0 Summaries Total order value Invoiced to date To be invoiced Unpack …" at bounding box center [1156, 195] width 2333 height 173
drag, startPoint x: 207, startPoint y: 75, endPoint x: 133, endPoint y: 80, distance: 74.8
click at [133, 80] on div "80500" at bounding box center [193, 73] width 161 height 26
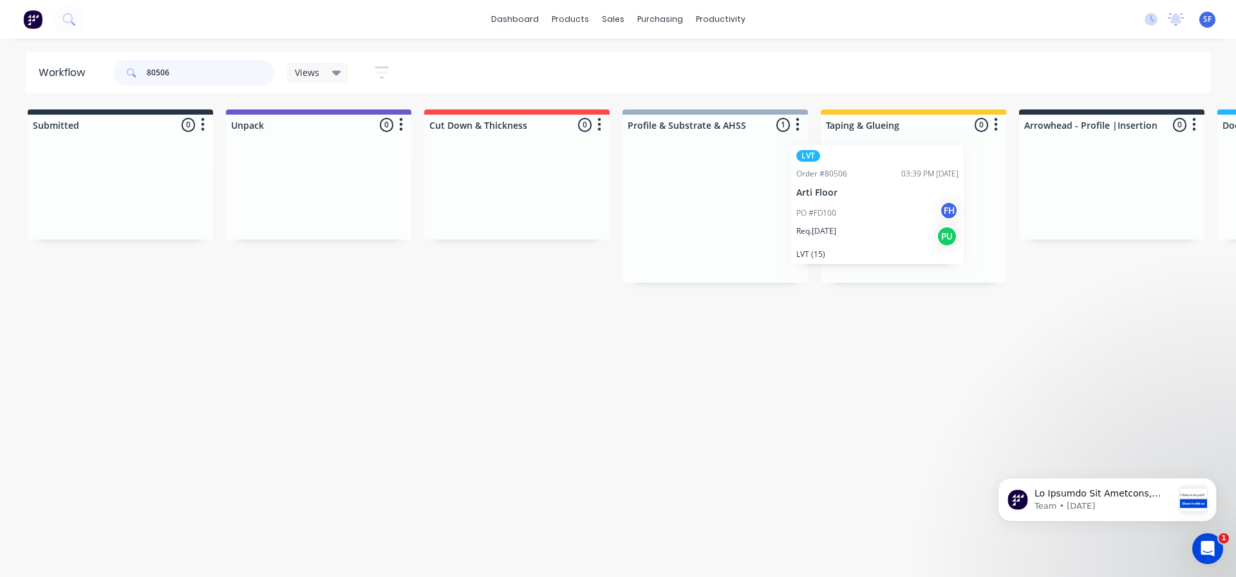
drag, startPoint x: 725, startPoint y: 165, endPoint x: 895, endPoint y: 157, distance: 170.1
click at [895, 157] on div "Submitted 0 Summaries Total order value Invoiced to date To be invoiced Unpack …" at bounding box center [1156, 195] width 2333 height 173
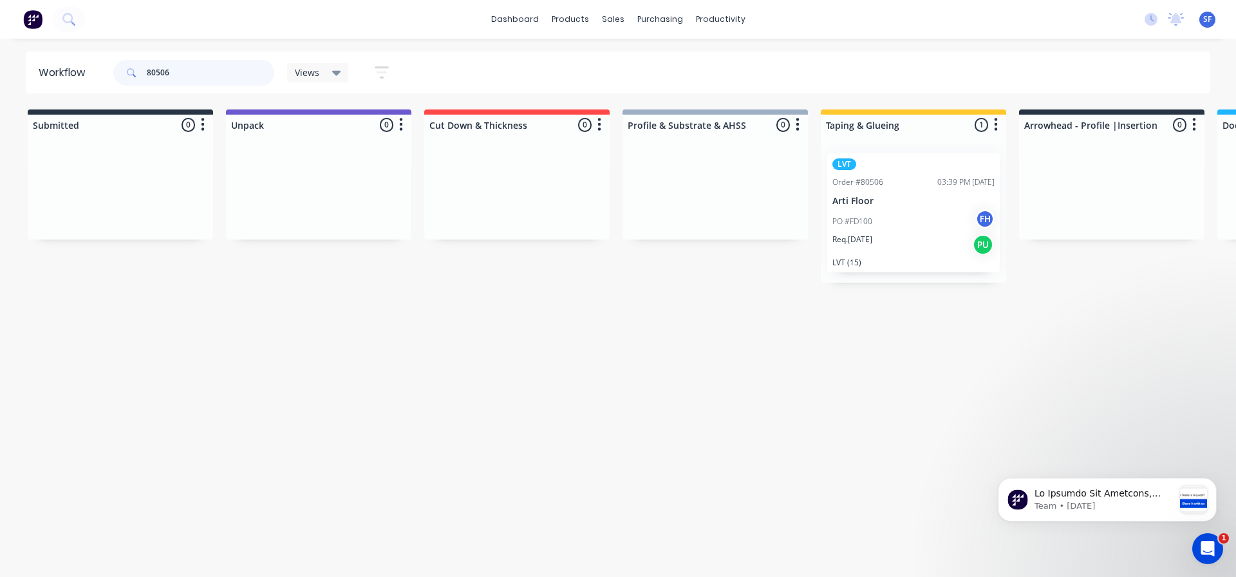
drag, startPoint x: 180, startPoint y: 69, endPoint x: 109, endPoint y: 72, distance: 70.9
click at [109, 72] on header "Workflow 80506 Views Save new view None (Default) edit Engineered edit Hybrid/L…" at bounding box center [618, 72] width 1185 height 42
drag, startPoint x: 177, startPoint y: 73, endPoint x: 107, endPoint y: 74, distance: 70.2
click at [107, 74] on header "Workflow 80470 Views Save new view None (Default) edit Engineered edit Hybrid/L…" at bounding box center [618, 72] width 1185 height 42
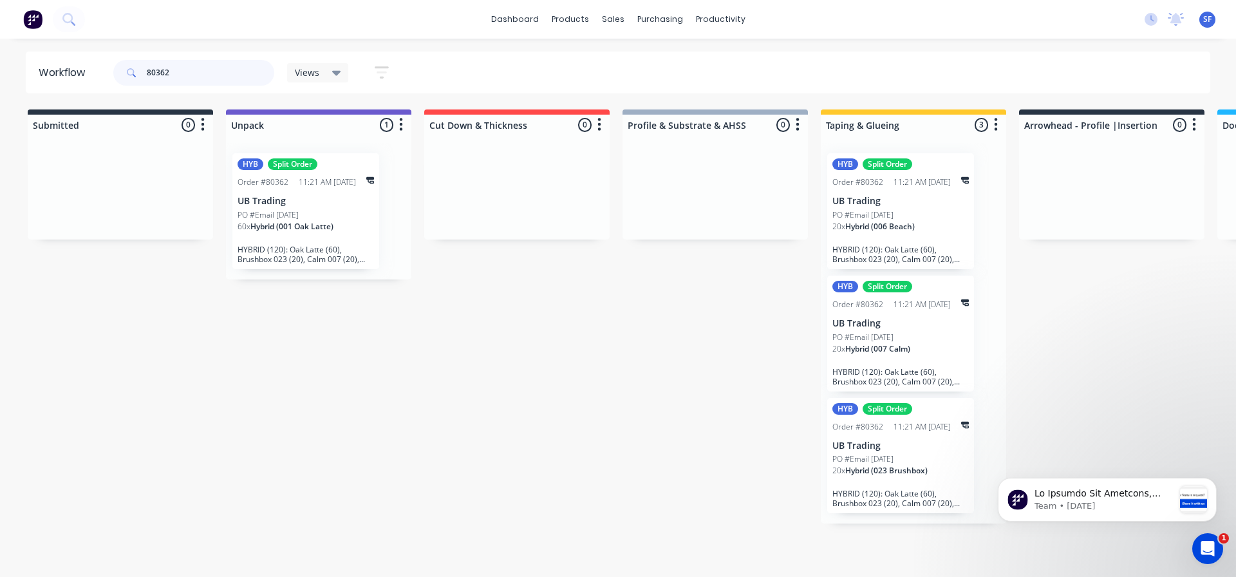
drag, startPoint x: 195, startPoint y: 70, endPoint x: 118, endPoint y: 71, distance: 77.3
click at [118, 71] on div "80362" at bounding box center [193, 73] width 161 height 26
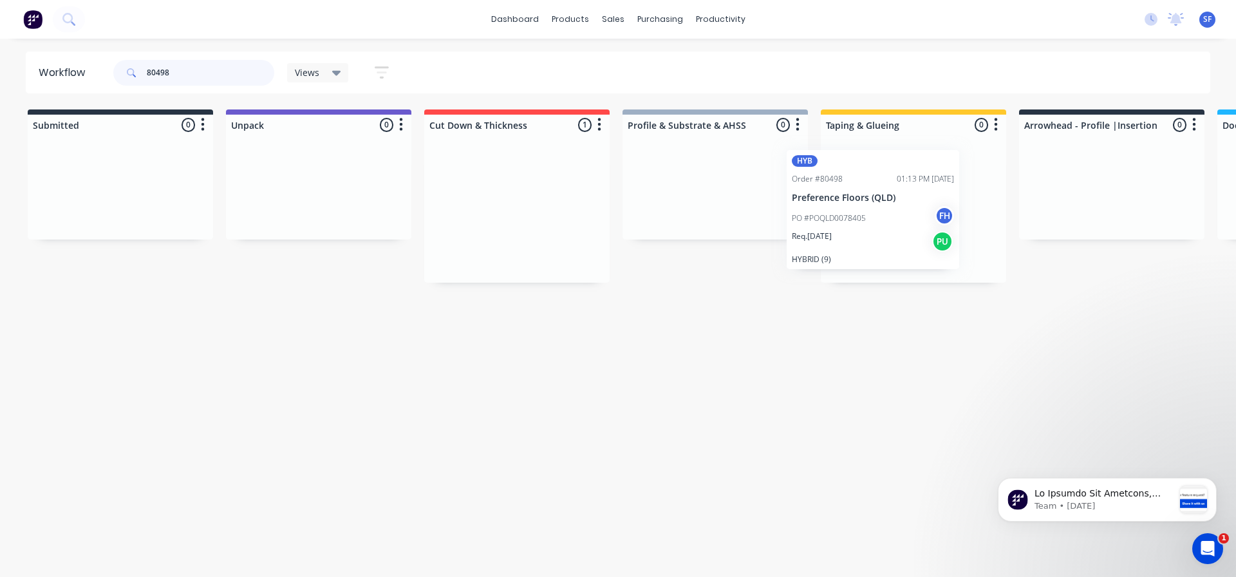
drag, startPoint x: 516, startPoint y: 169, endPoint x: 909, endPoint y: 162, distance: 393.4
click at [909, 162] on div "Submitted 0 Summaries Total order value Invoiced to date To be invoiced Unpack …" at bounding box center [1156, 195] width 2333 height 173
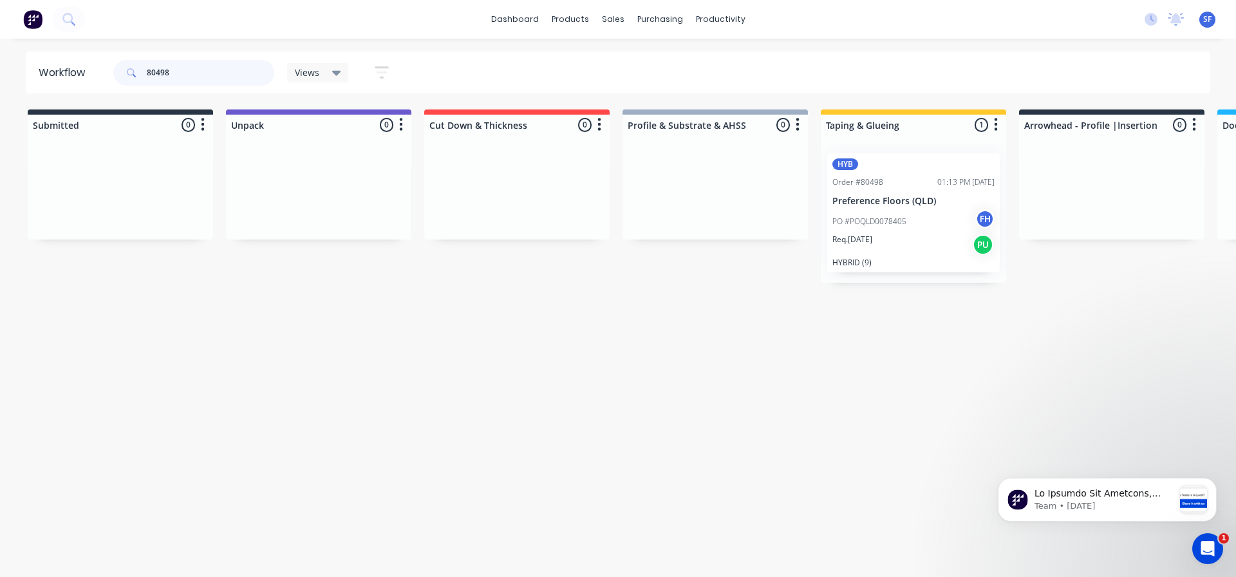
drag, startPoint x: 207, startPoint y: 77, endPoint x: 111, endPoint y: 82, distance: 96.1
click at [111, 82] on div "80498 Views Save new view None (Default) edit Engineered edit Hybrid/LVT edit L…" at bounding box center [257, 72] width 292 height 39
type input "80499"
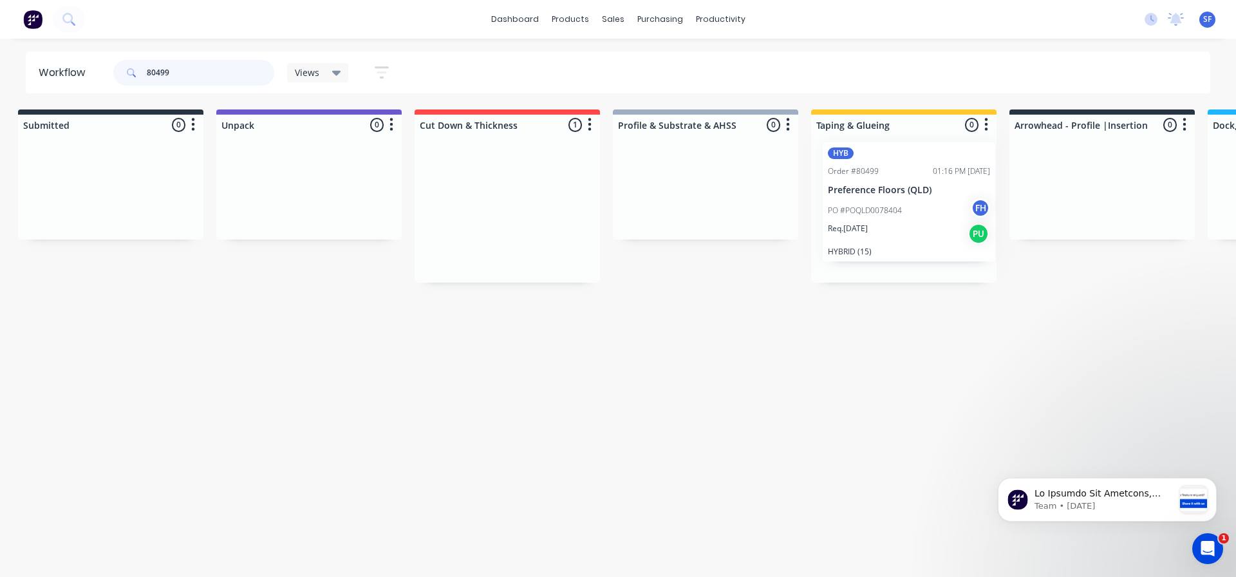
scroll to position [0, 10]
drag, startPoint x: 509, startPoint y: 165, endPoint x: 881, endPoint y: 163, distance: 372.7
click at [881, 163] on div "Submitted 0 Summaries Total order value Invoiced to date To be invoiced Unpack …" at bounding box center [1146, 195] width 2333 height 173
drag, startPoint x: 202, startPoint y: 73, endPoint x: 135, endPoint y: 80, distance: 67.9
click at [135, 80] on div "80499" at bounding box center [193, 73] width 161 height 26
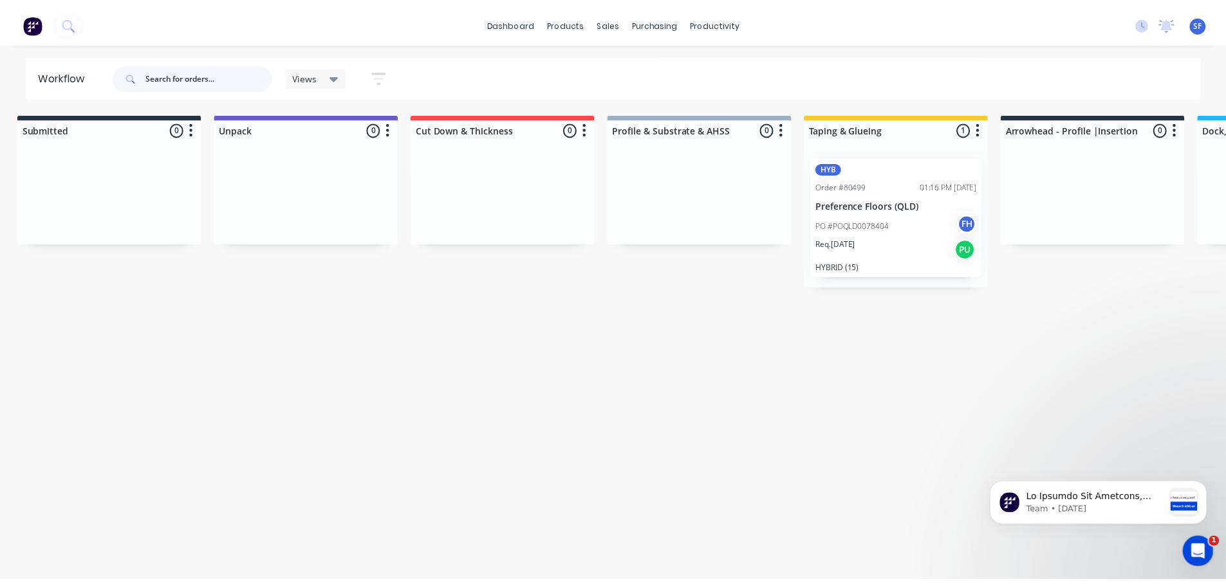
scroll to position [0, 0]
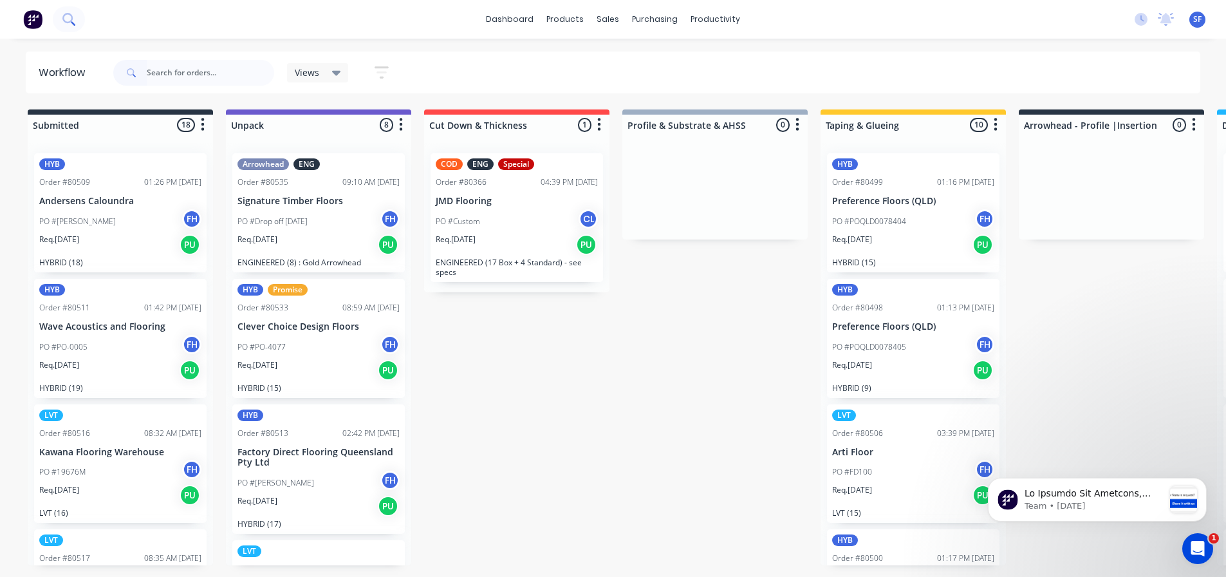
click at [67, 18] on icon at bounding box center [68, 19] width 12 height 12
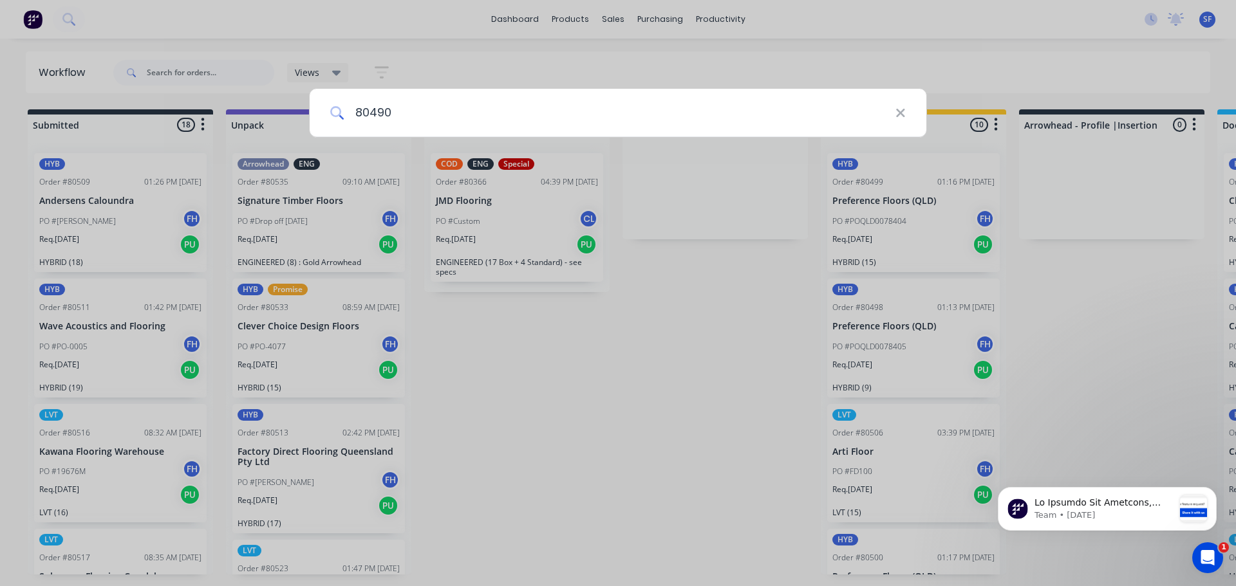
type input "80490"
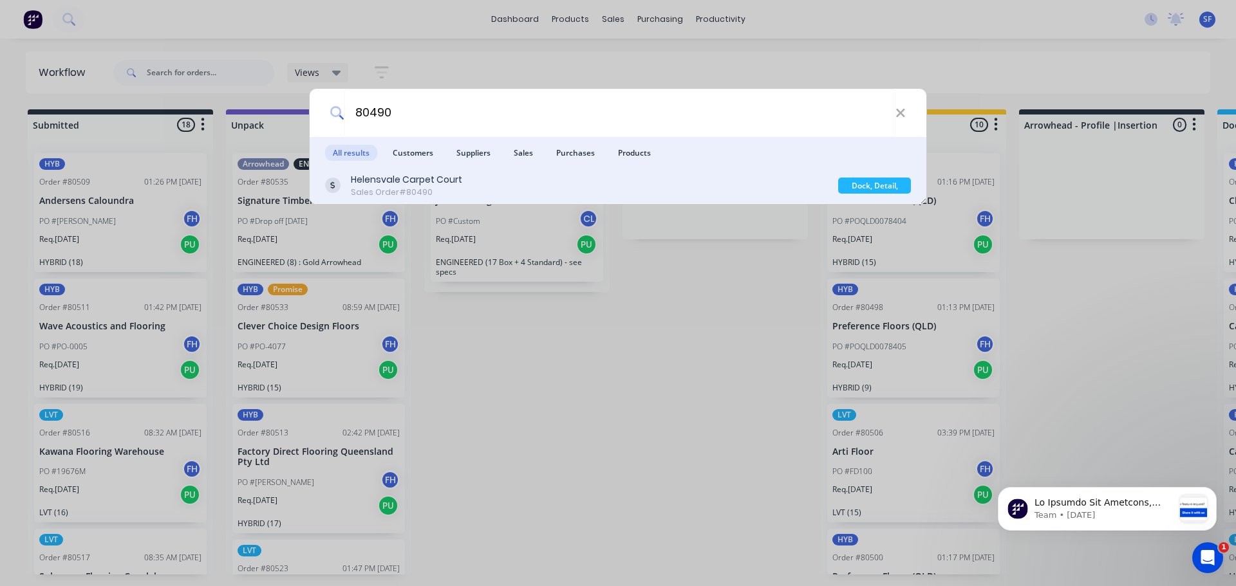
click at [527, 183] on div "Helensvale Carpet Court Sales Order #80490" at bounding box center [581, 185] width 513 height 25
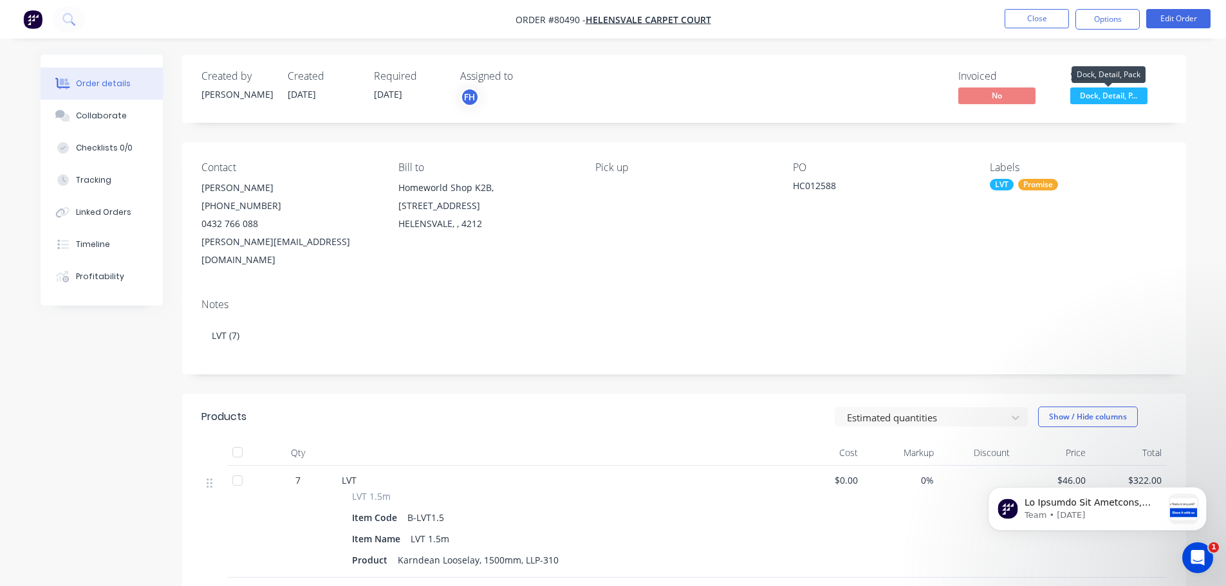
click at [1127, 97] on span "Dock, Detail, P..." at bounding box center [1109, 96] width 77 height 16
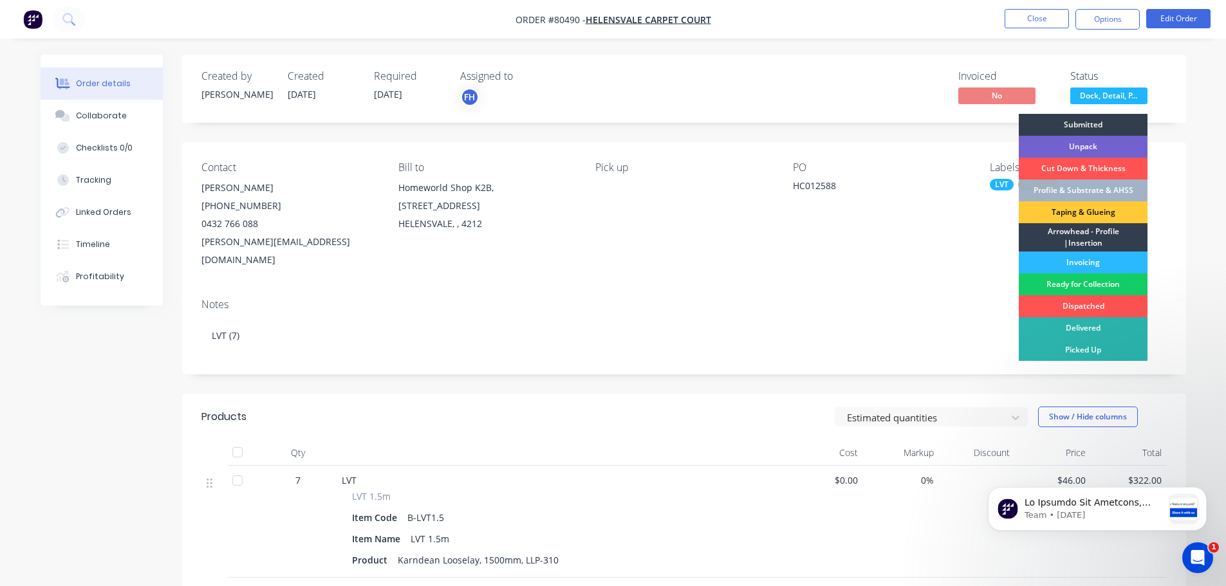
click at [1082, 279] on div "Ready for Collection" at bounding box center [1083, 285] width 129 height 22
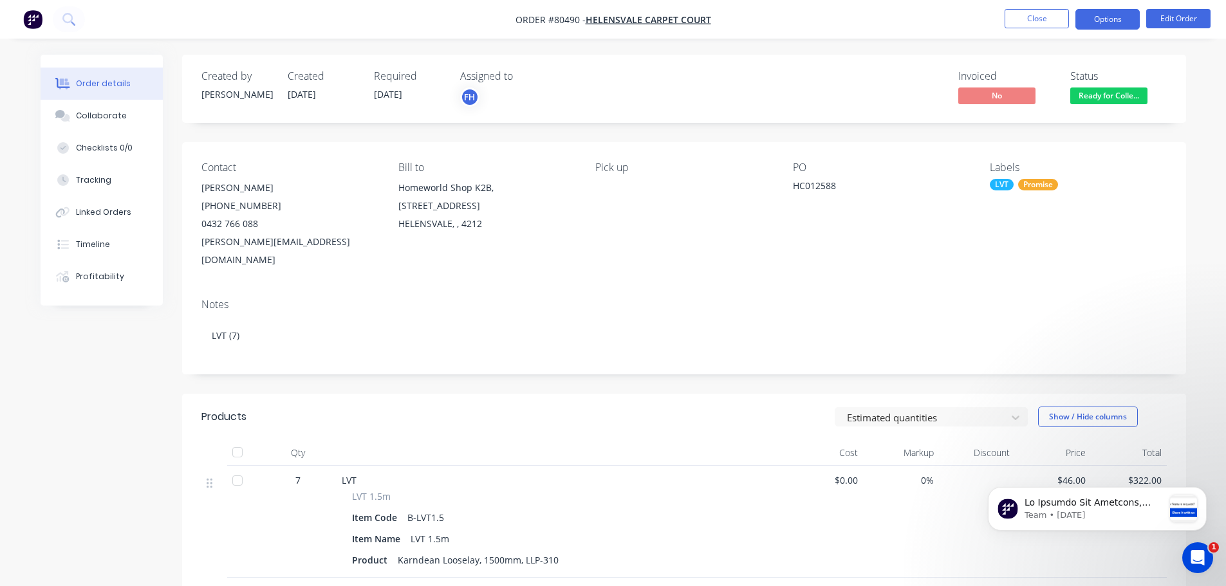
click at [1106, 19] on button "Options" at bounding box center [1108, 19] width 64 height 21
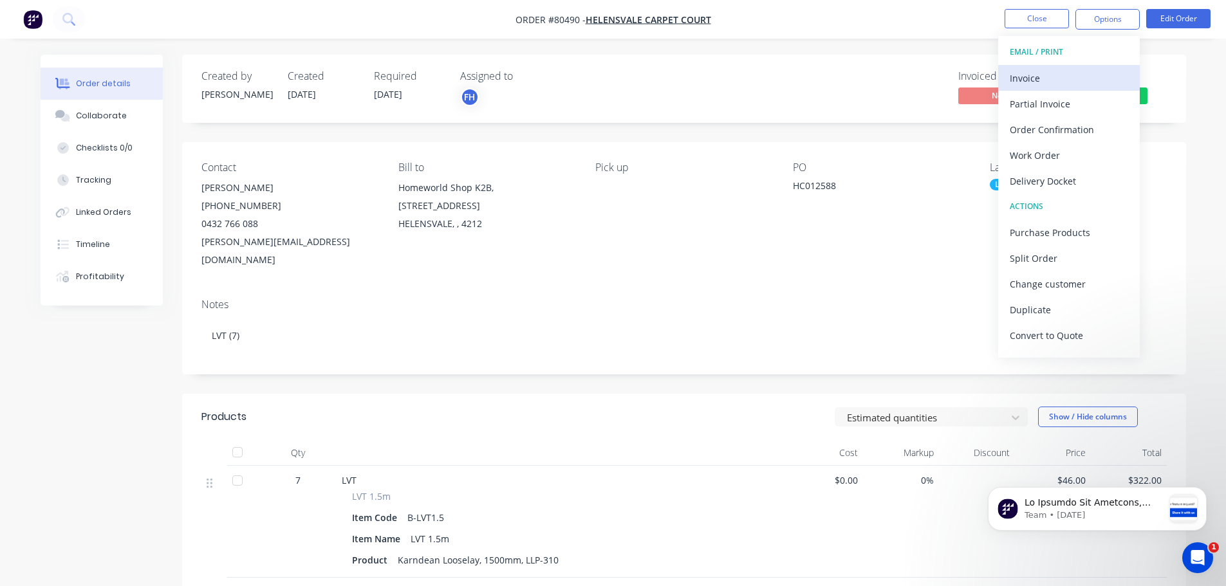
click at [1060, 78] on div "Invoice" at bounding box center [1069, 78] width 118 height 19
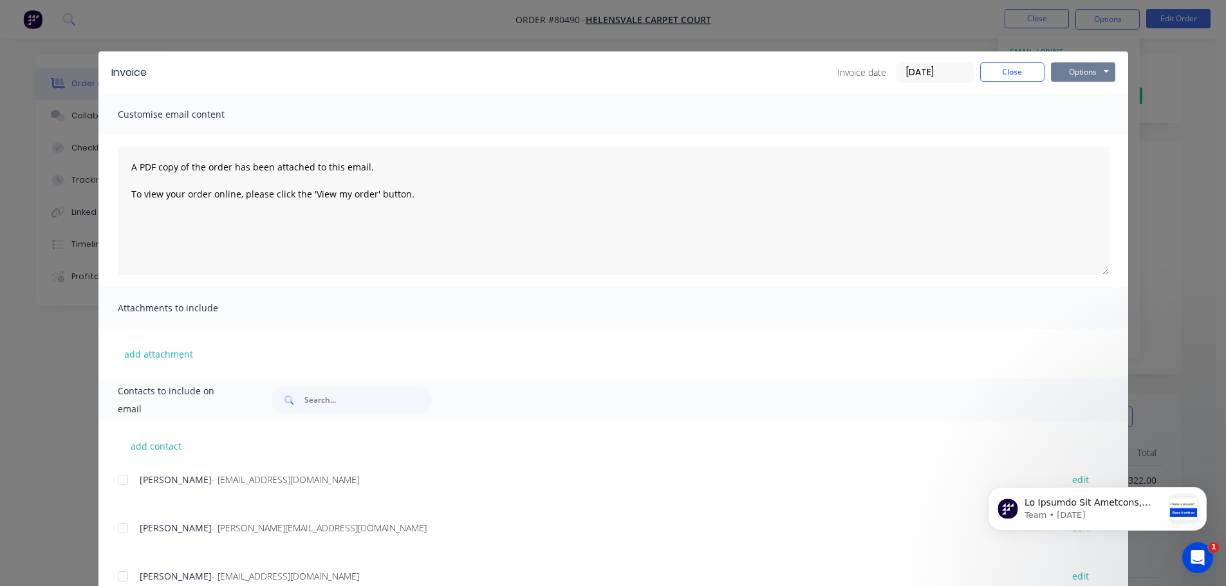
click at [1082, 75] on button "Options" at bounding box center [1083, 71] width 64 height 19
click at [1082, 118] on button "Print" at bounding box center [1092, 116] width 82 height 21
click at [998, 78] on button "Close" at bounding box center [1012, 71] width 64 height 19
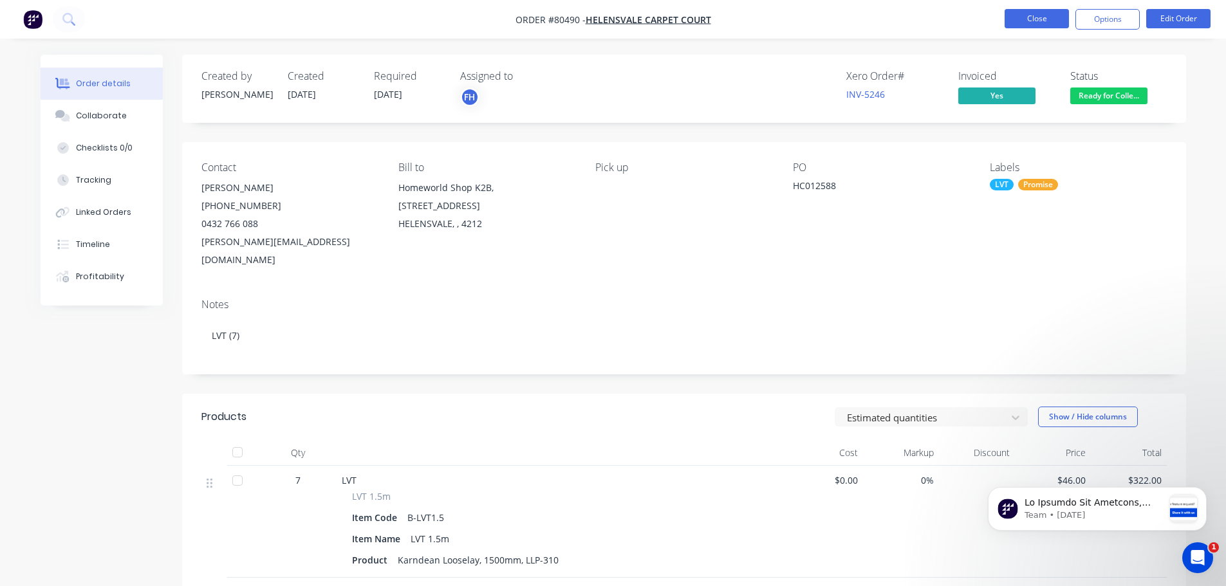
click at [1031, 17] on button "Close" at bounding box center [1037, 18] width 64 height 19
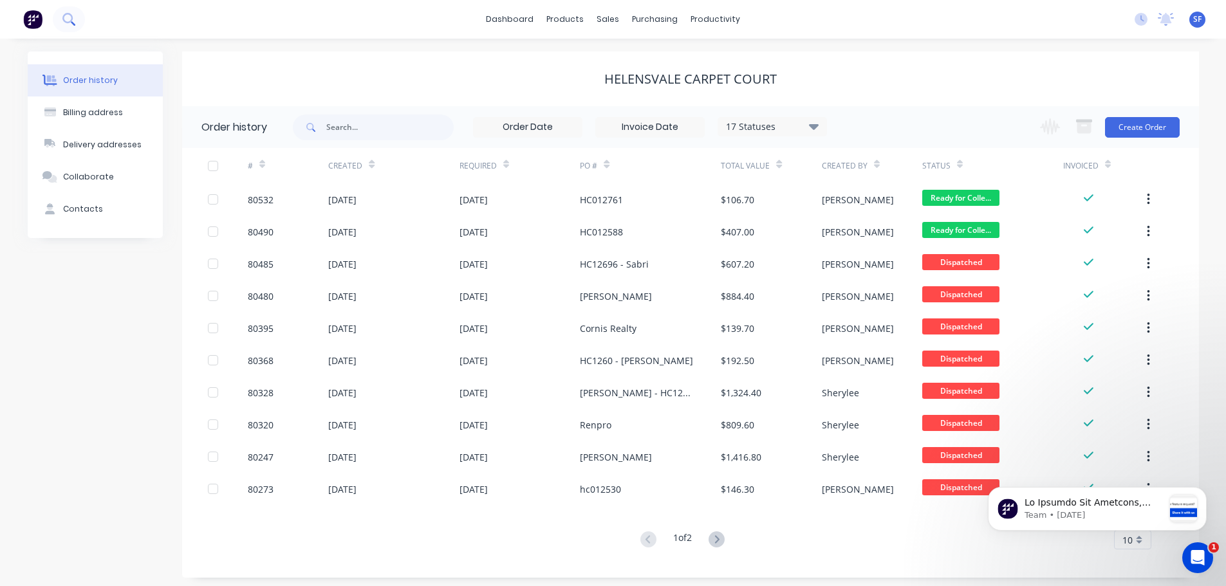
click at [71, 16] on icon at bounding box center [67, 18] width 10 height 10
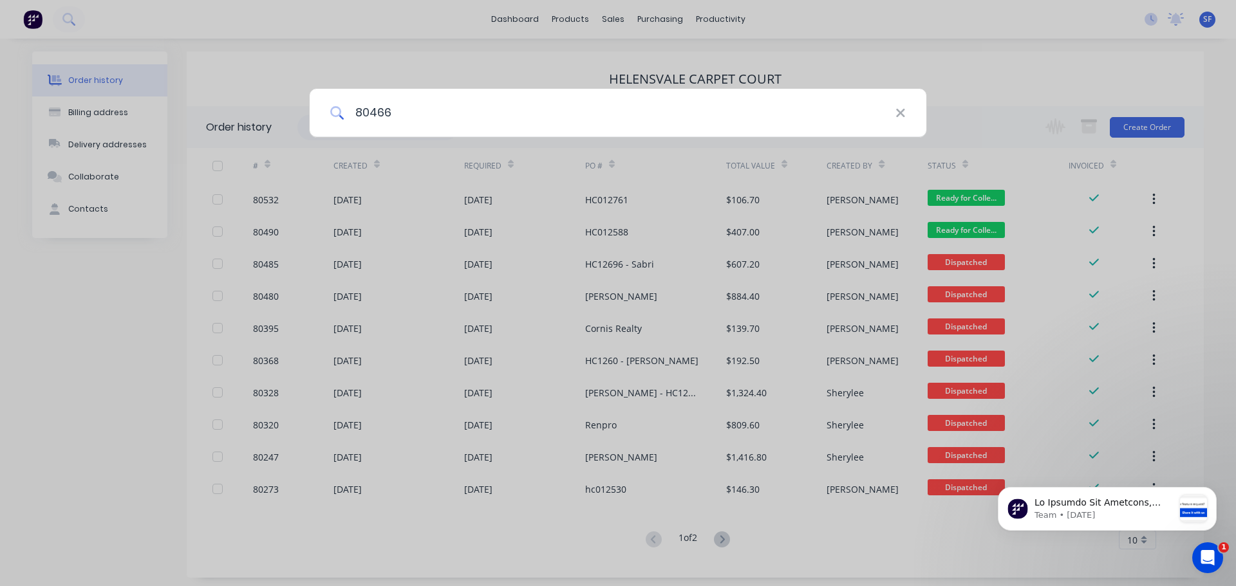
type input "80466"
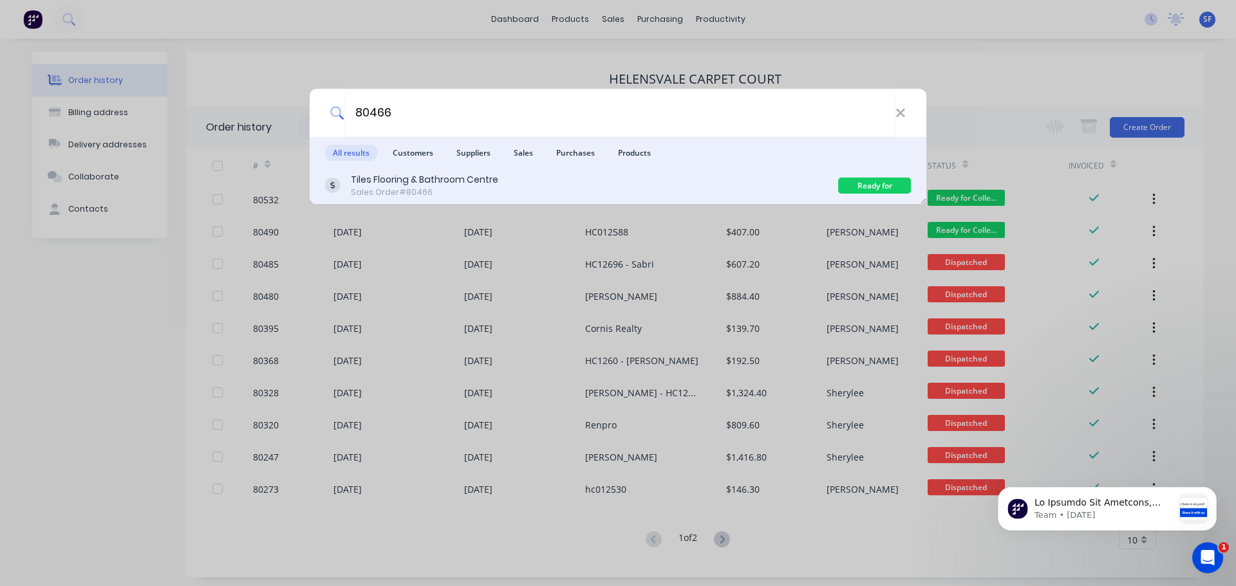
click at [451, 194] on div "Sales Order #80466" at bounding box center [424, 193] width 147 height 12
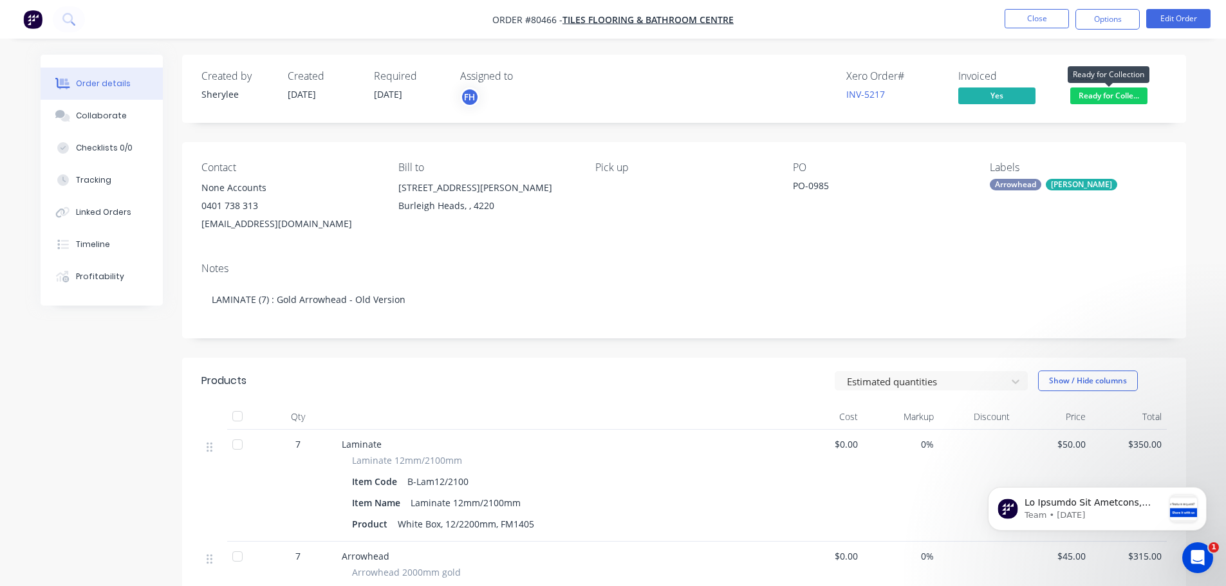
click at [1090, 99] on span "Ready for Colle..." at bounding box center [1109, 96] width 77 height 16
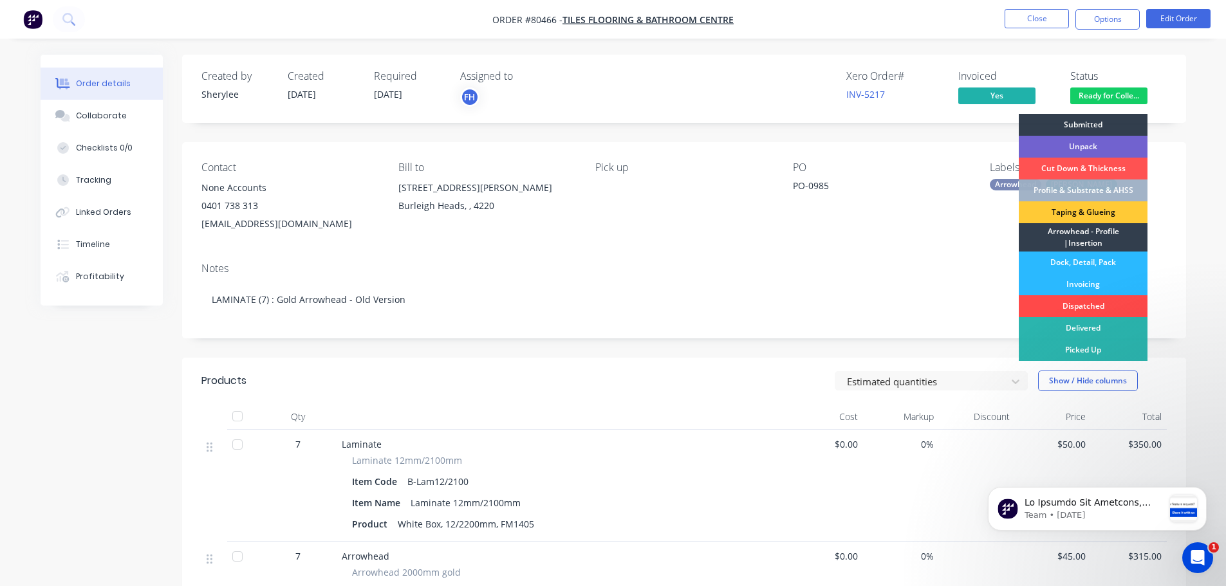
click at [1073, 300] on div "Dispatched" at bounding box center [1083, 306] width 129 height 22
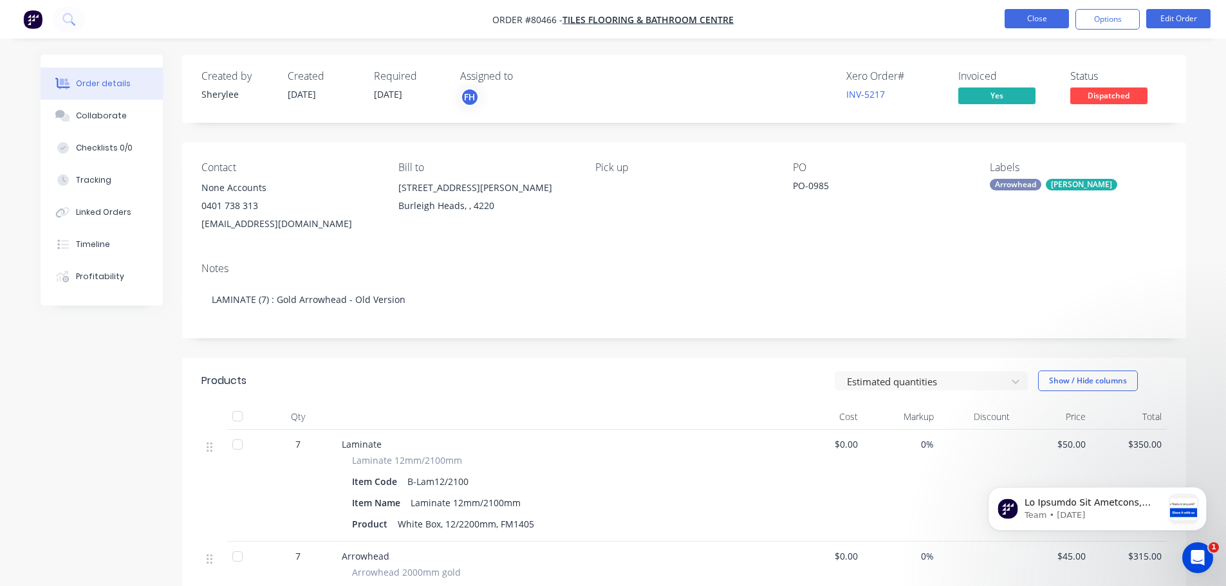
click at [1040, 18] on button "Close" at bounding box center [1037, 18] width 64 height 19
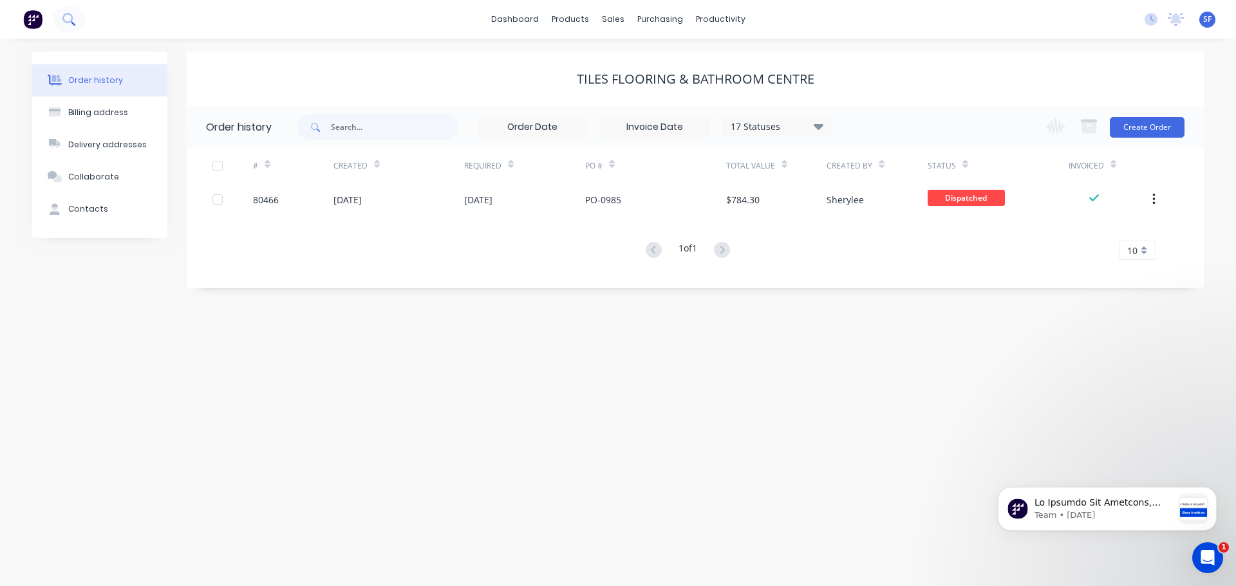
click at [72, 19] on icon at bounding box center [67, 18] width 10 height 10
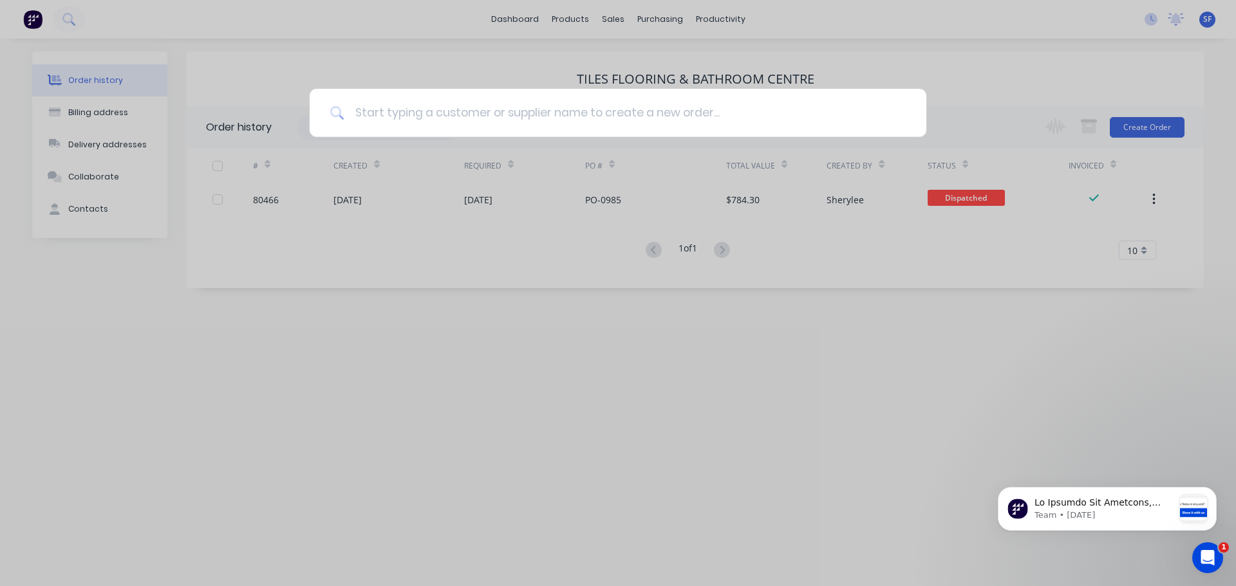
click at [413, 111] on input at bounding box center [624, 113] width 561 height 48
type input "80520"
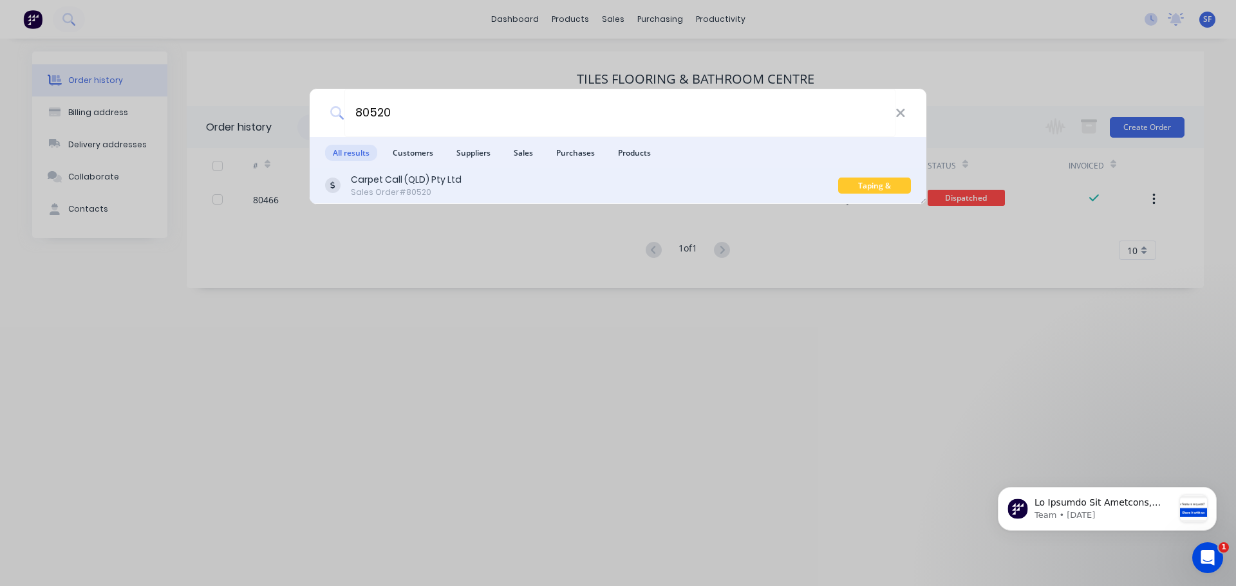
click at [447, 189] on div "Sales Order #80520" at bounding box center [406, 193] width 111 height 12
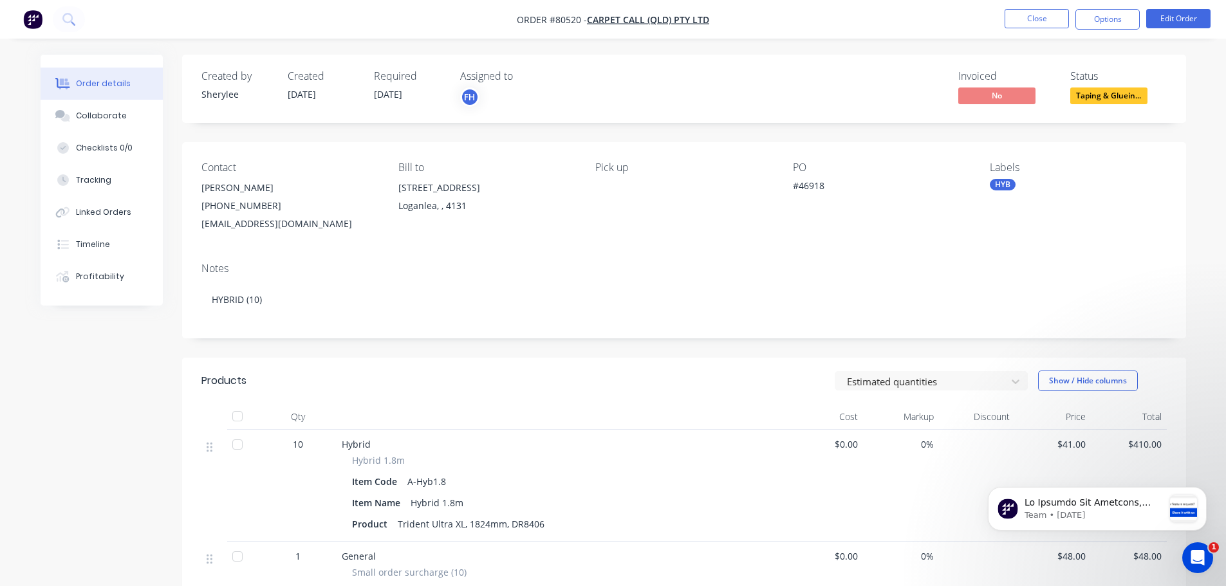
click at [1125, 100] on span "Taping & Gluein..." at bounding box center [1109, 96] width 77 height 16
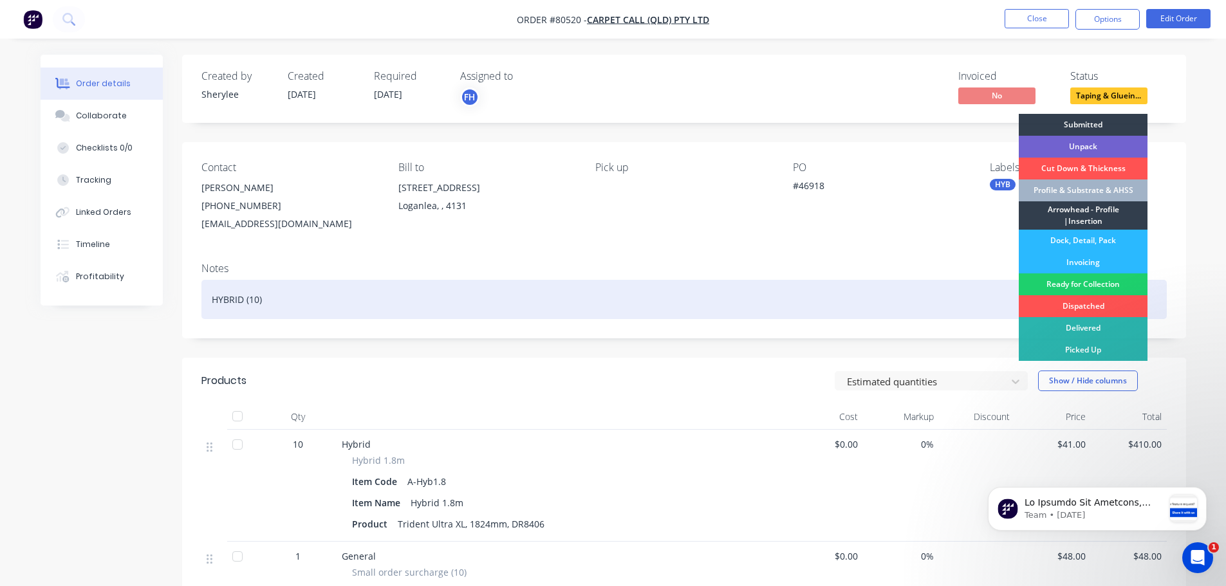
click at [1081, 280] on div "Ready for Collection" at bounding box center [1083, 285] width 129 height 22
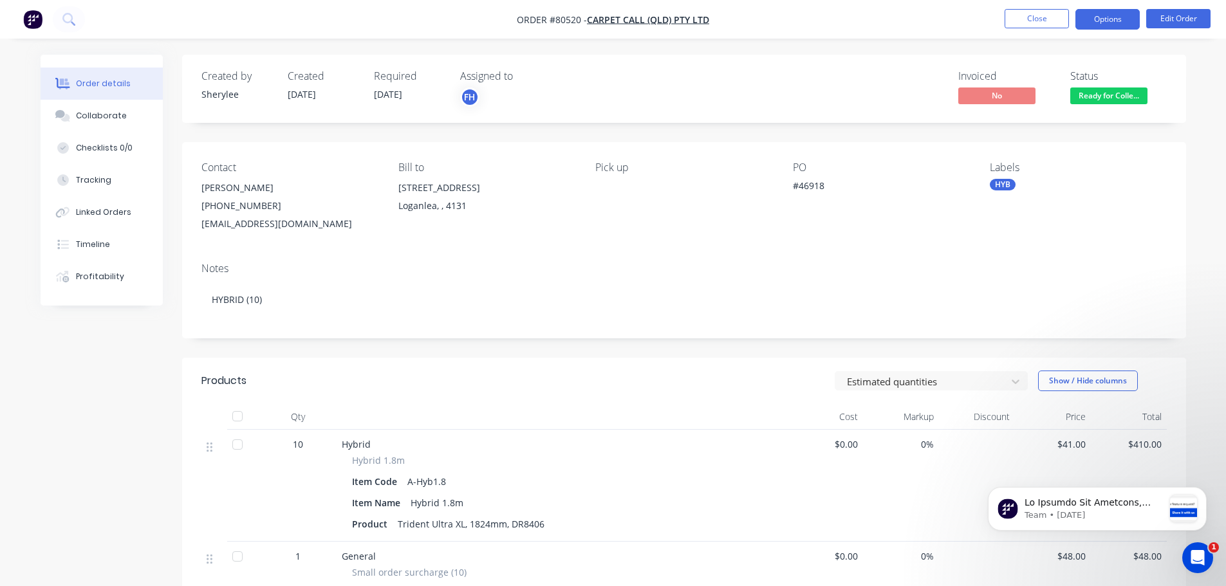
click at [1096, 23] on button "Options" at bounding box center [1108, 19] width 64 height 21
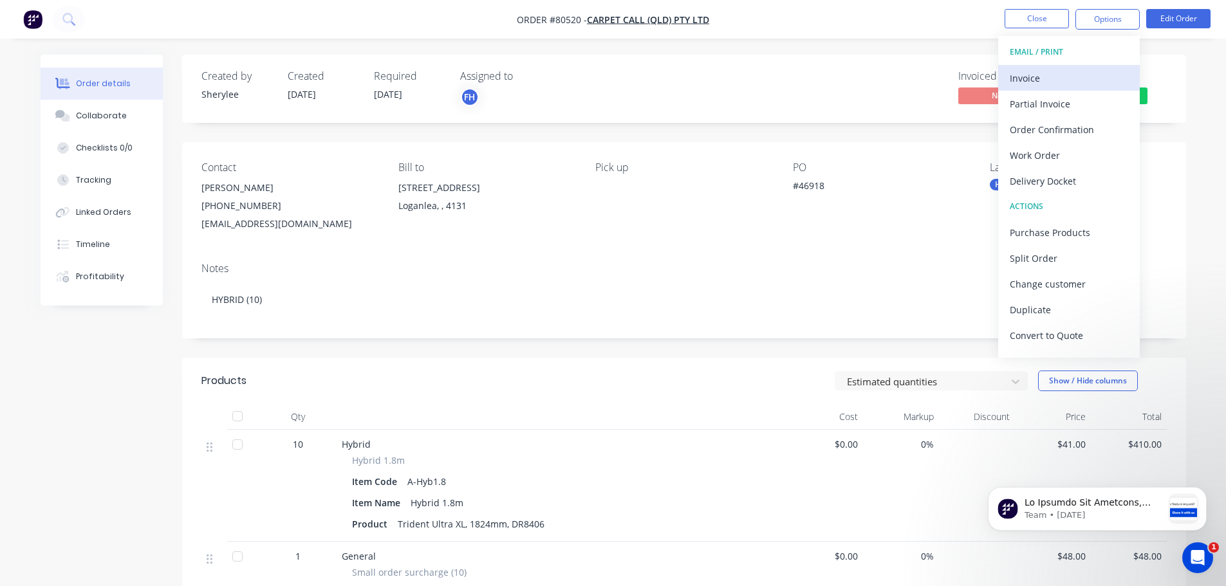
click at [1065, 75] on div "Invoice" at bounding box center [1069, 78] width 118 height 19
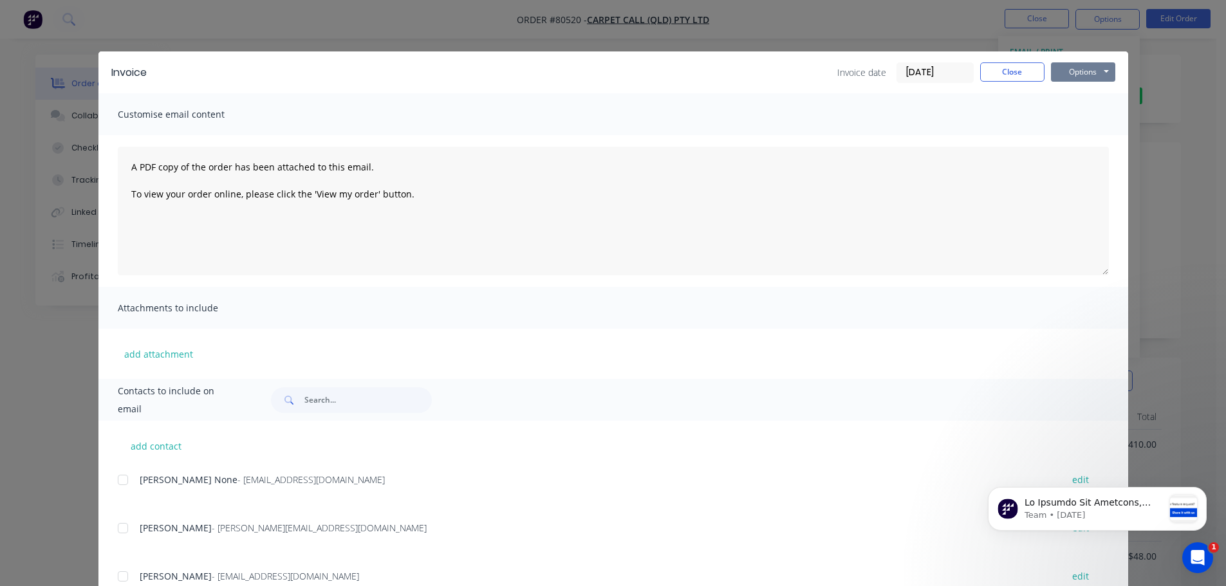
click at [1080, 69] on button "Options" at bounding box center [1083, 71] width 64 height 19
click at [1080, 111] on button "Print" at bounding box center [1092, 116] width 82 height 21
click at [996, 75] on button "Close" at bounding box center [1012, 71] width 64 height 19
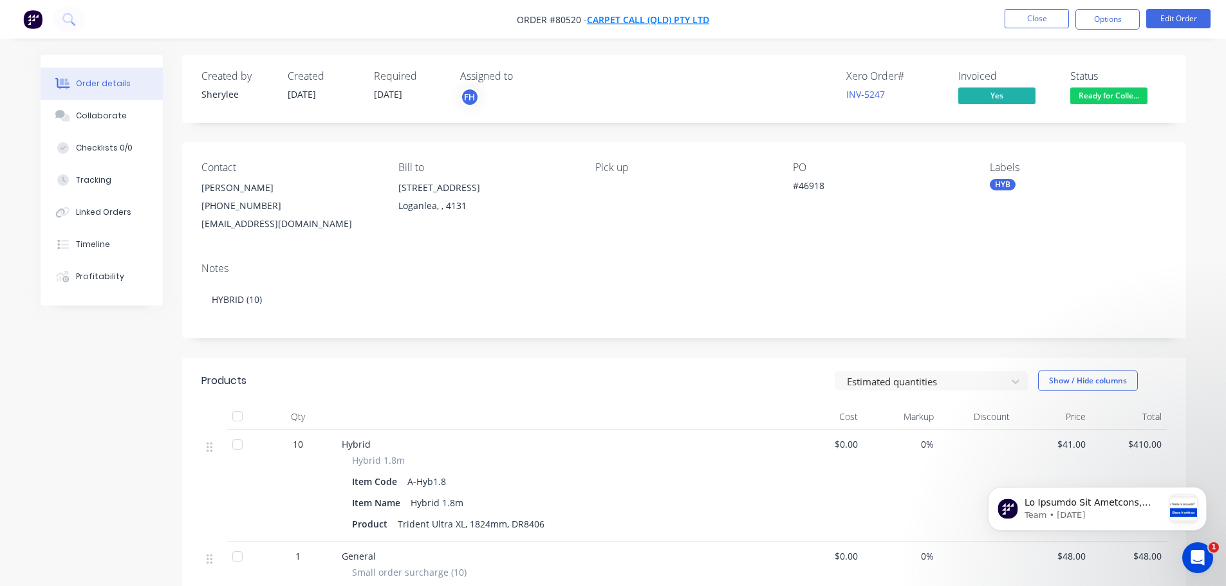
click at [625, 22] on span "Carpet Call (QLD) Pty Ltd" at bounding box center [648, 20] width 122 height 12
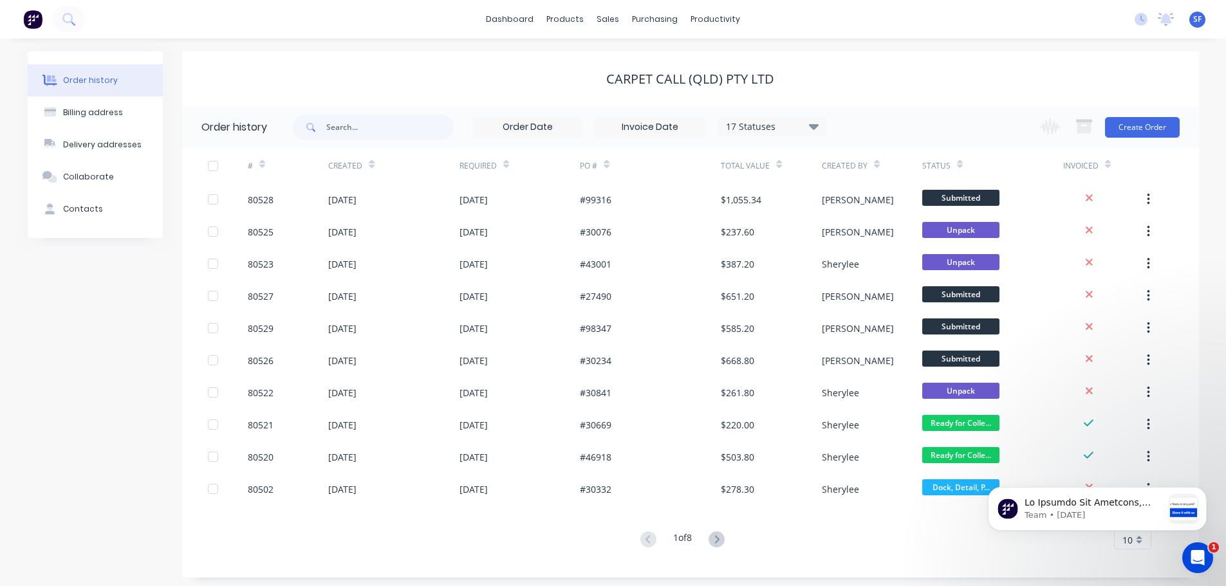
click at [807, 126] on div "17 Statuses" at bounding box center [772, 127] width 108 height 14
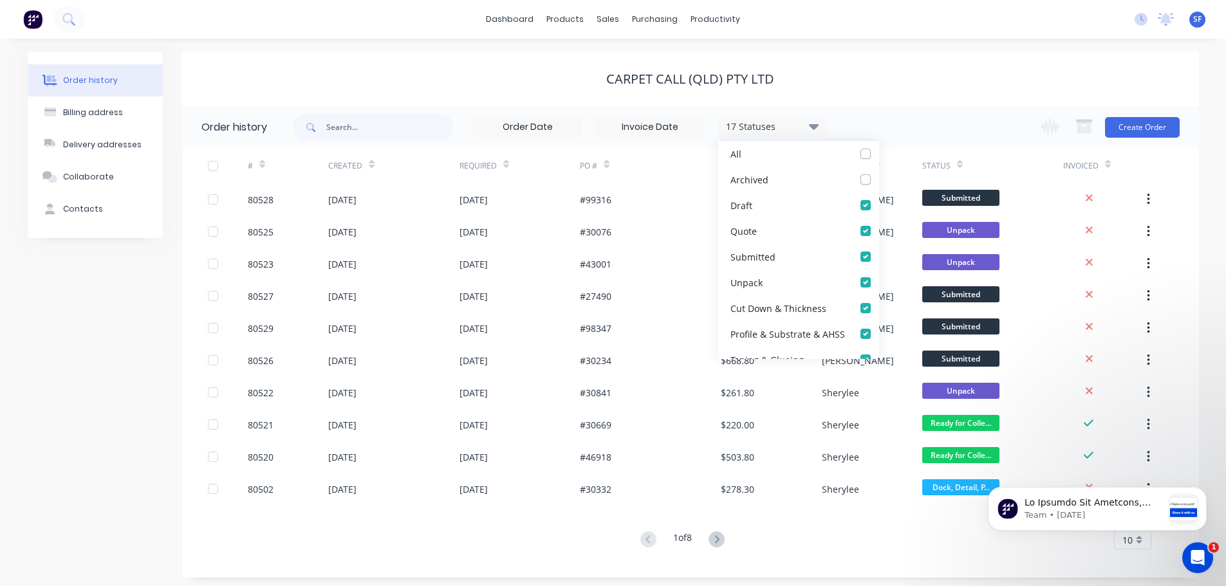
scroll to position [129, 0]
click at [879, 198] on label at bounding box center [879, 198] width 0 height 0
click at [879, 205] on input "checkbox" at bounding box center [884, 204] width 10 height 12
checkbox input "false"
click at [879, 223] on label at bounding box center [879, 223] width 0 height 0
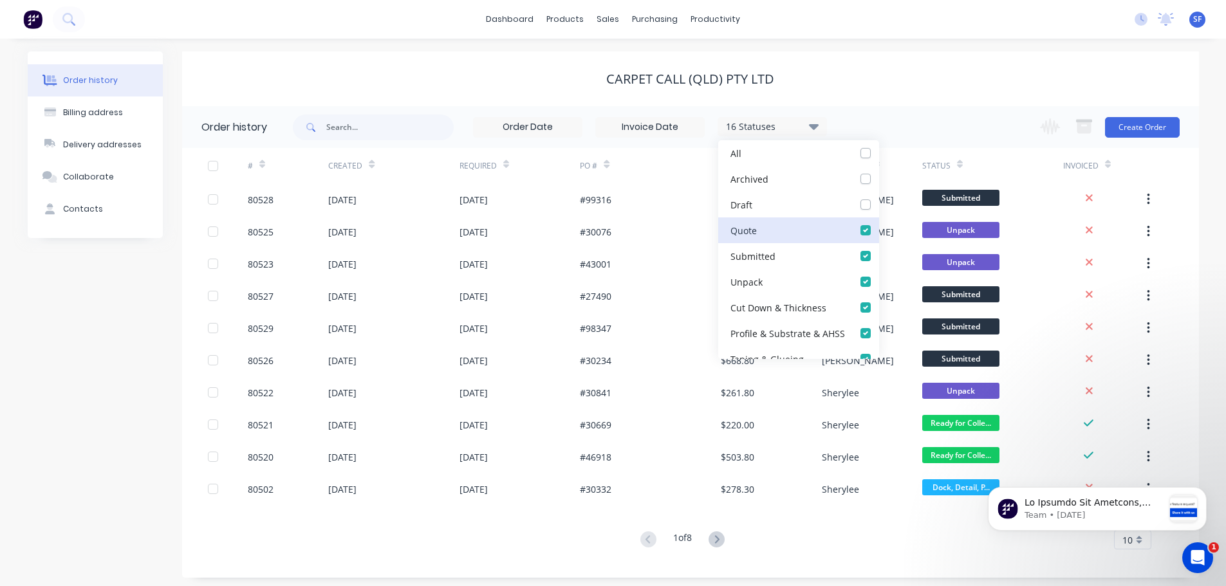
click at [879, 232] on input "checkbox" at bounding box center [884, 229] width 10 height 12
checkbox input "false"
click at [879, 249] on label at bounding box center [879, 249] width 0 height 0
click at [879, 257] on input "checkbox" at bounding box center [884, 255] width 10 height 12
checkbox input "false"
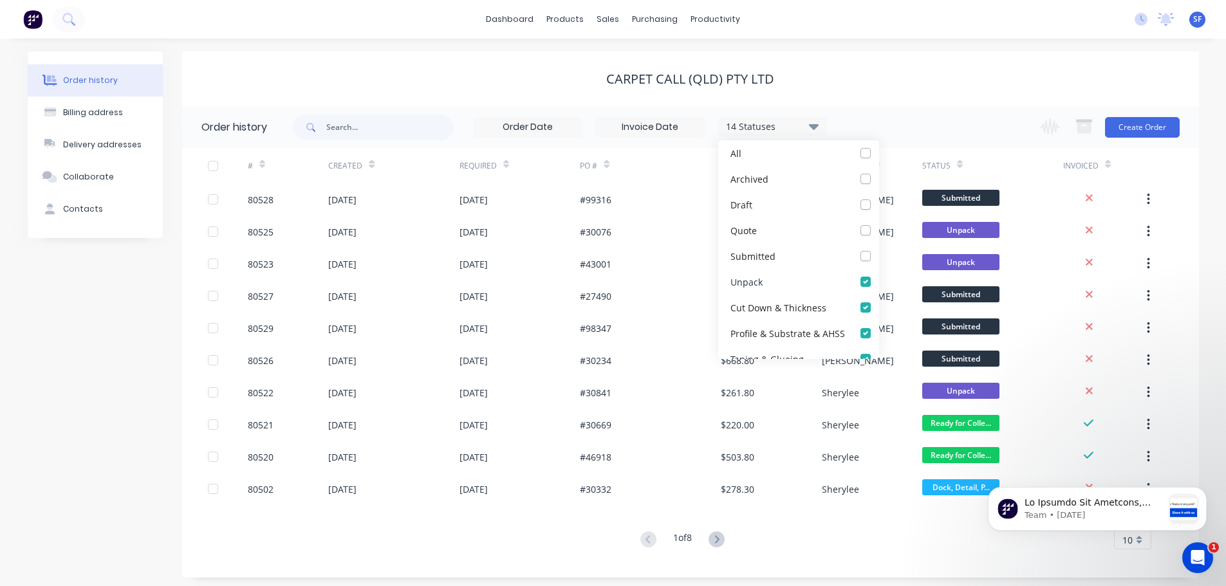
click at [879, 275] on label at bounding box center [879, 275] width 0 height 0
click at [879, 283] on input "checkbox" at bounding box center [884, 281] width 10 height 12
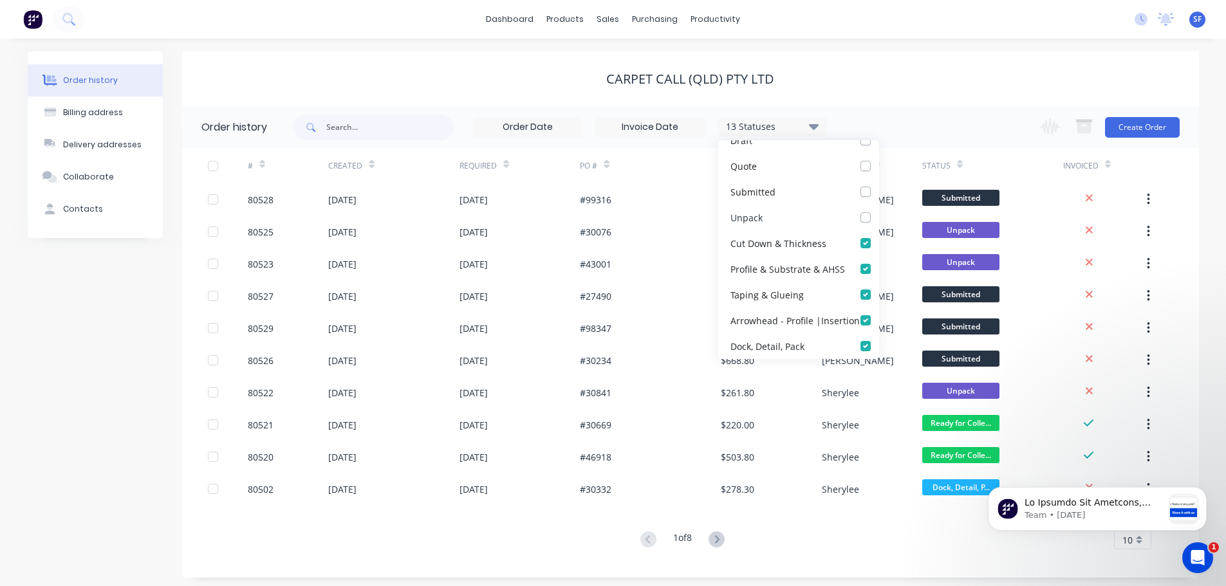
click at [879, 210] on label at bounding box center [879, 210] width 0 height 0
click at [879, 220] on input "checkbox" at bounding box center [884, 216] width 10 height 12
checkbox input "true"
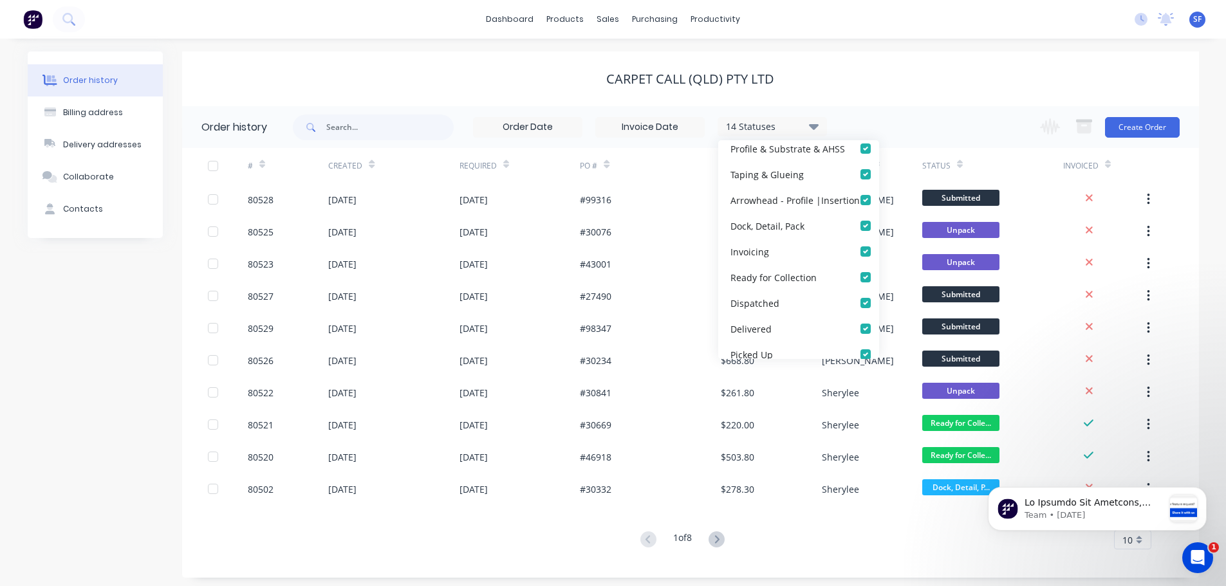
scroll to position [322, 0]
click at [879, 288] on label at bounding box center [879, 288] width 0 height 0
click at [879, 294] on input "checkbox" at bounding box center [884, 294] width 10 height 12
checkbox input "false"
click at [879, 262] on label at bounding box center [879, 262] width 0 height 0
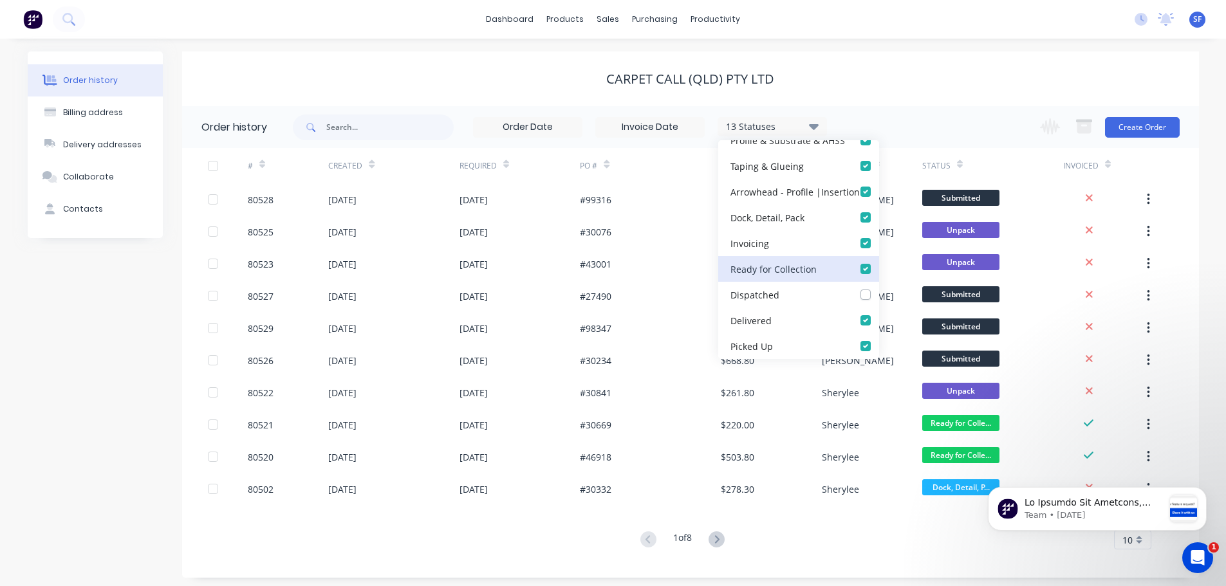
click at [879, 271] on Collection_checkbox_91aedd81-288b-4dc5-a870-b1ea2222c191undefined "checkbox" at bounding box center [884, 268] width 10 height 12
checkbox Collection_checkbox_91aedd81-288b-4dc5-a870-b1ea2222c191undefined "false"
click at [879, 313] on label at bounding box center [879, 313] width 0 height 0
click at [879, 319] on input "checkbox" at bounding box center [884, 319] width 10 height 12
checkbox input "false"
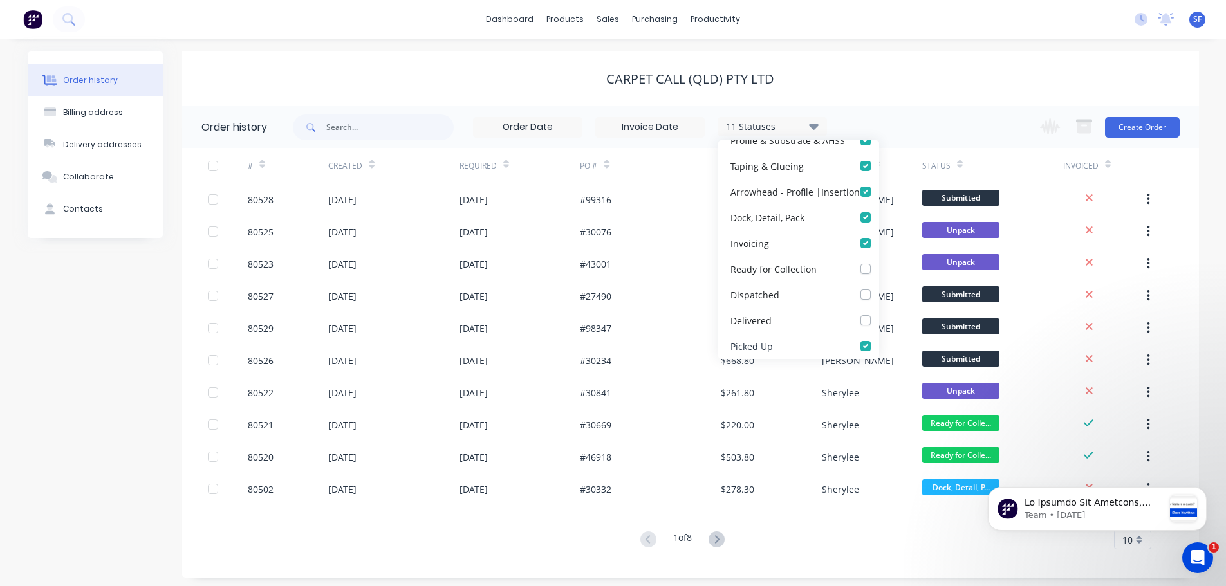
click at [879, 339] on label at bounding box center [879, 339] width 0 height 0
click at [879, 346] on Up_checkbox_5agulundefined "checkbox" at bounding box center [884, 345] width 10 height 12
checkbox Up_checkbox_5agulundefined "false"
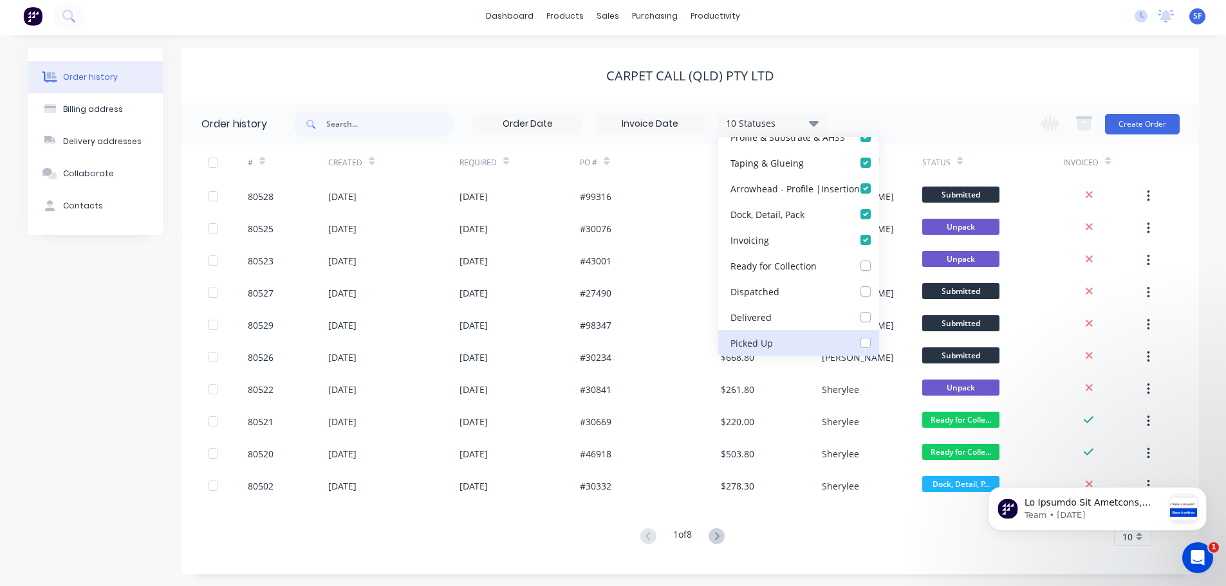
scroll to position [5, 0]
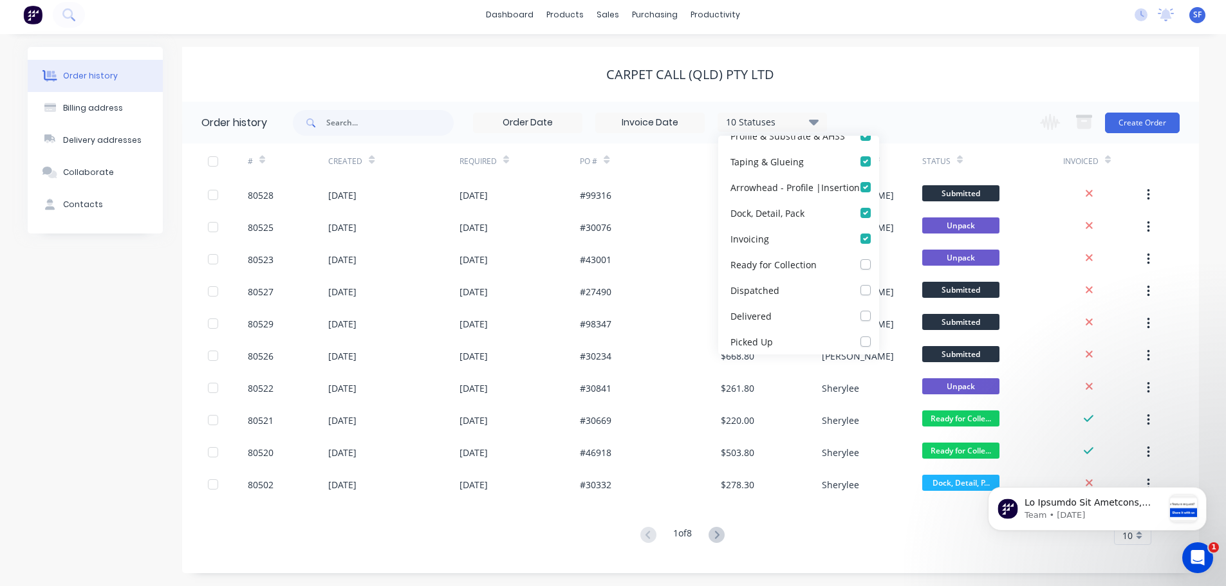
click at [796, 118] on div "10 Statuses" at bounding box center [772, 122] width 108 height 14
click at [812, 122] on icon at bounding box center [814, 122] width 10 height 6
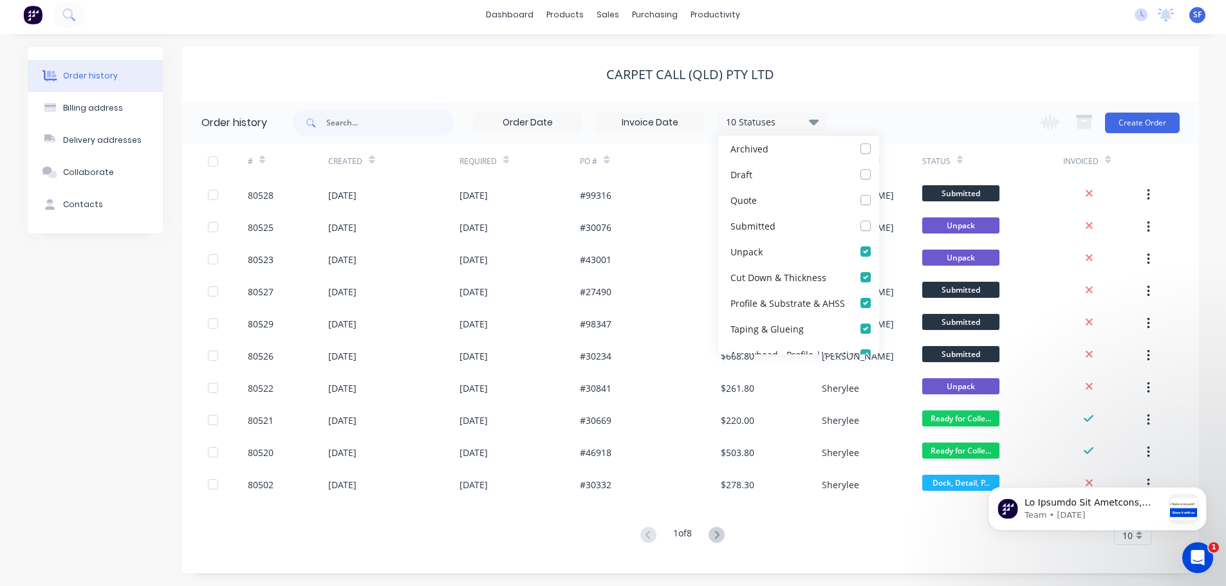
scroll to position [0, 0]
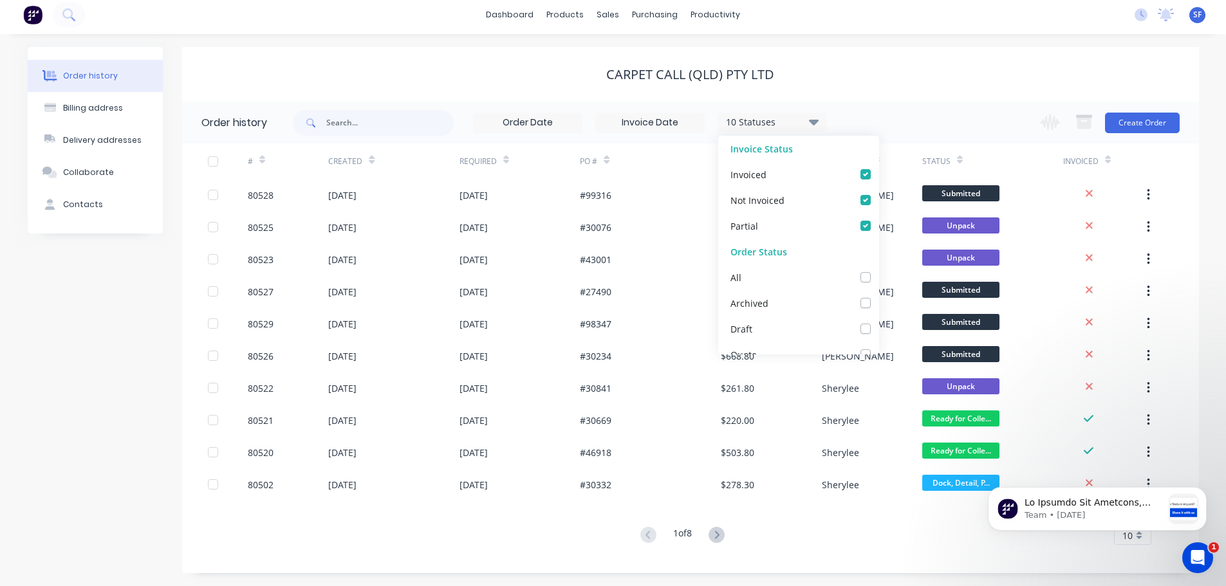
click at [866, 88] on div "Carpet Call (QLD) Pty Ltd" at bounding box center [690, 74] width 1017 height 55
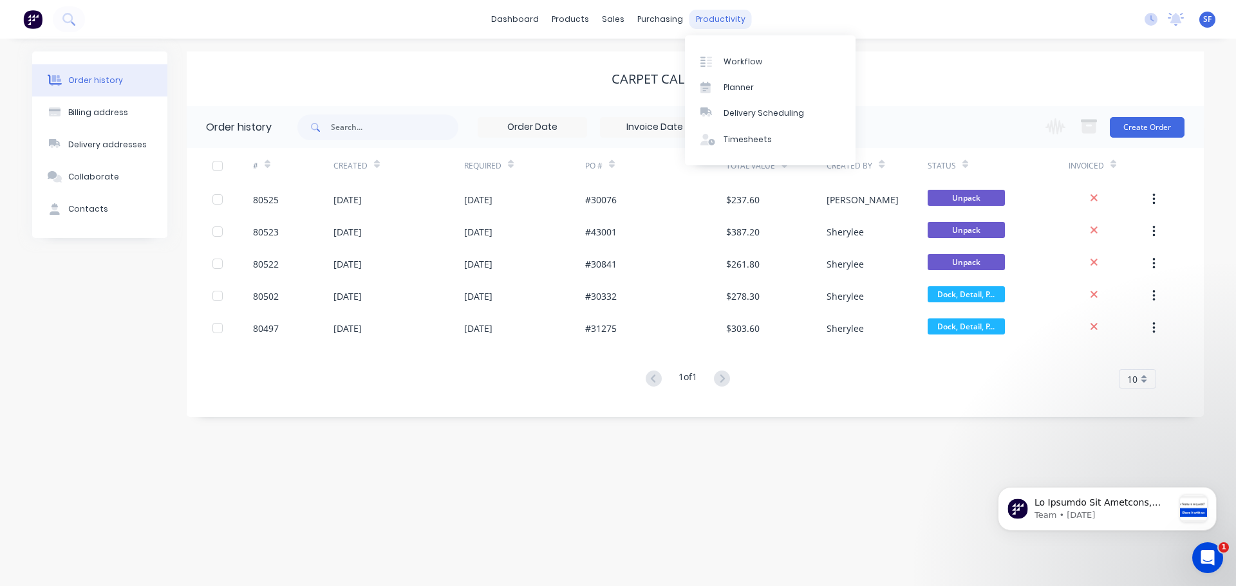
click at [713, 21] on div "productivity" at bounding box center [720, 19] width 62 height 19
click at [728, 59] on div "Workflow" at bounding box center [743, 62] width 39 height 12
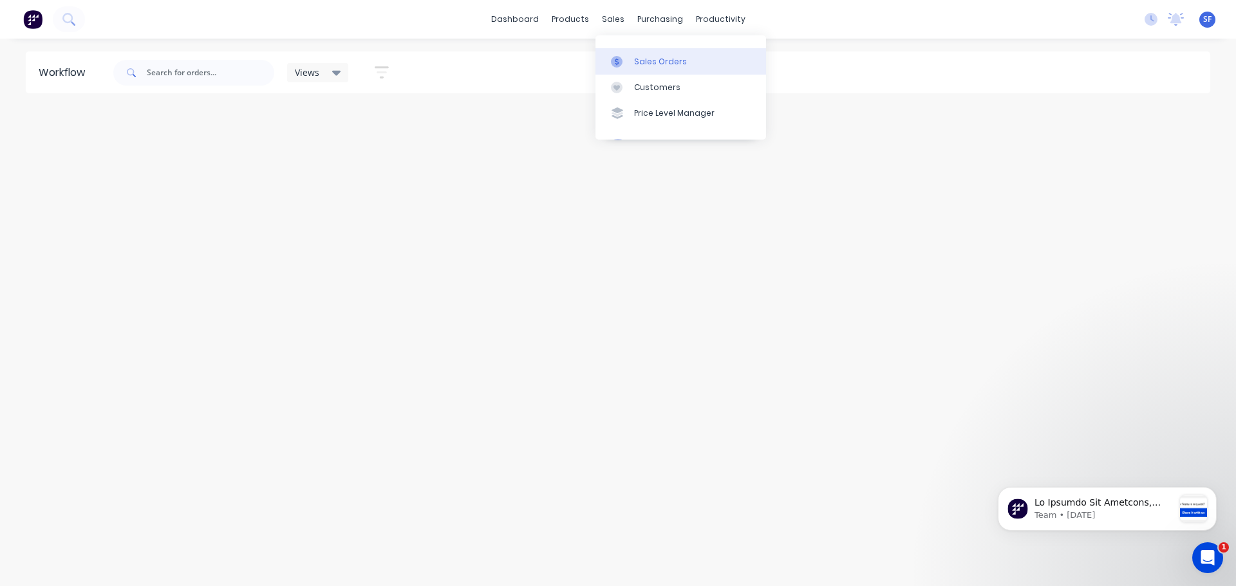
click at [644, 61] on div "Sales Orders" at bounding box center [660, 62] width 53 height 12
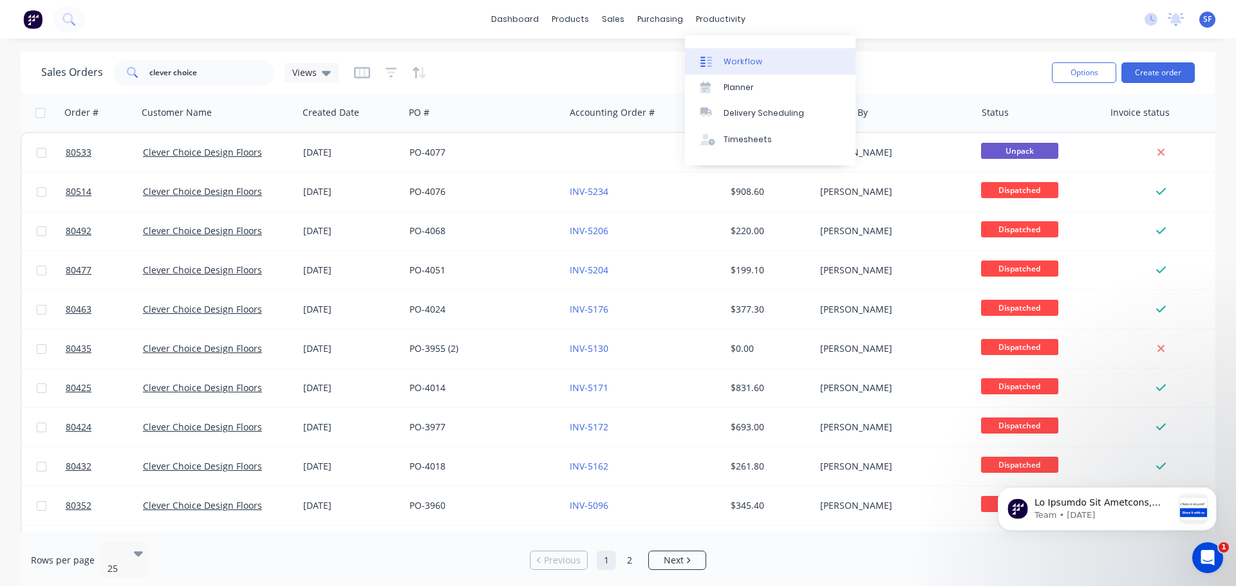
click at [736, 62] on div "Workflow" at bounding box center [743, 62] width 39 height 12
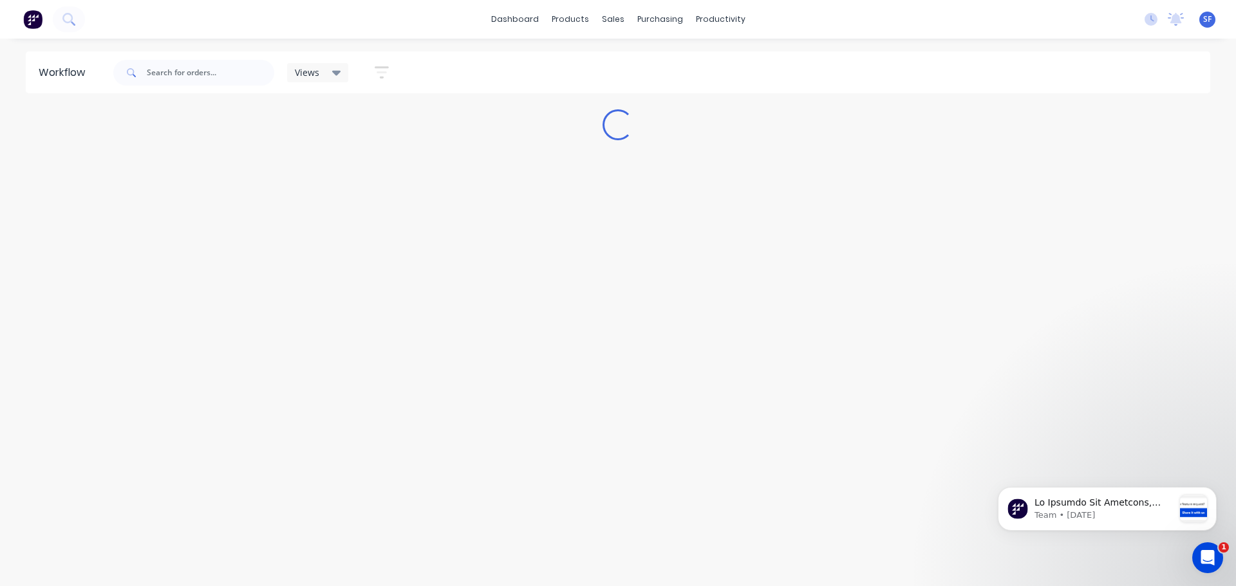
click at [376, 76] on icon "button" at bounding box center [382, 72] width 14 height 16
click at [376, 236] on icon "button" at bounding box center [375, 236] width 9 height 5
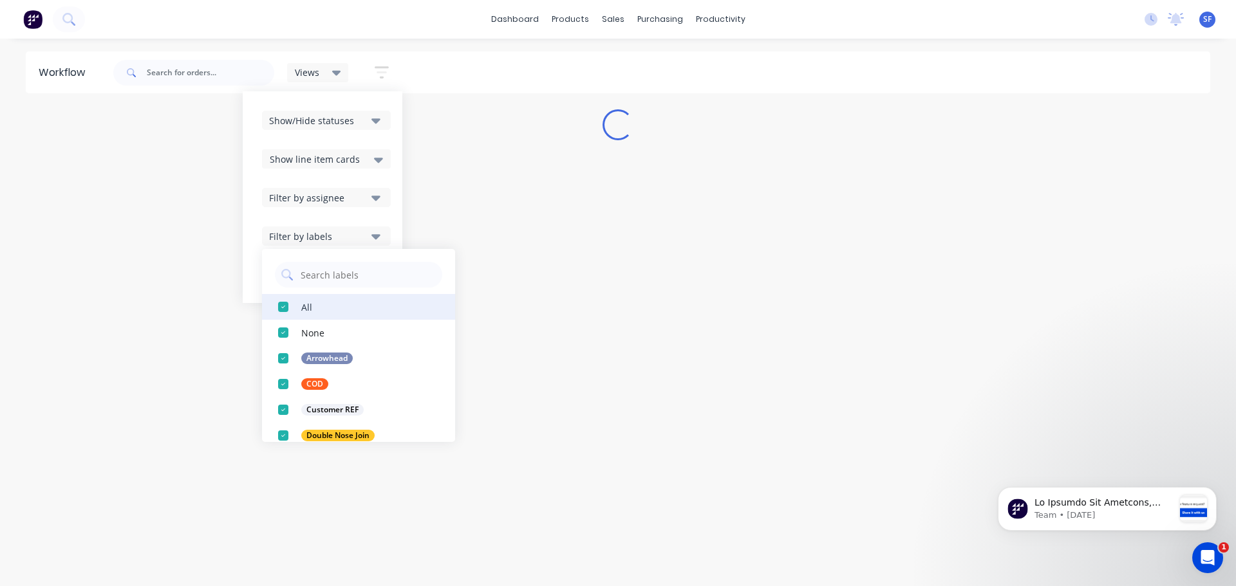
click at [283, 304] on div "button" at bounding box center [283, 307] width 26 height 26
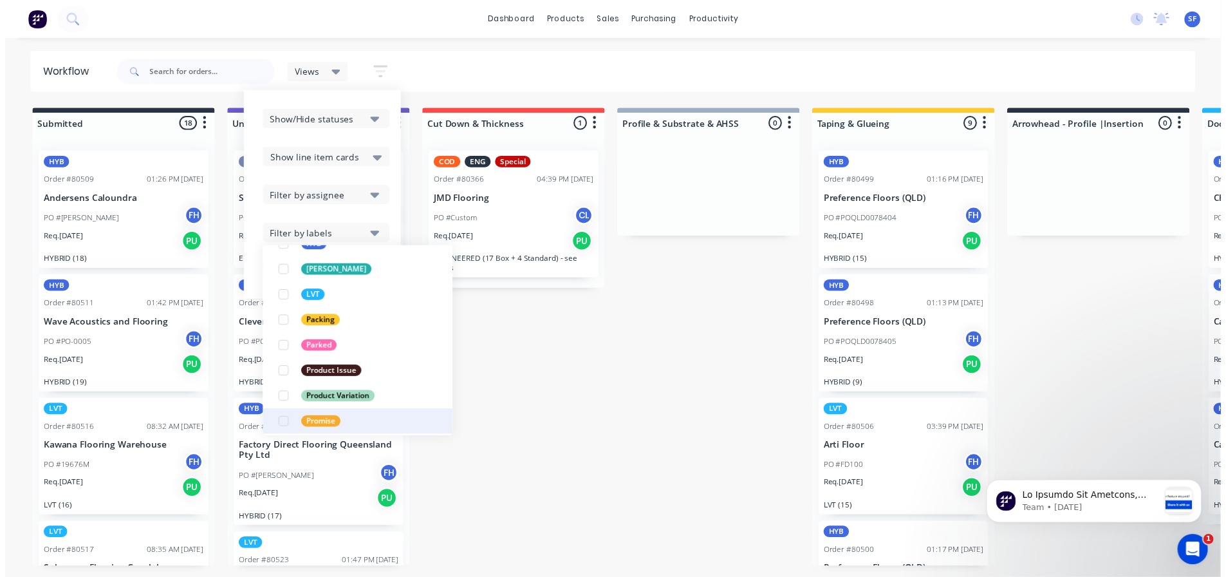
scroll to position [322, 0]
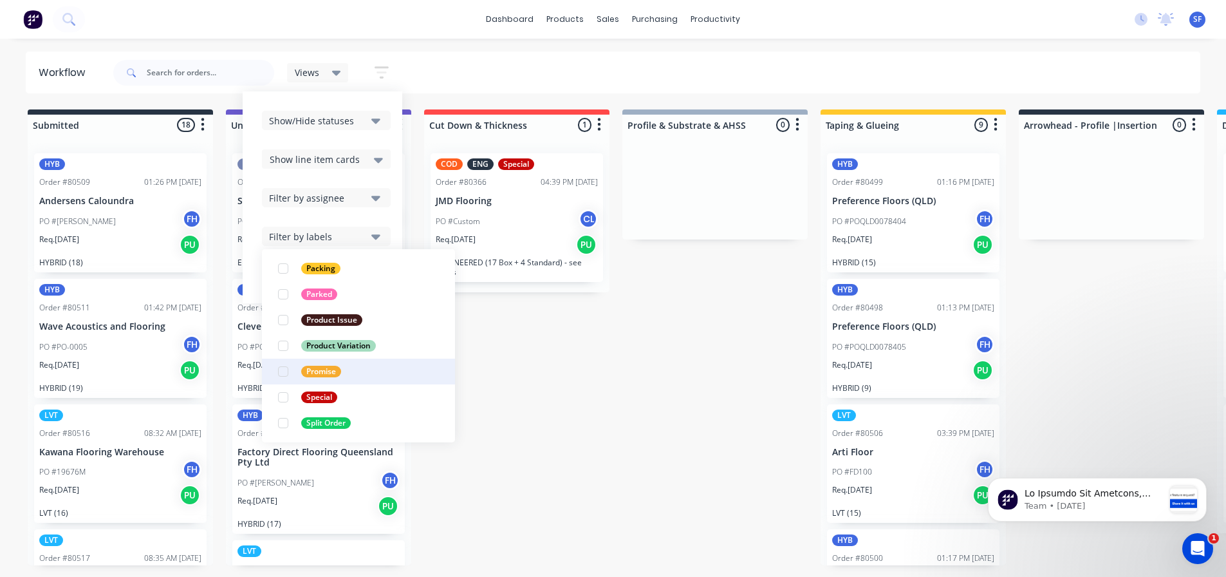
click at [285, 371] on div "button" at bounding box center [283, 372] width 26 height 26
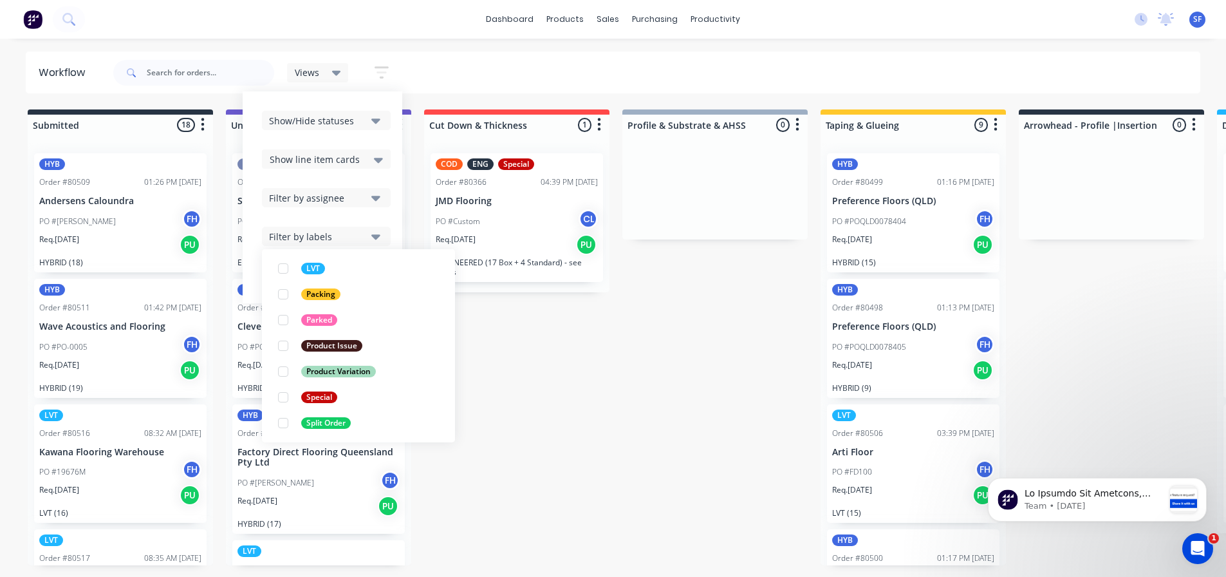
scroll to position [0, 0]
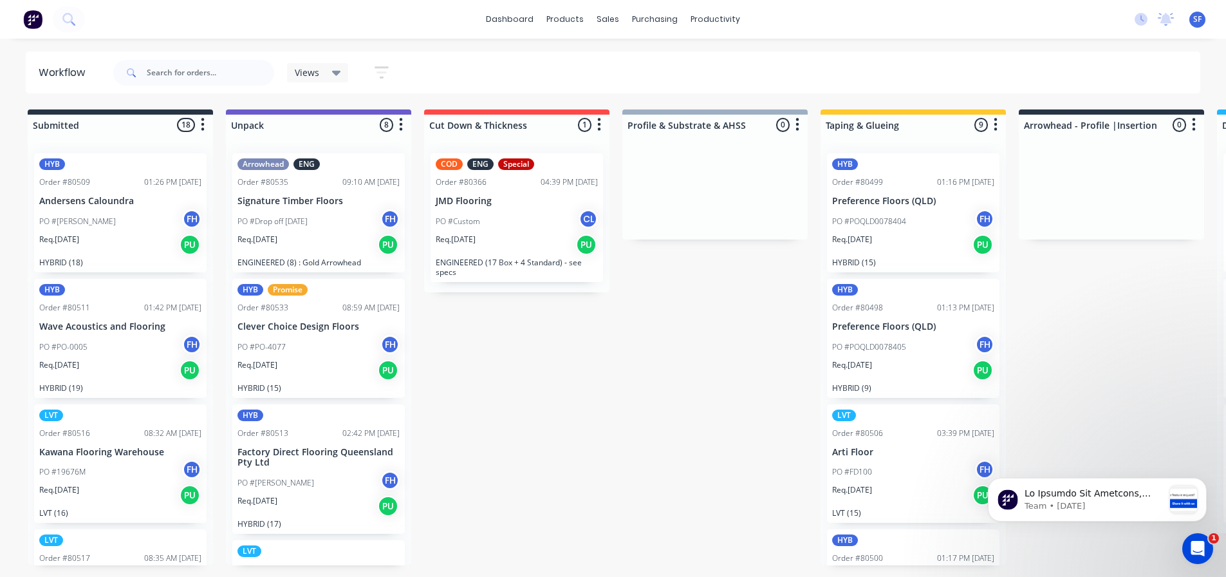
click at [512, 391] on div "Submitted 18 Summaries Total order value Invoiced to date To be invoiced HYB Or…" at bounding box center [1156, 344] width 2333 height 470
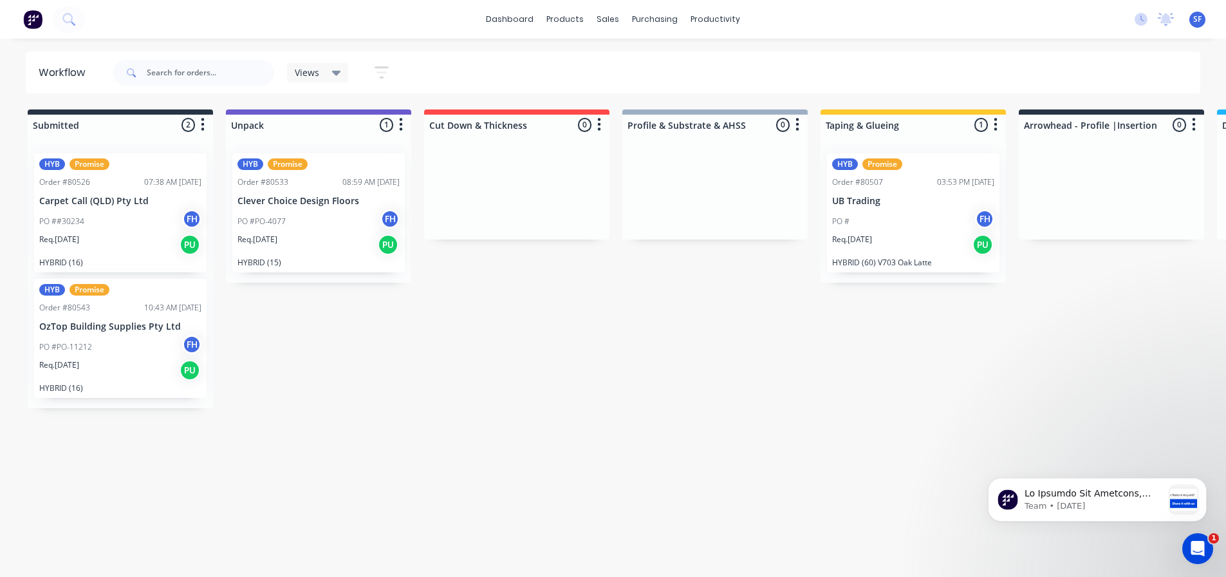
click at [379, 70] on icon "button" at bounding box center [382, 72] width 14 height 16
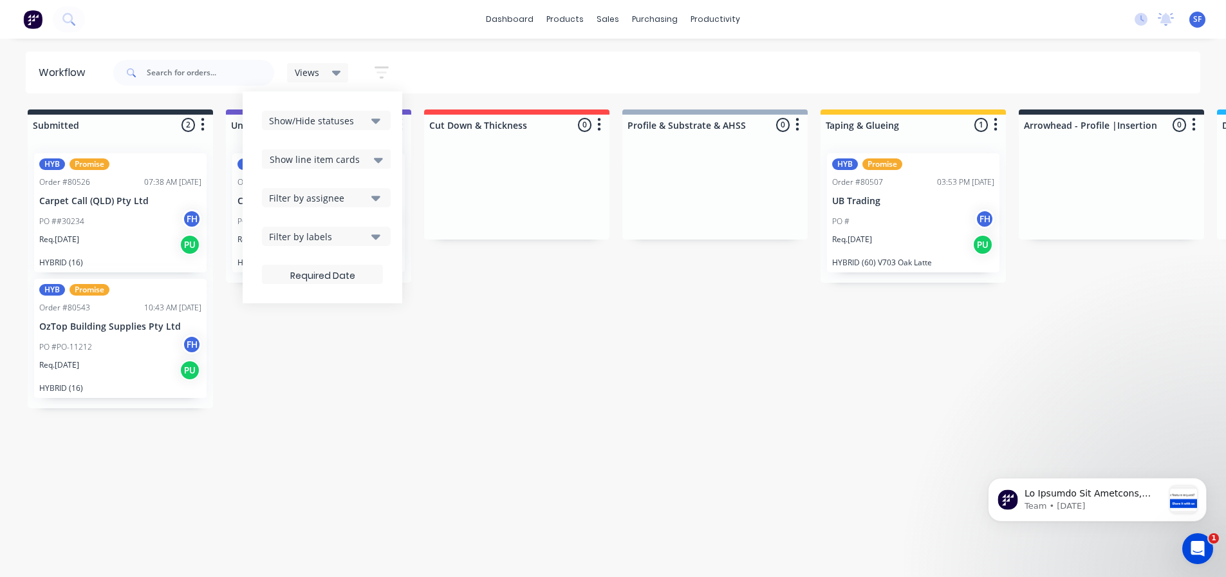
click at [379, 234] on icon "button" at bounding box center [375, 236] width 9 height 14
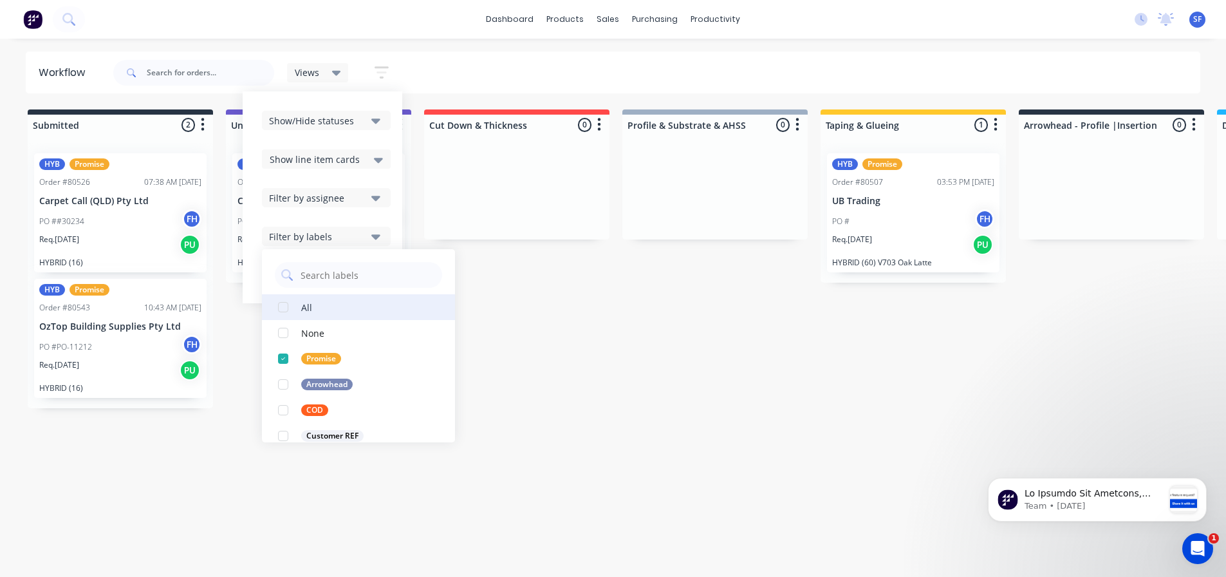
click at [303, 310] on div "All" at bounding box center [306, 307] width 11 height 14
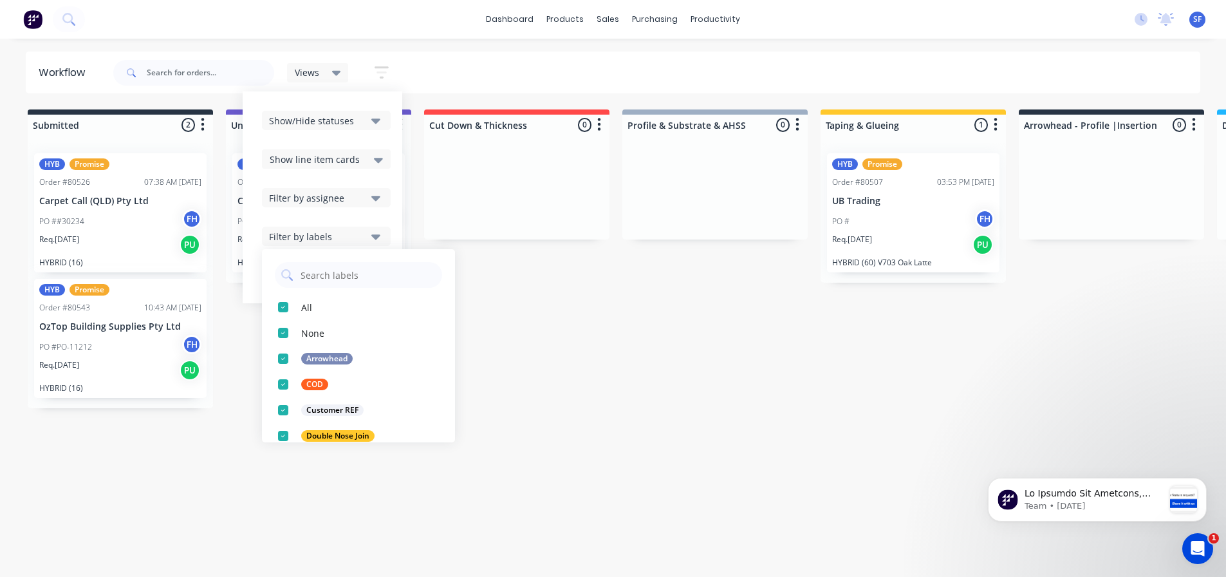
click at [709, 364] on div "Submitted 2 Summaries Total order value Invoiced to date To be invoiced HYB Pro…" at bounding box center [1156, 344] width 2333 height 470
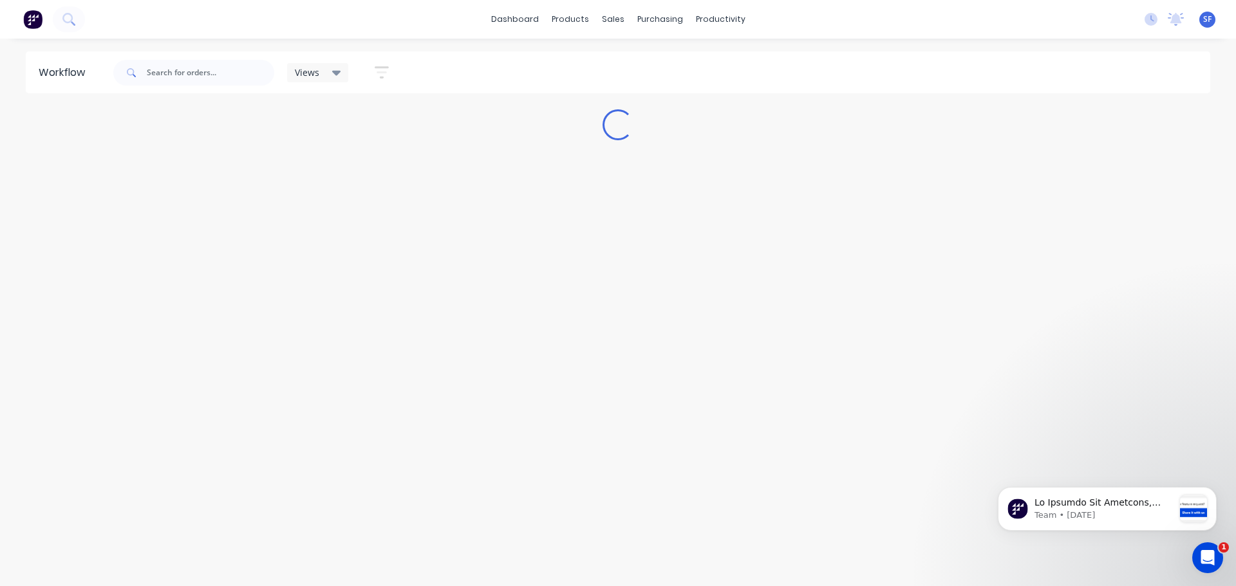
click at [338, 73] on icon at bounding box center [336, 73] width 9 height 5
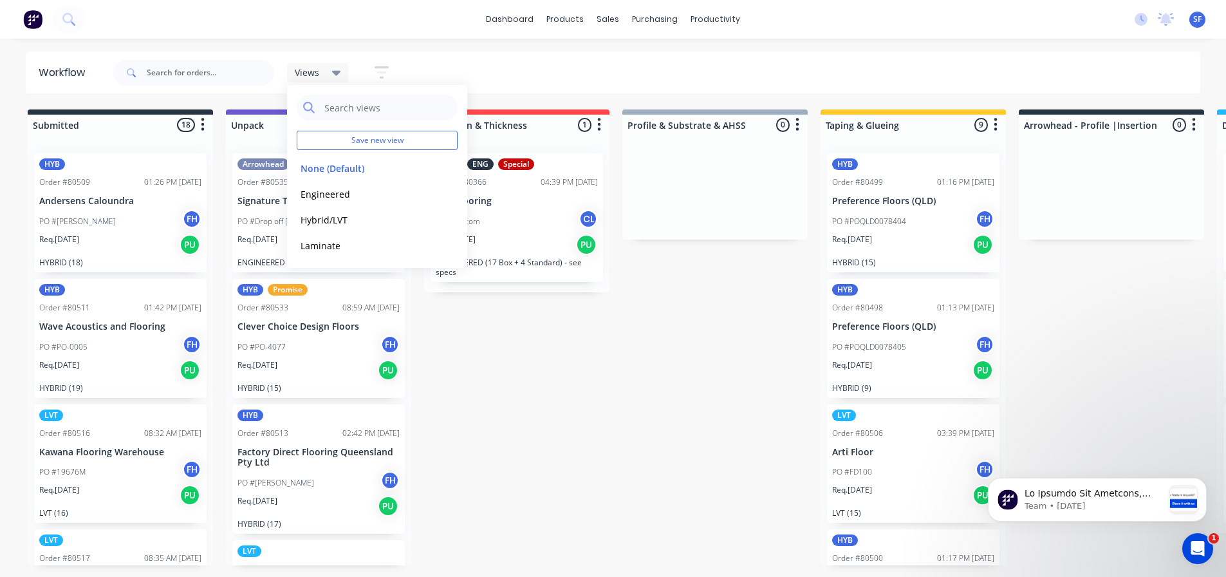
click at [384, 71] on icon "button" at bounding box center [382, 72] width 14 height 16
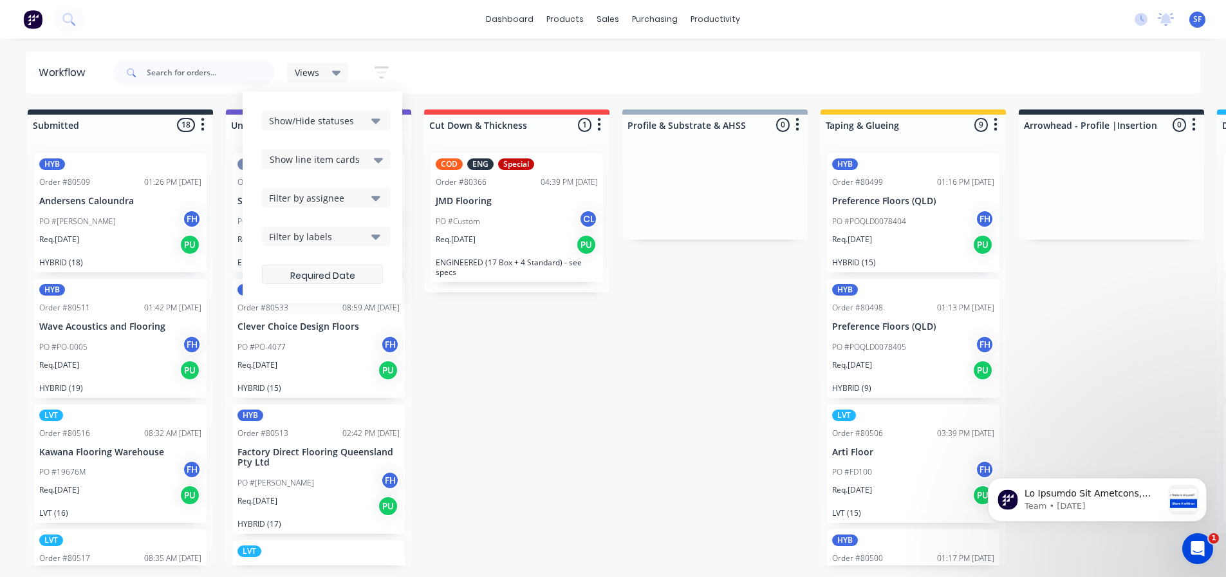
click at [334, 268] on label at bounding box center [322, 274] width 121 height 19
click at [334, 268] on input at bounding box center [323, 275] width 120 height 25
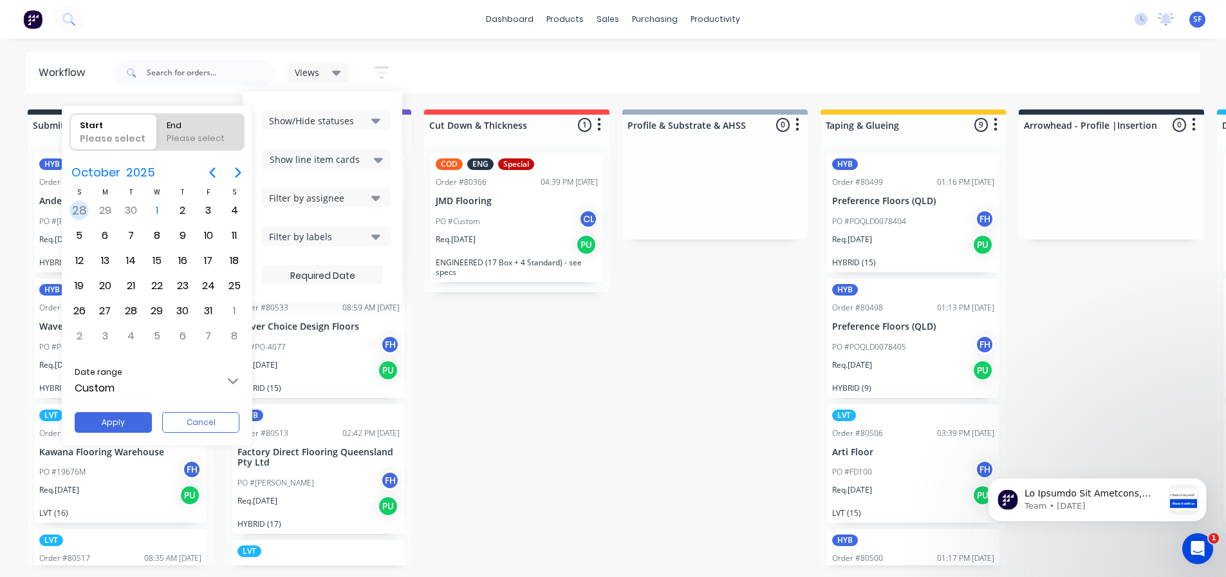
click at [81, 209] on div "28" at bounding box center [79, 210] width 19 height 19
radio input "false"
radio input "true"
click at [210, 208] on div "3" at bounding box center [208, 210] width 19 height 19
type input "[DATE] - [DATE]"
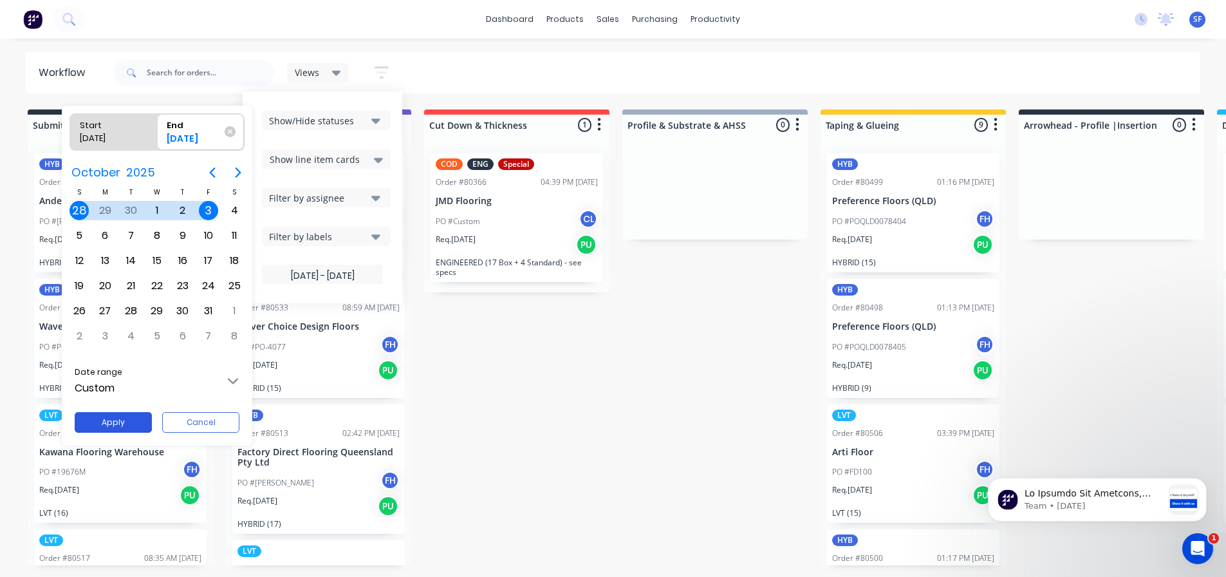
click at [122, 424] on button "Apply" at bounding box center [113, 422] width 77 height 21
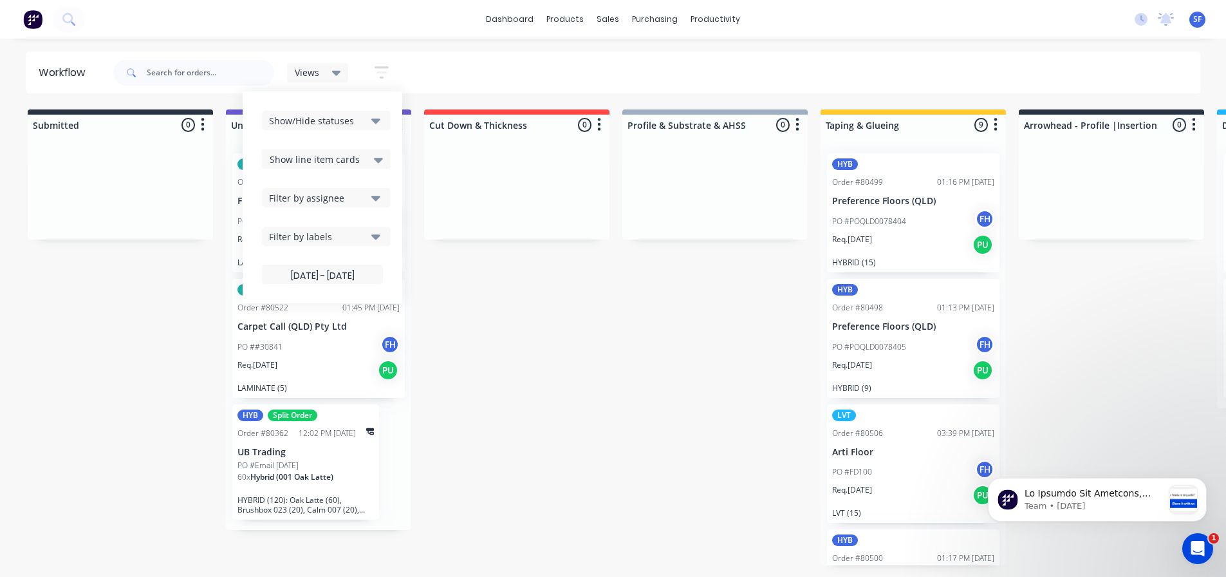
click at [554, 403] on div "Submitted 0 Summaries Total order value Invoiced to date To be invoiced Unpack …" at bounding box center [1156, 344] width 2333 height 470
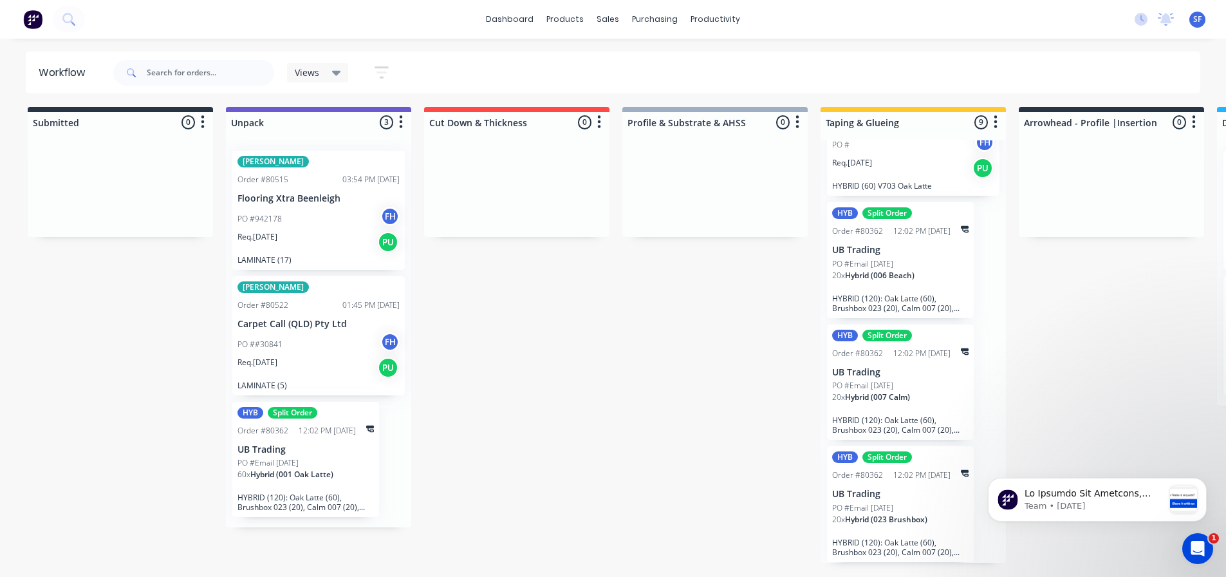
scroll to position [12, 0]
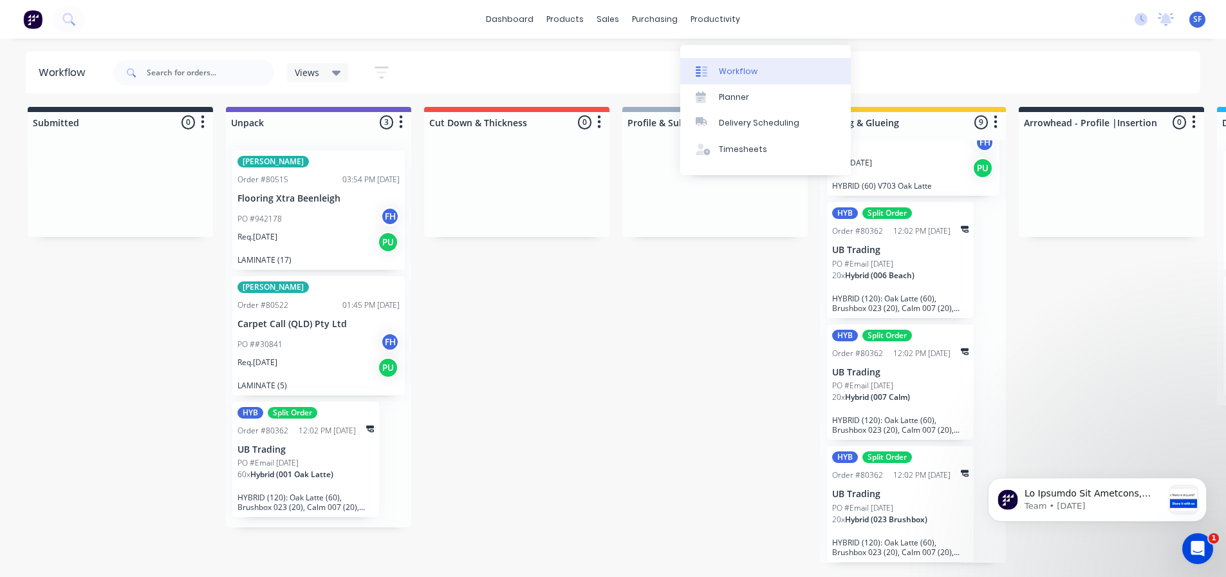
click at [733, 66] on div "Workflow" at bounding box center [738, 72] width 39 height 12
click at [734, 66] on div "Workflow" at bounding box center [738, 72] width 39 height 12
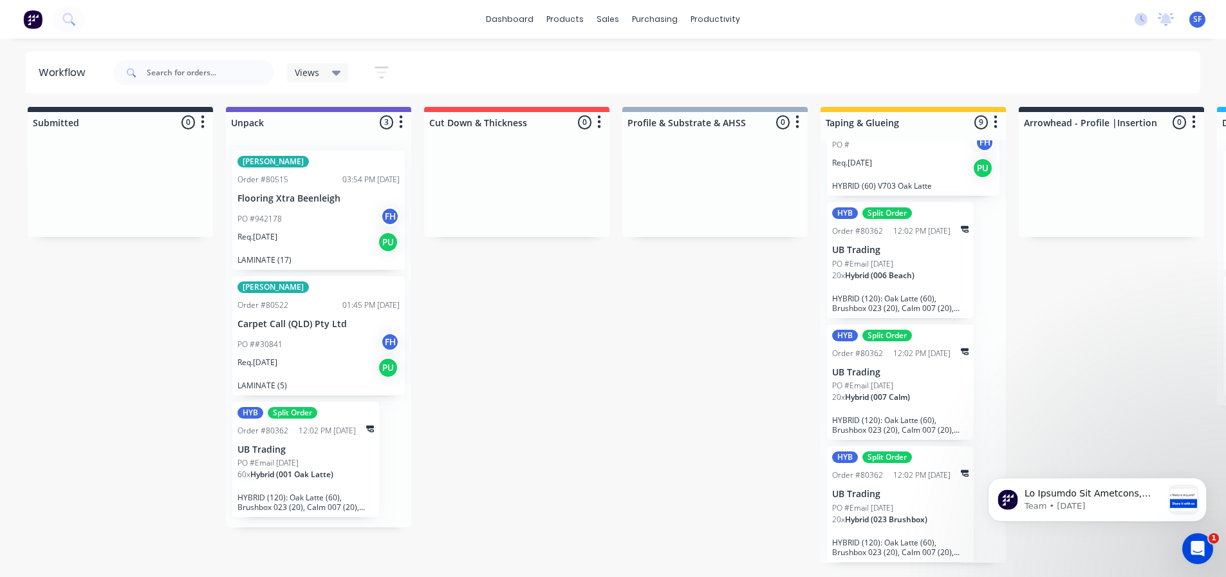
click at [527, 75] on div "Views Save new view None (Default) edit Engineered edit Hybrid/LVT edit Laminat…" at bounding box center [656, 72] width 1090 height 39
click at [380, 69] on icon "button" at bounding box center [382, 72] width 14 height 16
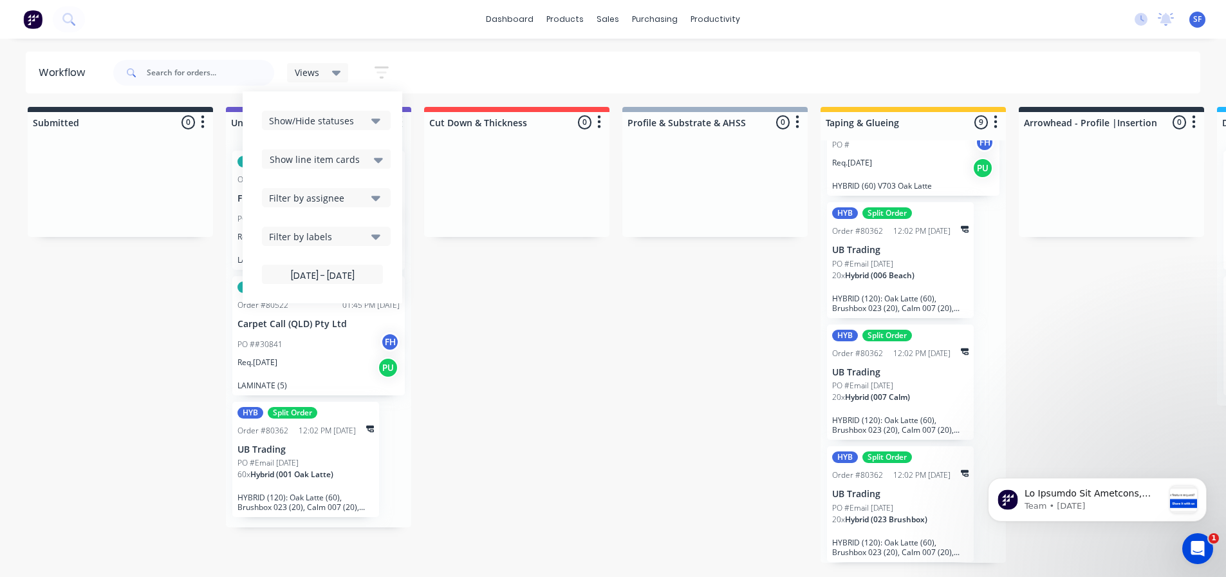
click at [380, 69] on icon "button" at bounding box center [382, 72] width 14 height 16
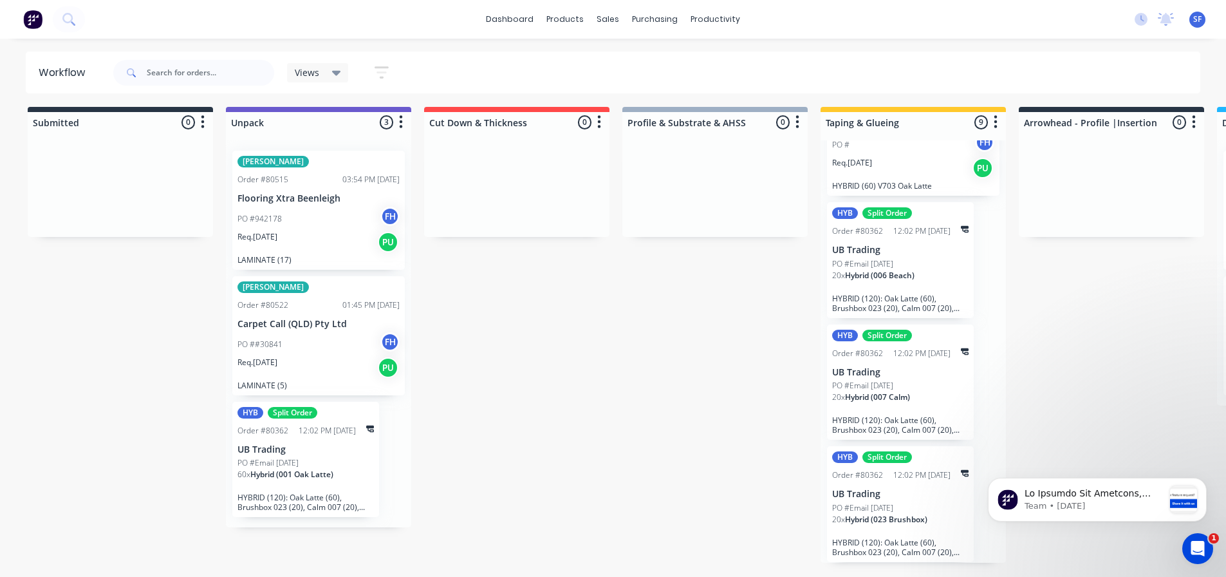
click at [380, 69] on icon "button" at bounding box center [382, 72] width 14 height 16
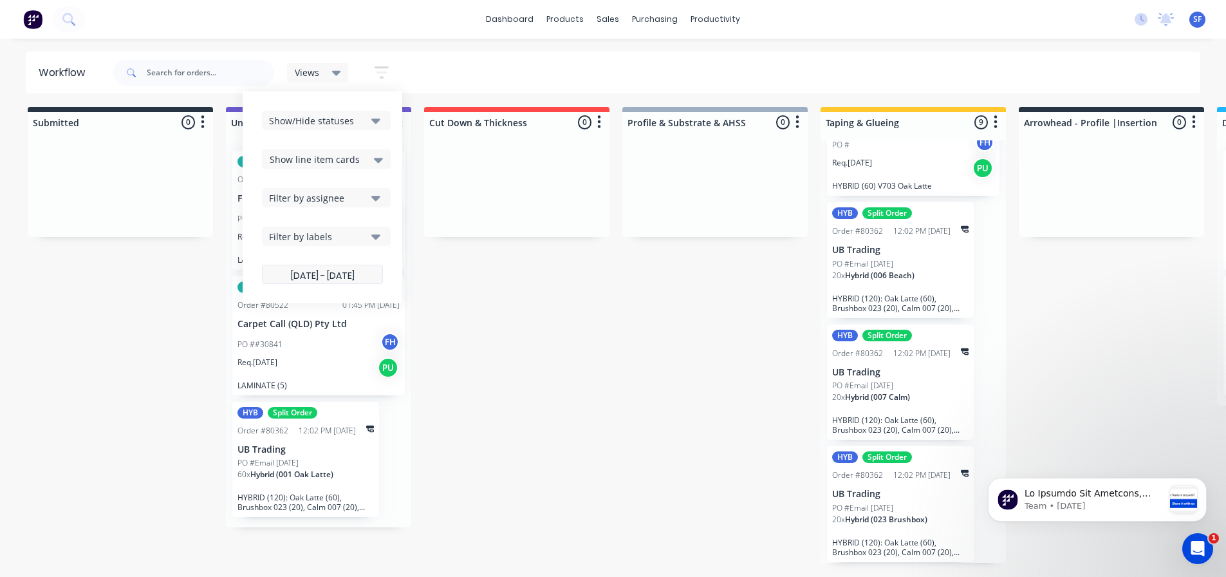
click at [349, 274] on label "[DATE] - [DATE]" at bounding box center [322, 274] width 121 height 19
click at [349, 274] on input "[DATE] - [DATE]" at bounding box center [323, 275] width 120 height 25
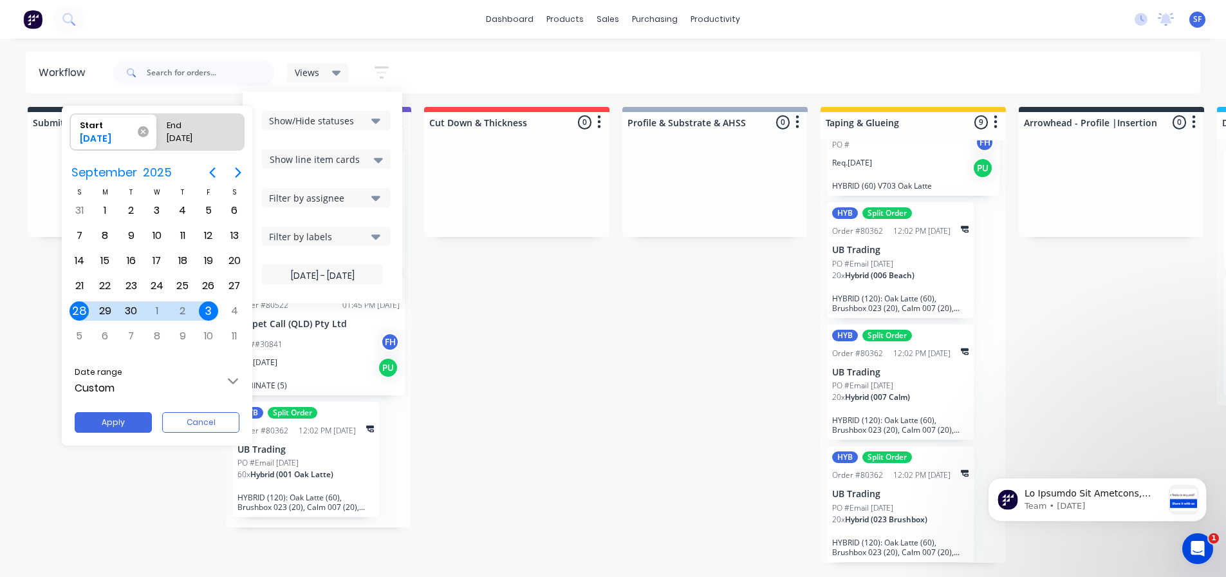
click at [139, 133] on icon at bounding box center [143, 131] width 11 height 11
click at [71, 133] on input "Start [DATE]" at bounding box center [70, 132] width 1 height 36
click at [125, 416] on button "Apply" at bounding box center [113, 422] width 77 height 21
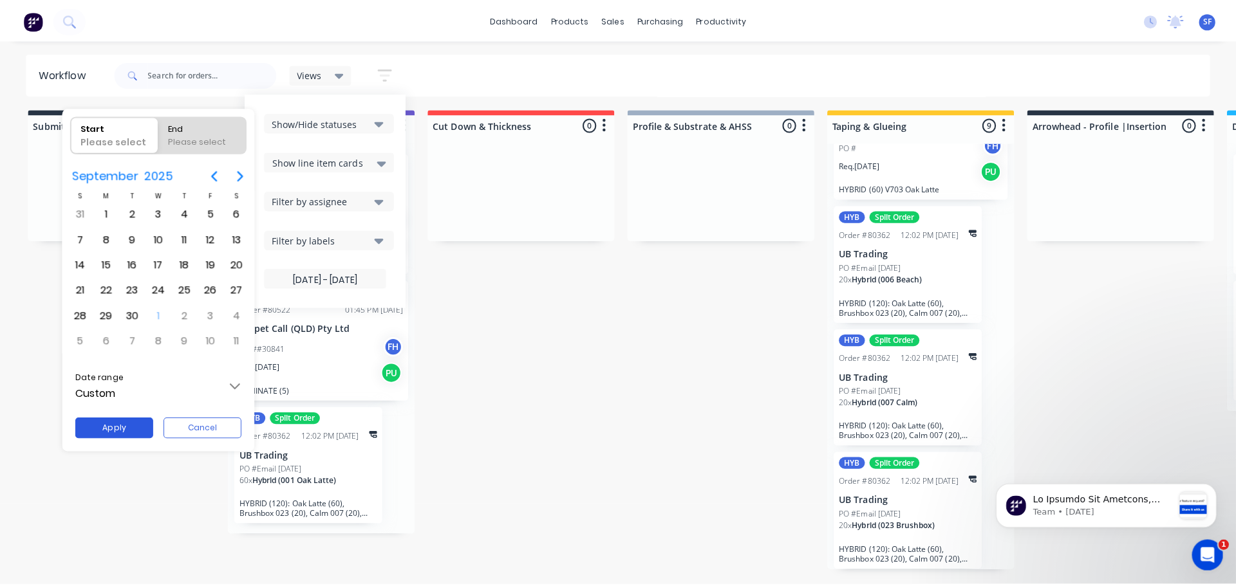
scroll to position [0, 0]
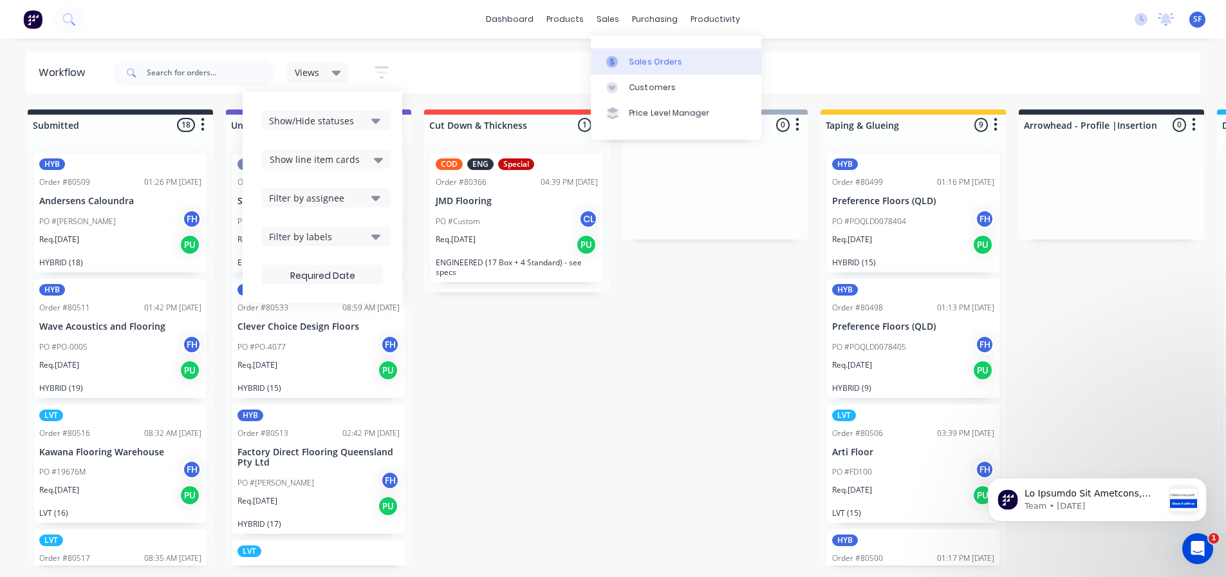
click at [633, 64] on div "Sales Orders" at bounding box center [656, 62] width 53 height 12
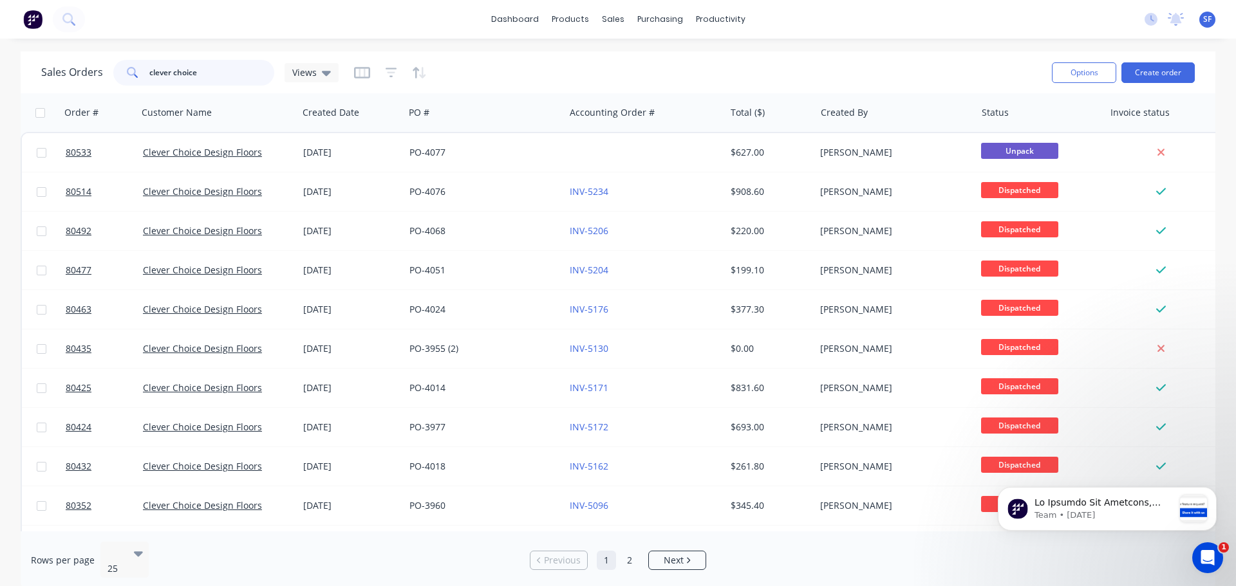
drag, startPoint x: 214, startPoint y: 75, endPoint x: 134, endPoint y: 76, distance: 79.8
click at [134, 76] on div "clever choice" at bounding box center [193, 73] width 161 height 26
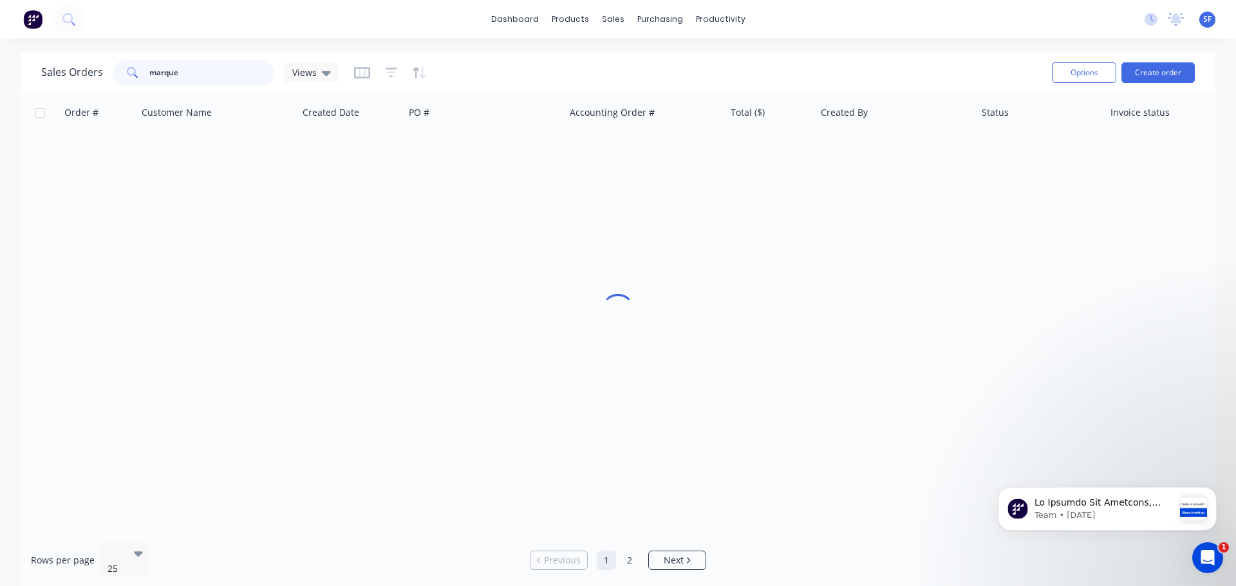
type input "marque"
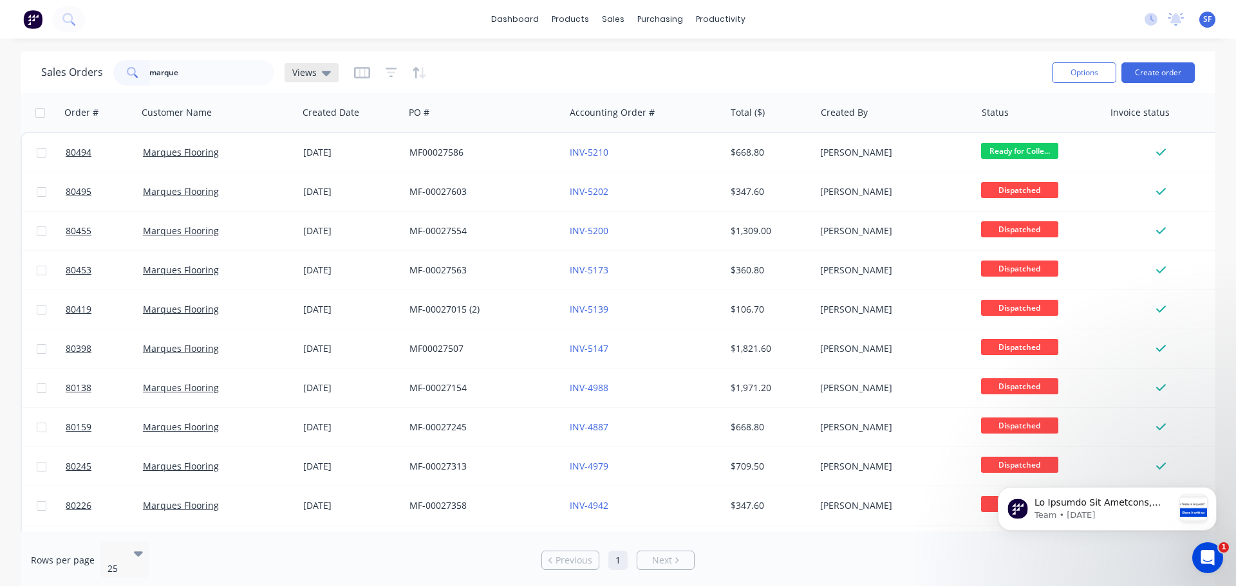
click at [322, 76] on icon at bounding box center [326, 73] width 9 height 14
click at [322, 72] on icon at bounding box center [326, 73] width 9 height 5
click at [314, 205] on button "[PERSON_NAME]'s" at bounding box center [361, 208] width 147 height 15
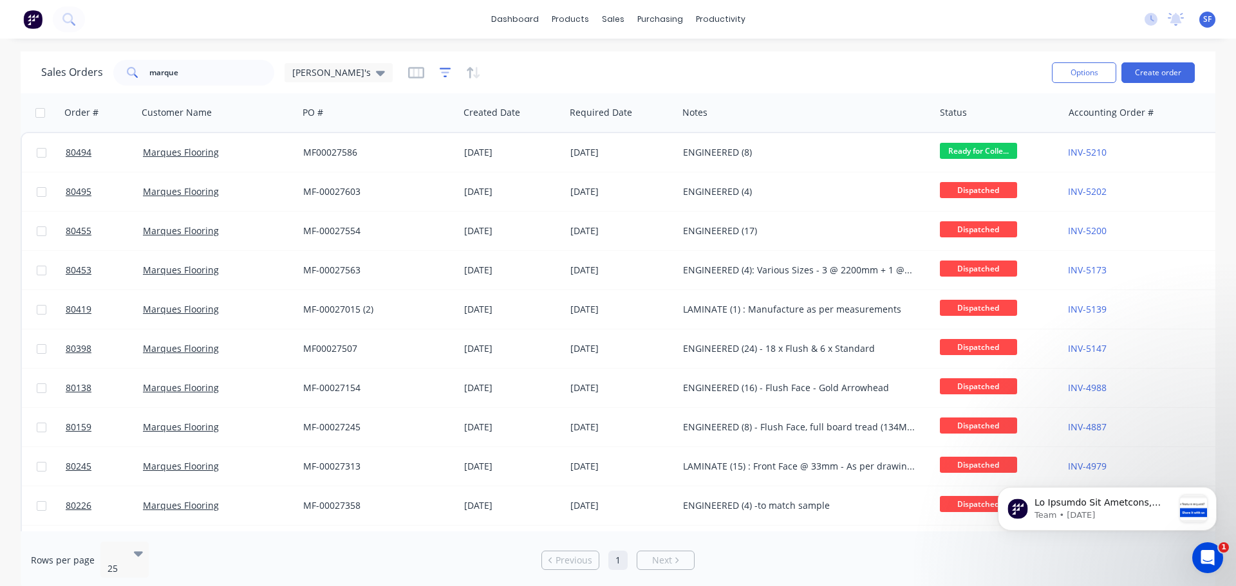
click at [440, 71] on icon "button" at bounding box center [446, 72] width 12 height 13
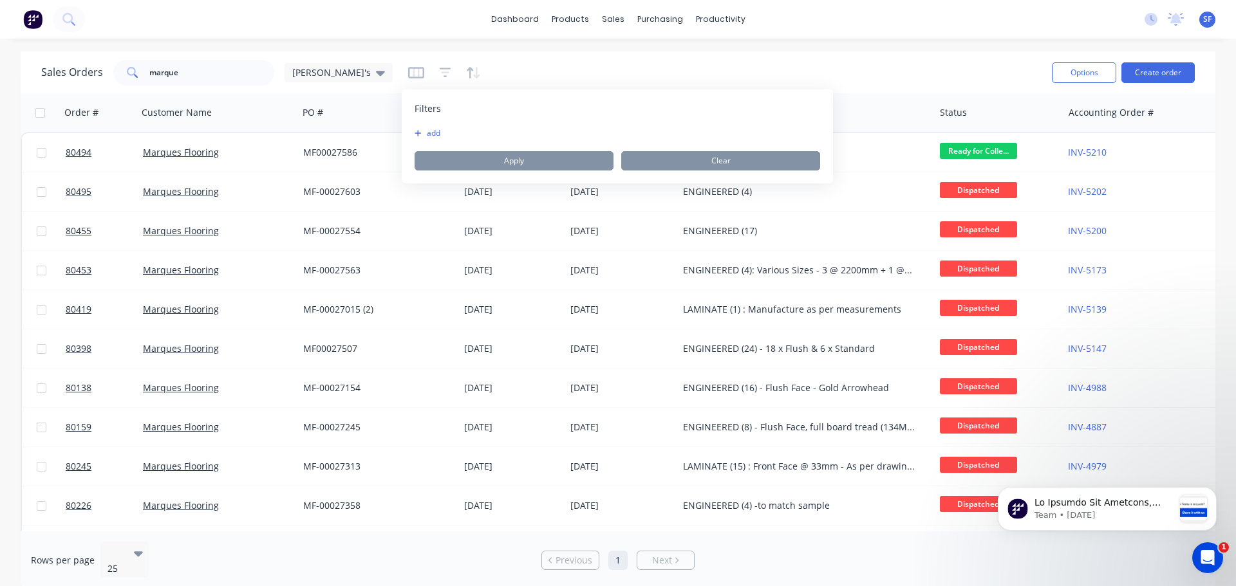
click at [422, 135] on button "add" at bounding box center [431, 133] width 32 height 10
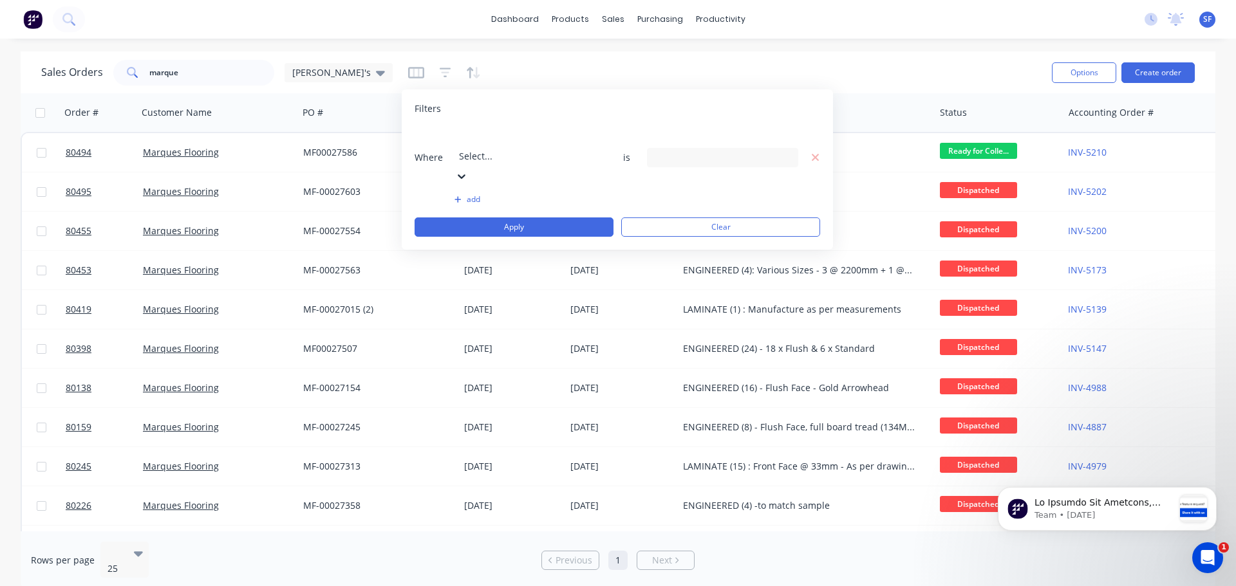
click at [479, 138] on div at bounding box center [551, 139] width 185 height 16
click at [547, 95] on div "Filters Where 21 results available. Use Up and Down to choose options, press En…" at bounding box center [617, 169] width 431 height 160
click at [408, 71] on icon "button" at bounding box center [416, 72] width 16 height 13
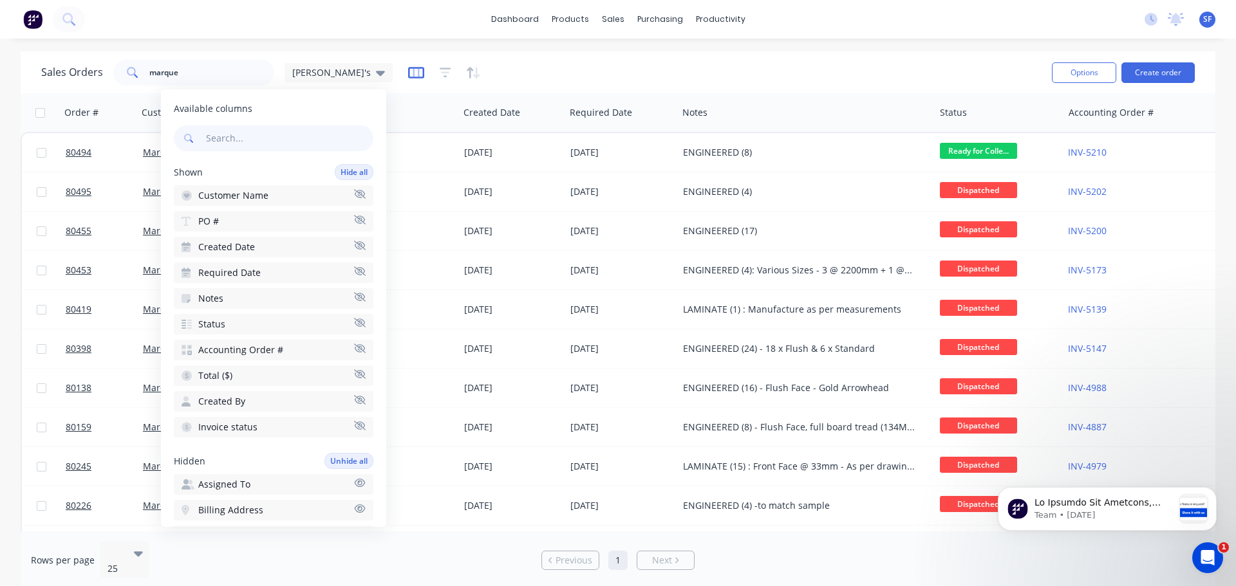
click at [408, 71] on icon "button" at bounding box center [416, 72] width 16 height 13
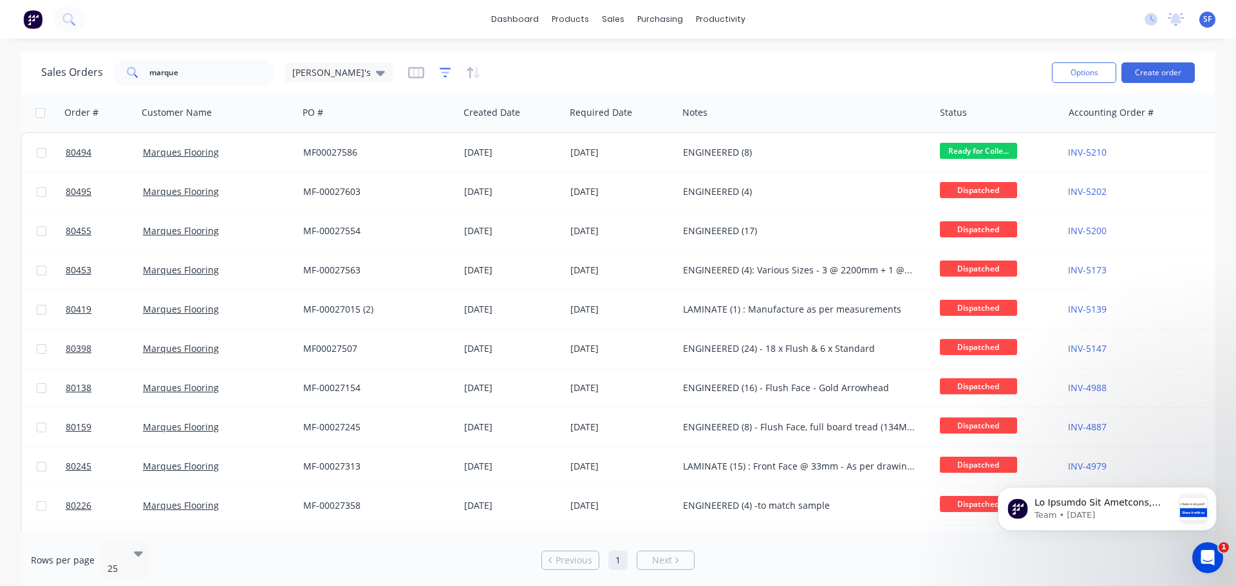
click at [441, 72] on icon "button" at bounding box center [445, 72] width 8 height 2
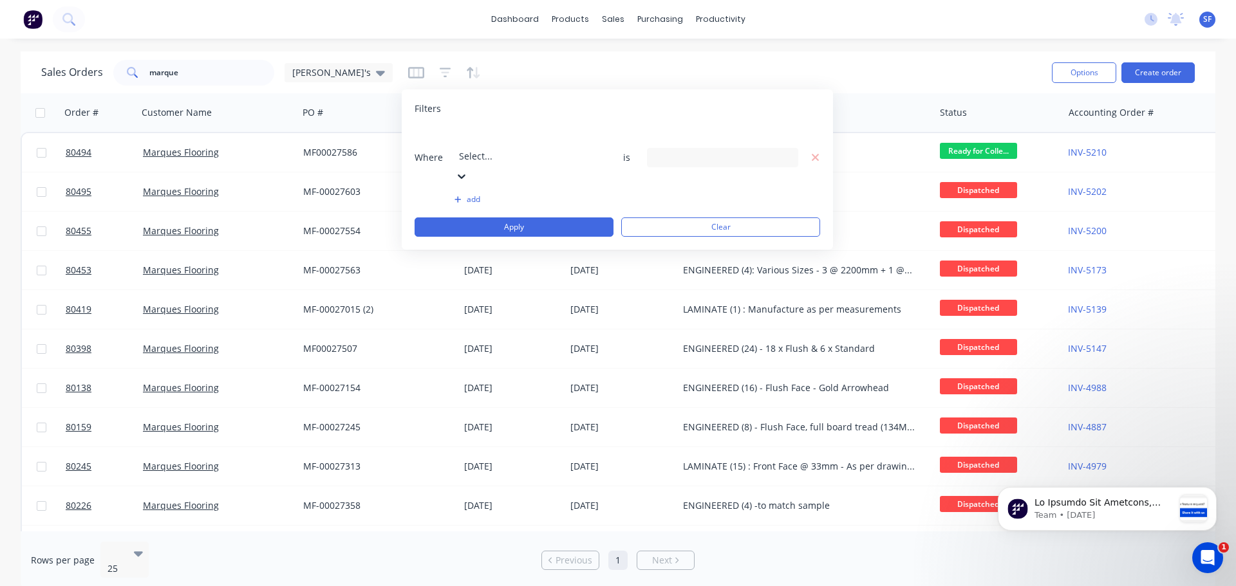
click at [468, 170] on icon at bounding box center [461, 176] width 13 height 13
click at [782, 151] on icon at bounding box center [785, 158] width 9 height 14
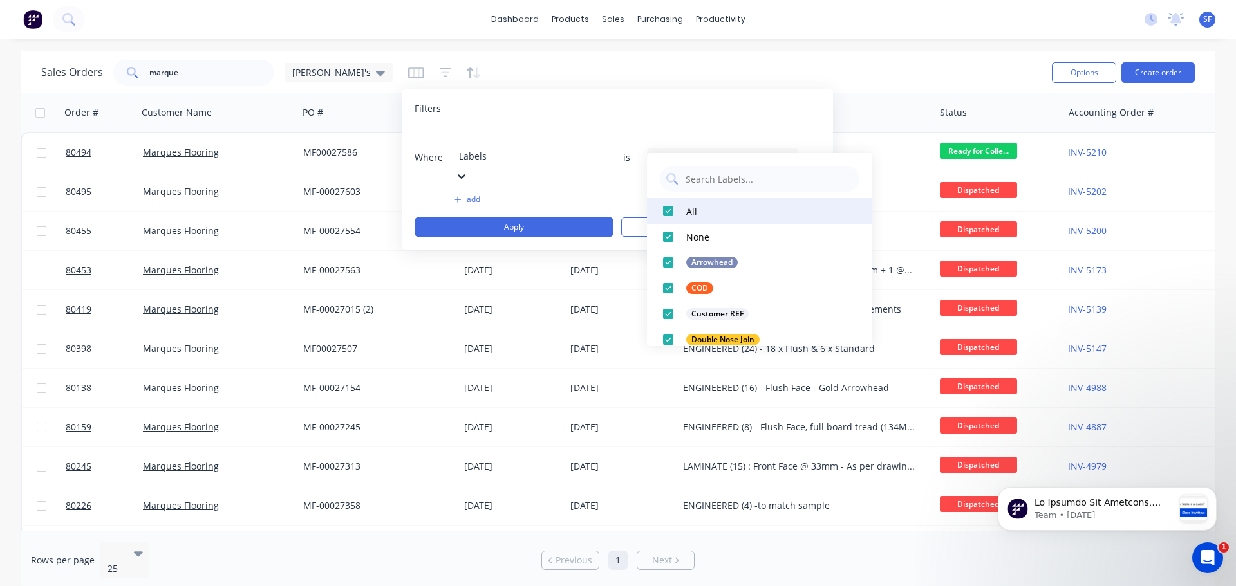
click at [666, 210] on div at bounding box center [668, 211] width 26 height 26
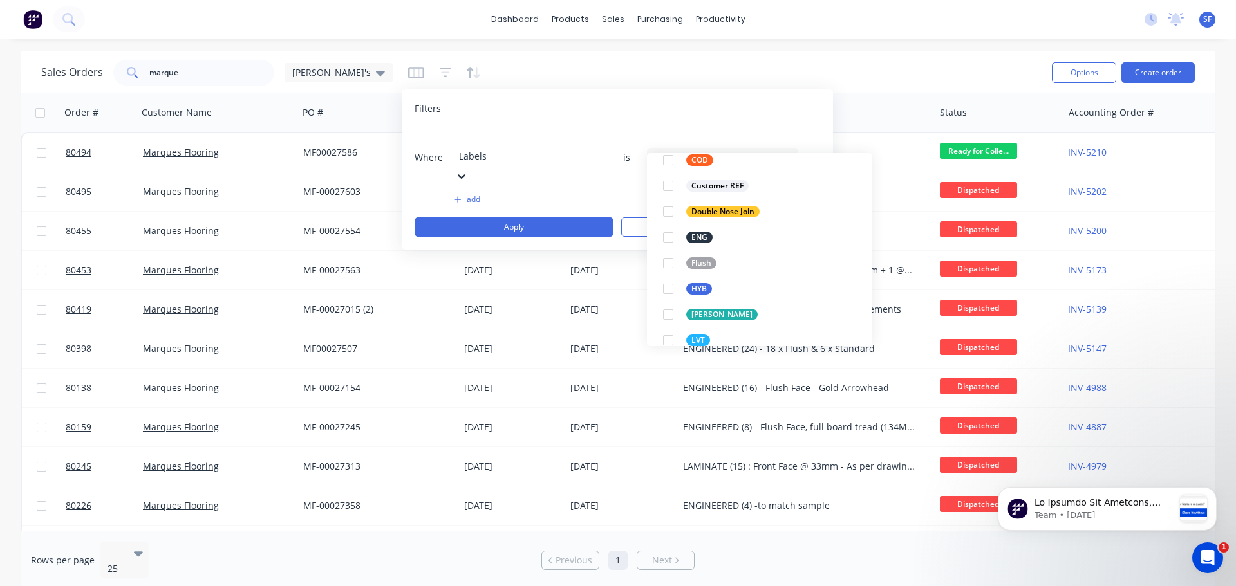
scroll to position [129, 0]
click at [668, 265] on div at bounding box center [668, 263] width 26 height 26
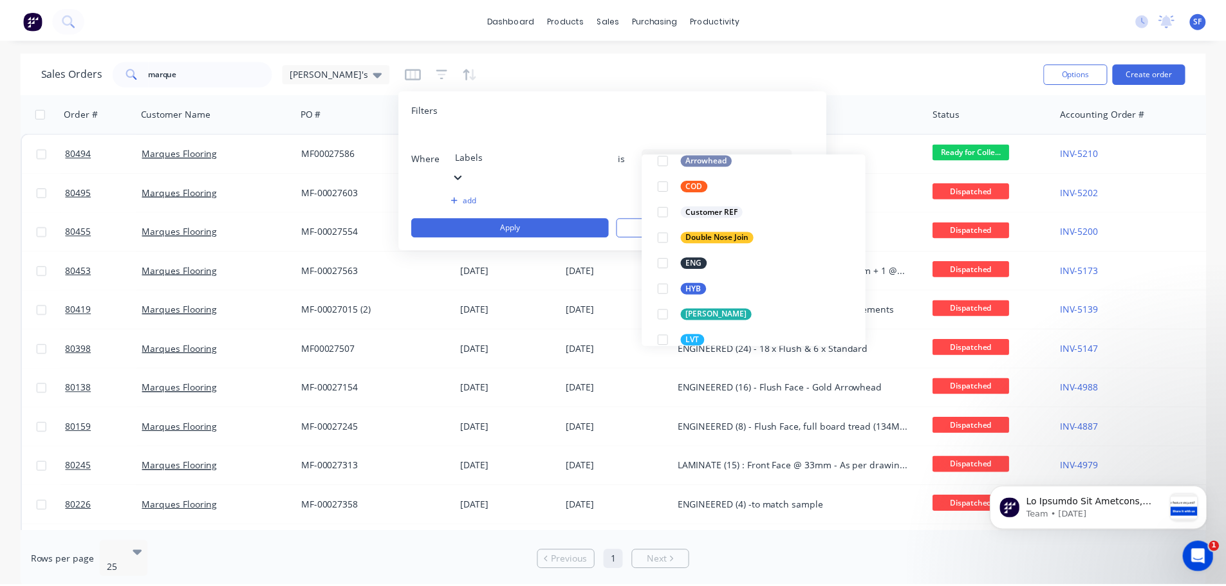
scroll to position [0, 0]
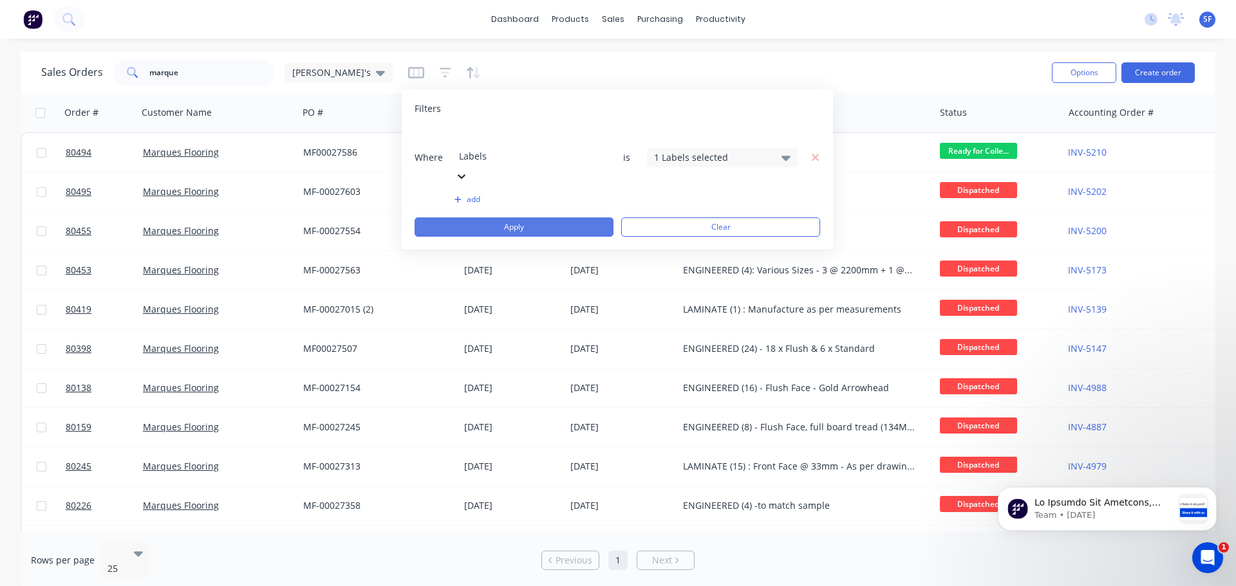
click at [531, 218] on button "Apply" at bounding box center [514, 227] width 199 height 19
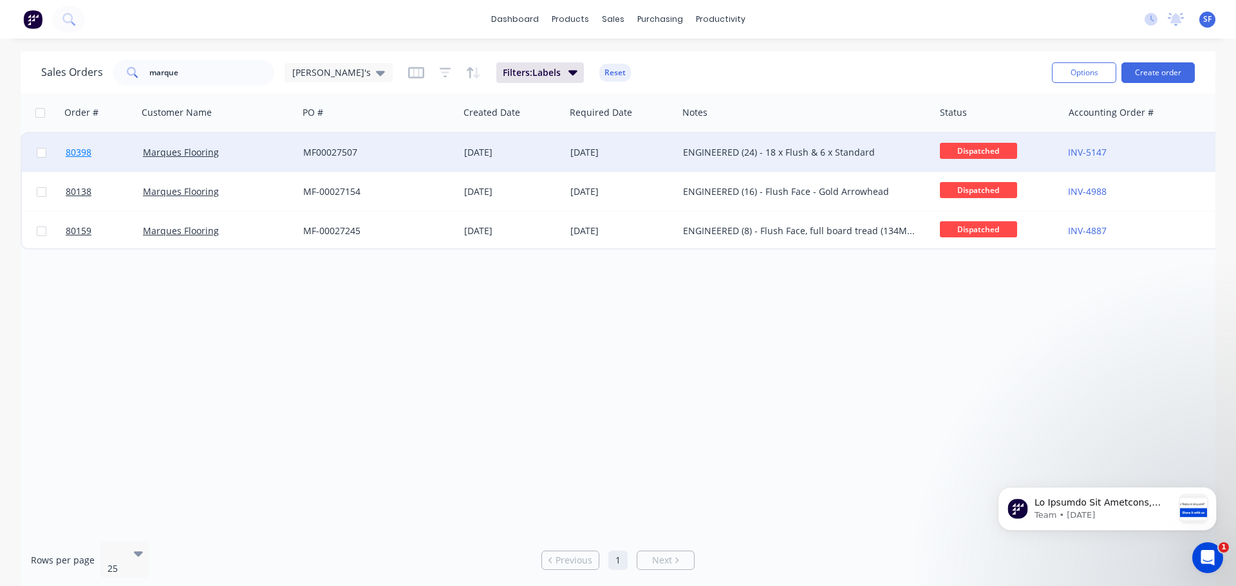
click at [86, 152] on span "80398" at bounding box center [79, 152] width 26 height 13
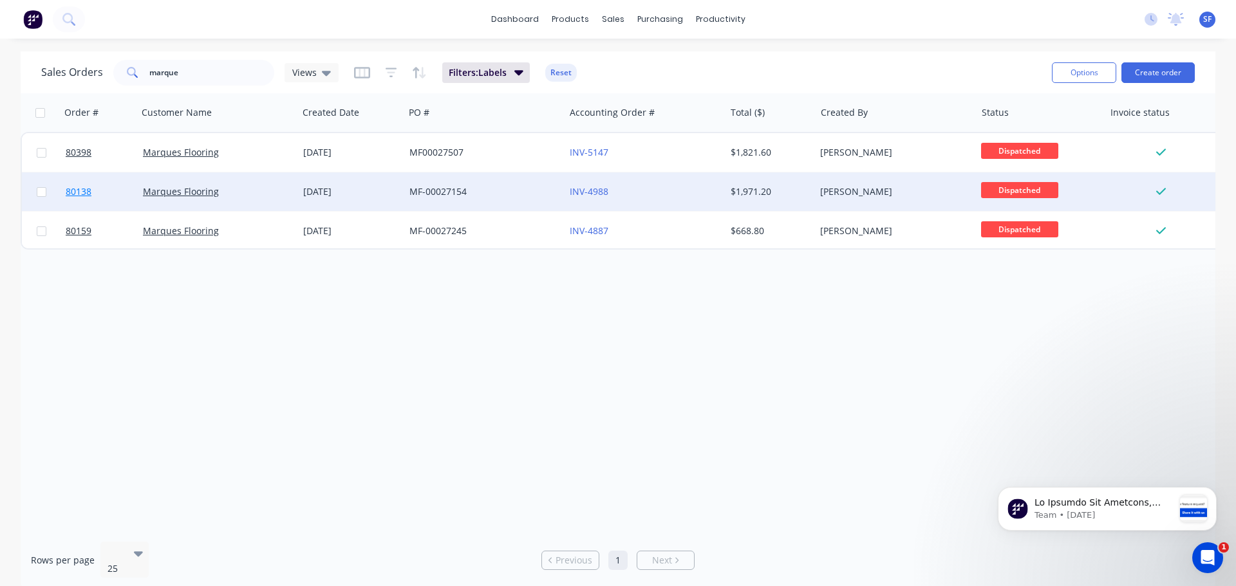
click at [87, 189] on span "80138" at bounding box center [79, 191] width 26 height 13
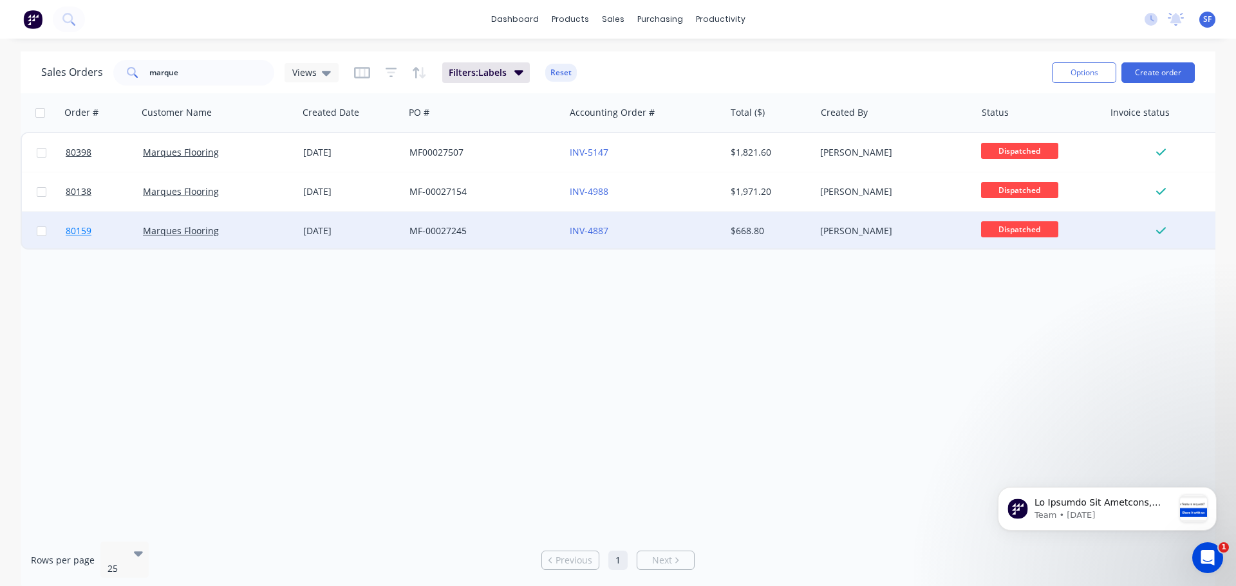
click at [76, 228] on span "80159" at bounding box center [79, 231] width 26 height 13
